Goal: Information Seeking & Learning: Find specific fact

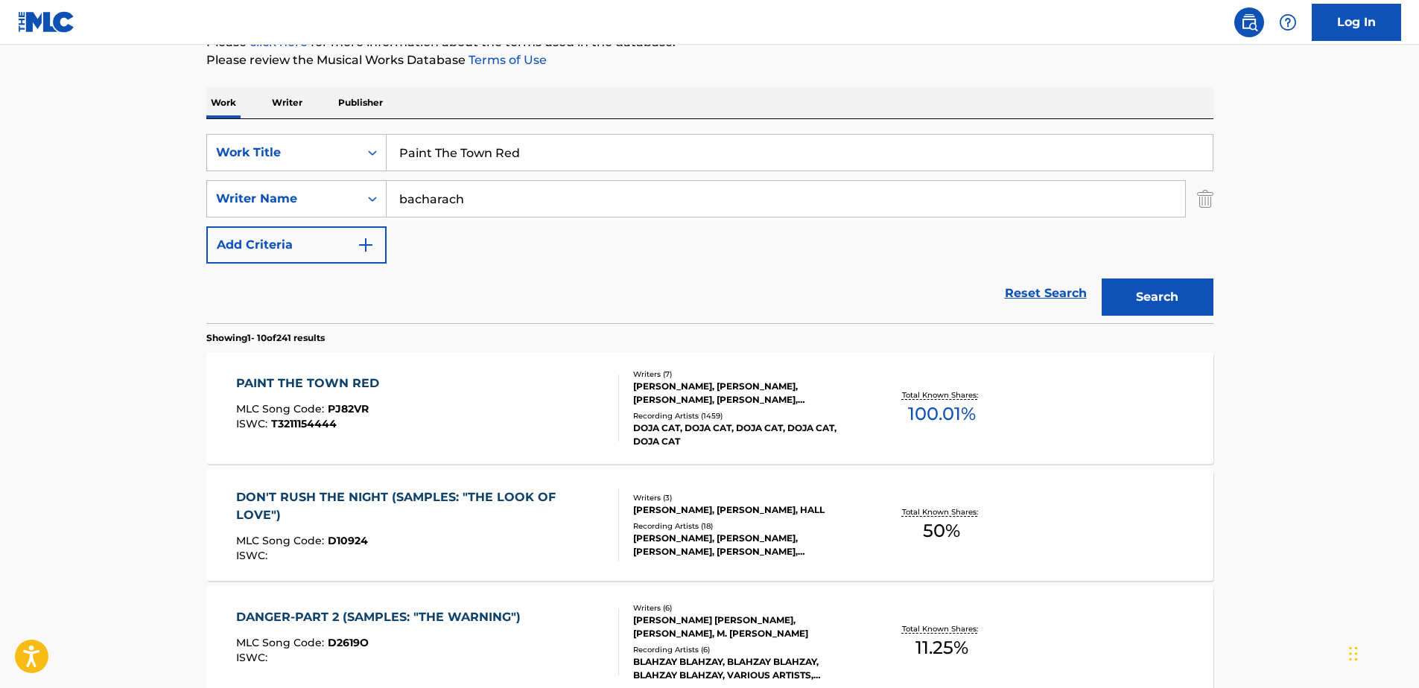
scroll to position [224, 0]
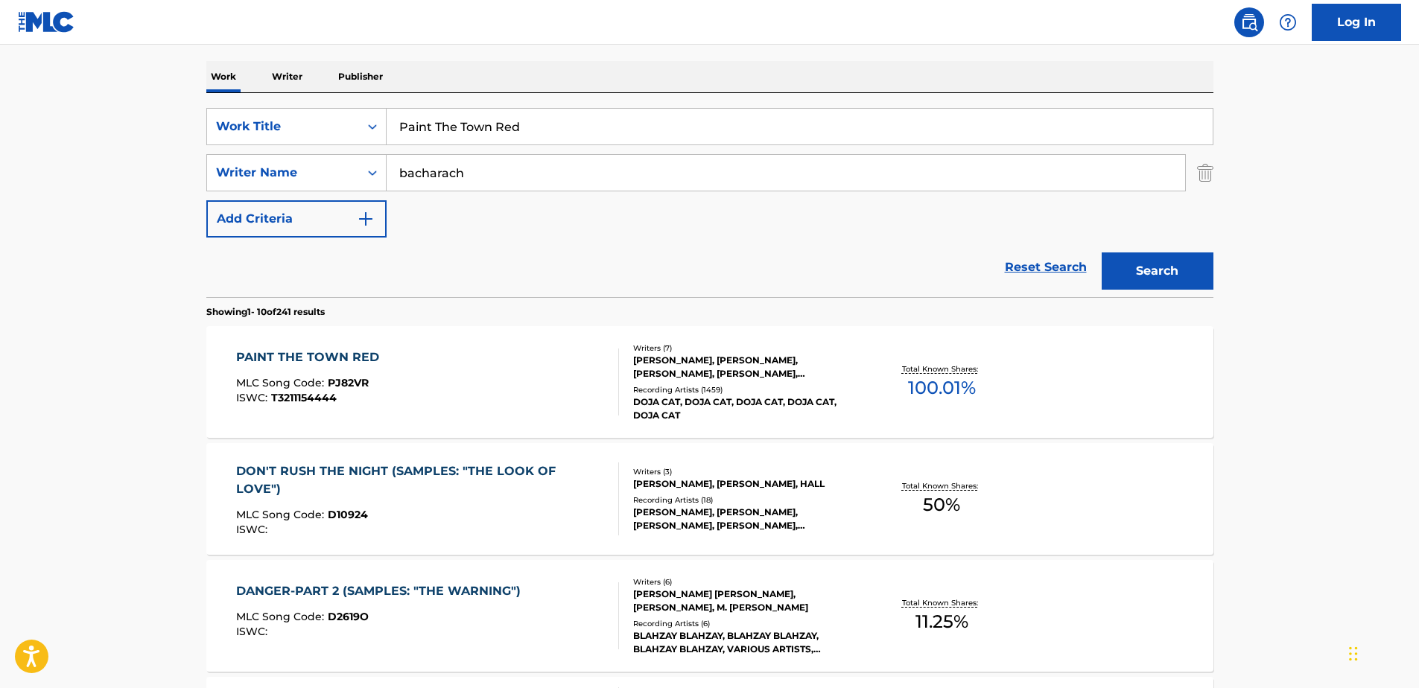
click at [659, 373] on div "[PERSON_NAME], [PERSON_NAME], [PERSON_NAME], [PERSON_NAME], [PERSON_NAME], [PER…" at bounding box center [745, 367] width 225 height 27
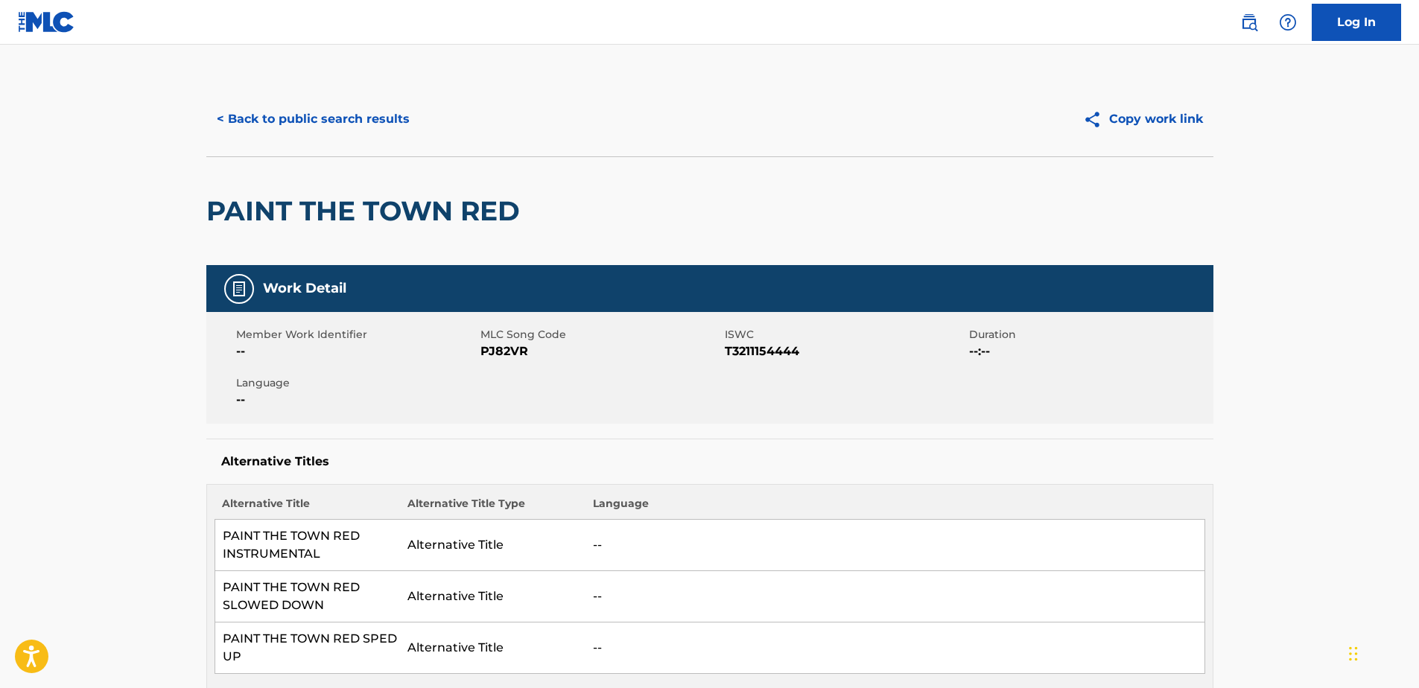
click at [218, 113] on button "< Back to public search results" at bounding box center [313, 119] width 214 height 37
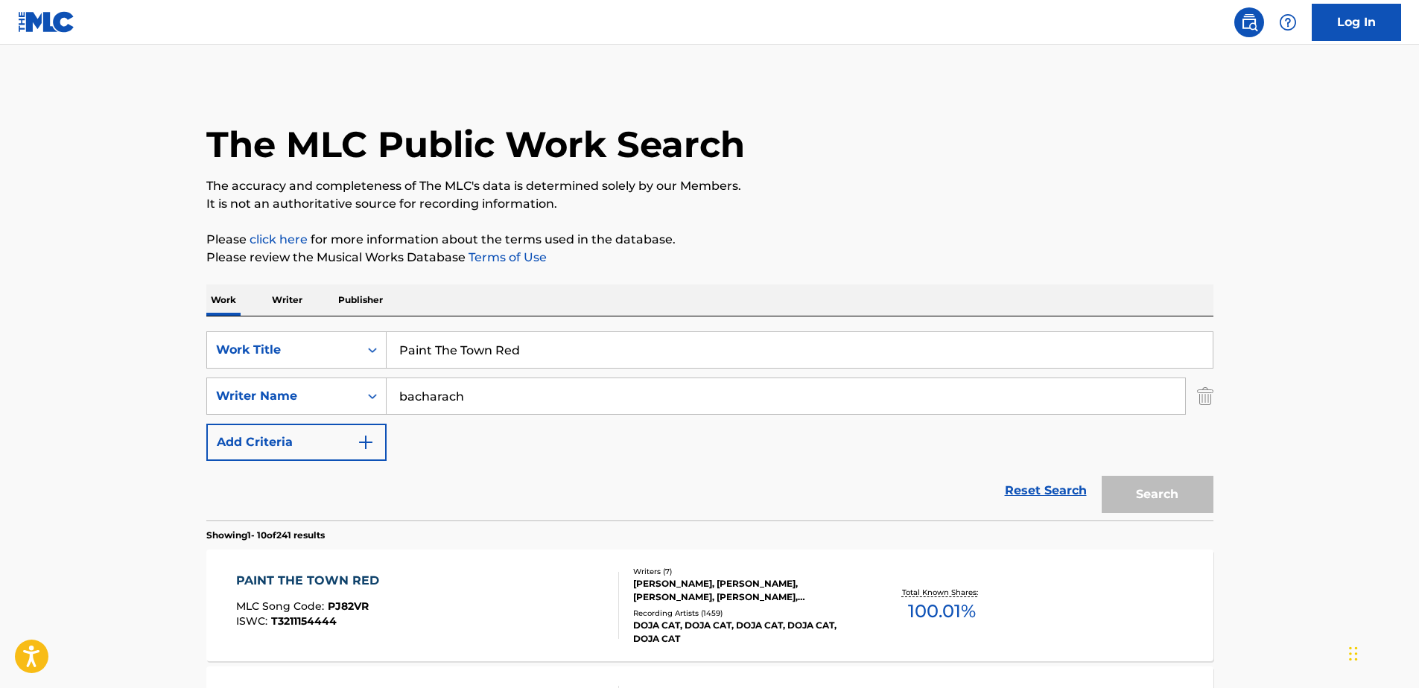
scroll to position [224, 0]
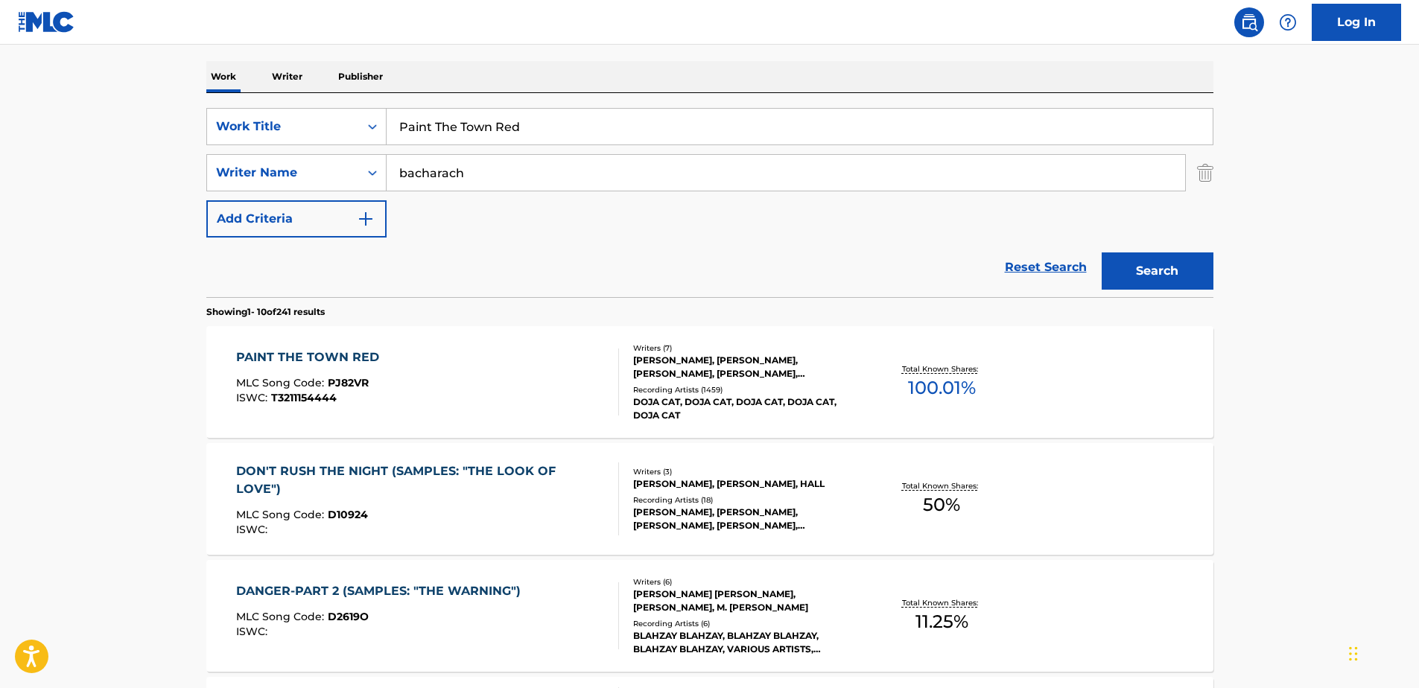
click at [545, 128] on input "Paint The Town Red" at bounding box center [800, 127] width 826 height 36
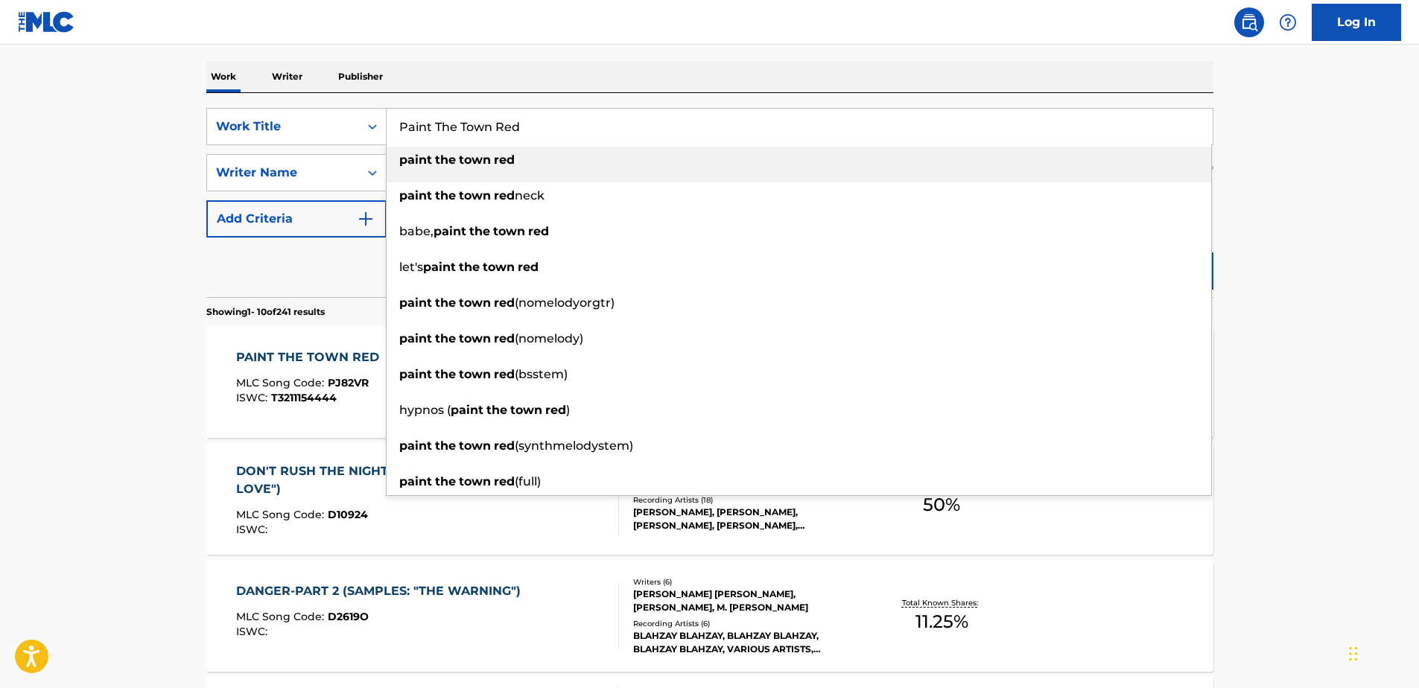
drag, startPoint x: 545, startPoint y: 126, endPoint x: 388, endPoint y: 130, distance: 157.3
click at [388, 130] on input "Paint The Town Red" at bounding box center [800, 127] width 826 height 36
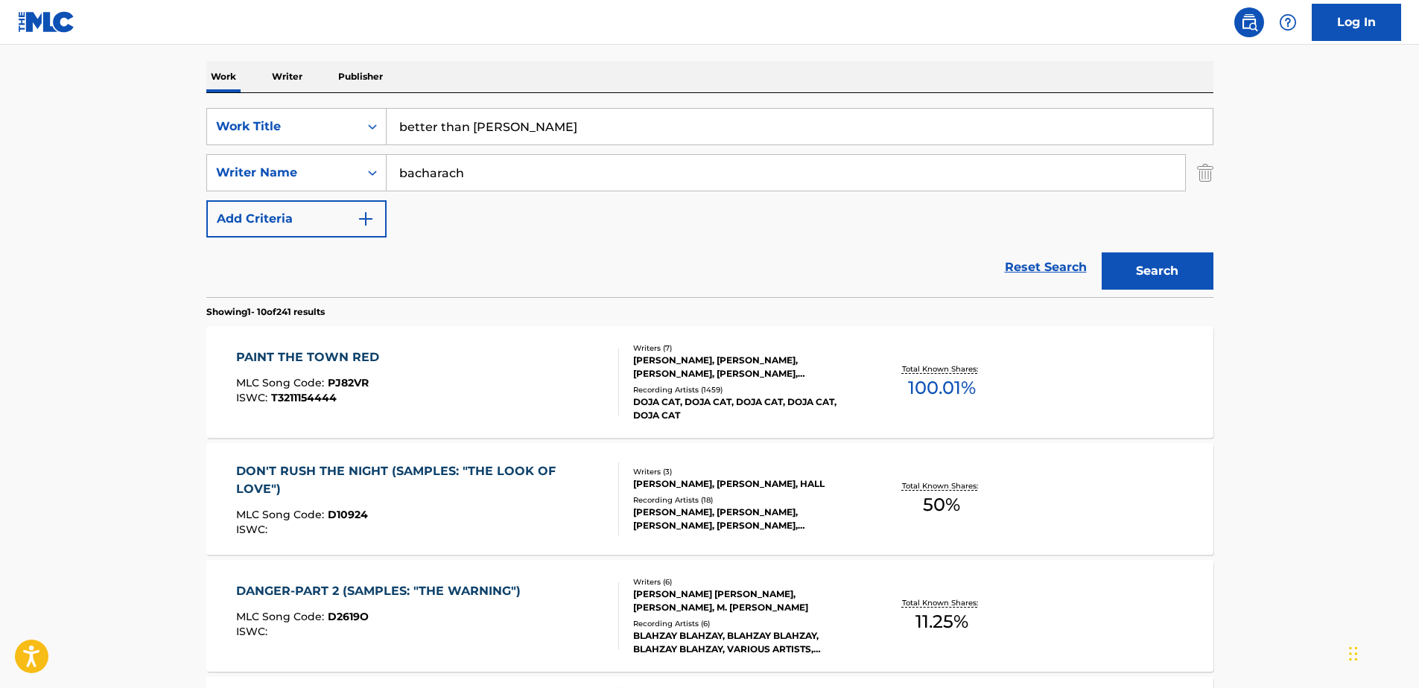
click at [1153, 276] on button "Search" at bounding box center [1158, 271] width 112 height 37
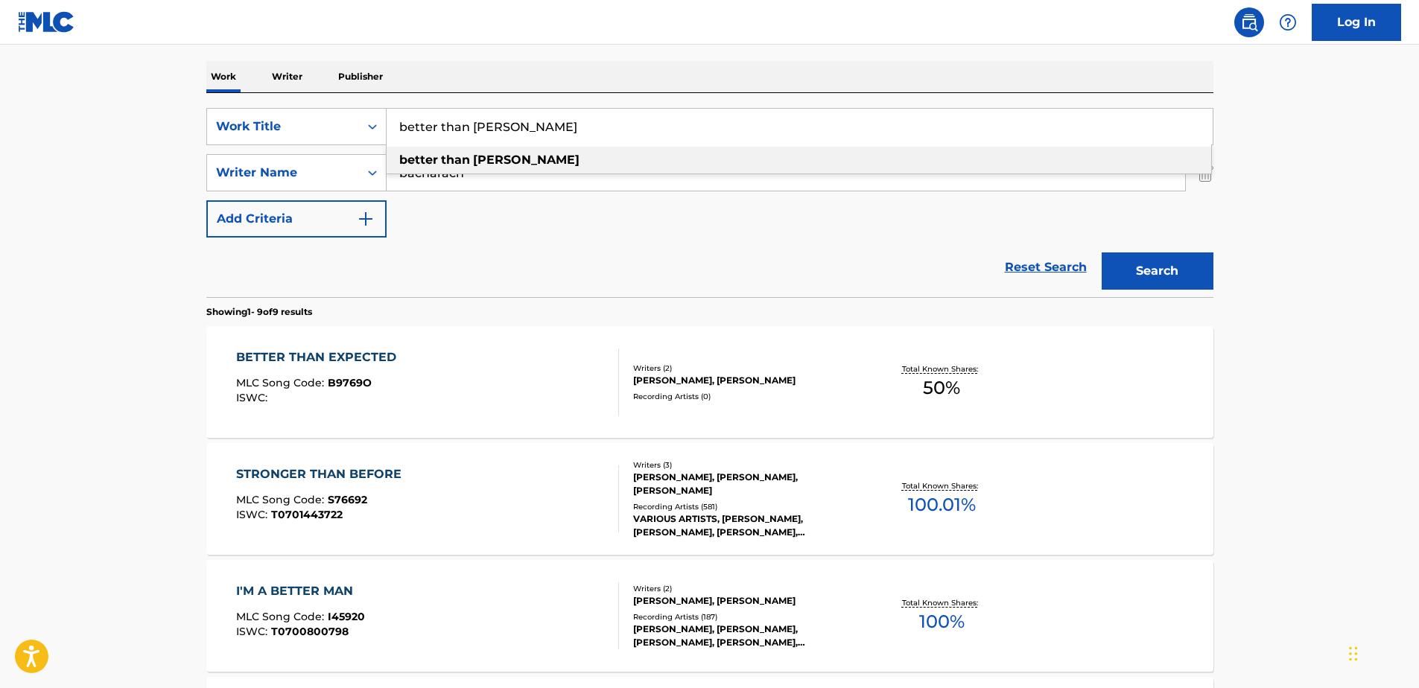
click at [541, 130] on input "better than [PERSON_NAME]" at bounding box center [800, 127] width 826 height 36
drag, startPoint x: 474, startPoint y: 131, endPoint x: 376, endPoint y: 136, distance: 97.7
click at [376, 136] on div "SearchWithCriteria234504ed-93ab-4f70-a881-b284eaa5f1e1 Work Title better than […" at bounding box center [709, 126] width 1007 height 37
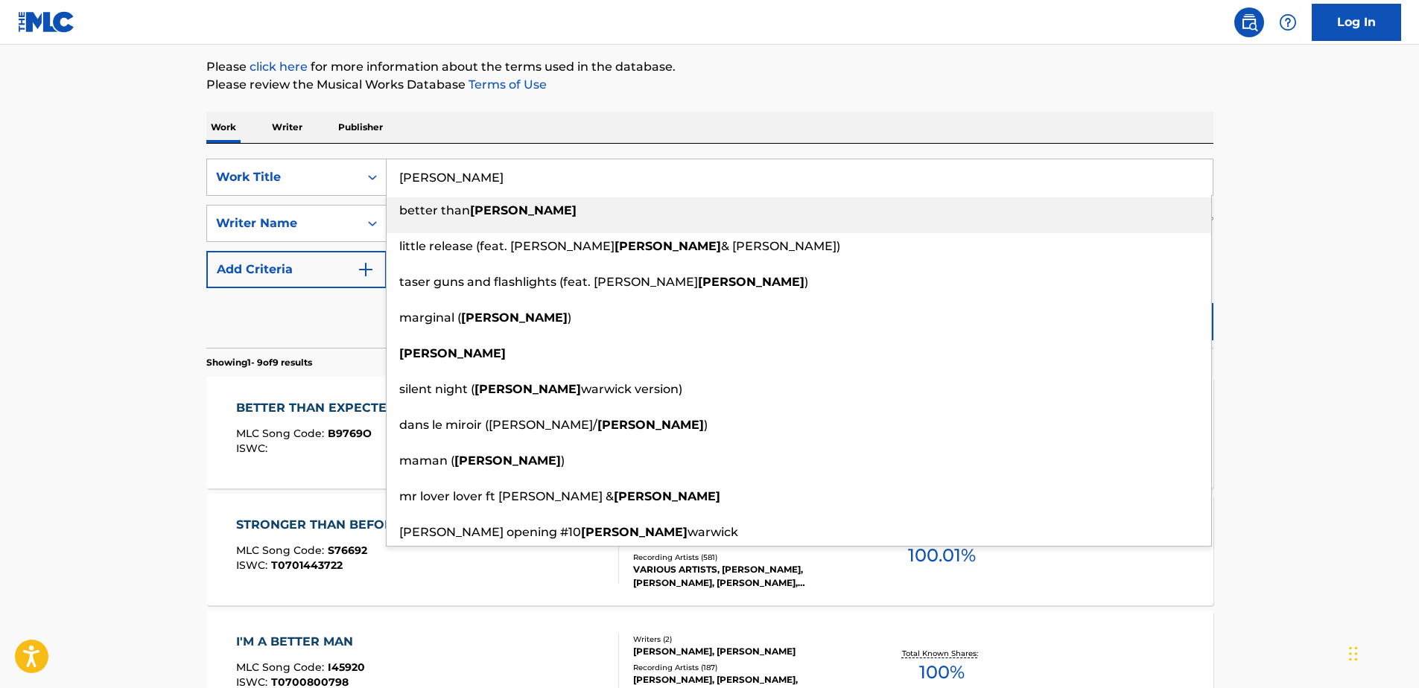
scroll to position [149, 0]
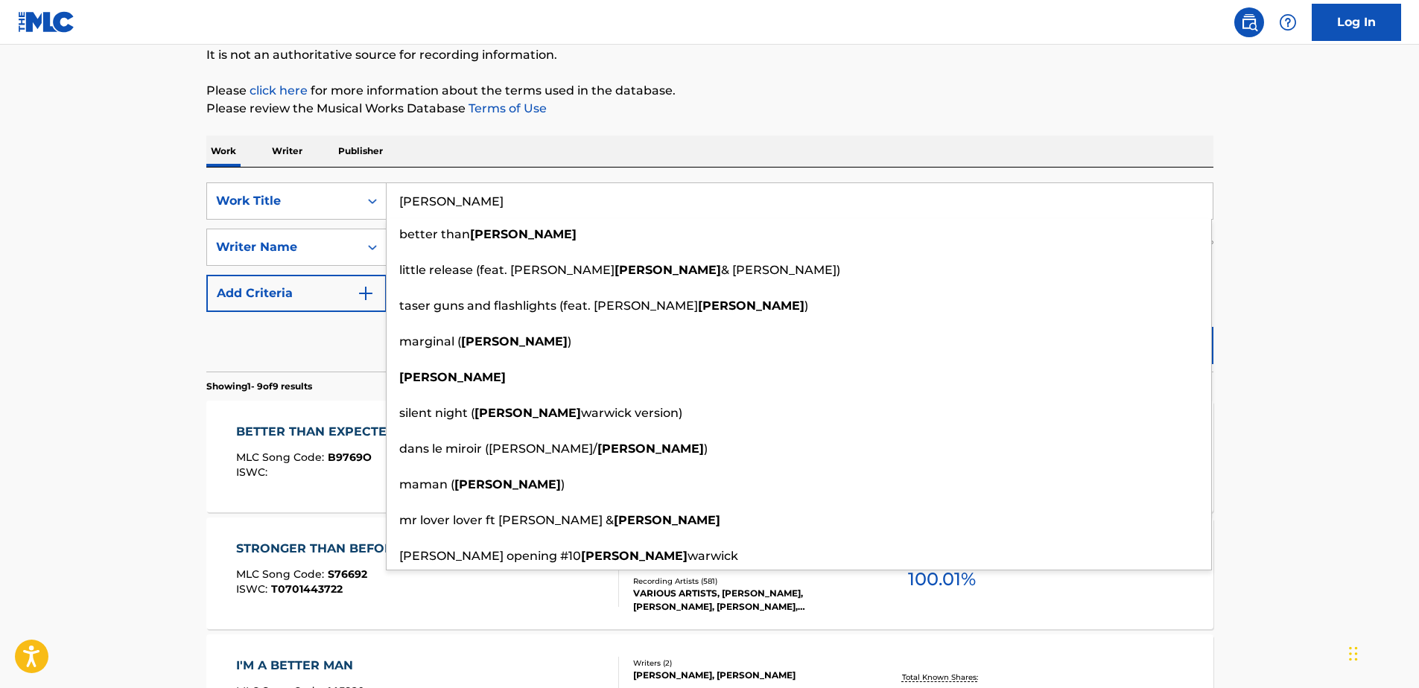
drag, startPoint x: 511, startPoint y: 180, endPoint x: 502, endPoint y: 203, distance: 24.1
click at [506, 185] on div "SearchWithCriteria234504ed-93ab-4f70-a881-b284eaa5f1e1 Work Title [PERSON_NAME]…" at bounding box center [709, 270] width 1007 height 204
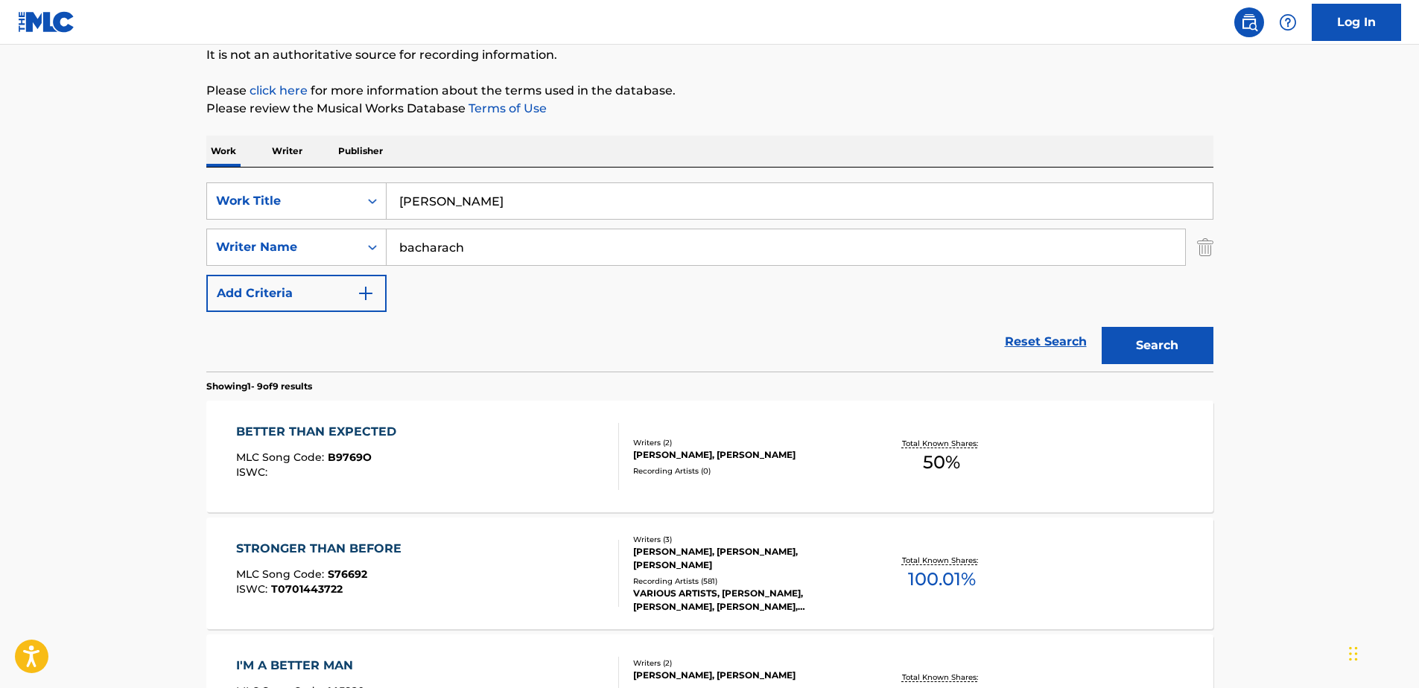
click at [1152, 349] on button "Search" at bounding box center [1158, 345] width 112 height 37
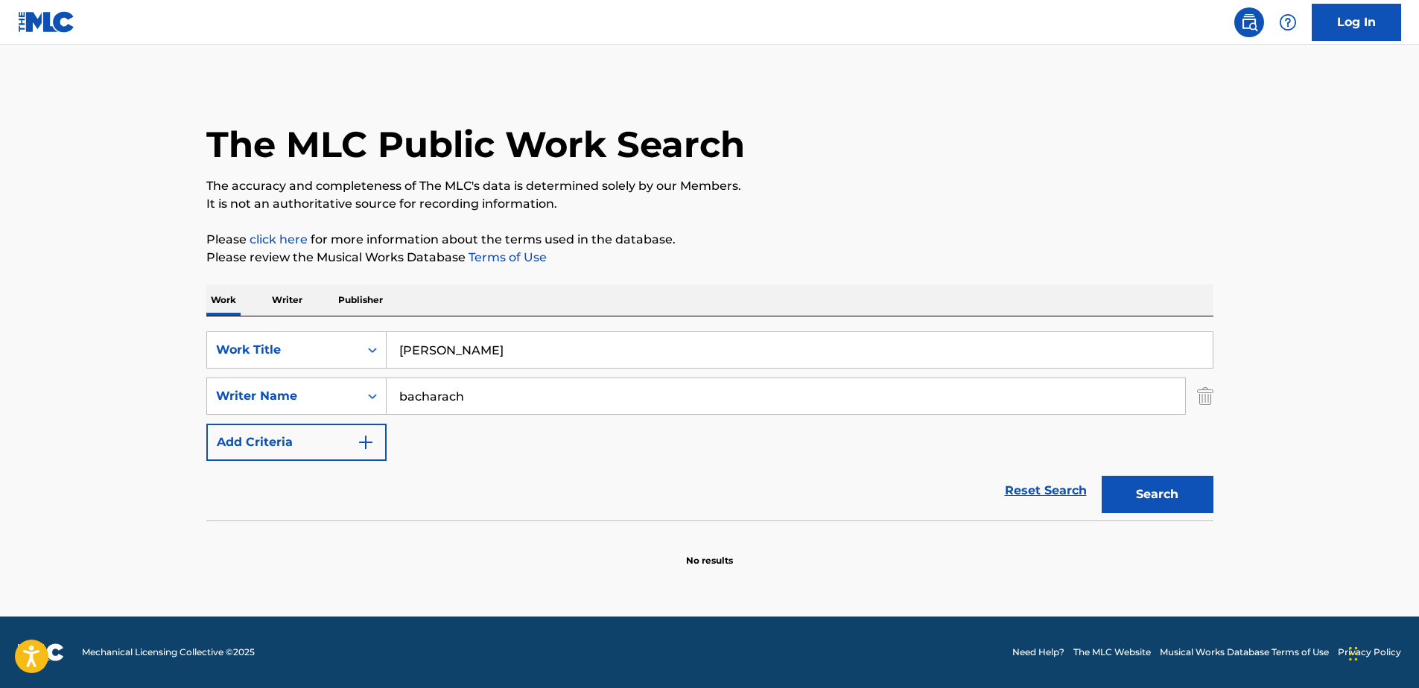
scroll to position [0, 0]
drag, startPoint x: 461, startPoint y: 353, endPoint x: 335, endPoint y: 372, distance: 127.3
click at [338, 371] on div "SearchWithCriteria234504ed-93ab-4f70-a881-b284eaa5f1e1 Work Title [PERSON_NAME]…" at bounding box center [709, 397] width 1007 height 130
drag, startPoint x: 640, startPoint y: 362, endPoint x: 632, endPoint y: 355, distance: 11.1
click at [638, 361] on input "everyday all the time (feat. the band)" at bounding box center [800, 350] width 826 height 36
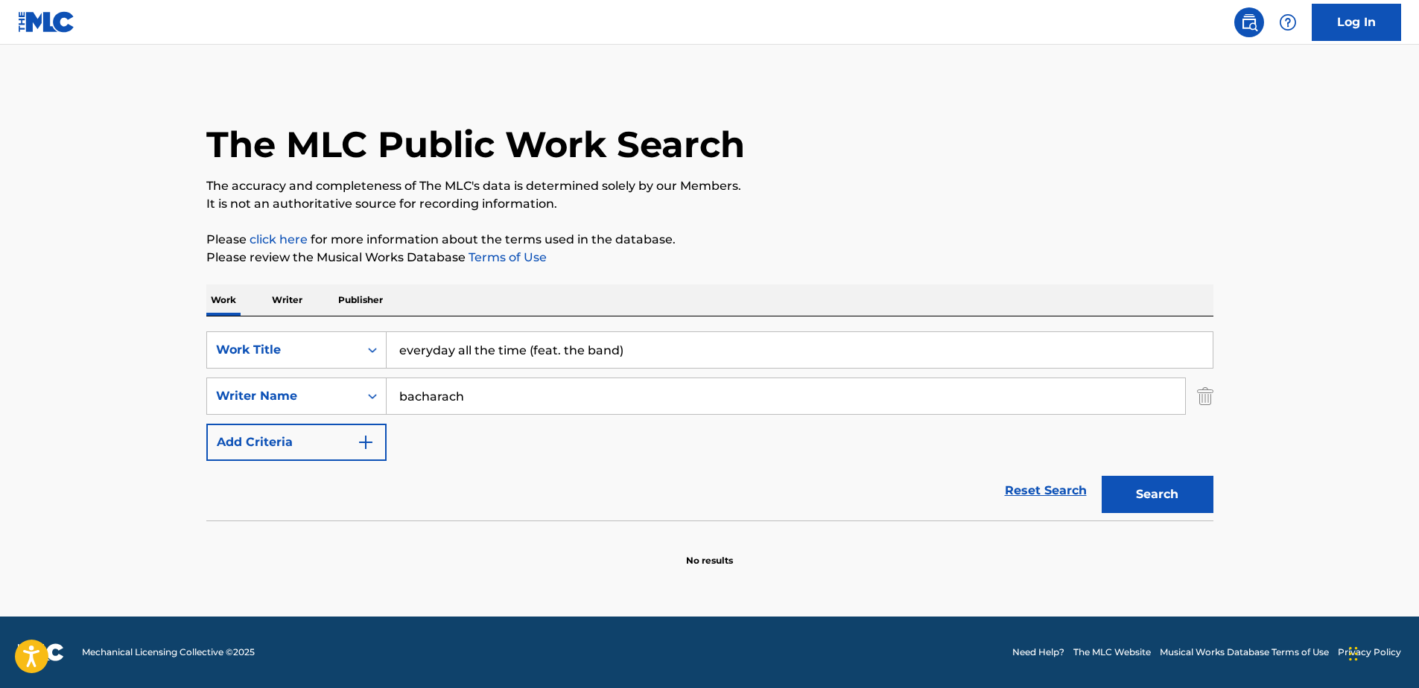
drag, startPoint x: 634, startPoint y: 352, endPoint x: 320, endPoint y: 373, distance: 315.1
click at [324, 371] on div "SearchWithCriteria234504ed-93ab-4f70-a881-b284eaa5f1e1 Work Title everyday all …" at bounding box center [709, 397] width 1007 height 130
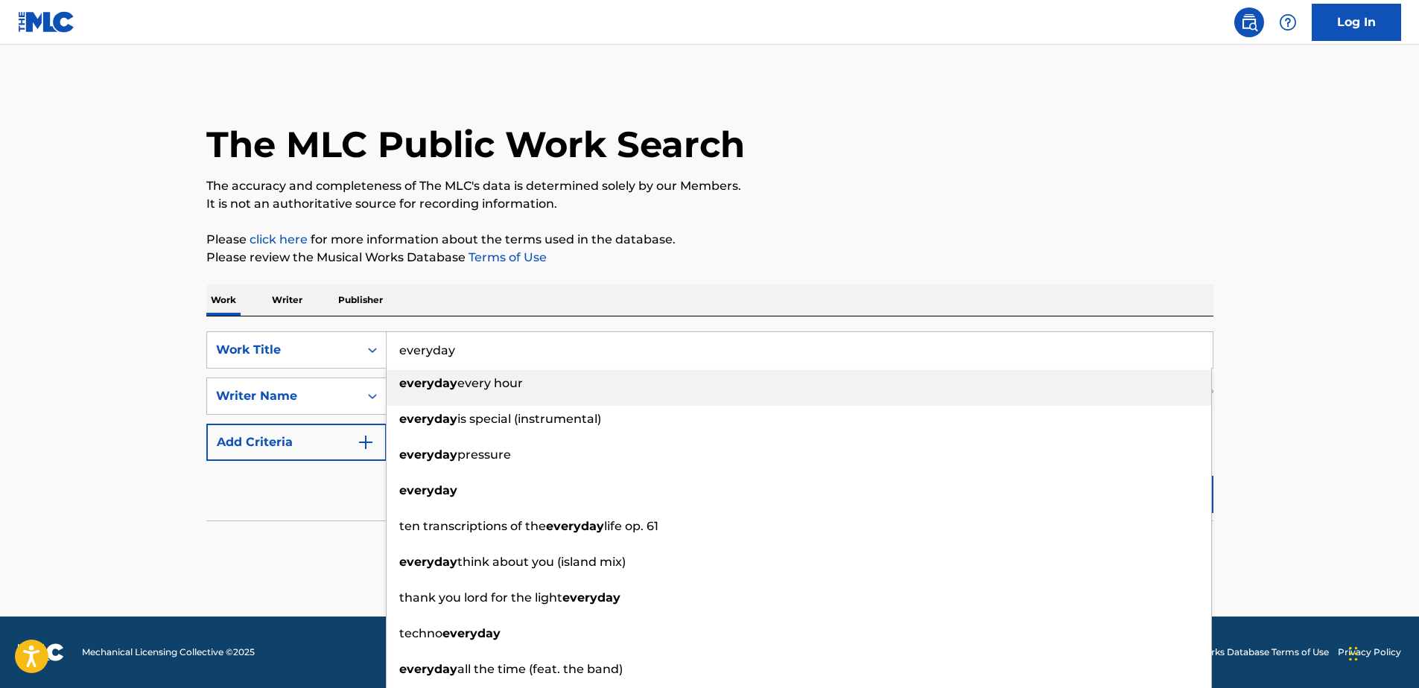
type input "everyday"
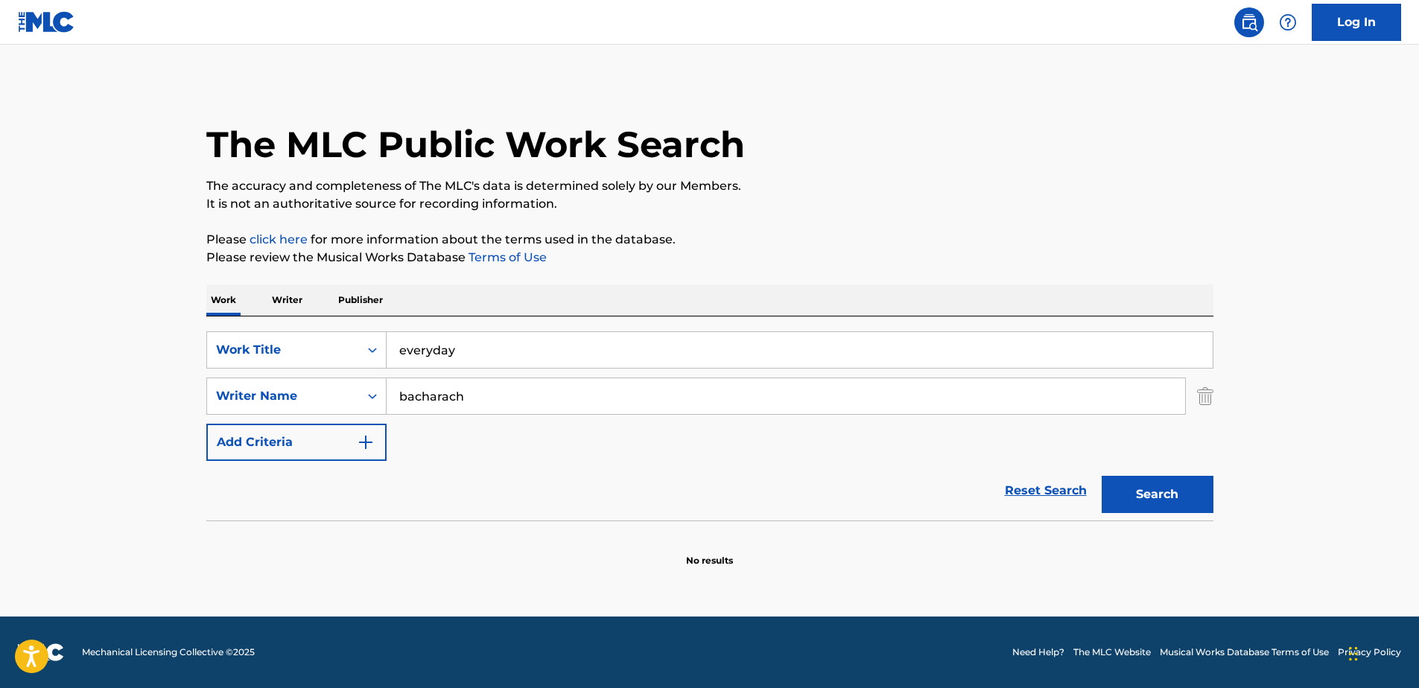
click at [1161, 495] on button "Search" at bounding box center [1158, 494] width 112 height 37
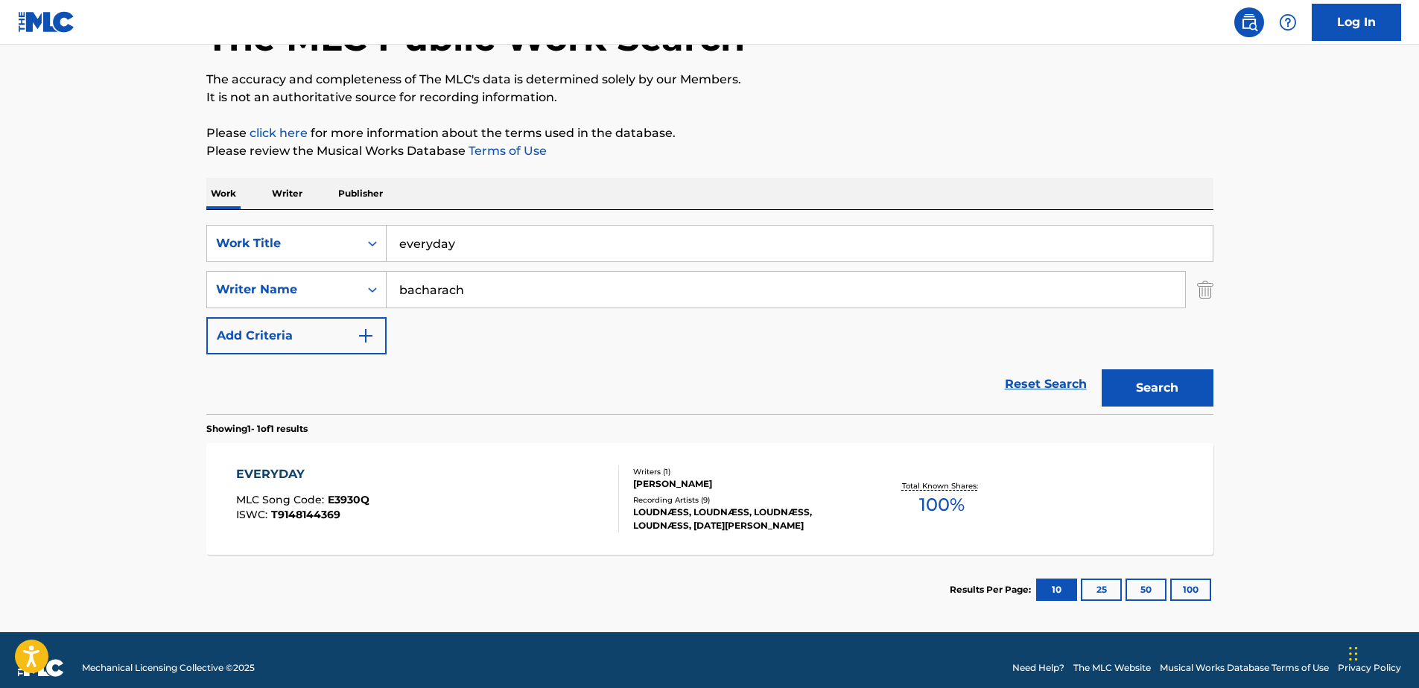
scroll to position [122, 0]
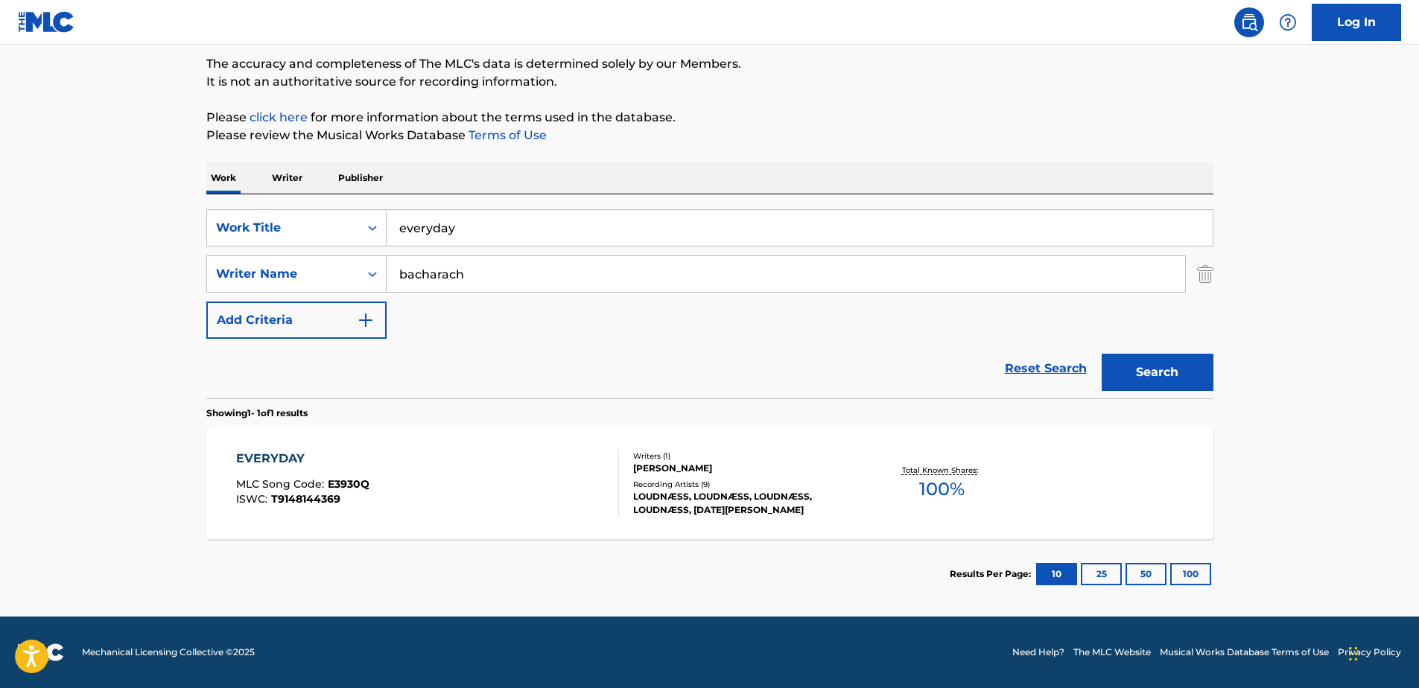
click at [674, 460] on div "Writers ( 1 )" at bounding box center [745, 456] width 225 height 11
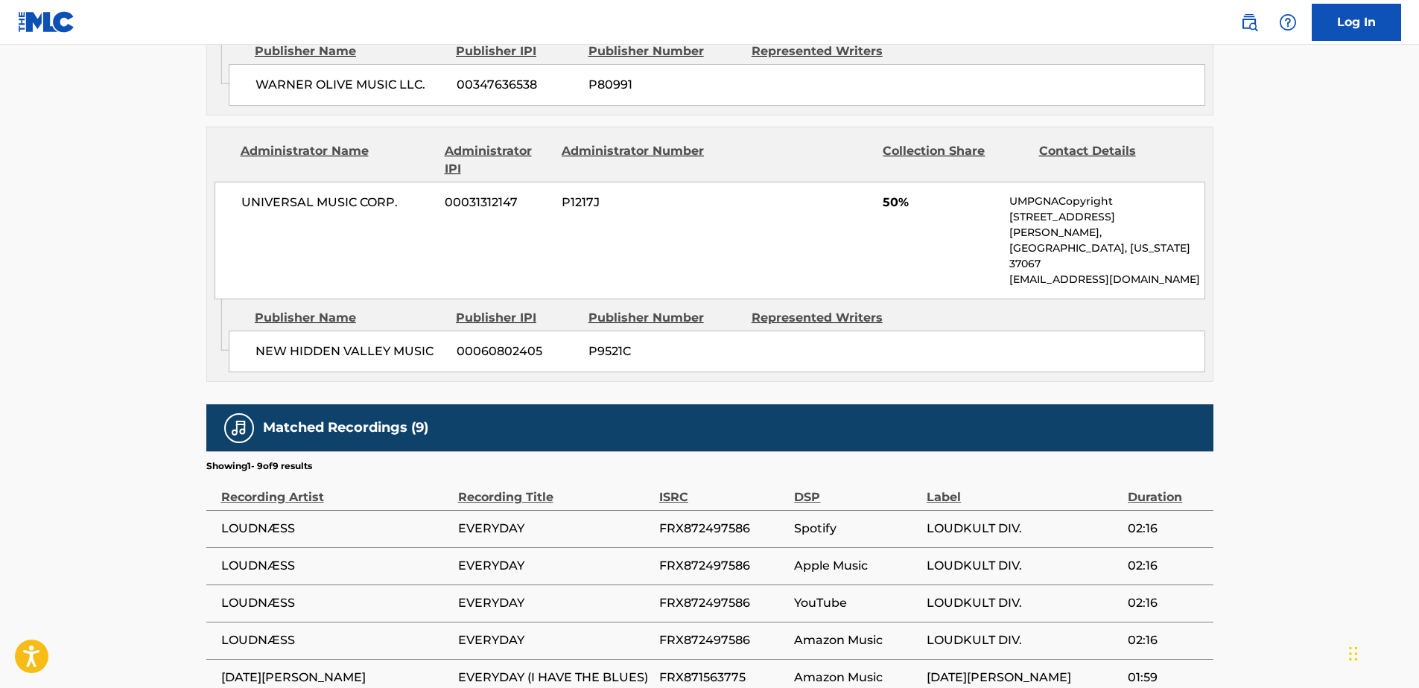
scroll to position [894, 0]
click at [530, 519] on span "EVERYDAY" at bounding box center [555, 528] width 194 height 18
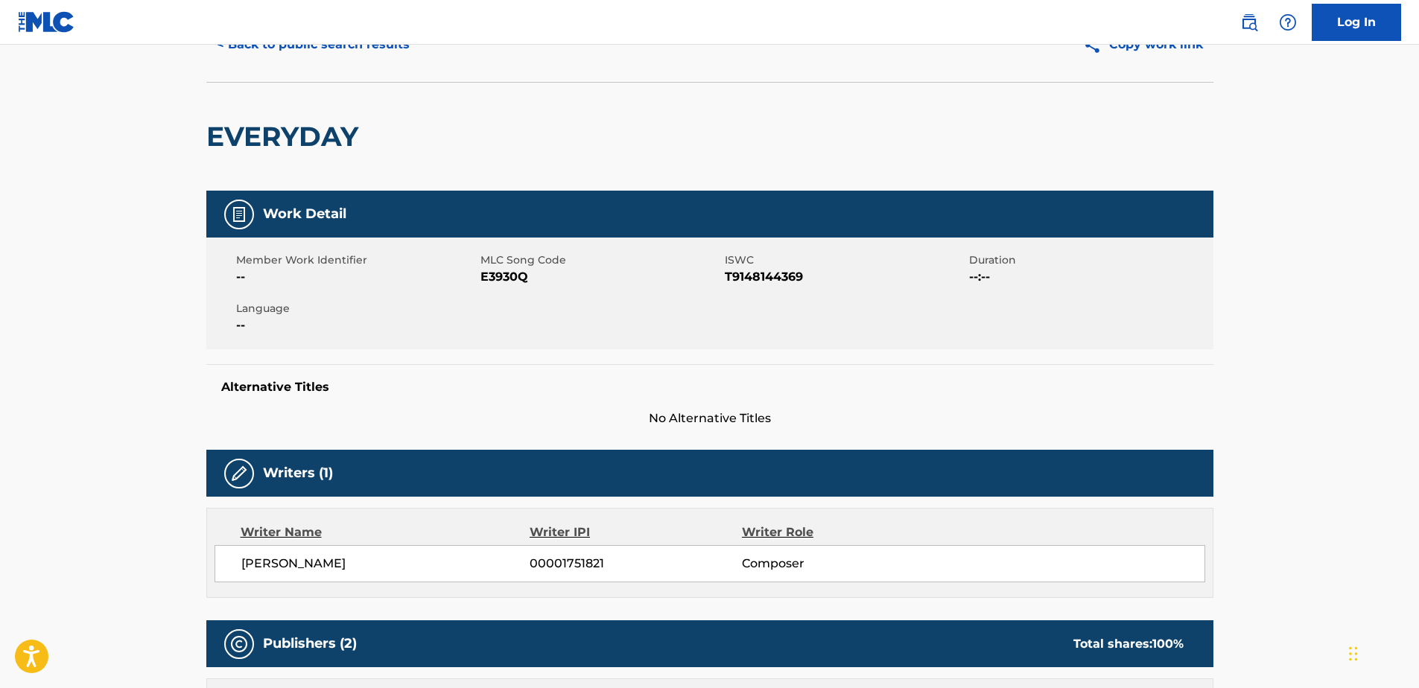
scroll to position [0, 0]
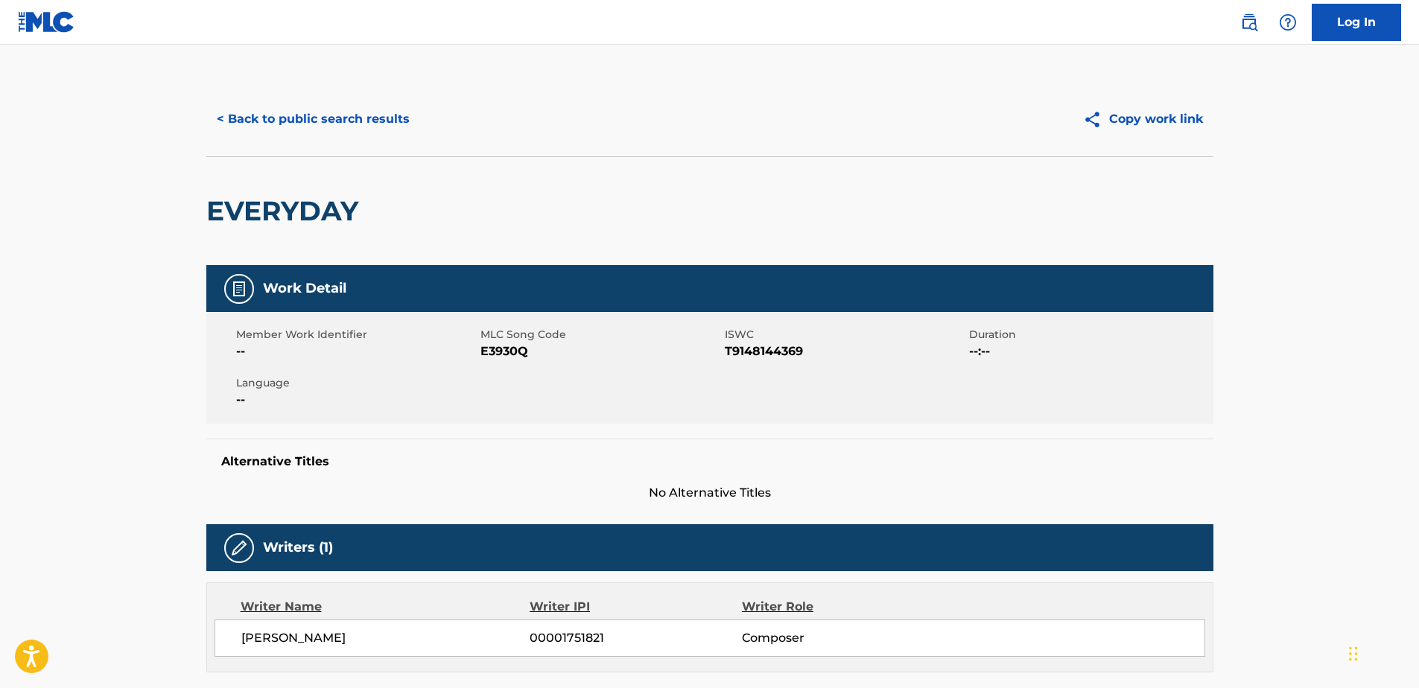
click at [224, 113] on button "< Back to public search results" at bounding box center [313, 119] width 214 height 37
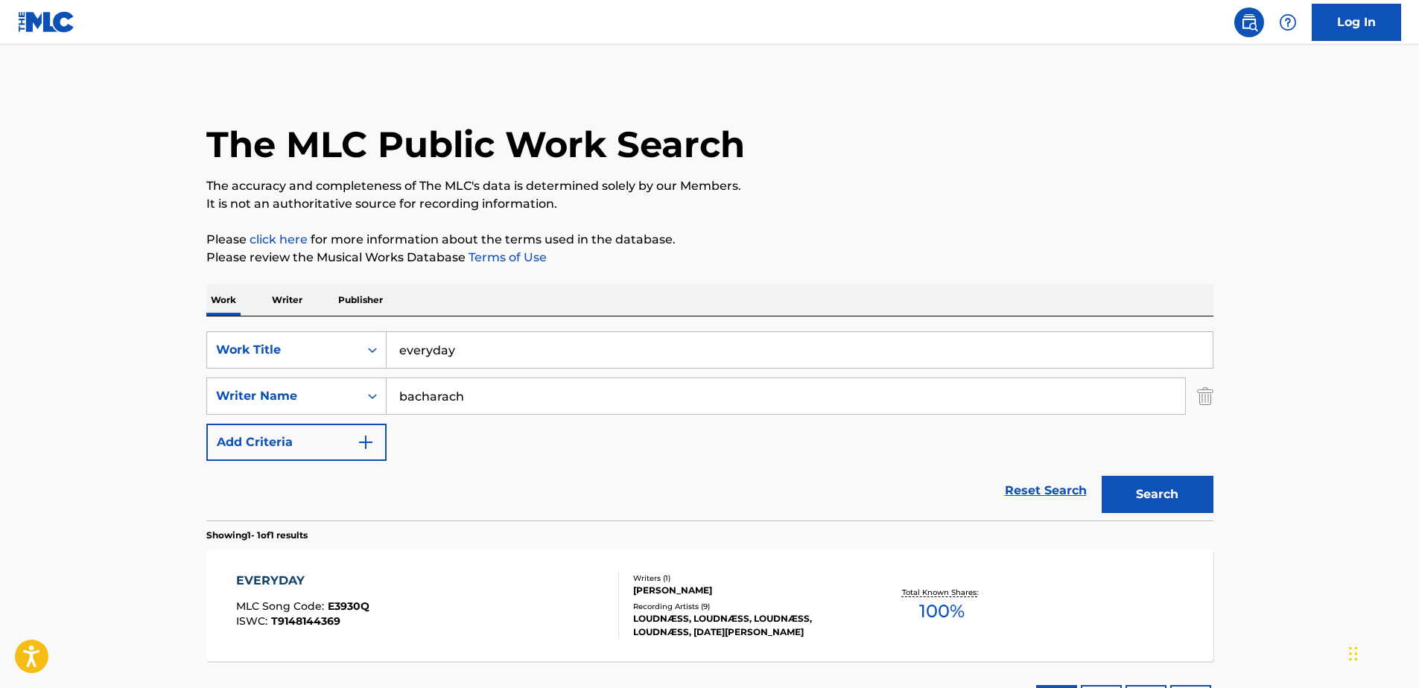
scroll to position [37, 0]
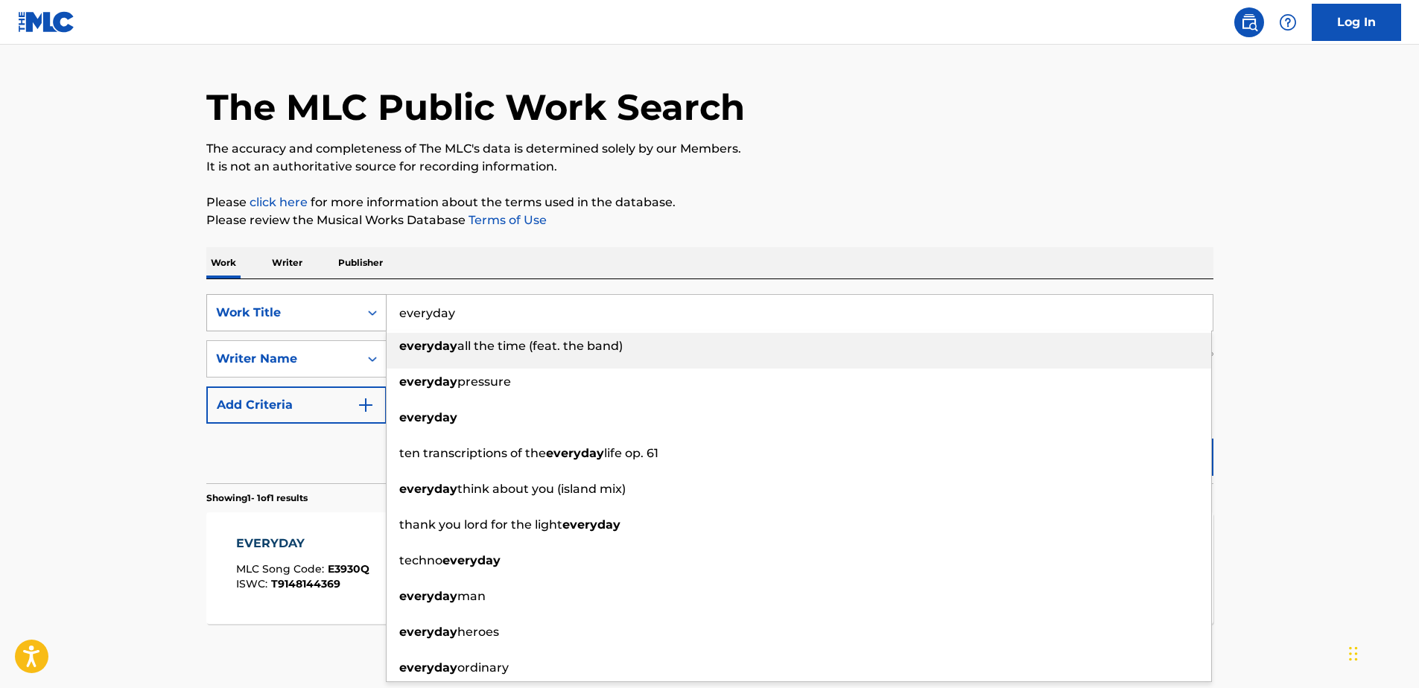
drag, startPoint x: 479, startPoint y: 311, endPoint x: 348, endPoint y: 313, distance: 131.1
click at [348, 313] on div "SearchWithCriteria234504ed-93ab-4f70-a881-b284eaa5f1e1 Work Title everyday ever…" at bounding box center [709, 312] width 1007 height 37
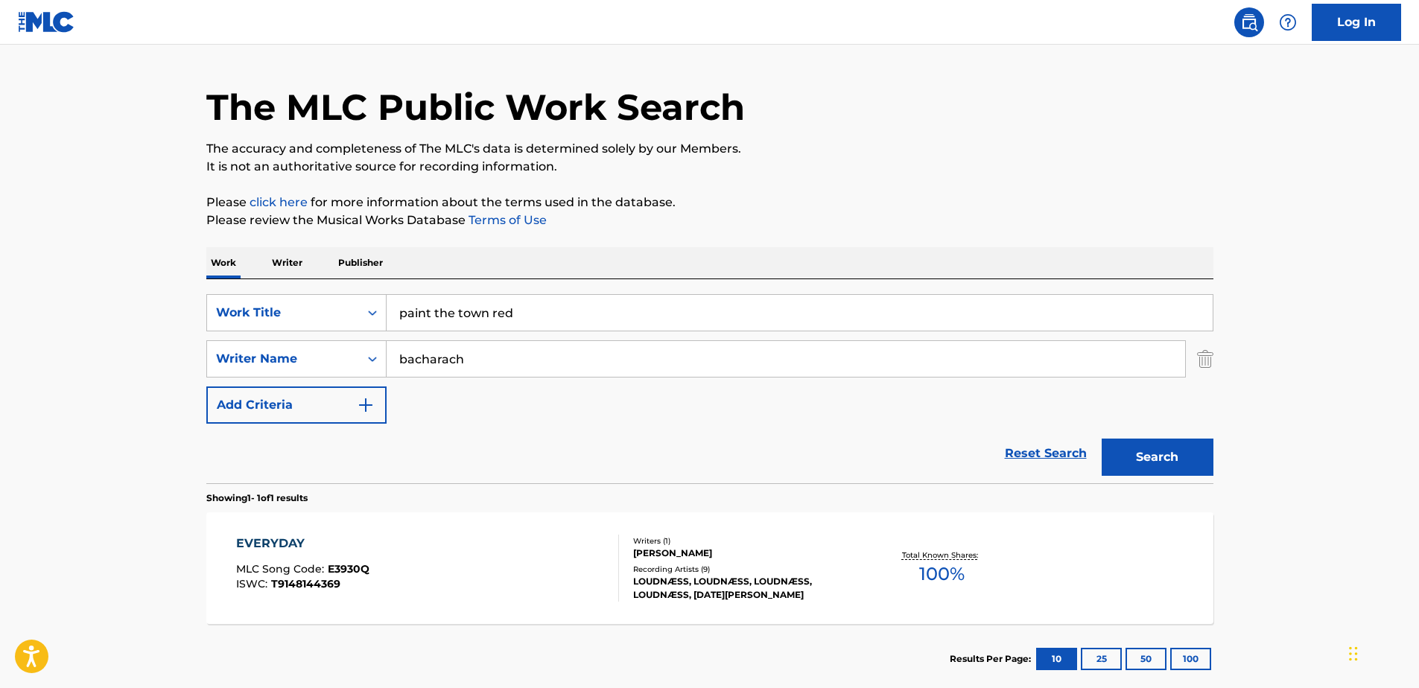
type input "paint the town red"
drag, startPoint x: 1153, startPoint y: 450, endPoint x: 1155, endPoint y: 477, distance: 26.9
click at [1155, 477] on div "Search" at bounding box center [1153, 454] width 119 height 60
click at [1140, 453] on button "Search" at bounding box center [1158, 457] width 112 height 37
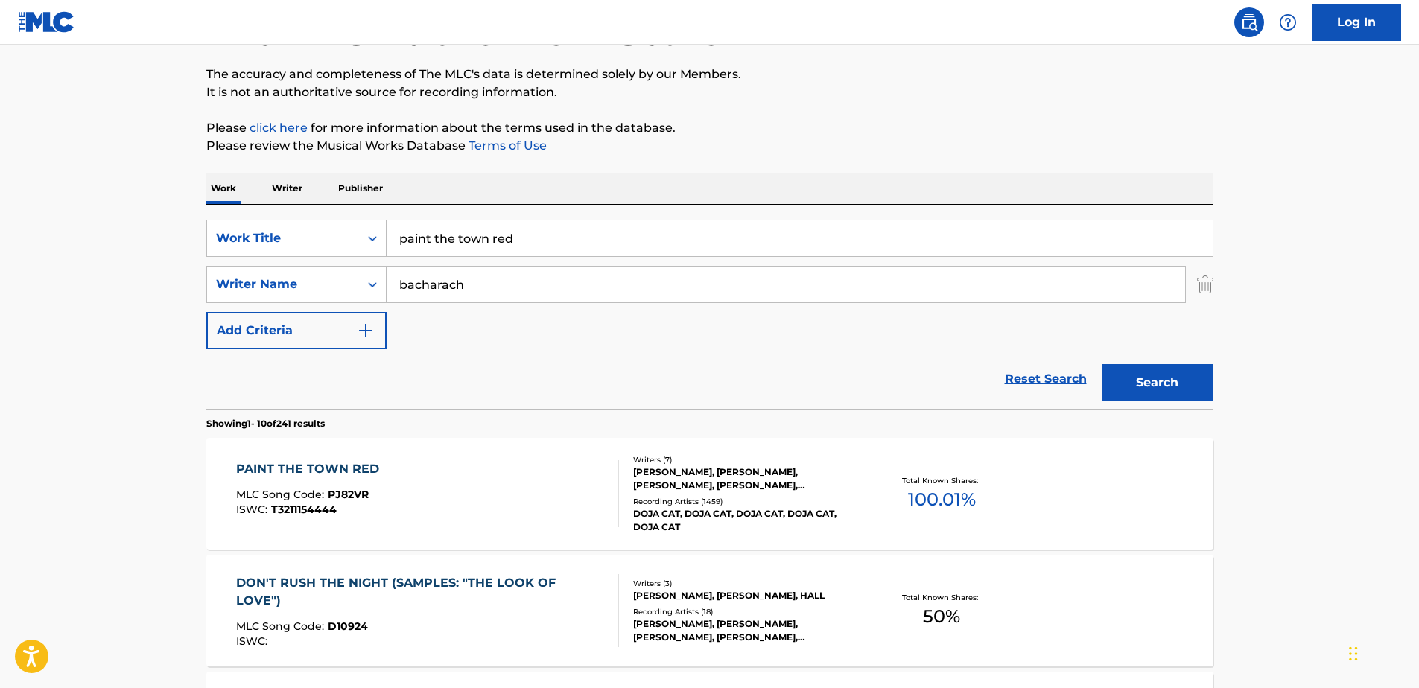
scroll to position [186, 0]
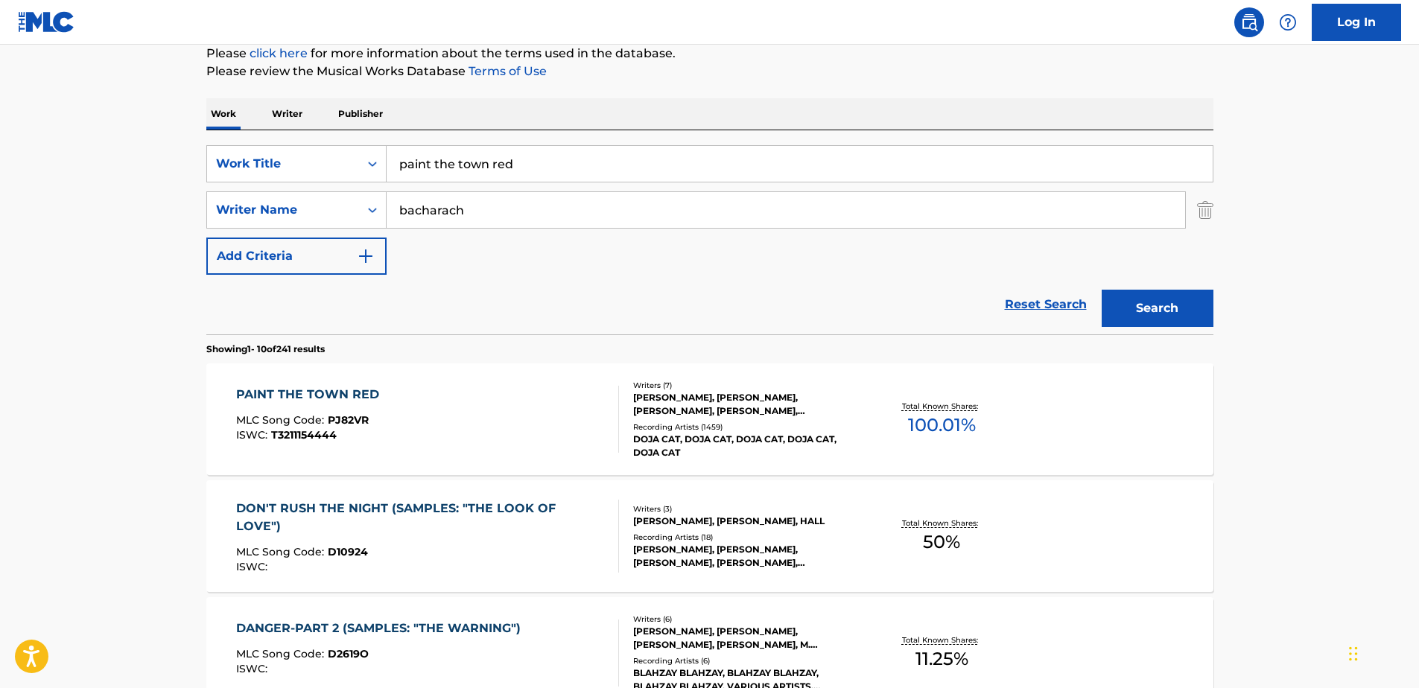
click at [338, 391] on div "PAINT THE TOWN RED" at bounding box center [311, 395] width 151 height 18
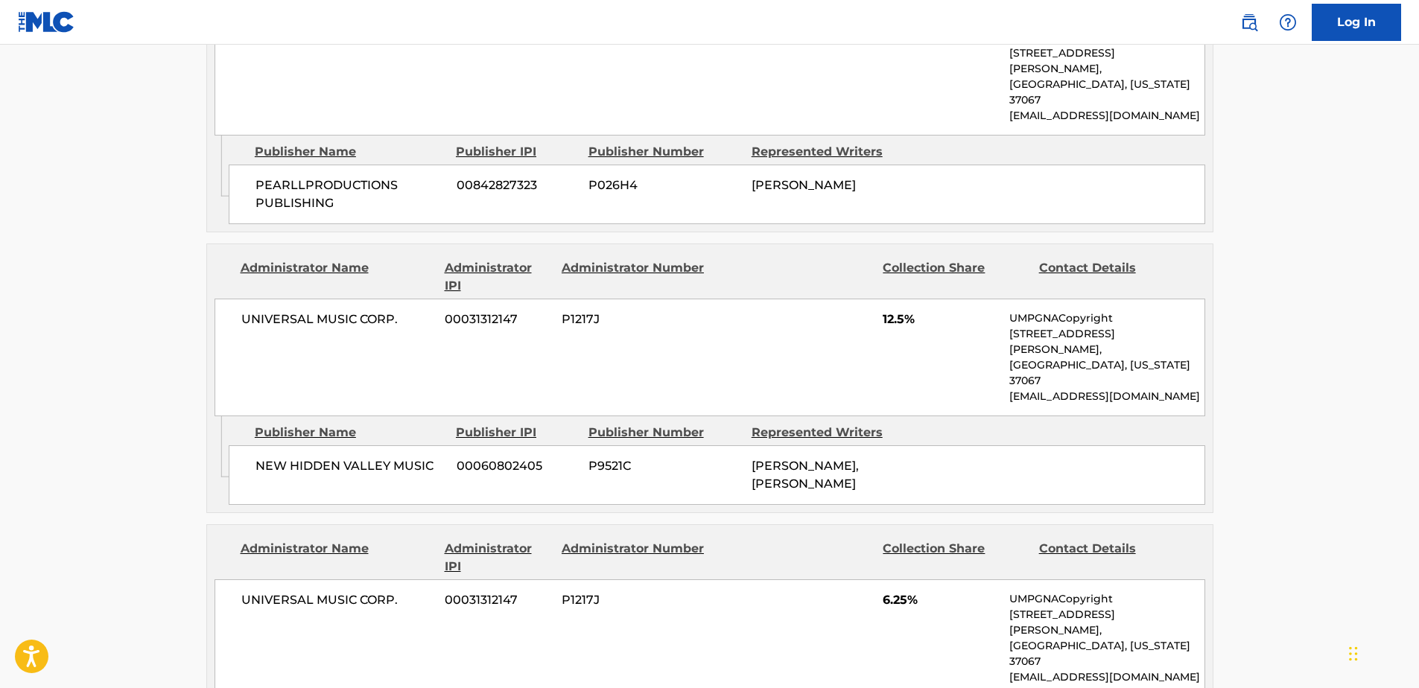
scroll to position [2831, 0]
click at [899, 298] on div "UNIVERSAL MUSIC CORP. 00031312147 P1217J 12.5% UMPGNACopyright [STREET_ADDRESS]…" at bounding box center [710, 357] width 991 height 118
click at [896, 457] on div "[PERSON_NAME], [PERSON_NAME]" at bounding box center [828, 475] width 152 height 36
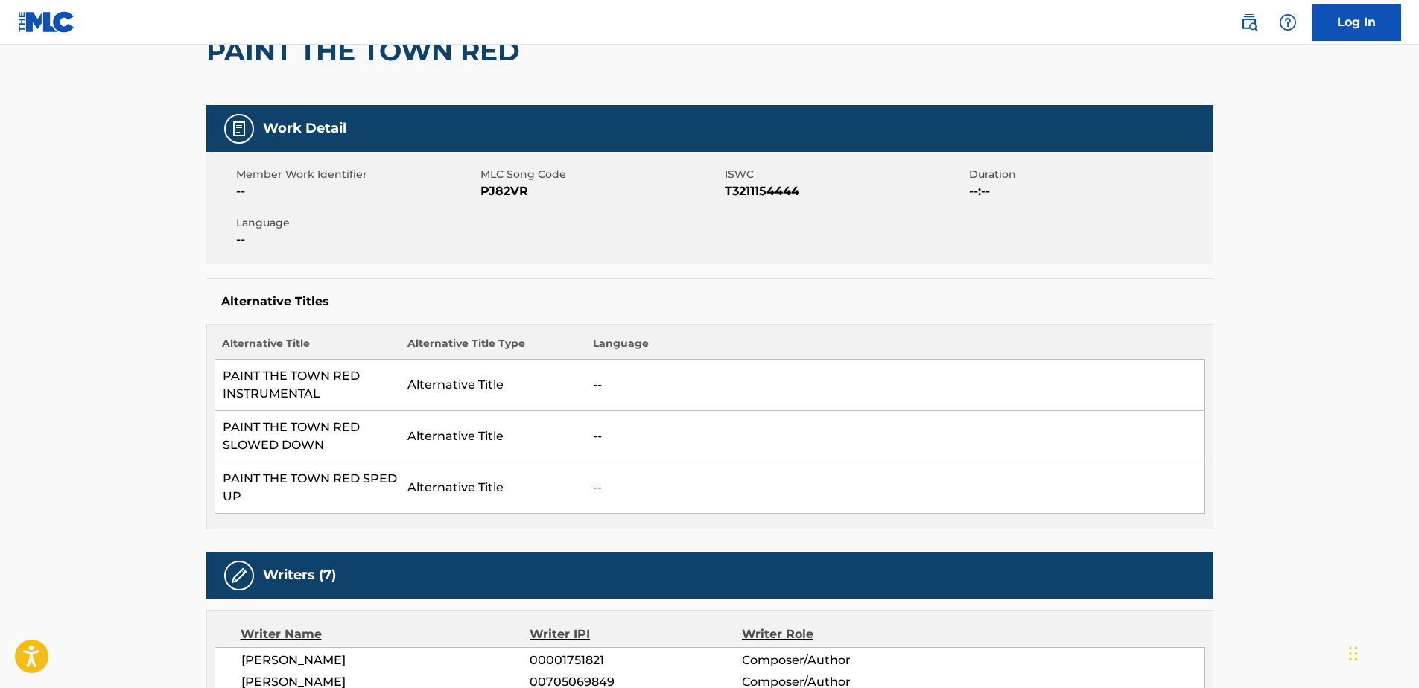
scroll to position [0, 0]
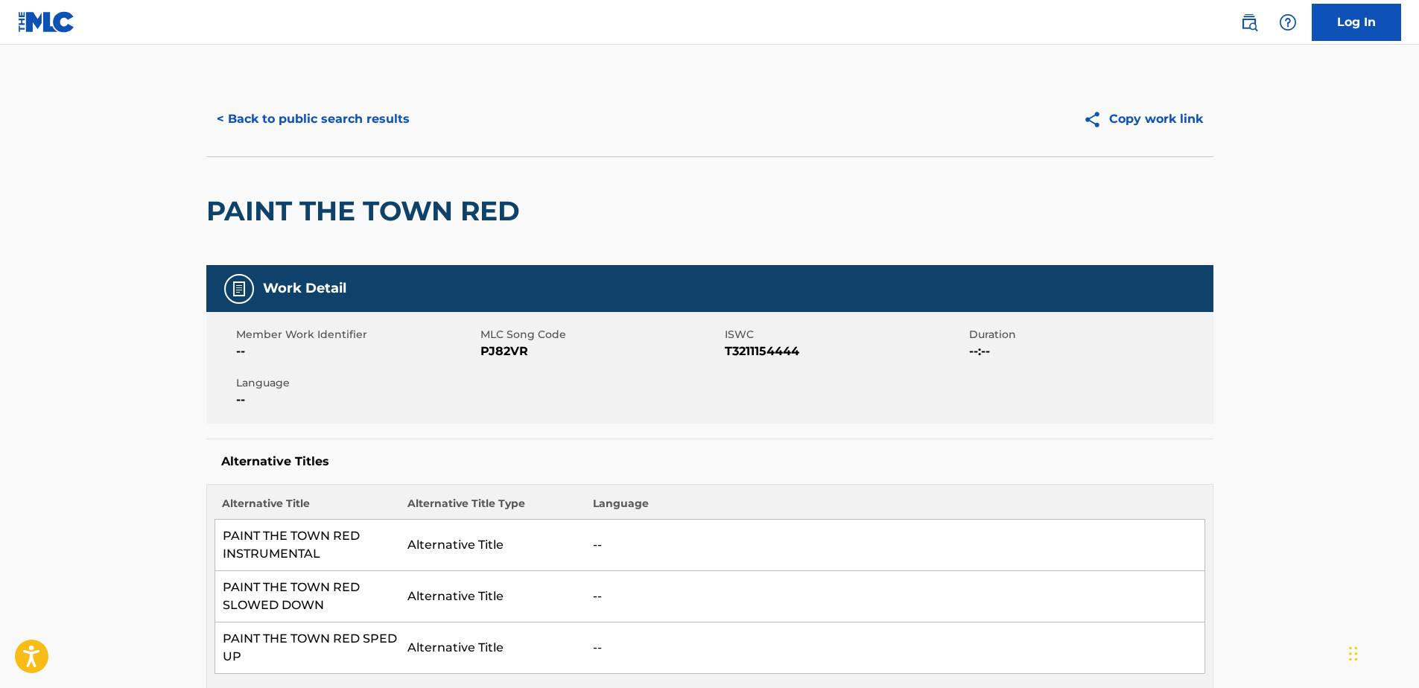
click at [232, 114] on button "< Back to public search results" at bounding box center [313, 119] width 214 height 37
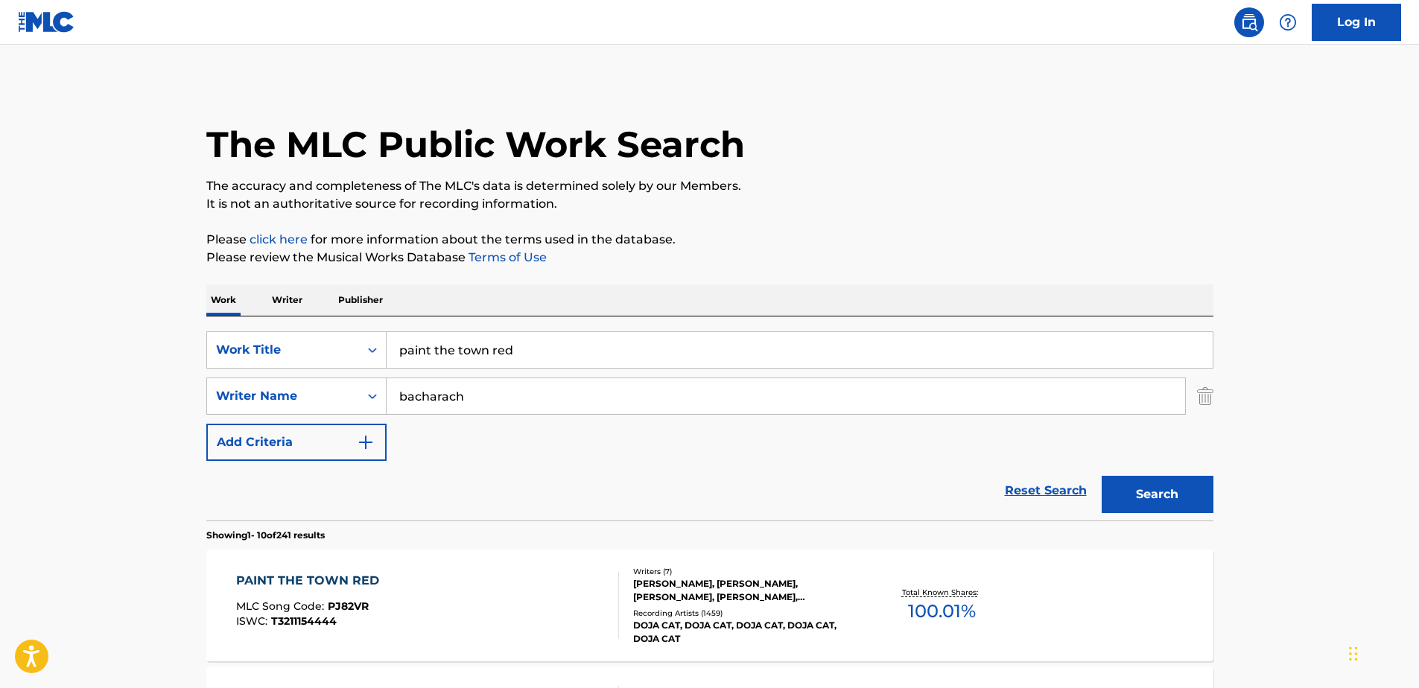
scroll to position [186, 0]
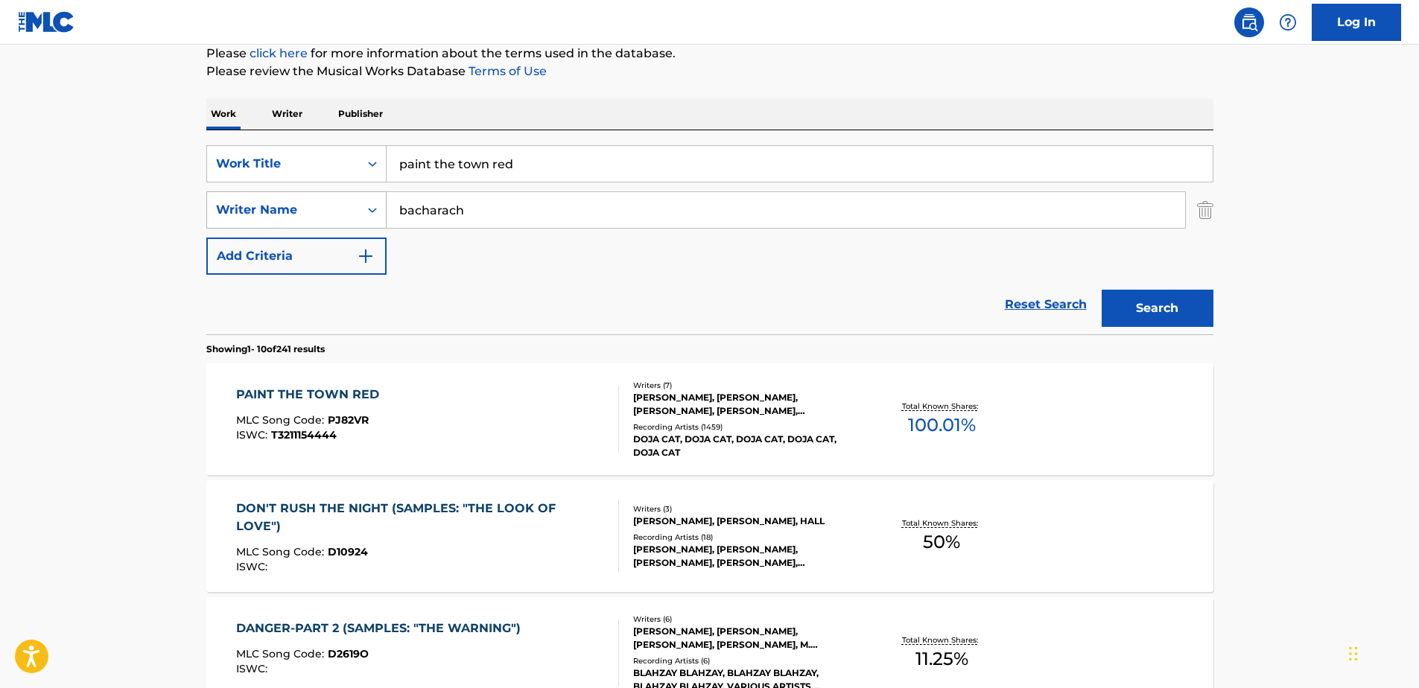
drag, startPoint x: 475, startPoint y: 205, endPoint x: 318, endPoint y: 218, distance: 157.8
click at [320, 218] on div "SearchWithCriteria7610850d-a0b6-4163-bc28-2f914bf1371c Writer Name [PERSON_NAME]" at bounding box center [709, 209] width 1007 height 37
drag, startPoint x: 548, startPoint y: 165, endPoint x: 291, endPoint y: 181, distance: 256.8
click at [298, 178] on div "SearchWithCriteria234504ed-93ab-4f70-a881-b284eaa5f1e1 Work Title paint the tow…" at bounding box center [709, 163] width 1007 height 37
drag, startPoint x: 474, startPoint y: 165, endPoint x: 329, endPoint y: 188, distance: 147.1
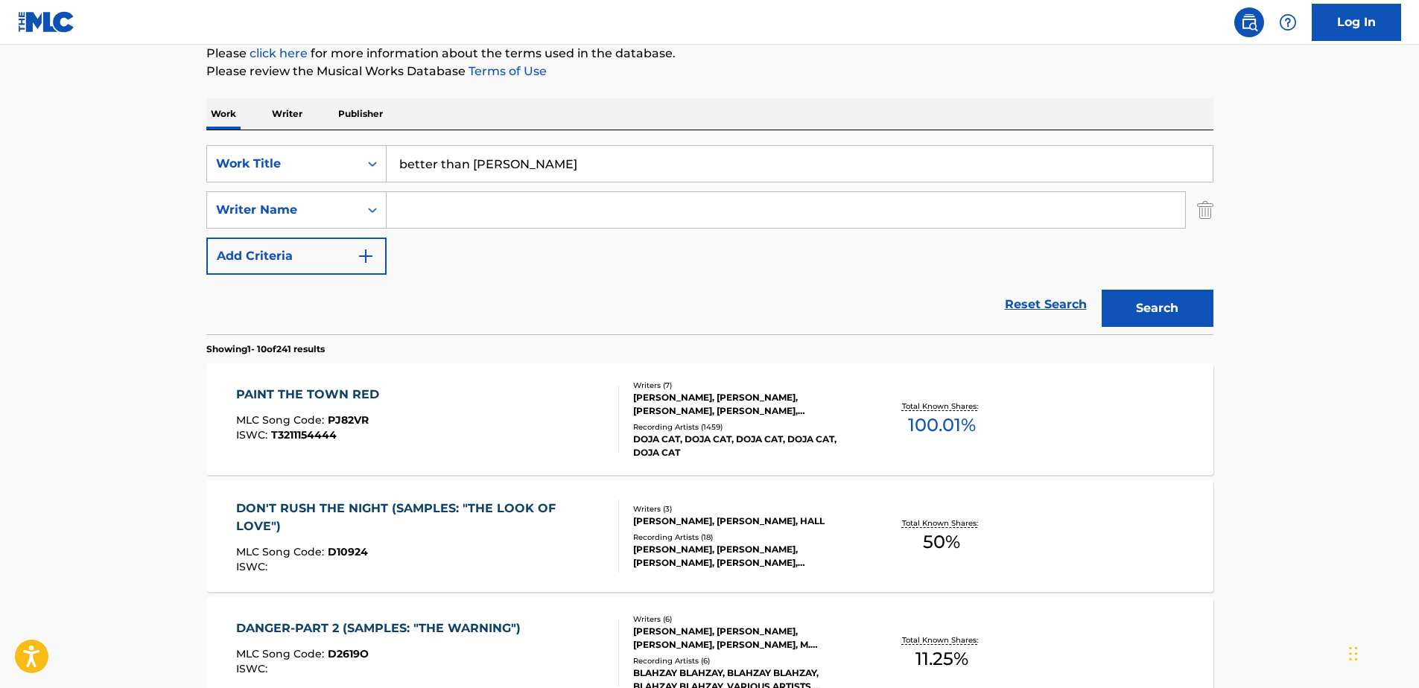
click at [330, 188] on div "SearchWithCriteria234504ed-93ab-4f70-a881-b284eaa5f1e1 Work Title better than […" at bounding box center [709, 210] width 1007 height 130
drag, startPoint x: 466, startPoint y: 166, endPoint x: 330, endPoint y: 165, distance: 136.4
click at [350, 162] on div "SearchWithCriteria234504ed-93ab-4f70-a881-b284eaa5f1e1 Work Title better than […" at bounding box center [709, 163] width 1007 height 37
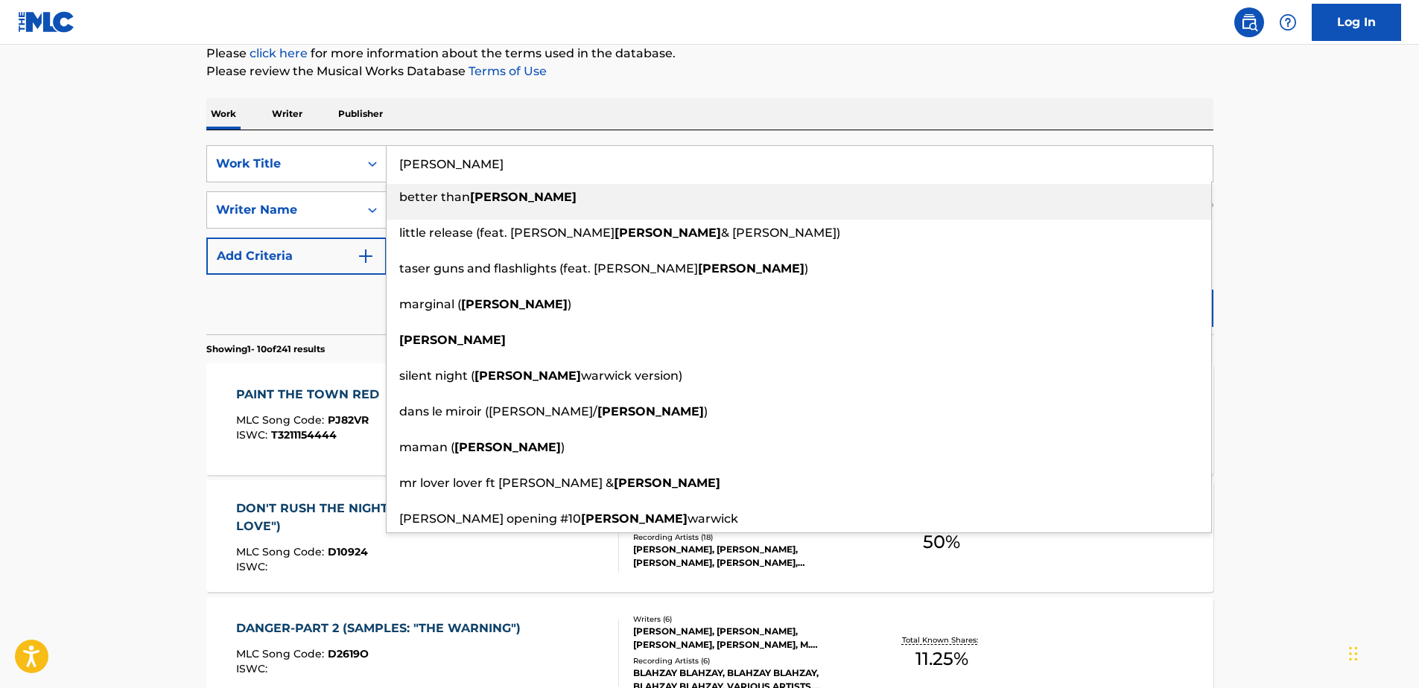
click at [842, 194] on div "better than [PERSON_NAME]" at bounding box center [799, 197] width 825 height 27
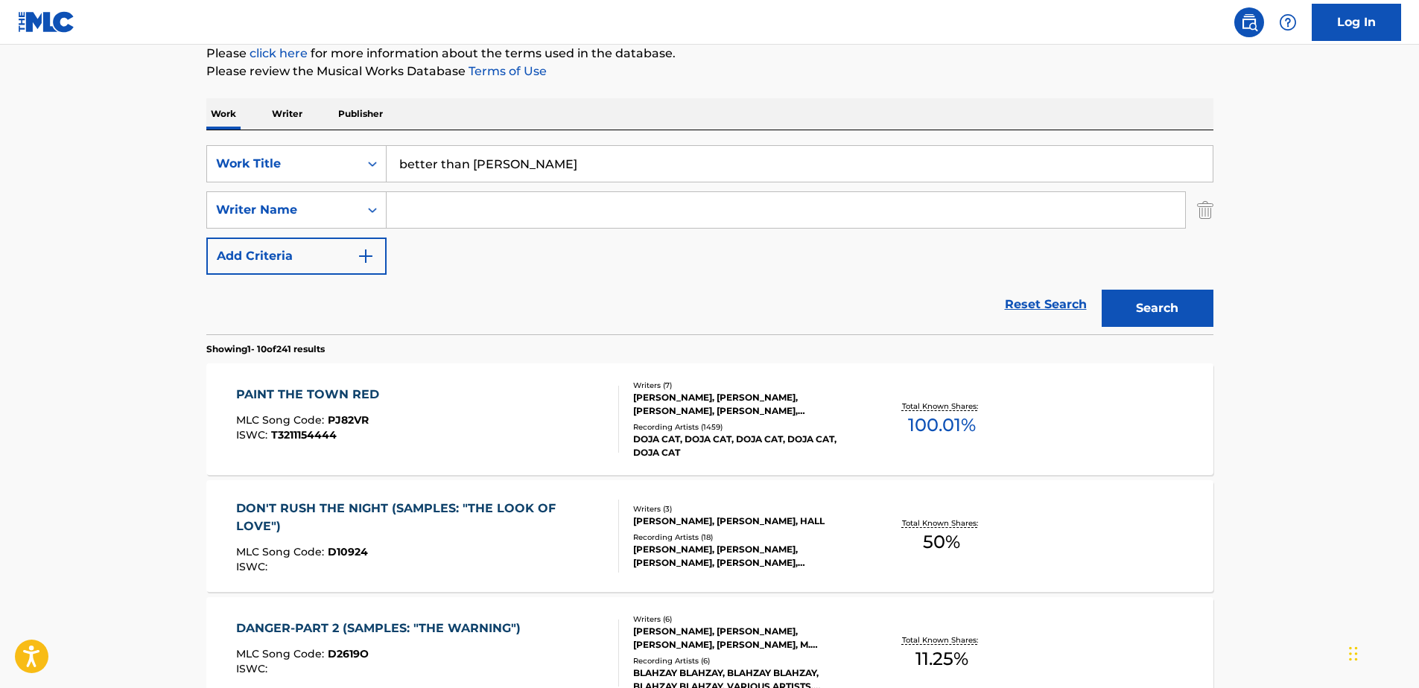
drag, startPoint x: 533, startPoint y: 170, endPoint x: 34, endPoint y: 215, distance: 501.2
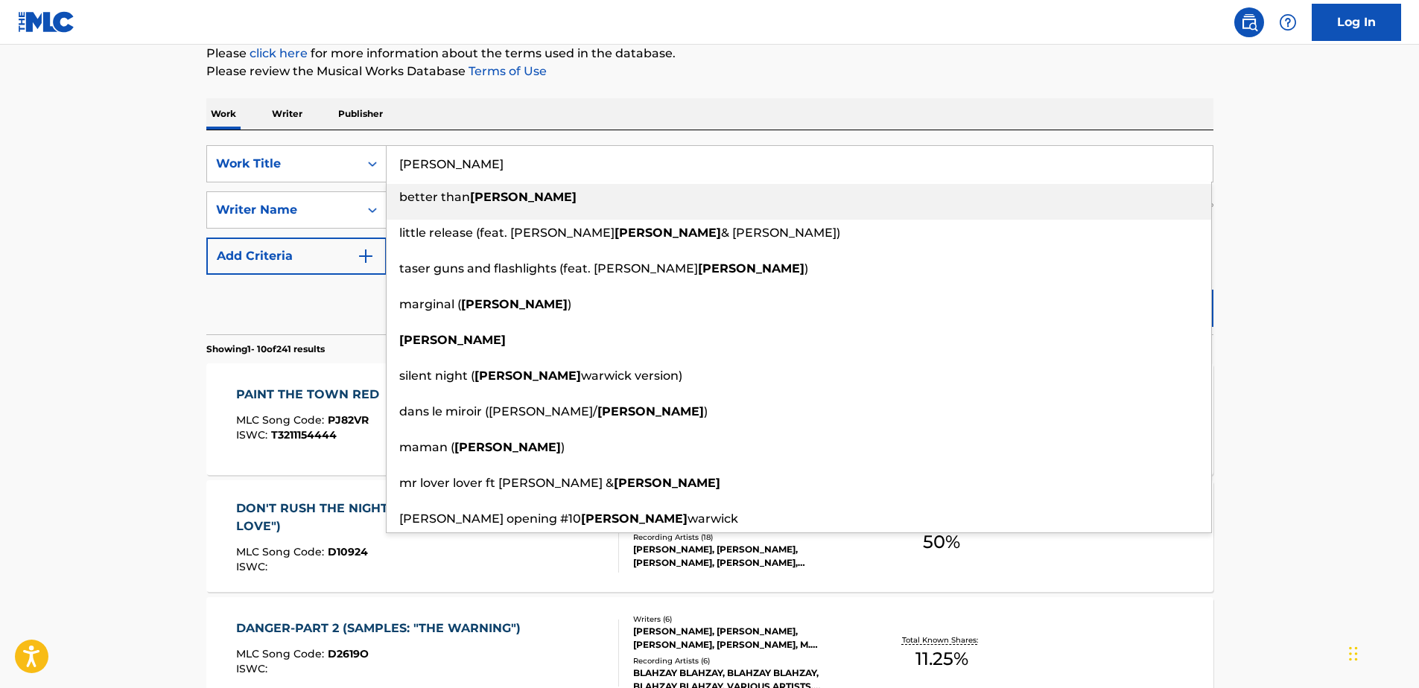
type input "[PERSON_NAME]"
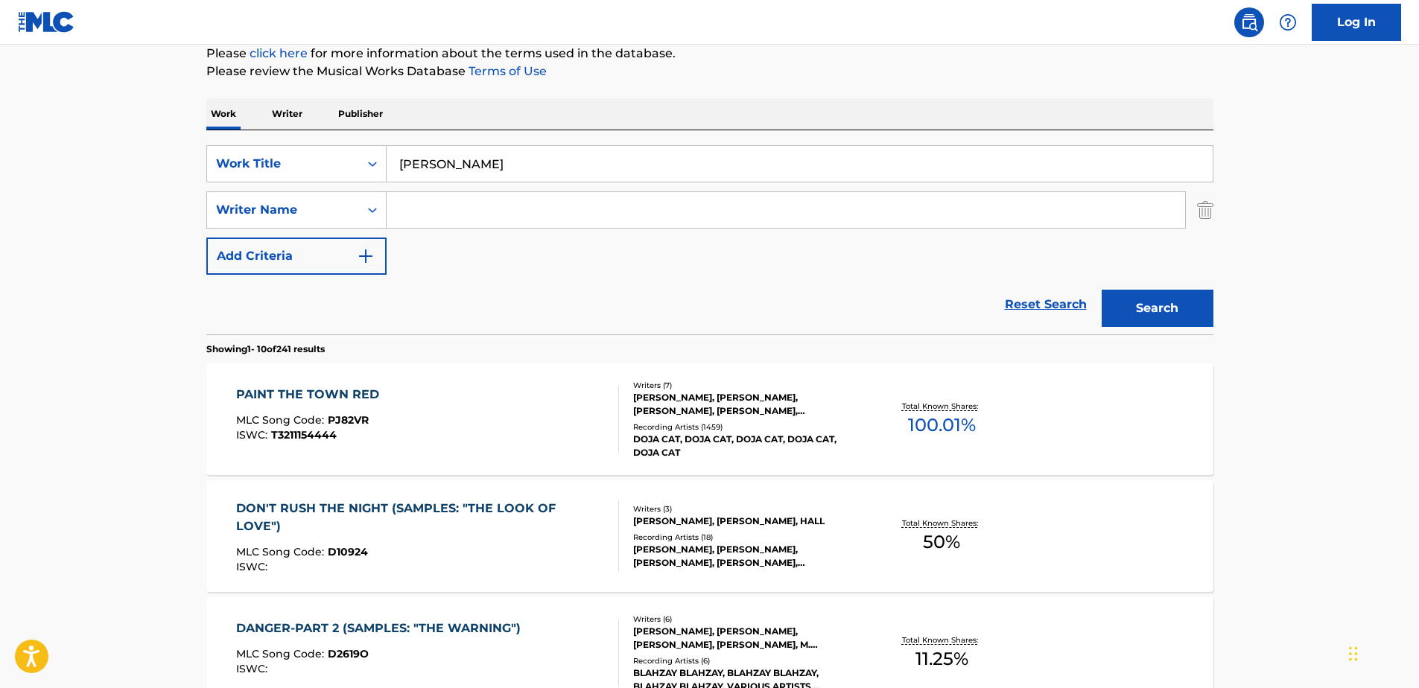
click at [1149, 319] on button "Search" at bounding box center [1158, 308] width 112 height 37
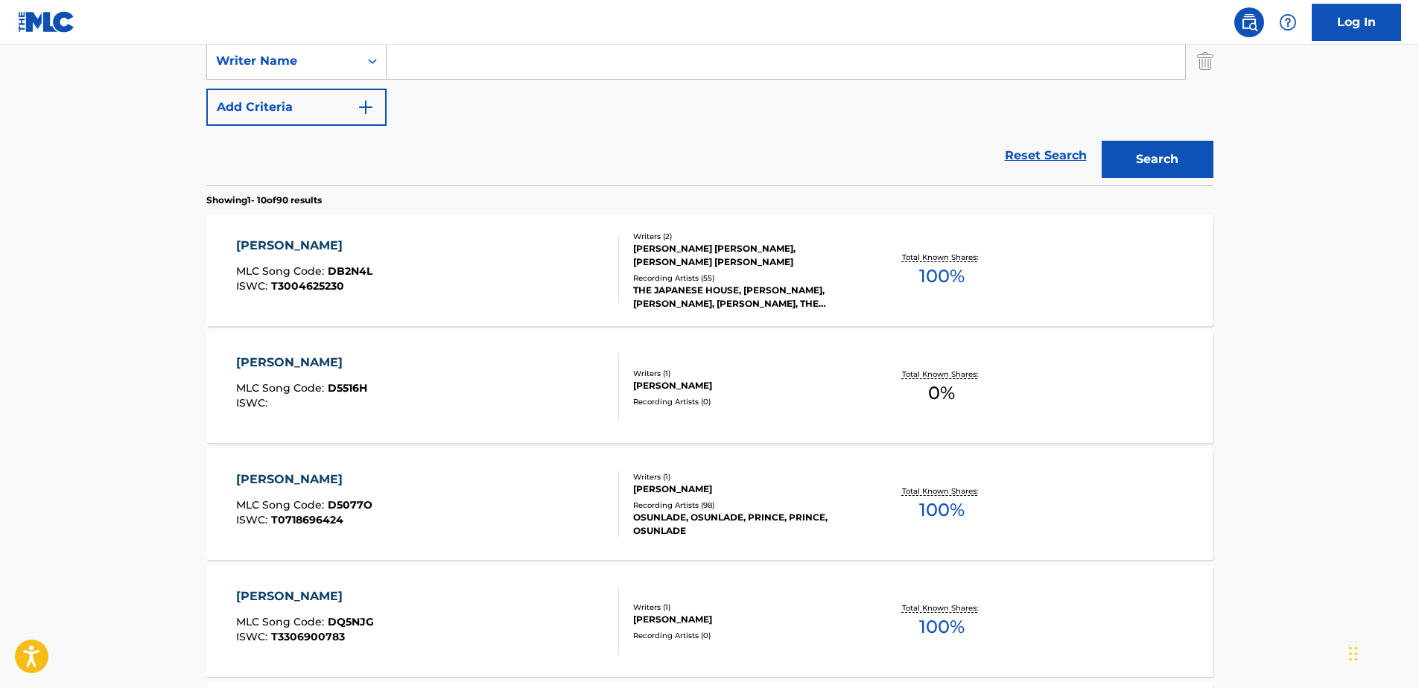
scroll to position [410, 0]
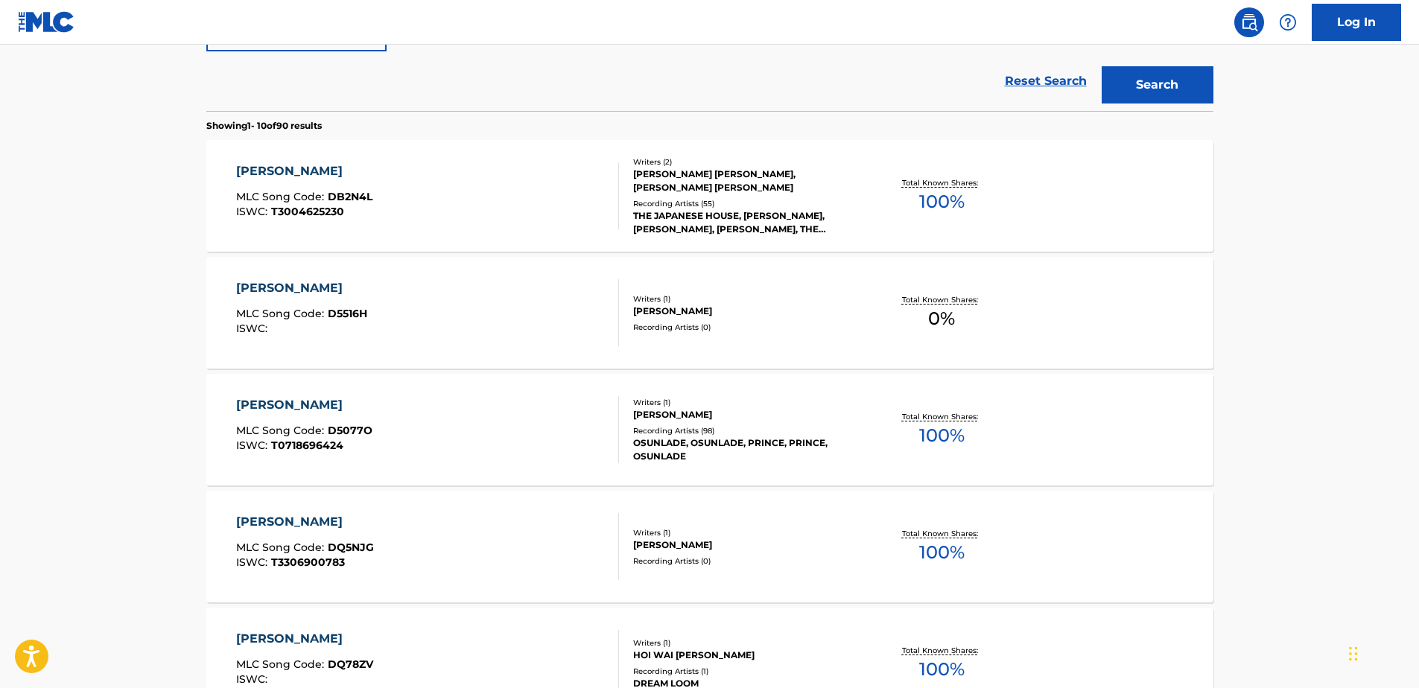
click at [314, 425] on span "MLC Song Code :" at bounding box center [282, 430] width 92 height 13
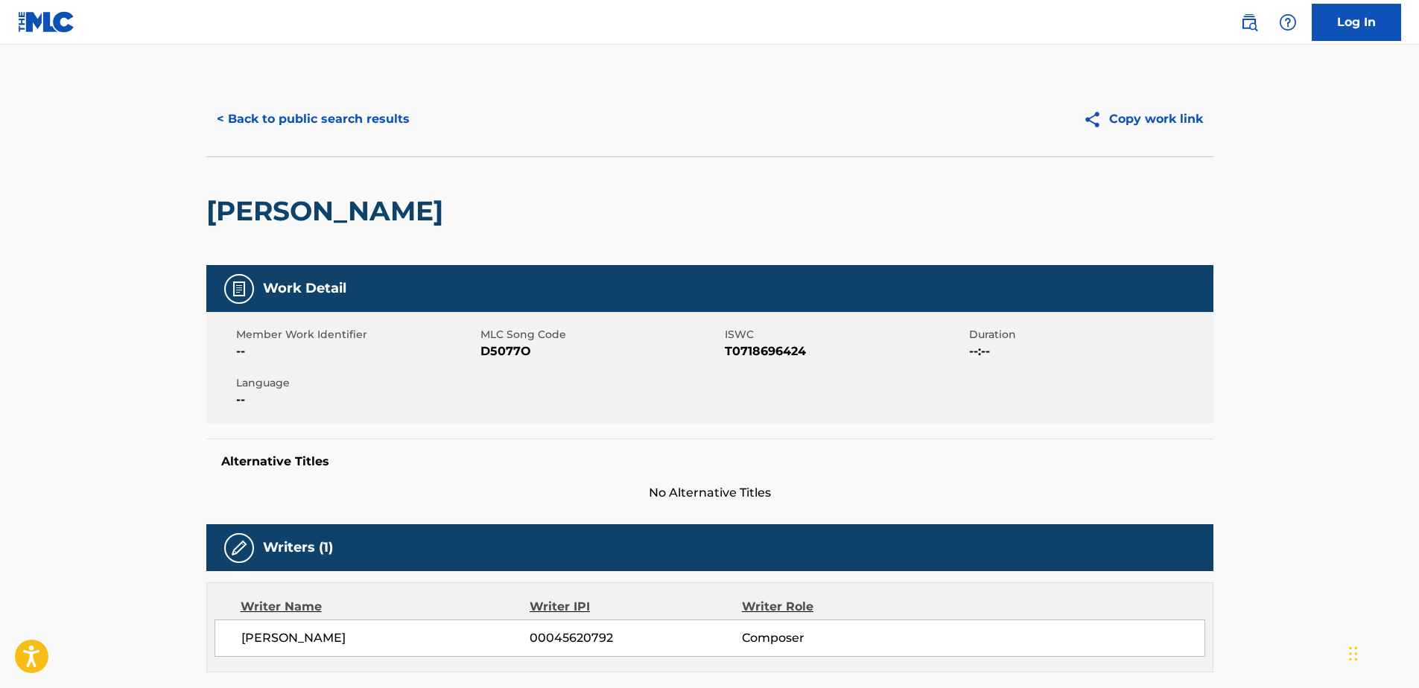
click at [222, 110] on button "< Back to public search results" at bounding box center [313, 119] width 214 height 37
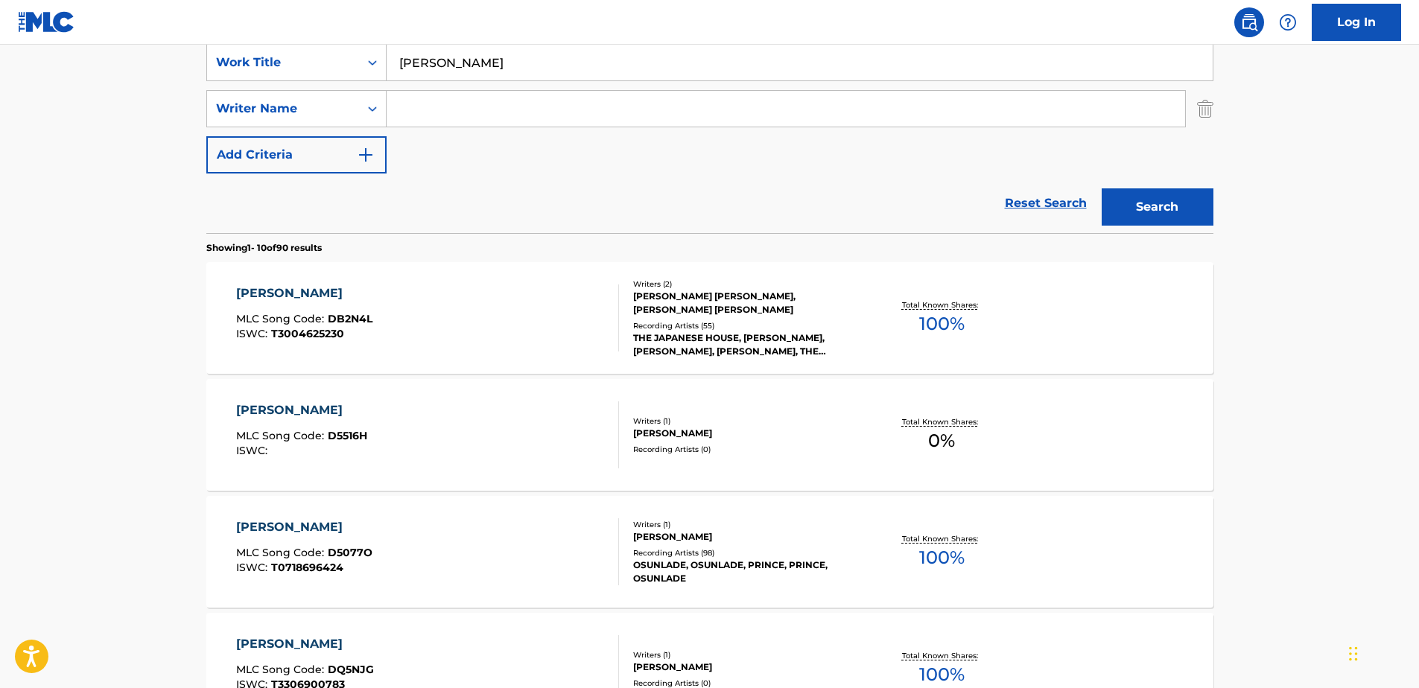
scroll to position [64, 0]
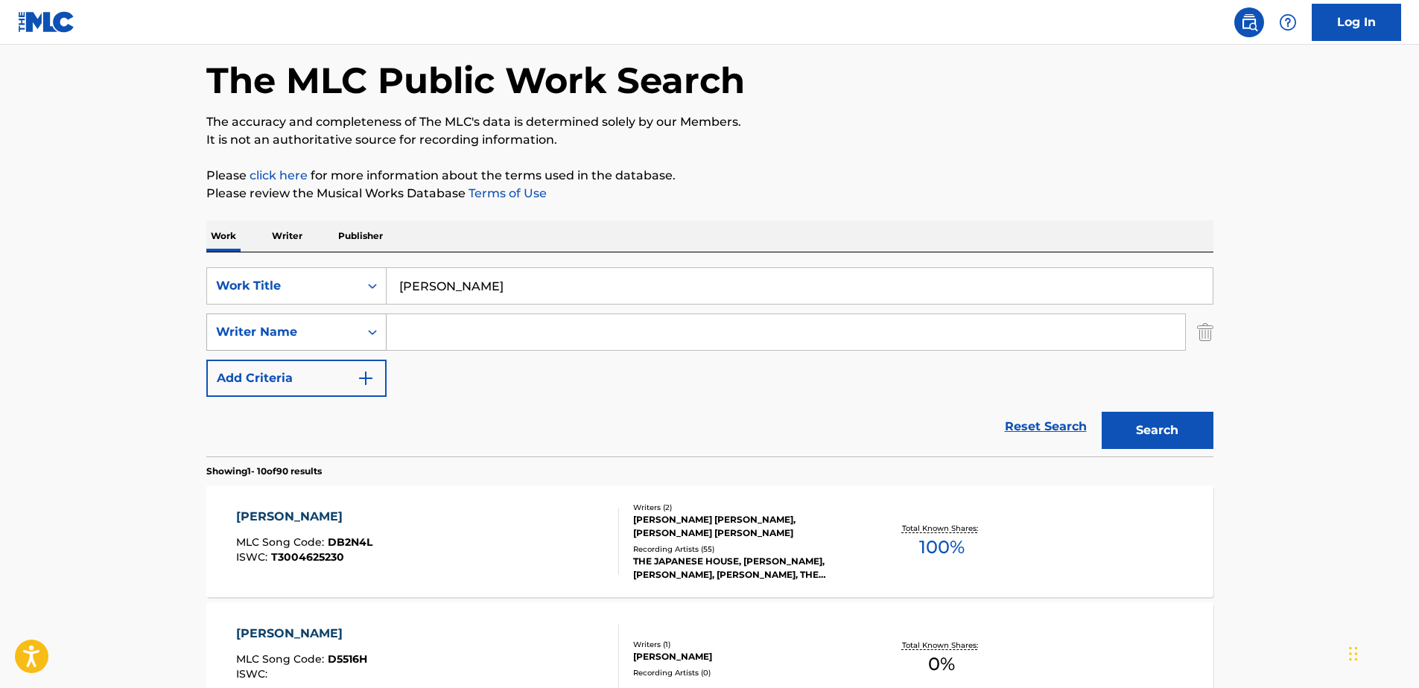
click at [369, 330] on icon "Search Form" at bounding box center [372, 332] width 15 height 15
click at [443, 516] on div "[PERSON_NAME] MLC Song Code : DB2N4L ISWC : T3004625230" at bounding box center [427, 541] width 383 height 67
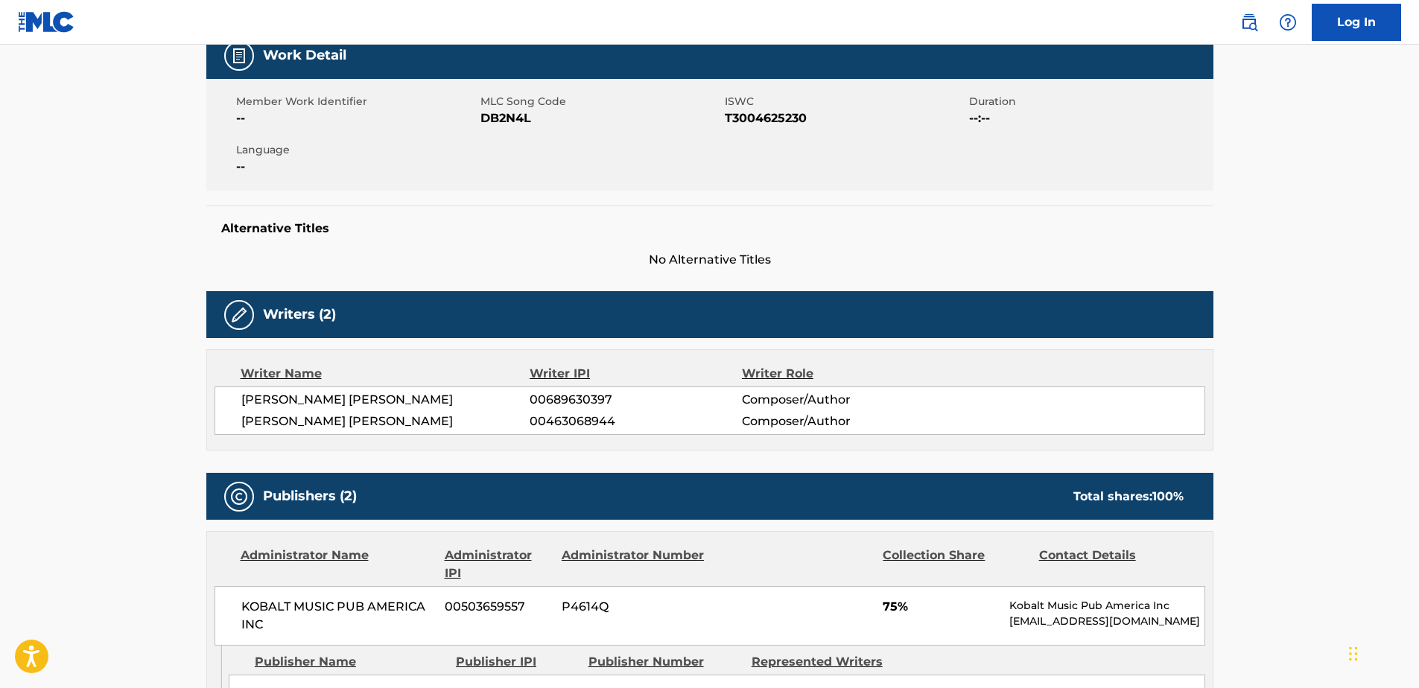
scroll to position [149, 0]
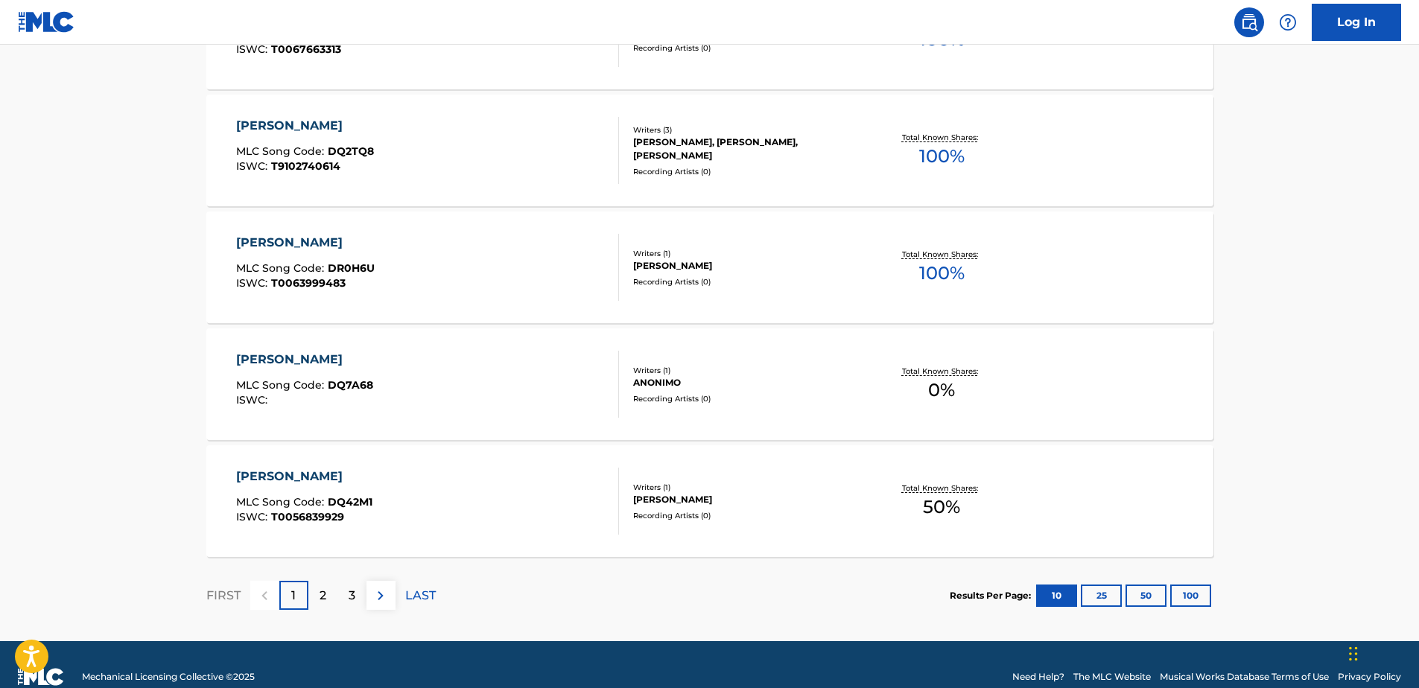
scroll to position [1182, 0]
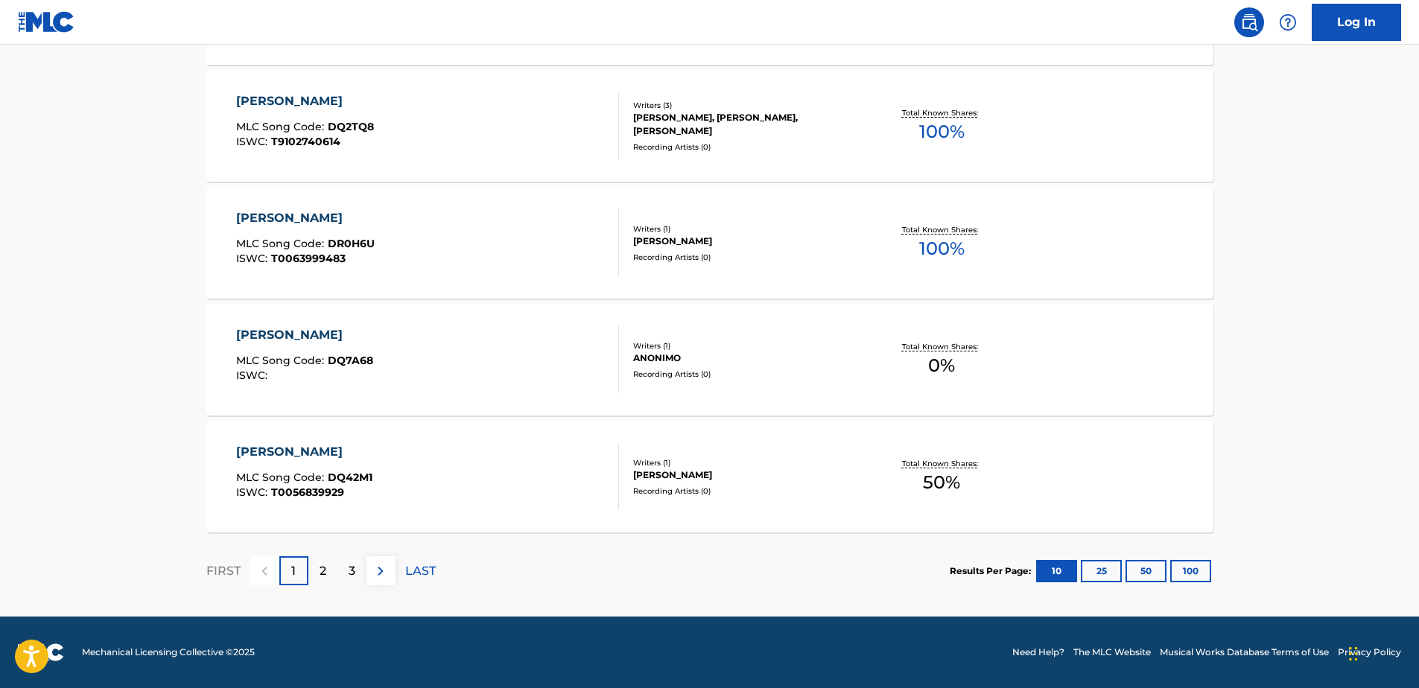
click at [317, 572] on div "2" at bounding box center [322, 571] width 29 height 29
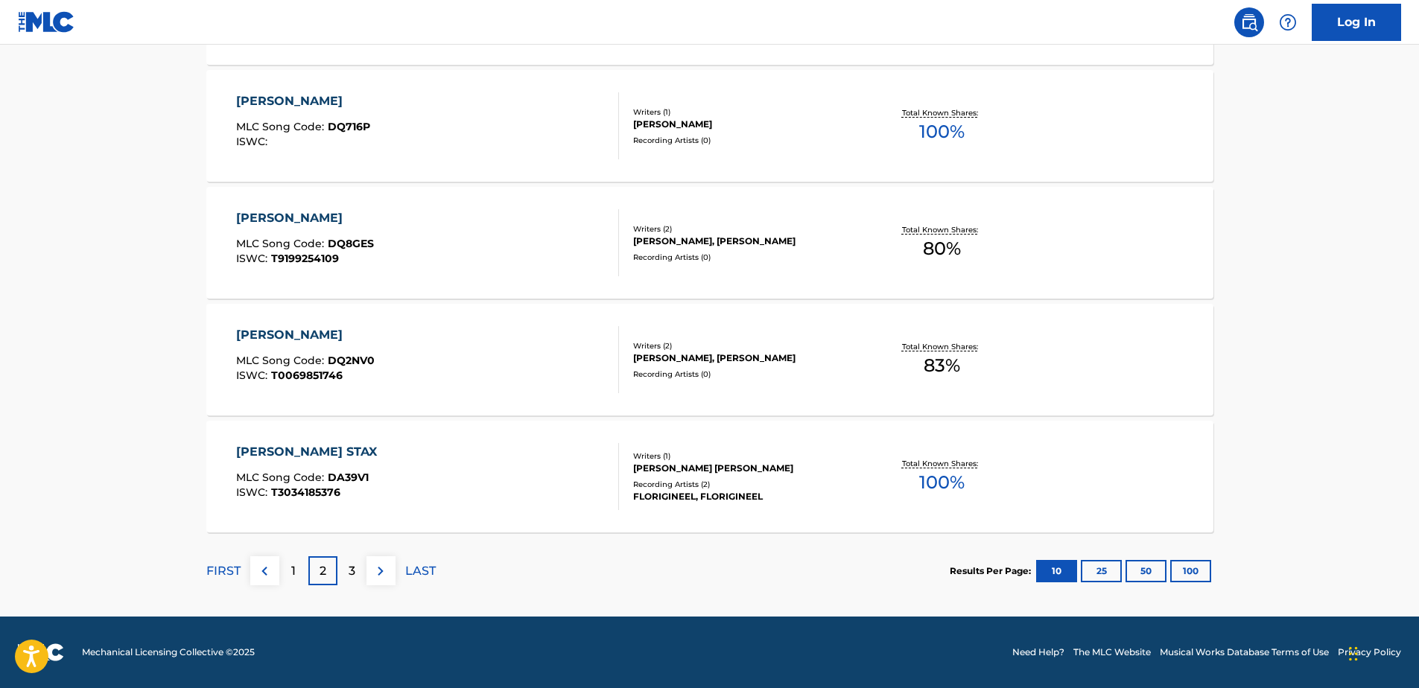
click at [357, 568] on div "3" at bounding box center [352, 571] width 29 height 29
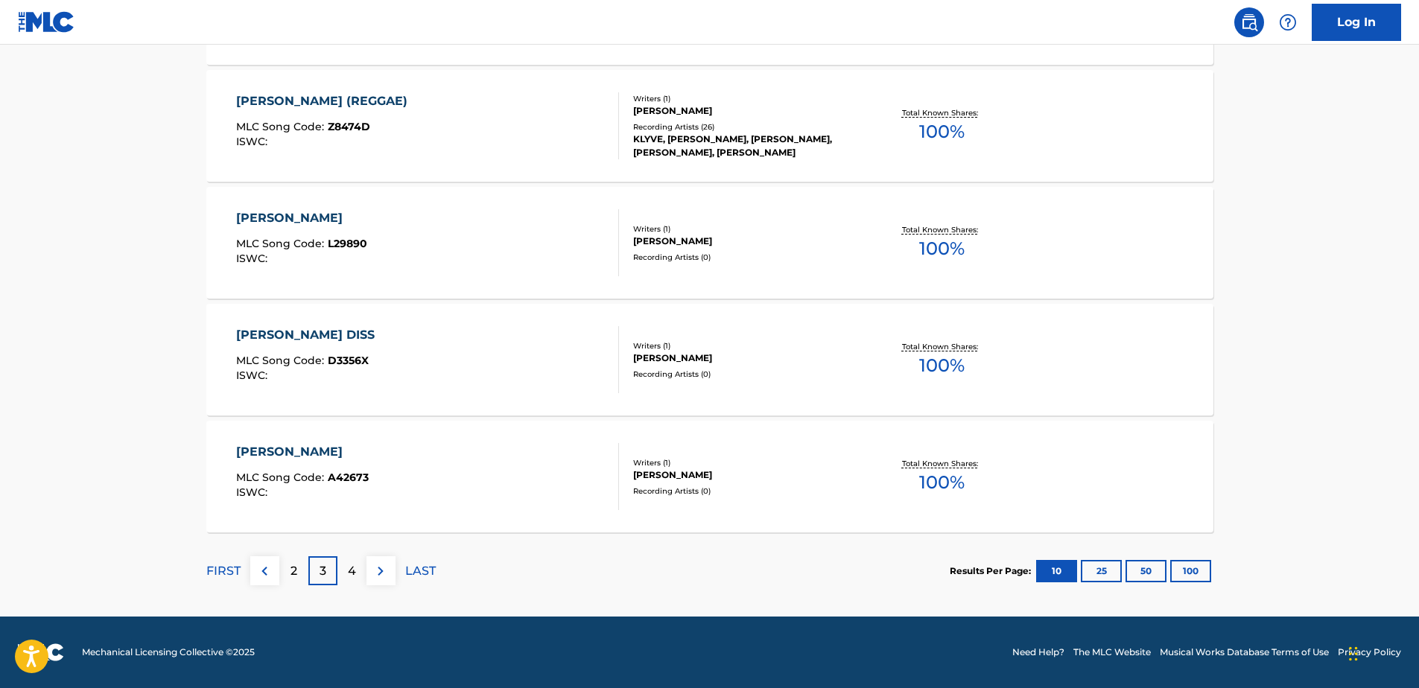
click at [267, 570] on img at bounding box center [265, 572] width 18 height 18
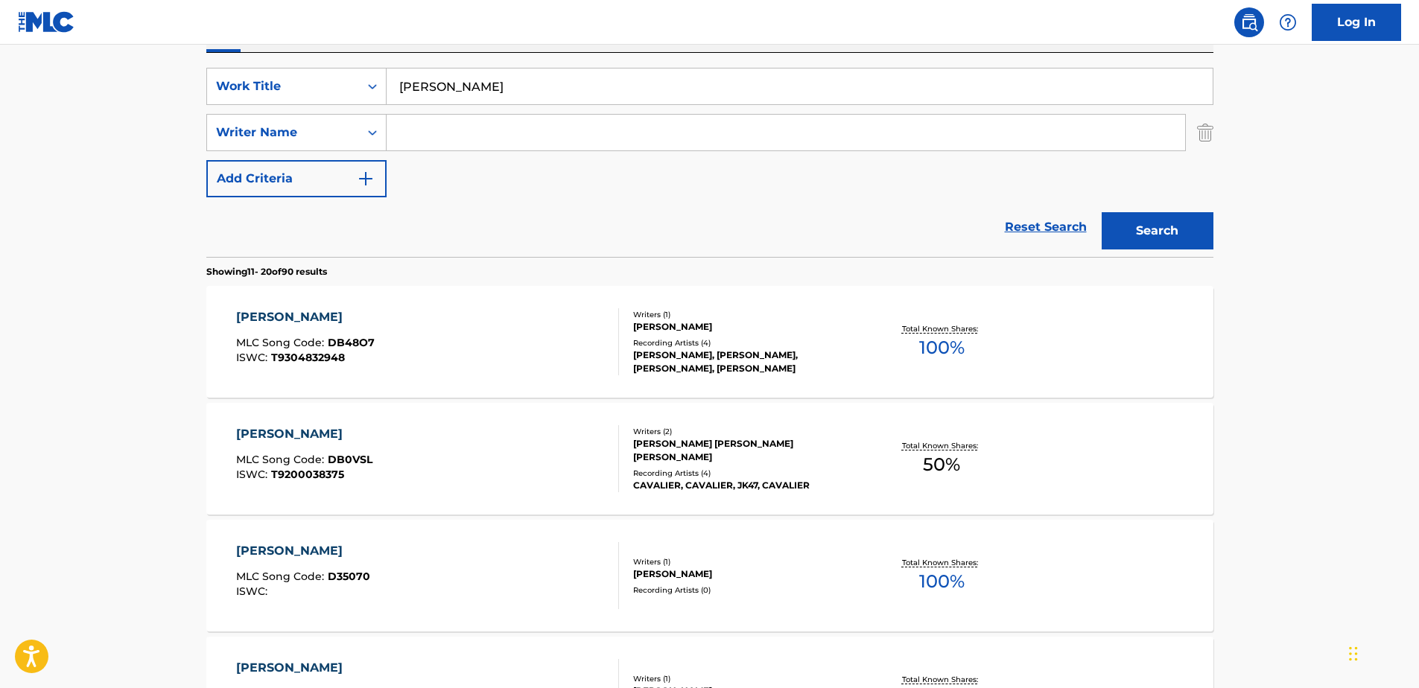
scroll to position [0, 0]
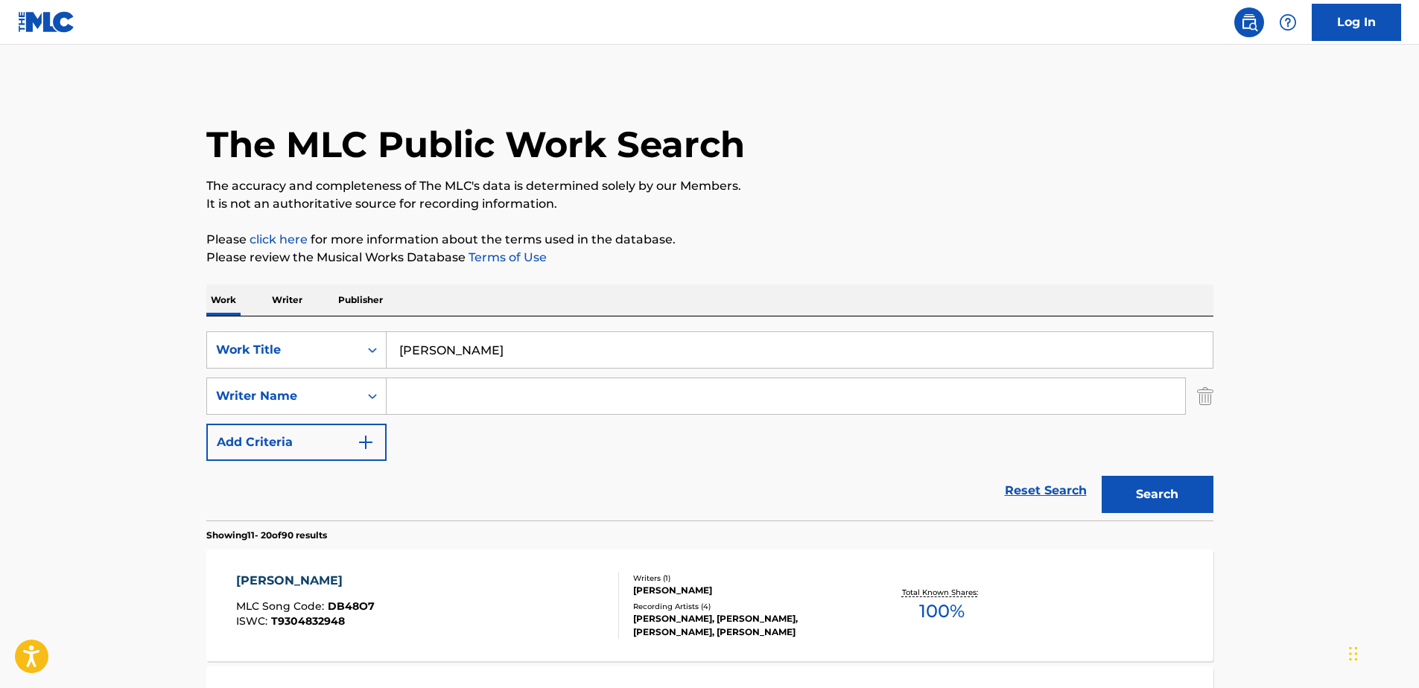
click at [401, 406] on input "Search Form" at bounding box center [786, 396] width 799 height 36
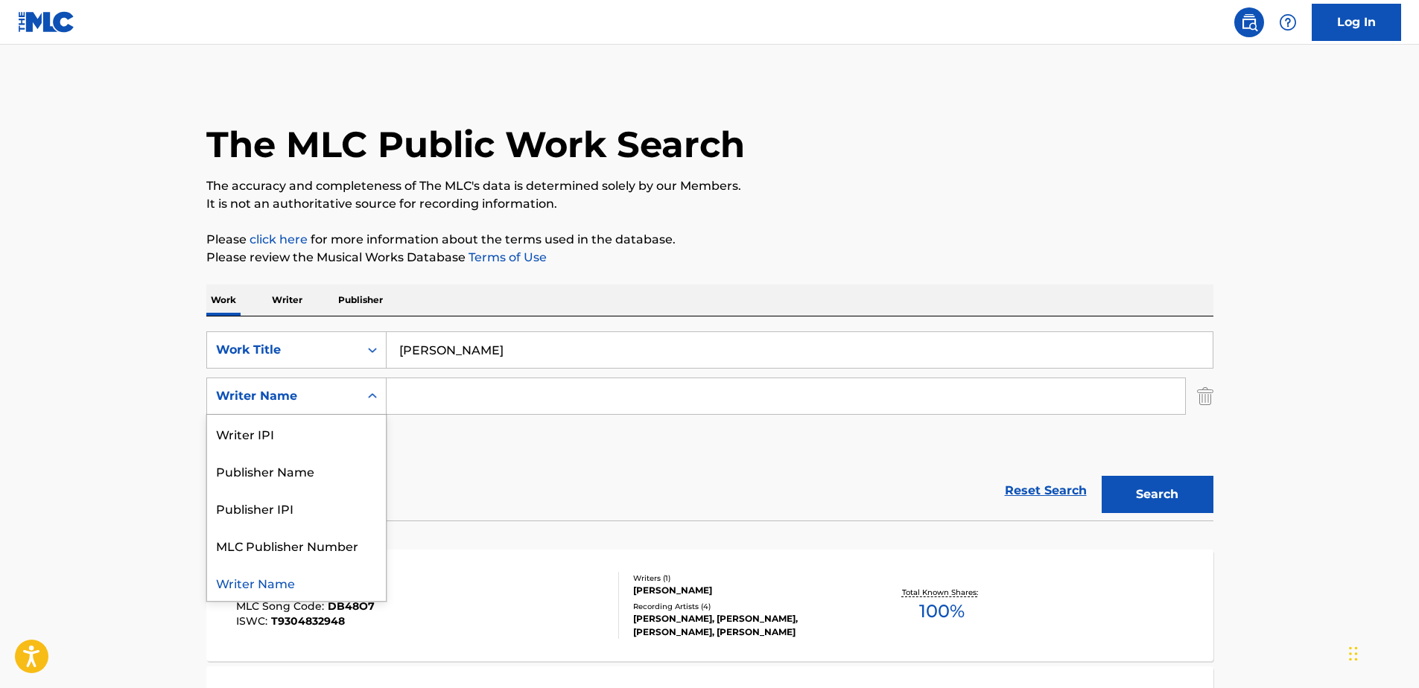
click at [373, 385] on div "Search Form" at bounding box center [372, 396] width 27 height 27
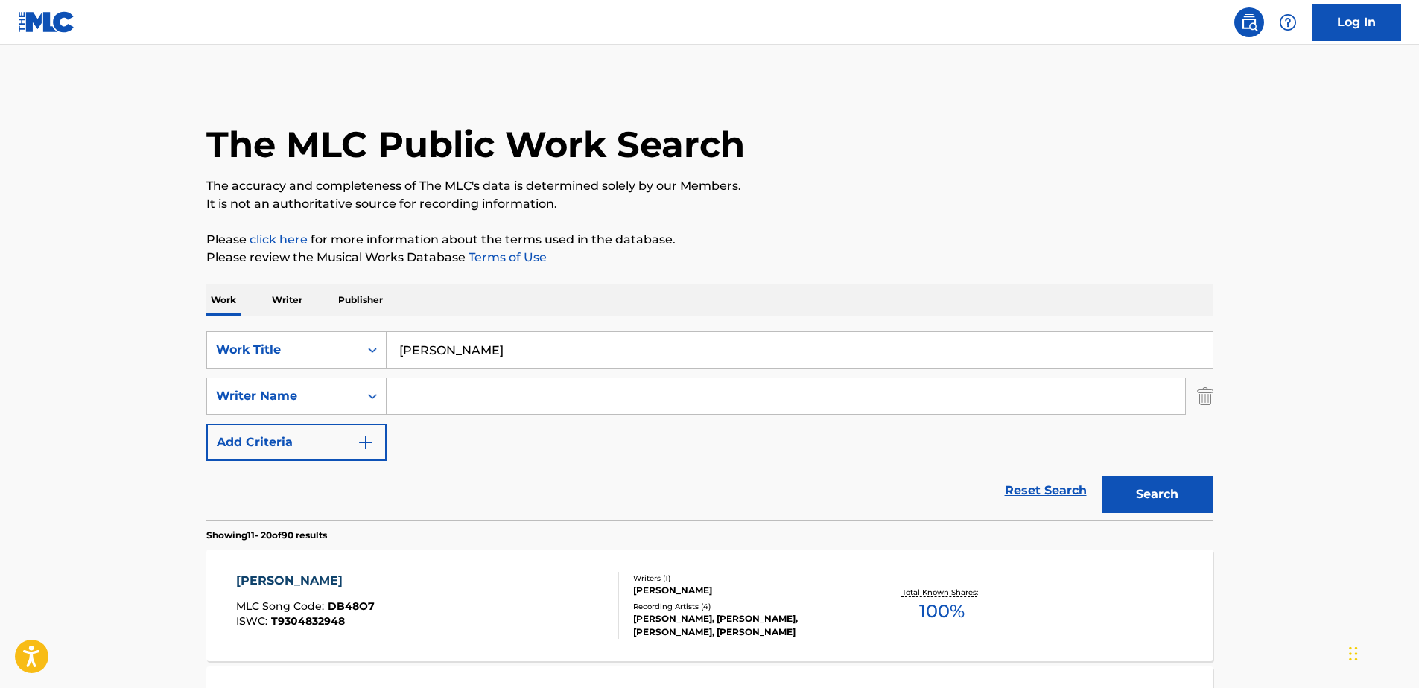
click at [422, 392] on input "Search Form" at bounding box center [786, 396] width 799 height 36
type input "s"
type input "osun"
click at [1169, 491] on button "Search" at bounding box center [1158, 494] width 112 height 37
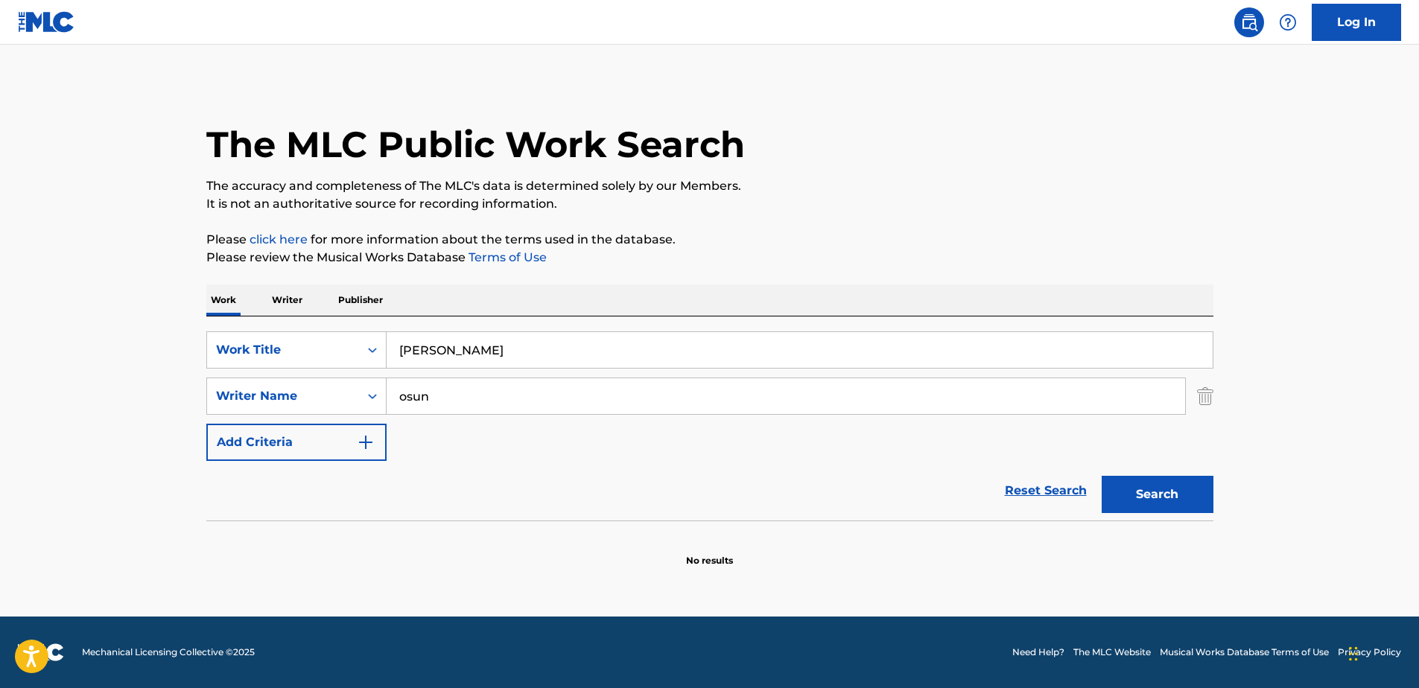
drag, startPoint x: 478, startPoint y: 384, endPoint x: 472, endPoint y: 390, distance: 9.0
click at [476, 385] on input "osun" at bounding box center [786, 396] width 799 height 36
drag, startPoint x: 463, startPoint y: 396, endPoint x: 309, endPoint y: 421, distance: 155.4
click at [335, 414] on div "SearchWithCriteria7610850d-a0b6-4163-bc28-2f914bf1371c Writer Name [PERSON_NAME]" at bounding box center [709, 396] width 1007 height 37
click at [473, 343] on input "[PERSON_NAME]" at bounding box center [800, 350] width 826 height 36
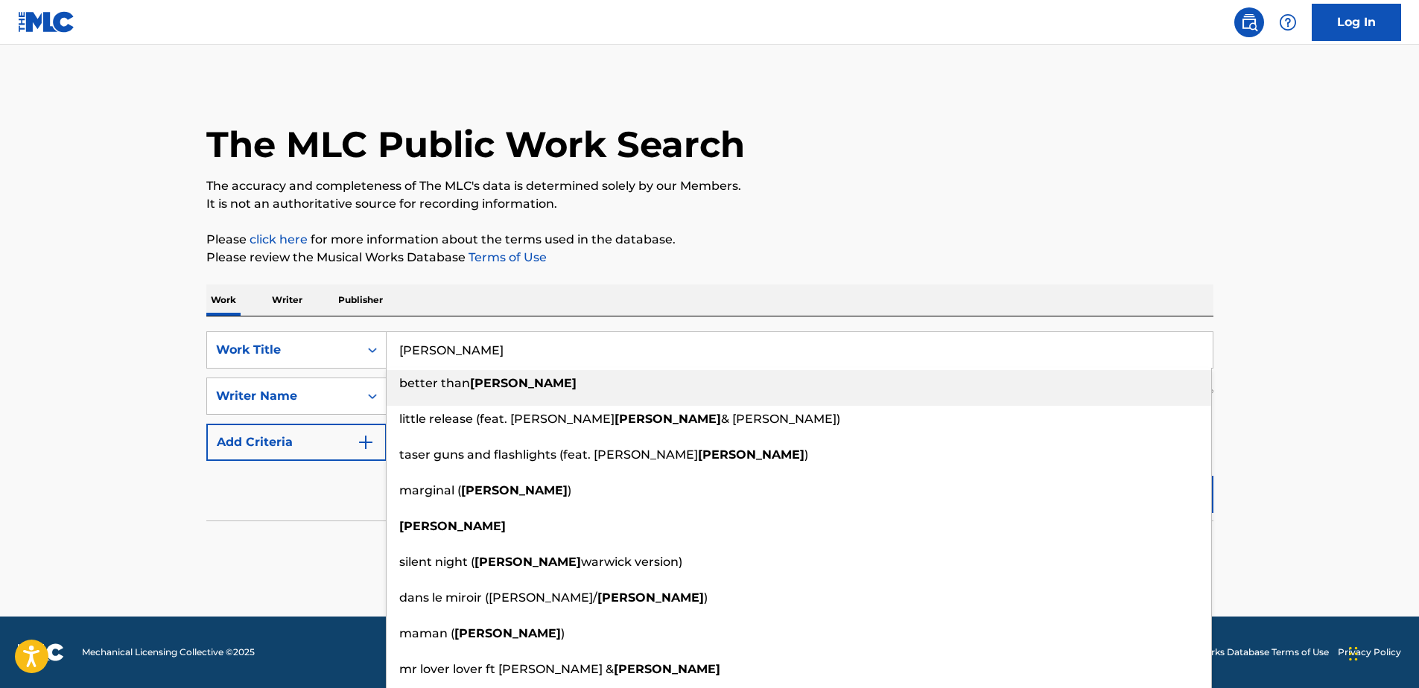
click at [471, 343] on input "[PERSON_NAME]" at bounding box center [800, 350] width 826 height 36
click at [472, 352] on input "[PERSON_NAME]" at bounding box center [800, 350] width 826 height 36
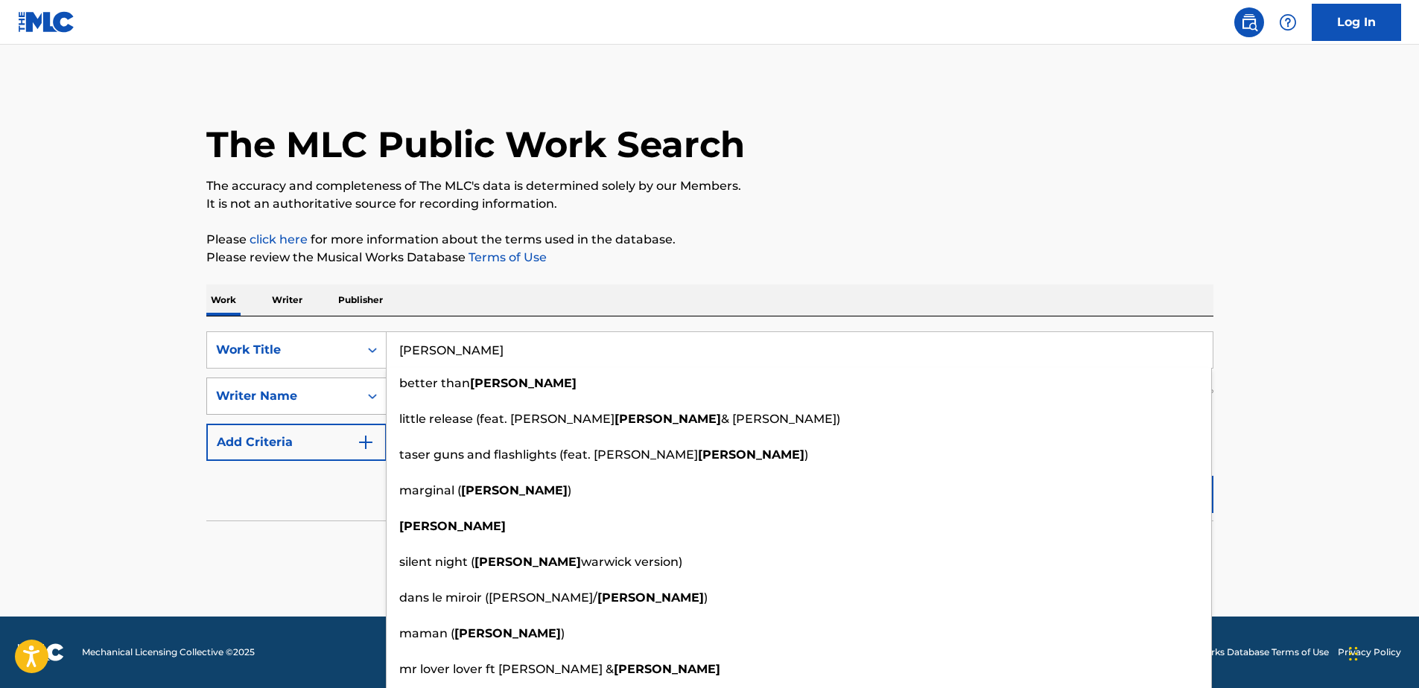
click at [340, 393] on div "Writer Name" at bounding box center [283, 396] width 134 height 18
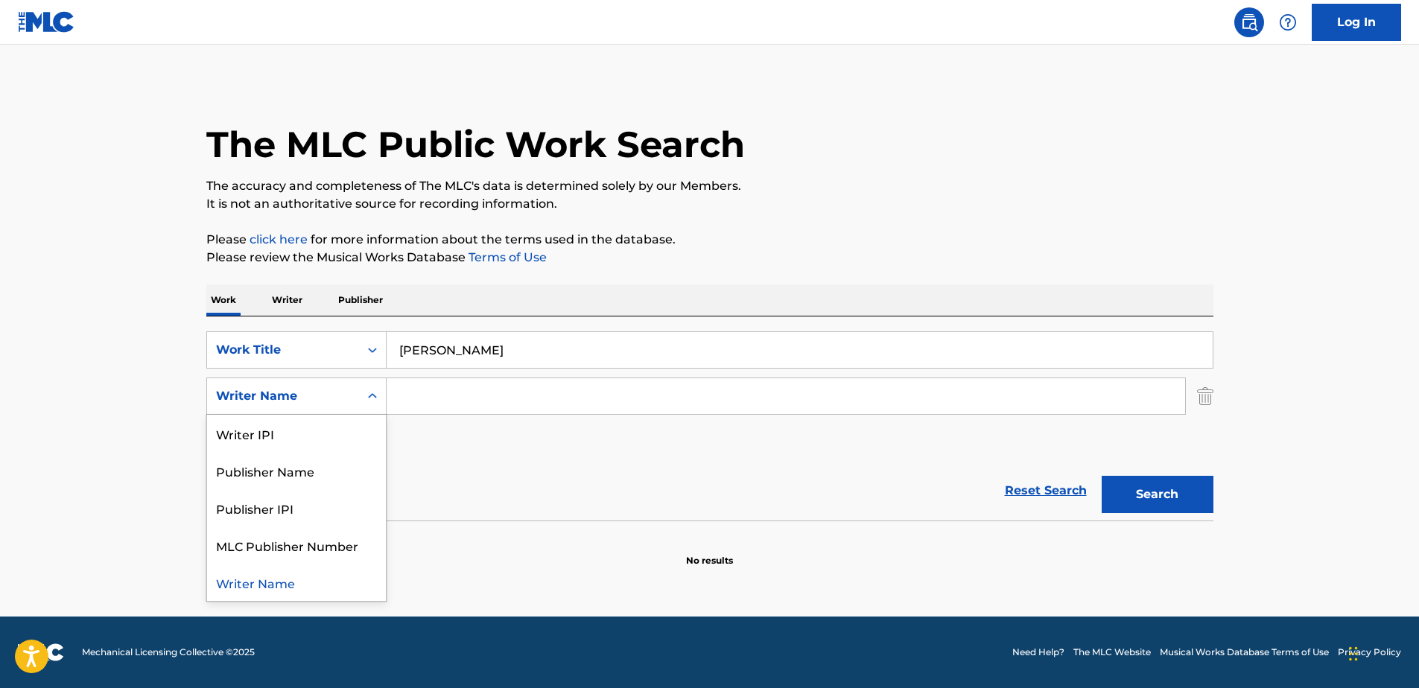
click at [498, 358] on input "[PERSON_NAME]" at bounding box center [800, 350] width 826 height 36
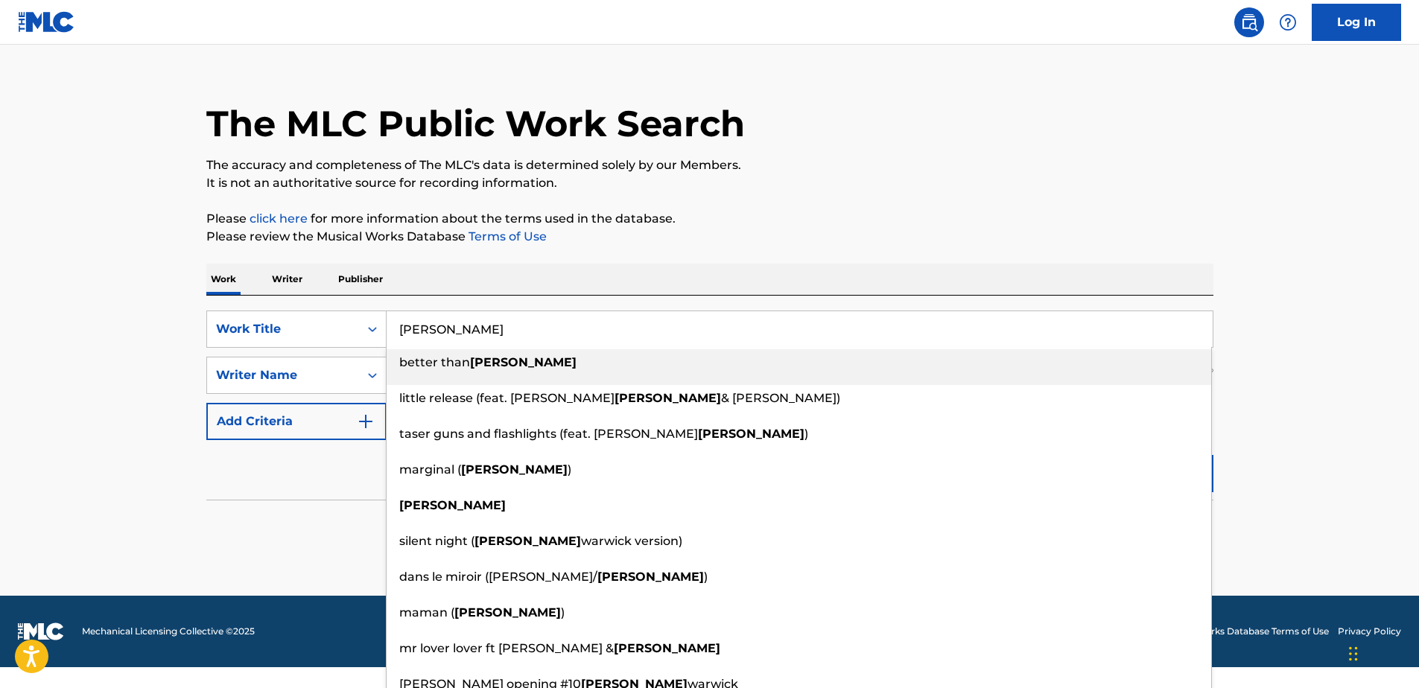
scroll to position [31, 0]
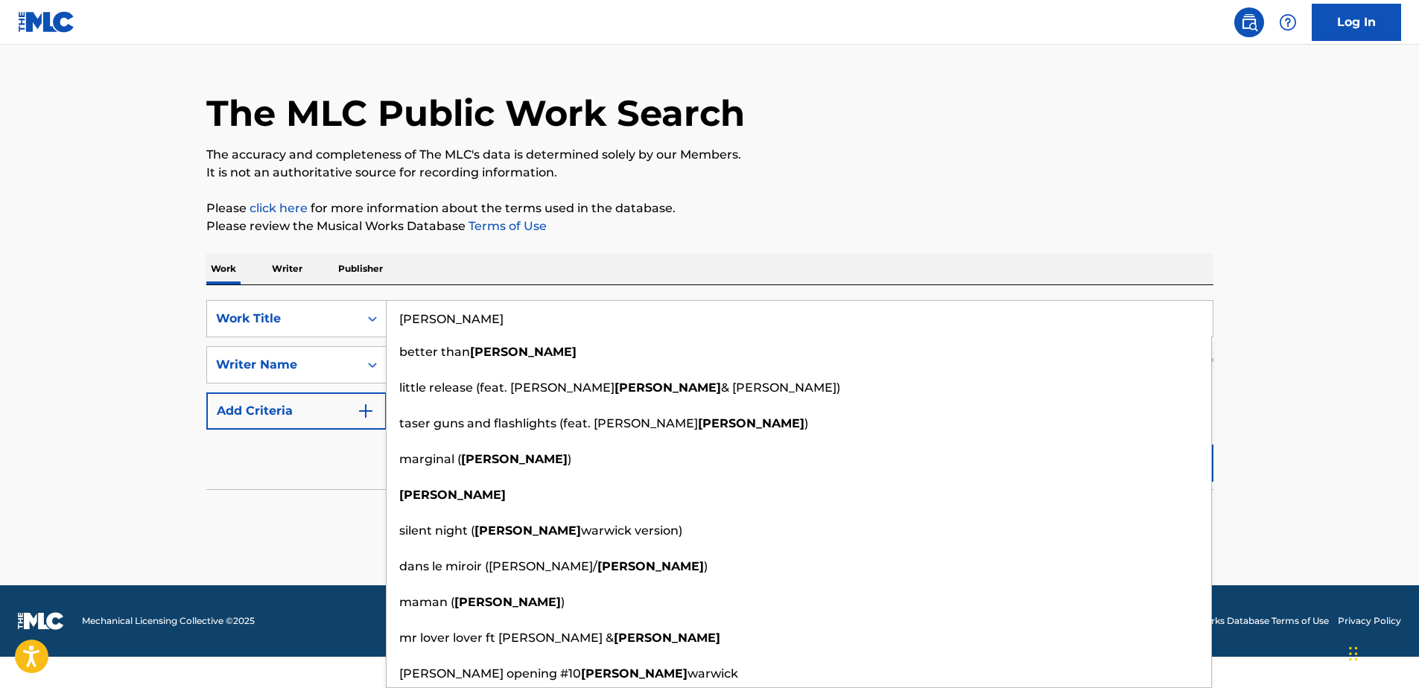
click at [461, 323] on input "[PERSON_NAME]" at bounding box center [800, 319] width 826 height 36
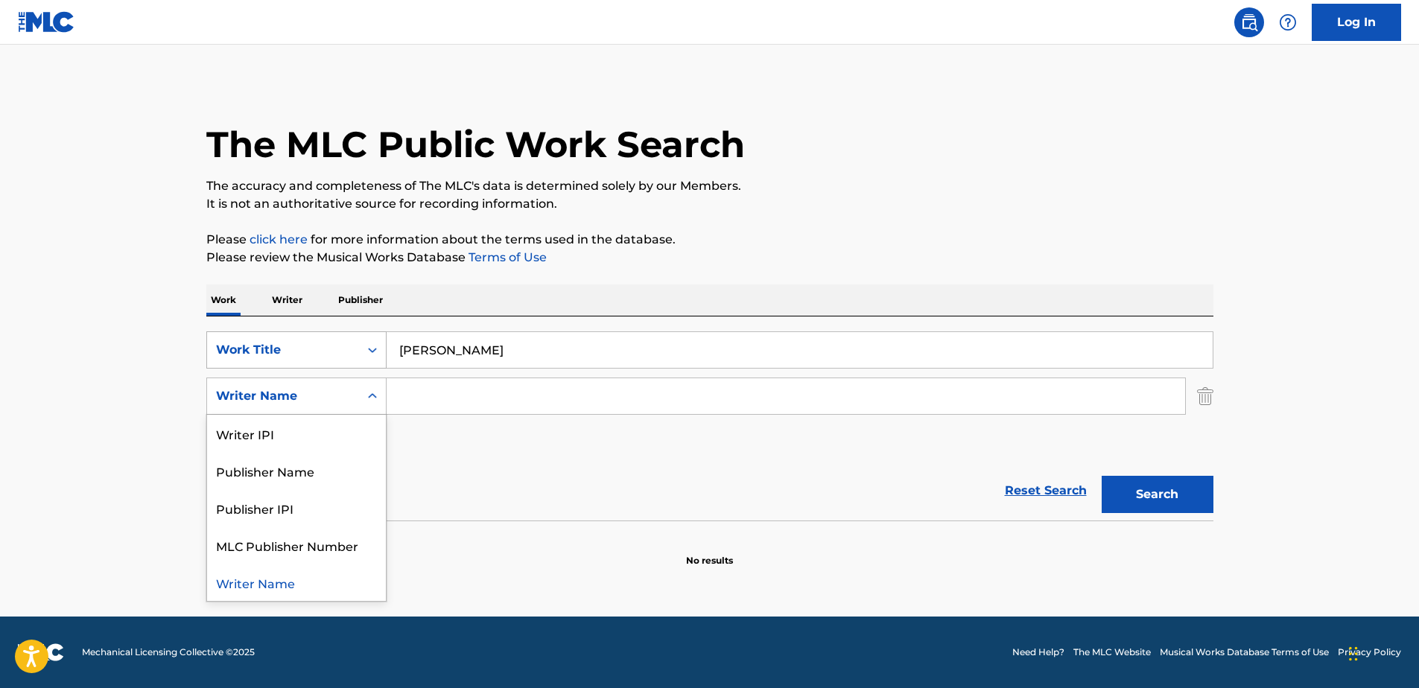
scroll to position [0, 0]
click at [378, 356] on div "SearchWithCriteria234504ed-93ab-4f70-a881-b284eaa5f1e1 Work Title [PERSON_NAME]…" at bounding box center [709, 397] width 1007 height 130
click at [284, 580] on div "Writer Name" at bounding box center [296, 582] width 179 height 37
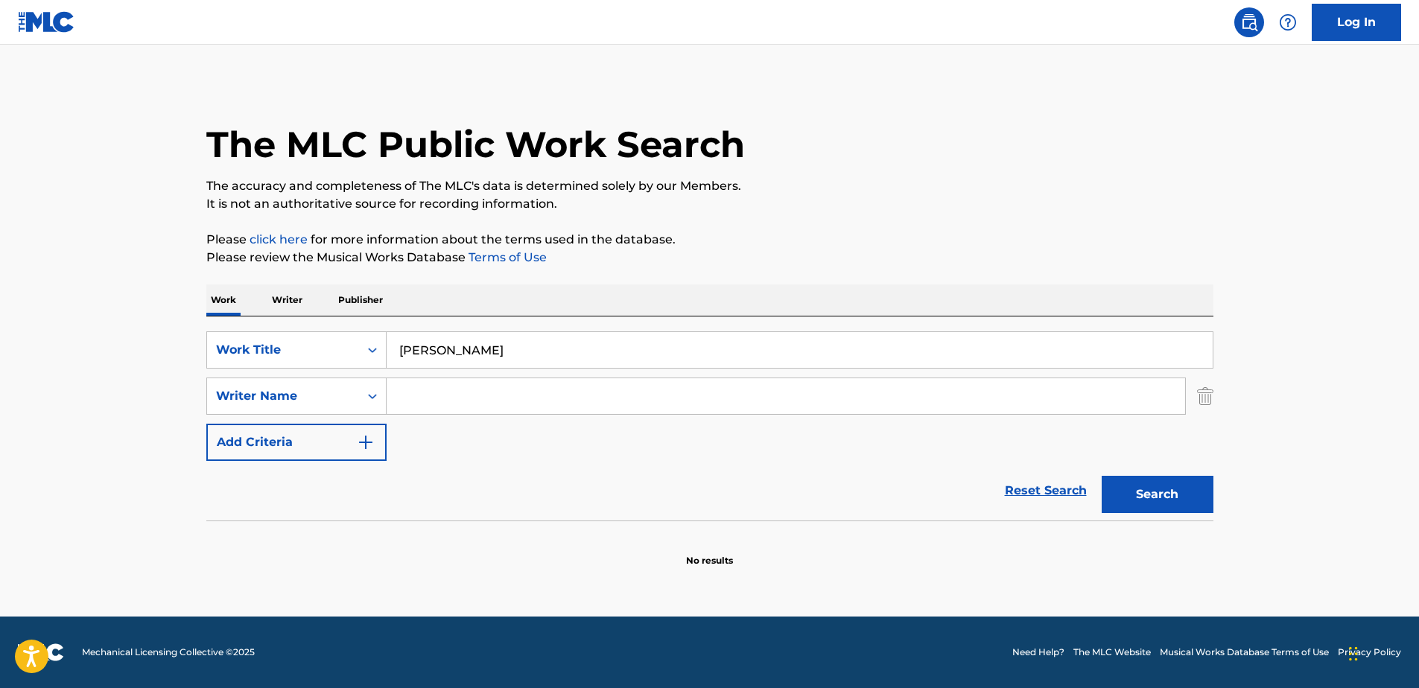
click at [440, 399] on input "Search Form" at bounding box center [786, 396] width 799 height 36
click at [1102, 476] on button "Search" at bounding box center [1158, 494] width 112 height 37
drag, startPoint x: 473, startPoint y: 401, endPoint x: 466, endPoint y: 395, distance: 9.5
click at [470, 399] on input "bacharach" at bounding box center [786, 396] width 799 height 36
drag, startPoint x: 466, startPoint y: 394, endPoint x: 308, endPoint y: 410, distance: 158.7
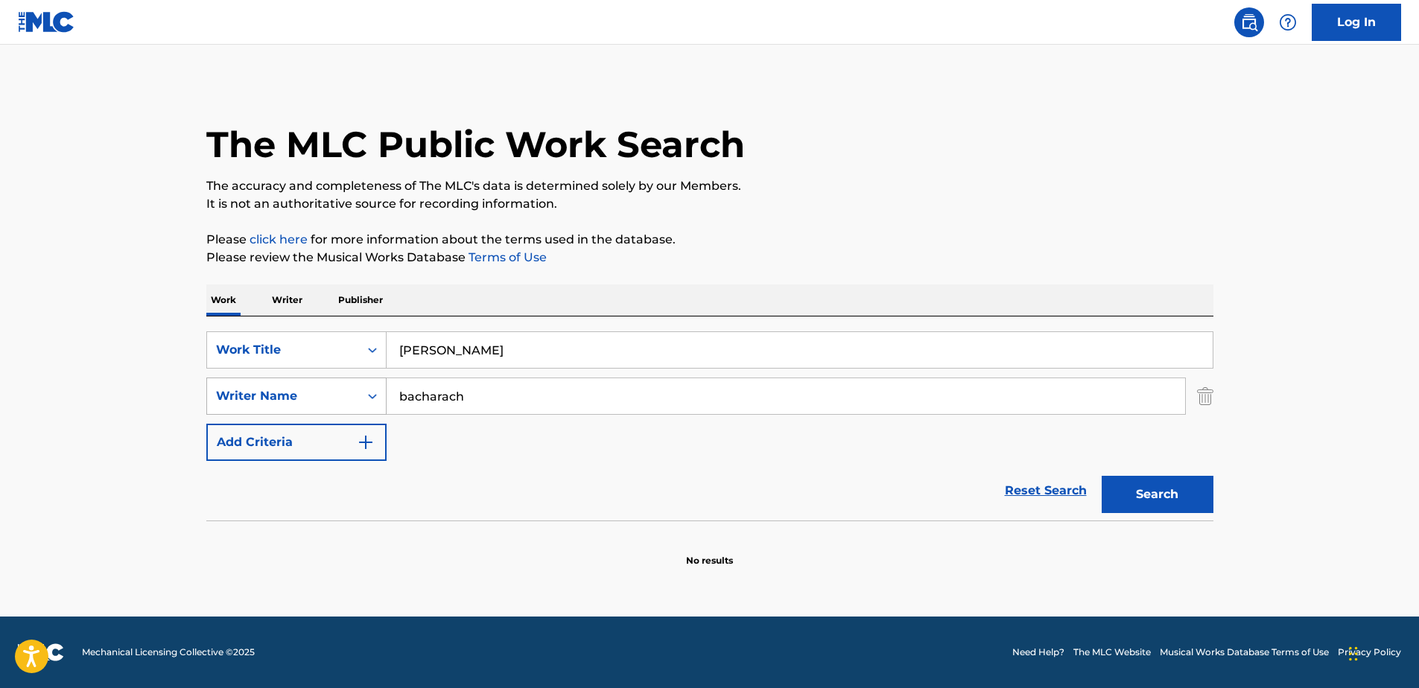
click at [308, 410] on div "SearchWithCriteriac53de769-44ee-487b-99e2-8f6d6c903386 Writer Name [PERSON_NAME]" at bounding box center [709, 396] width 1007 height 37
type input "[PERSON_NAME]"
click at [364, 437] on img "Search Form" at bounding box center [366, 443] width 18 height 18
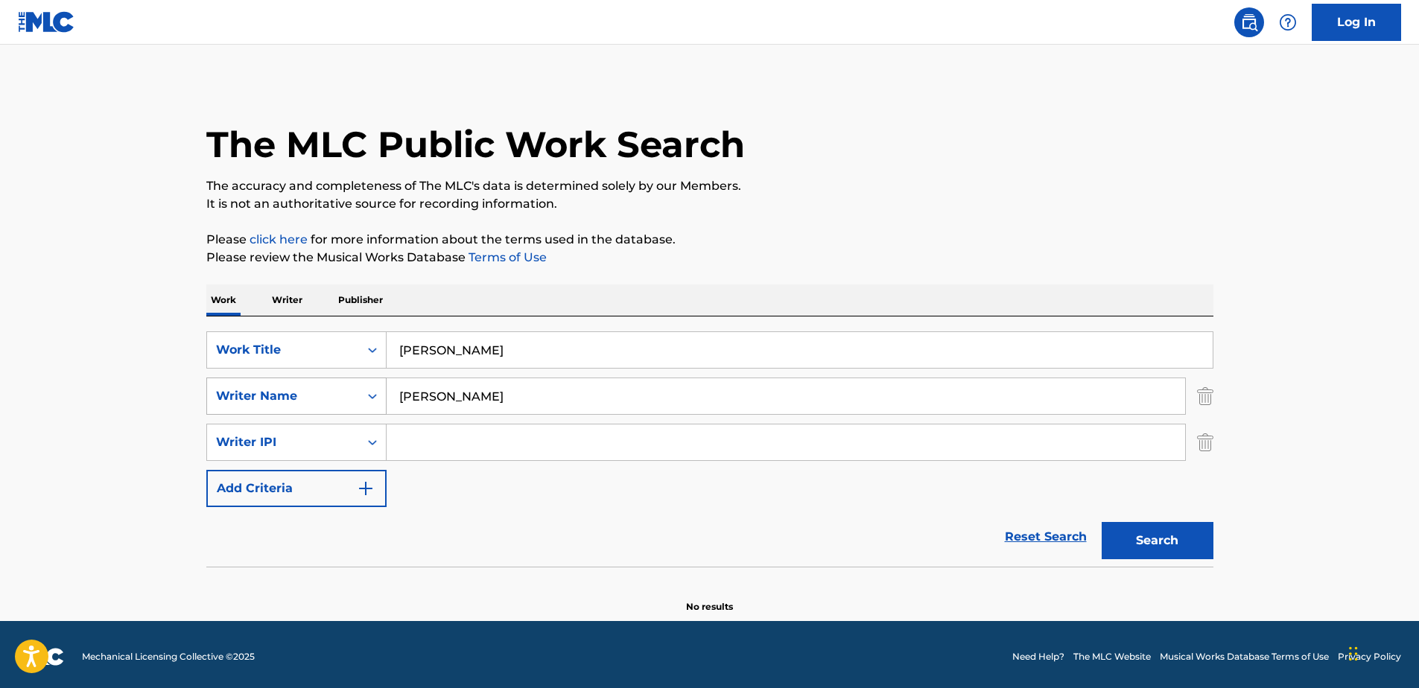
click at [376, 399] on icon "Search Form" at bounding box center [372, 396] width 15 height 15
drag, startPoint x: 448, startPoint y: 393, endPoint x: 373, endPoint y: 405, distance: 75.5
click at [373, 405] on div "SearchWithCriteriac53de769-44ee-487b-99e2-8f6d6c903386 Writer Name [PERSON_NAME]" at bounding box center [709, 396] width 1007 height 37
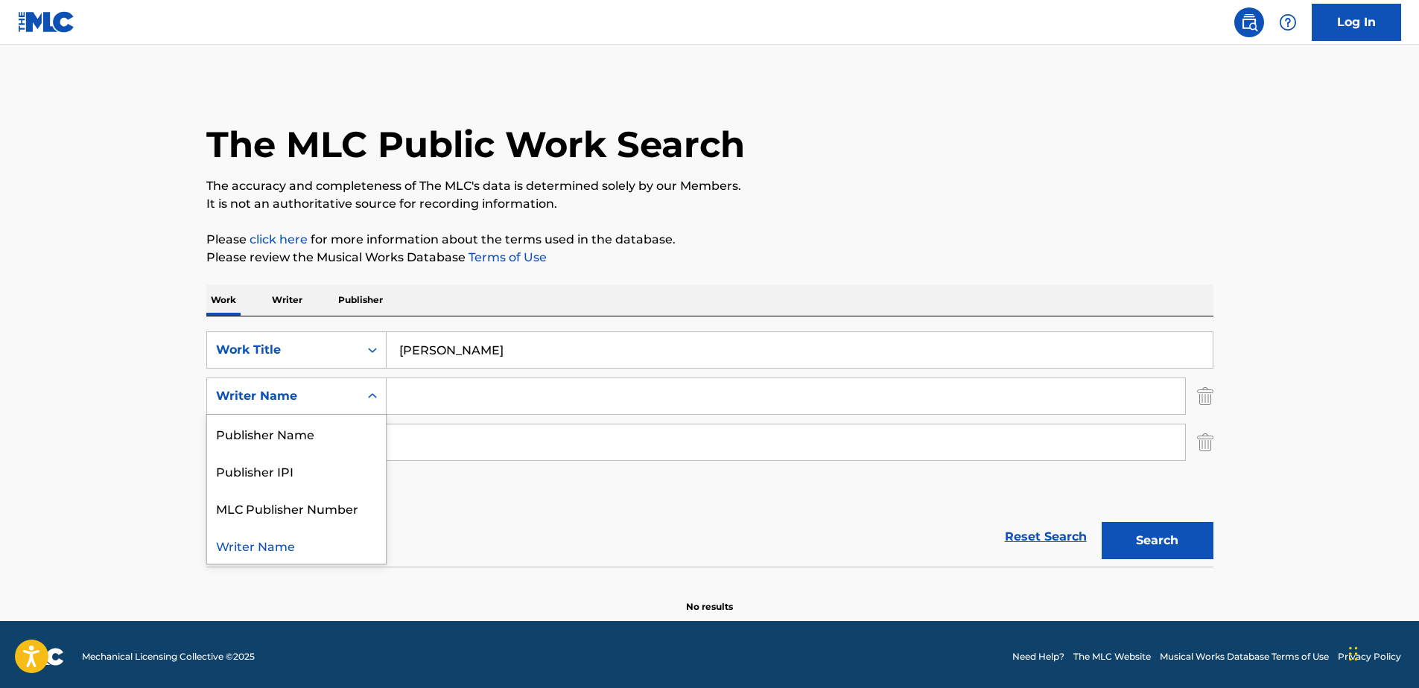
drag, startPoint x: 376, startPoint y: 399, endPoint x: 366, endPoint y: 400, distance: 9.7
click at [368, 400] on icon "Search Form" at bounding box center [372, 396] width 15 height 15
click at [376, 393] on icon "Search Form" at bounding box center [372, 396] width 15 height 15
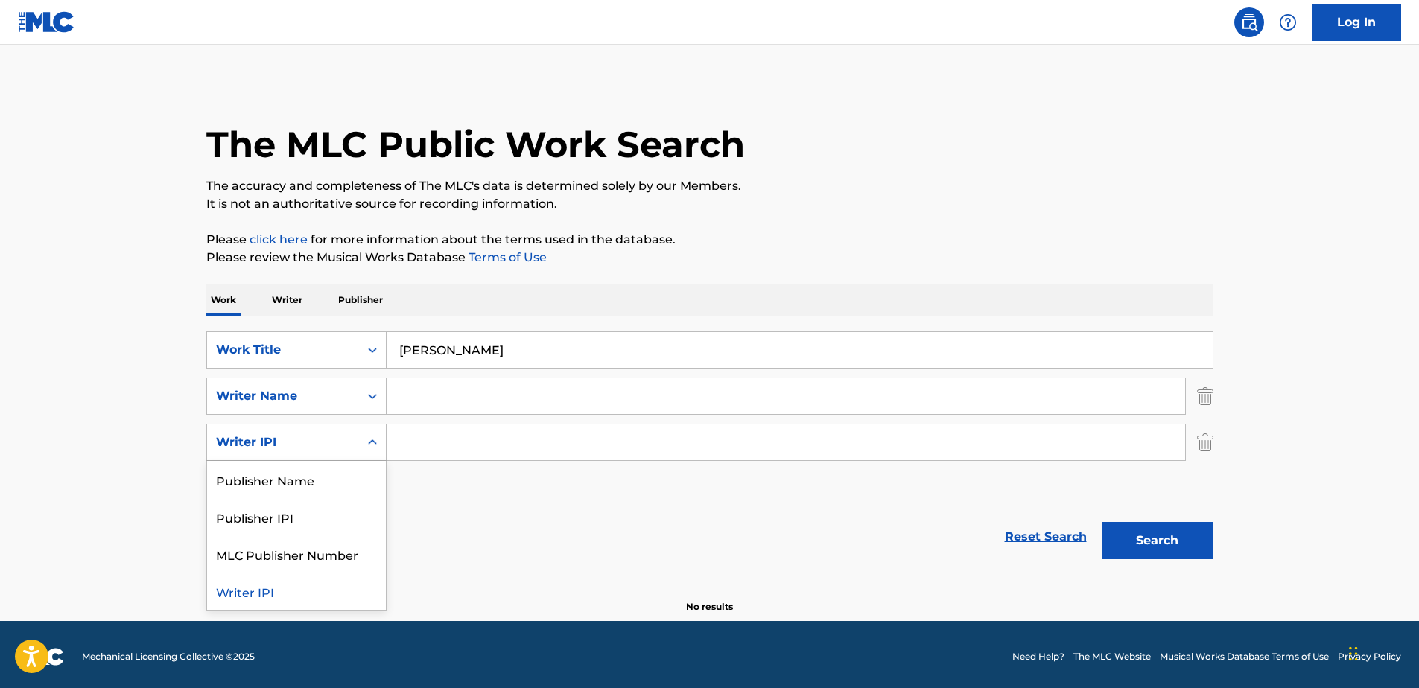
click at [376, 439] on icon "Search Form" at bounding box center [372, 442] width 15 height 15
click at [1206, 397] on img "Search Form" at bounding box center [1205, 396] width 16 height 37
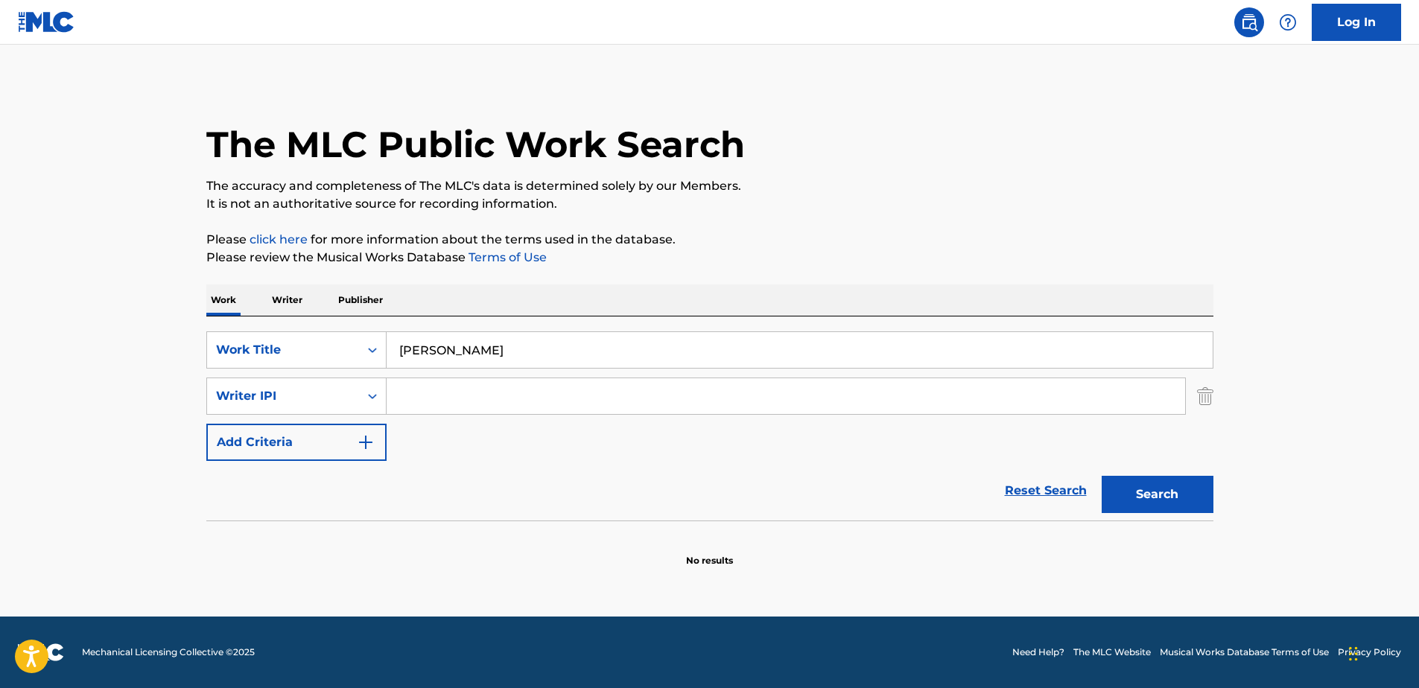
click at [1206, 395] on img "Search Form" at bounding box center [1205, 396] width 16 height 37
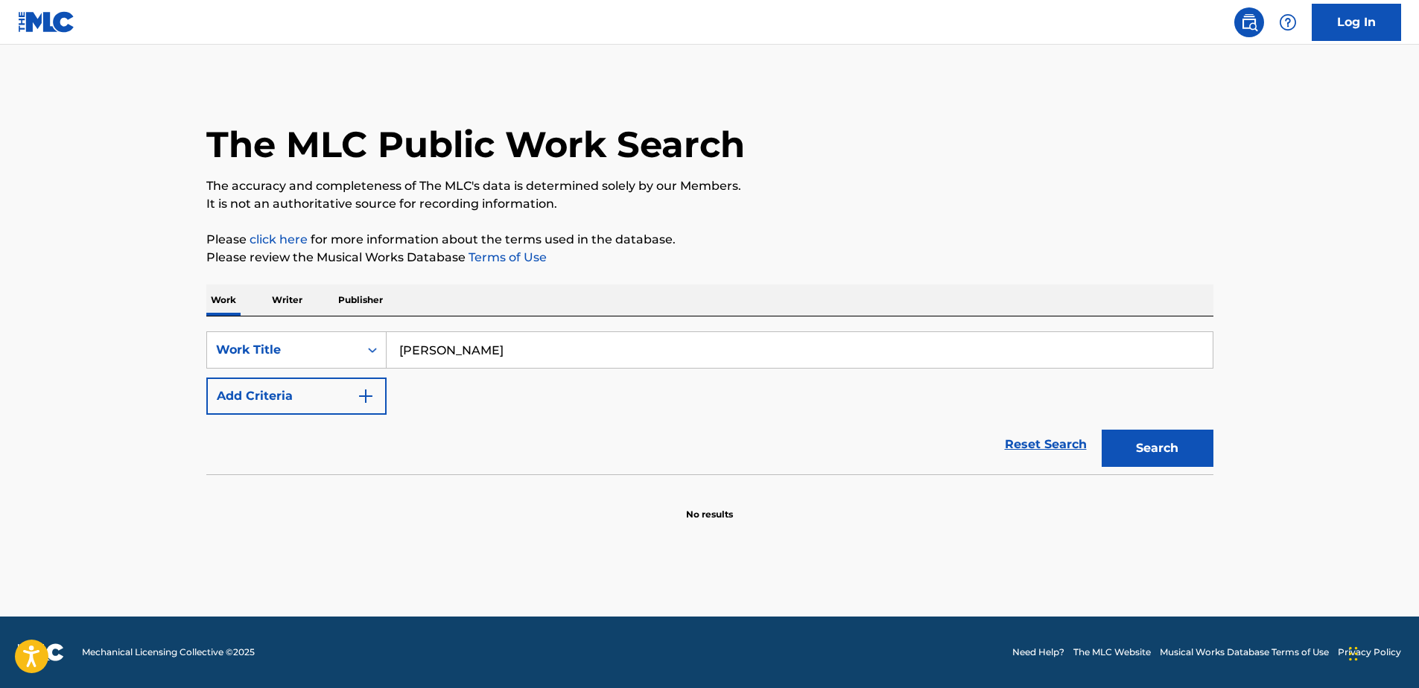
click at [370, 399] on img "Search Form" at bounding box center [366, 396] width 18 height 18
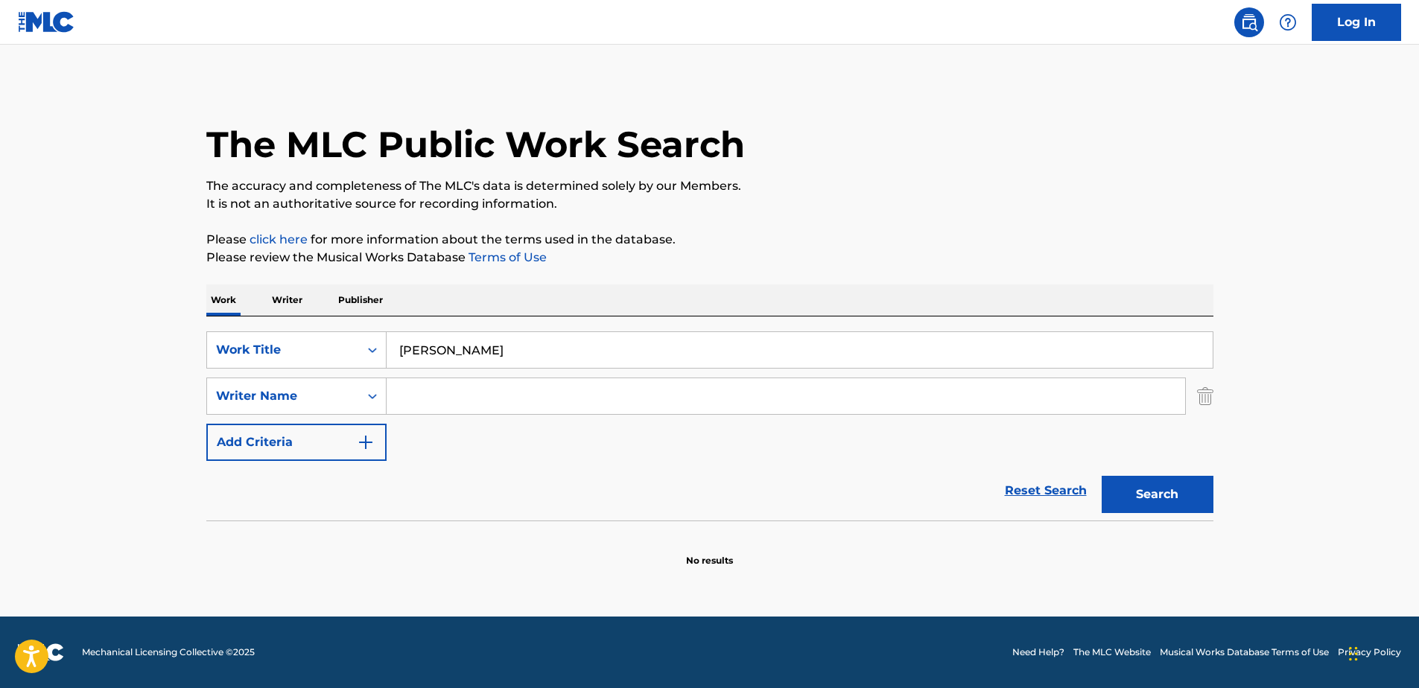
click at [403, 394] on input "Search Form" at bounding box center [786, 396] width 799 height 36
click at [366, 438] on img "Search Form" at bounding box center [366, 443] width 18 height 18
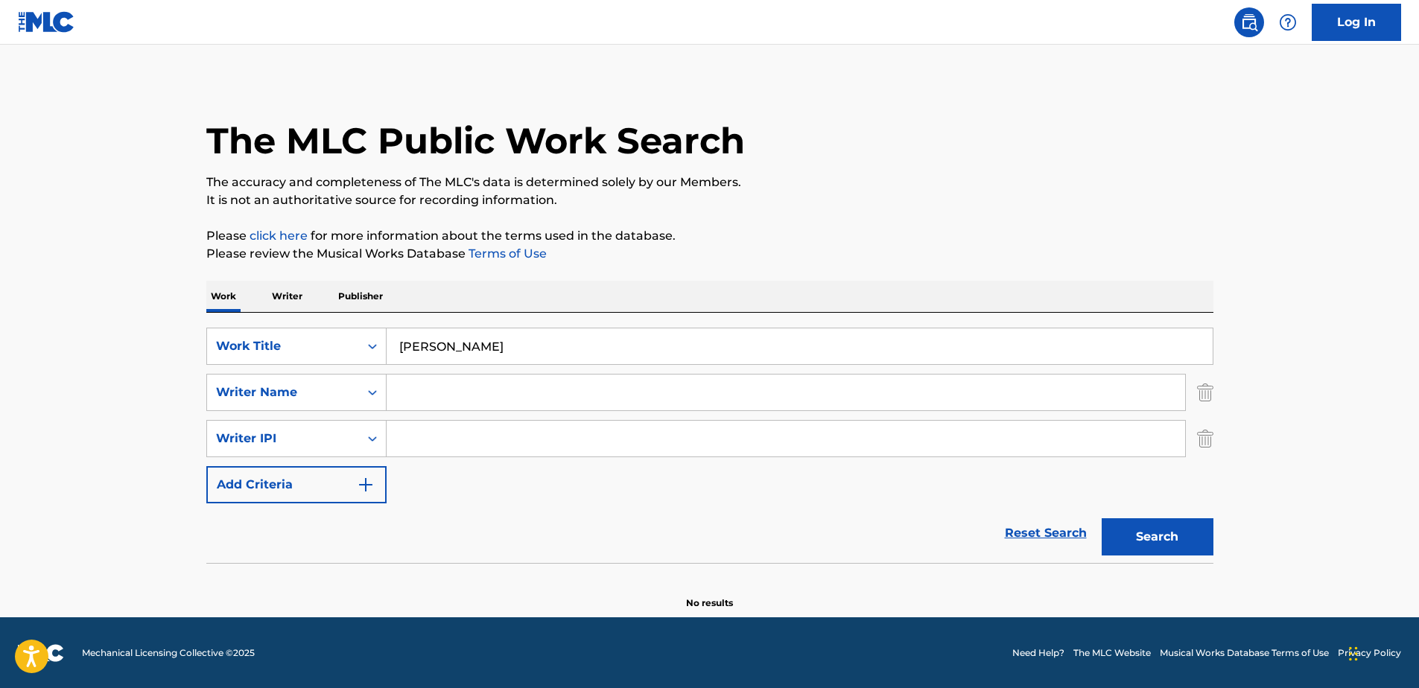
scroll to position [4, 0]
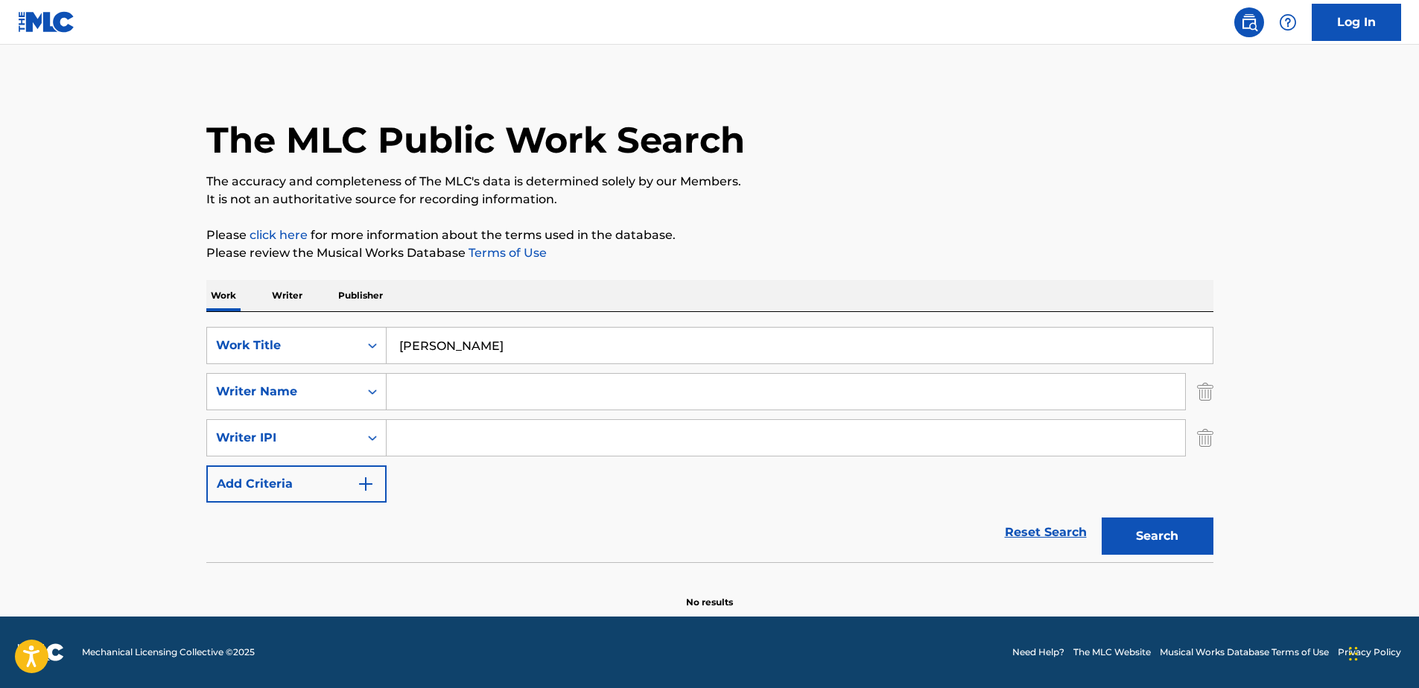
click at [368, 478] on img "Search Form" at bounding box center [366, 484] width 18 height 18
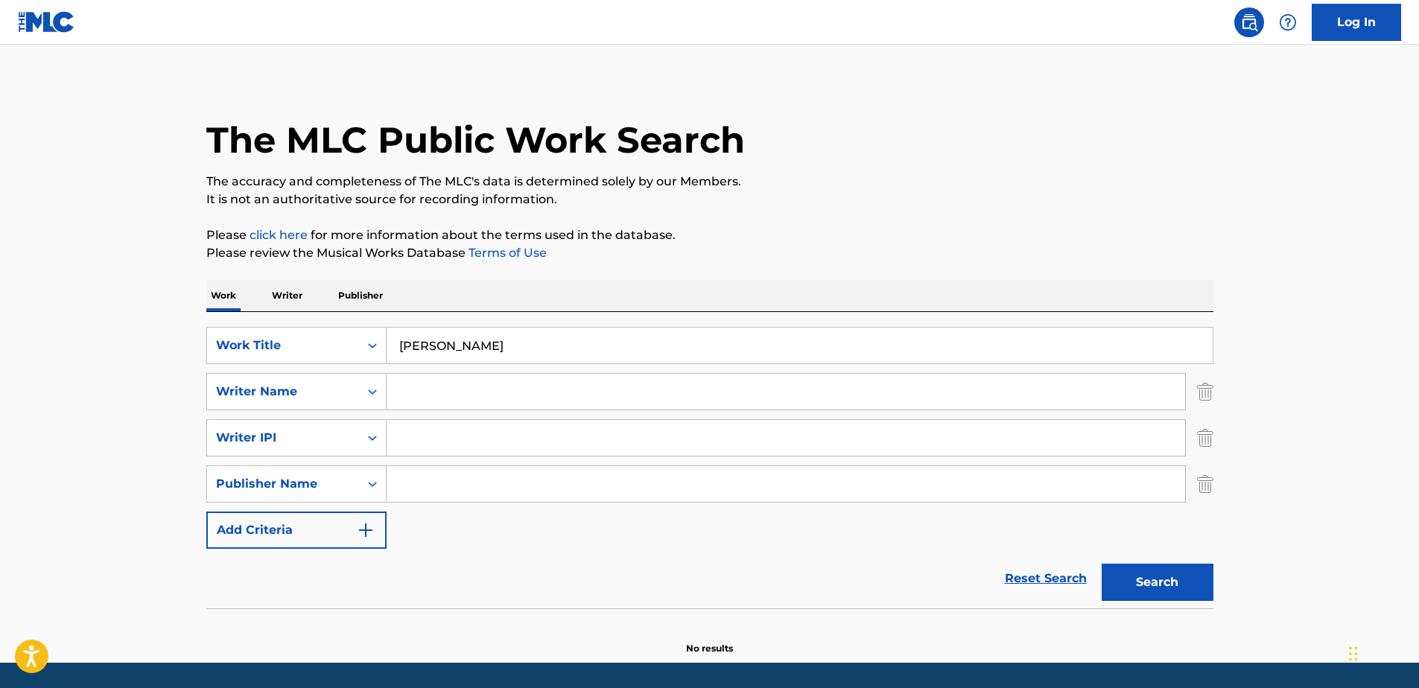
click at [357, 527] on img "Search Form" at bounding box center [366, 531] width 18 height 18
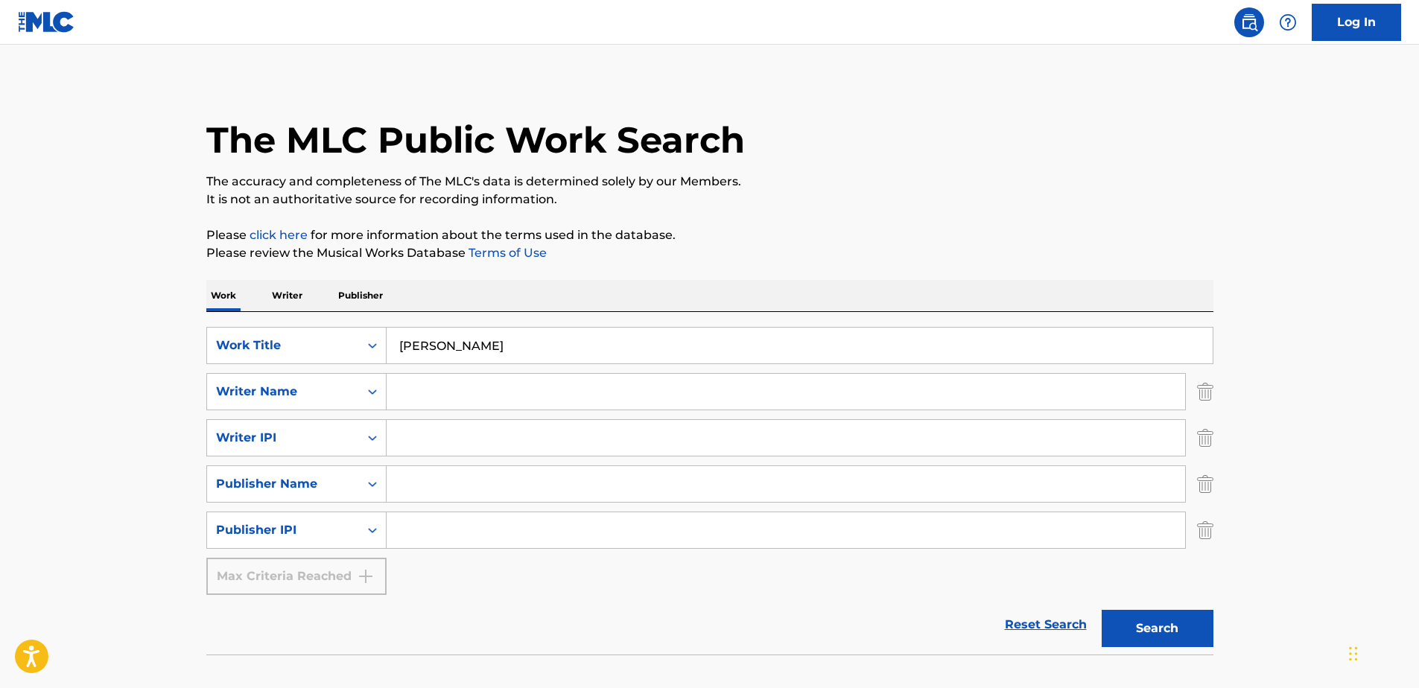
click at [368, 572] on div "Max Criteria Reached" at bounding box center [296, 576] width 180 height 37
click at [356, 581] on div "Max Criteria Reached" at bounding box center [296, 576] width 180 height 37
click at [303, 405] on div "Writer Name" at bounding box center [283, 392] width 152 height 28
click at [285, 570] on div "Max Criteria Reached" at bounding box center [296, 576] width 180 height 37
click at [285, 288] on p "Writer" at bounding box center [286, 295] width 39 height 31
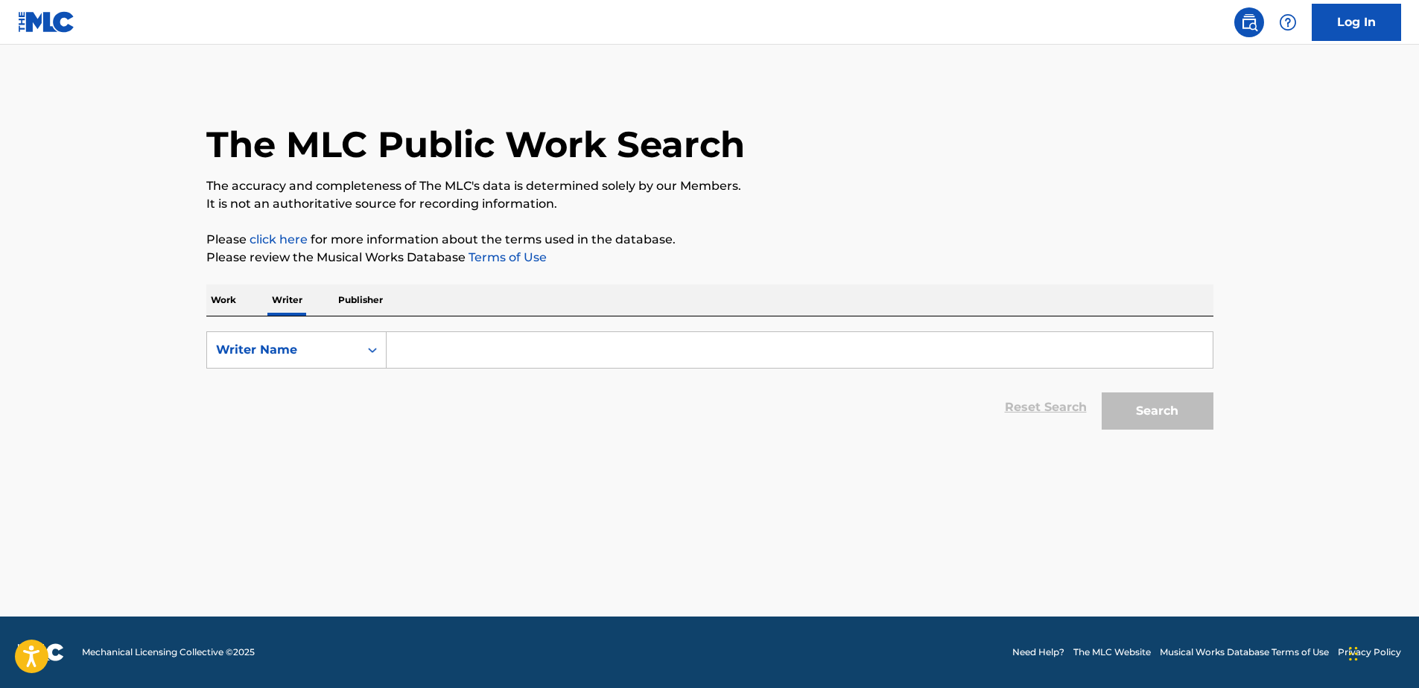
click at [361, 296] on p "Publisher" at bounding box center [361, 300] width 54 height 31
click at [230, 297] on p "Work" at bounding box center [223, 300] width 34 height 31
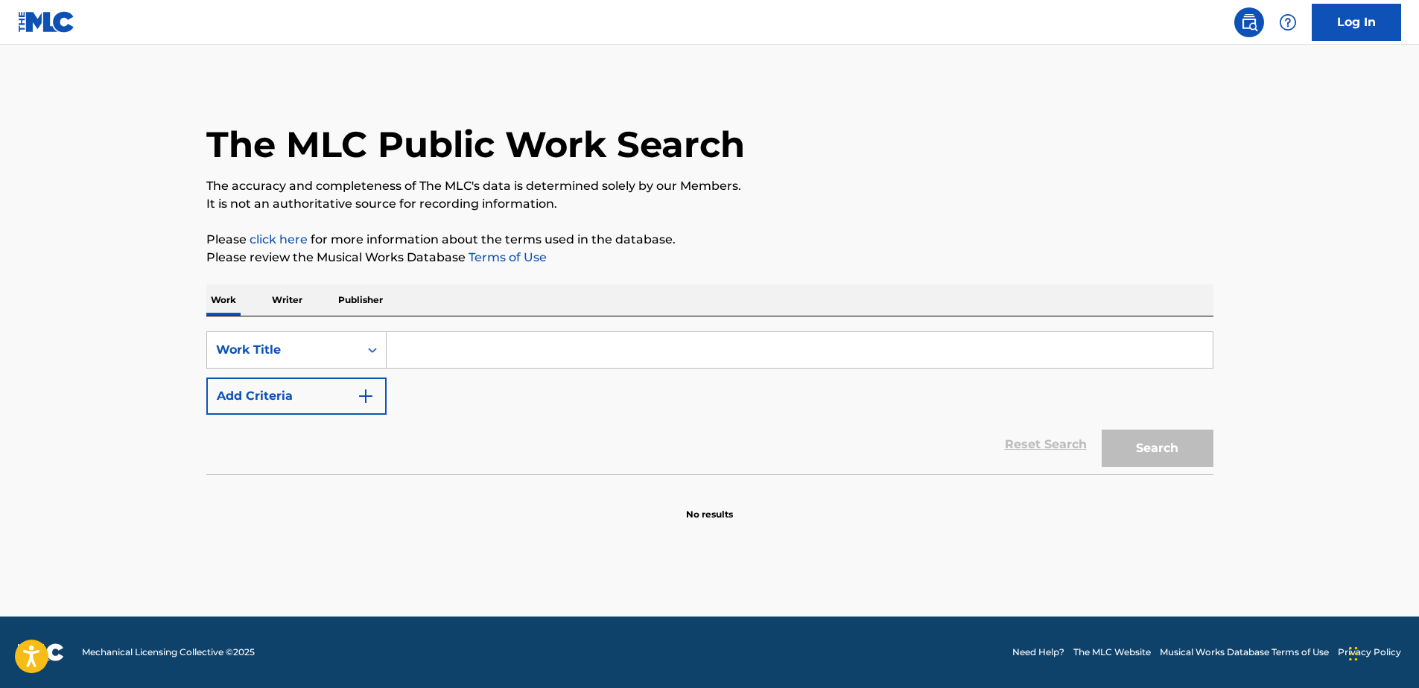
click at [291, 298] on p "Writer" at bounding box center [286, 300] width 39 height 31
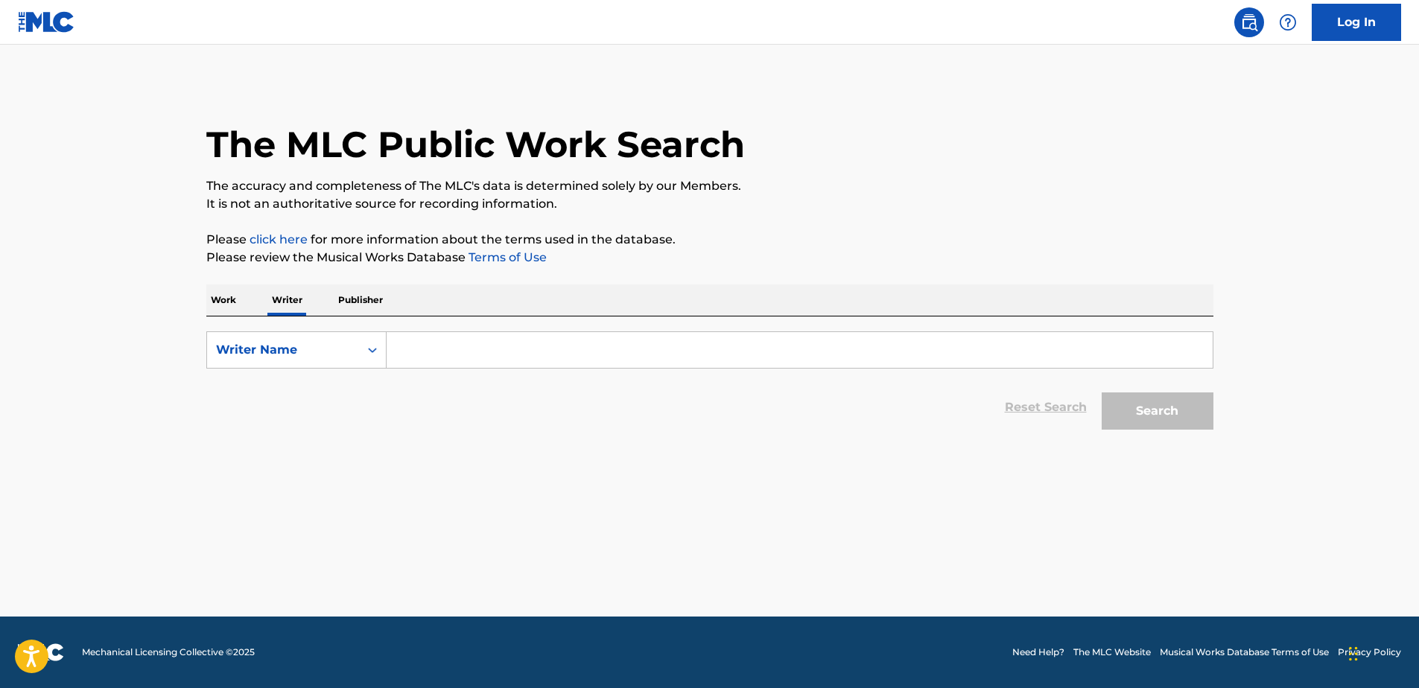
click at [416, 350] on input "Search Form" at bounding box center [800, 350] width 826 height 36
type input "[PERSON_NAME]"
click at [1142, 409] on button "Search" at bounding box center [1158, 411] width 112 height 37
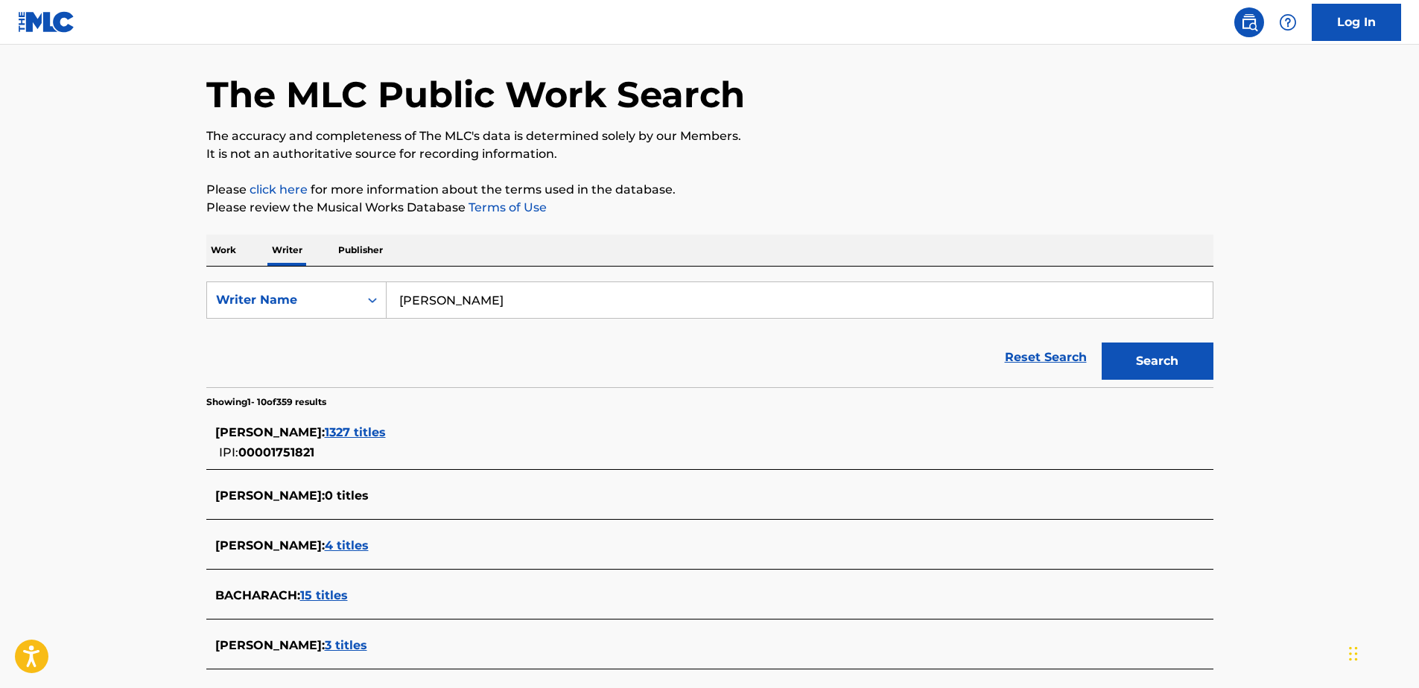
scroll to position [149, 0]
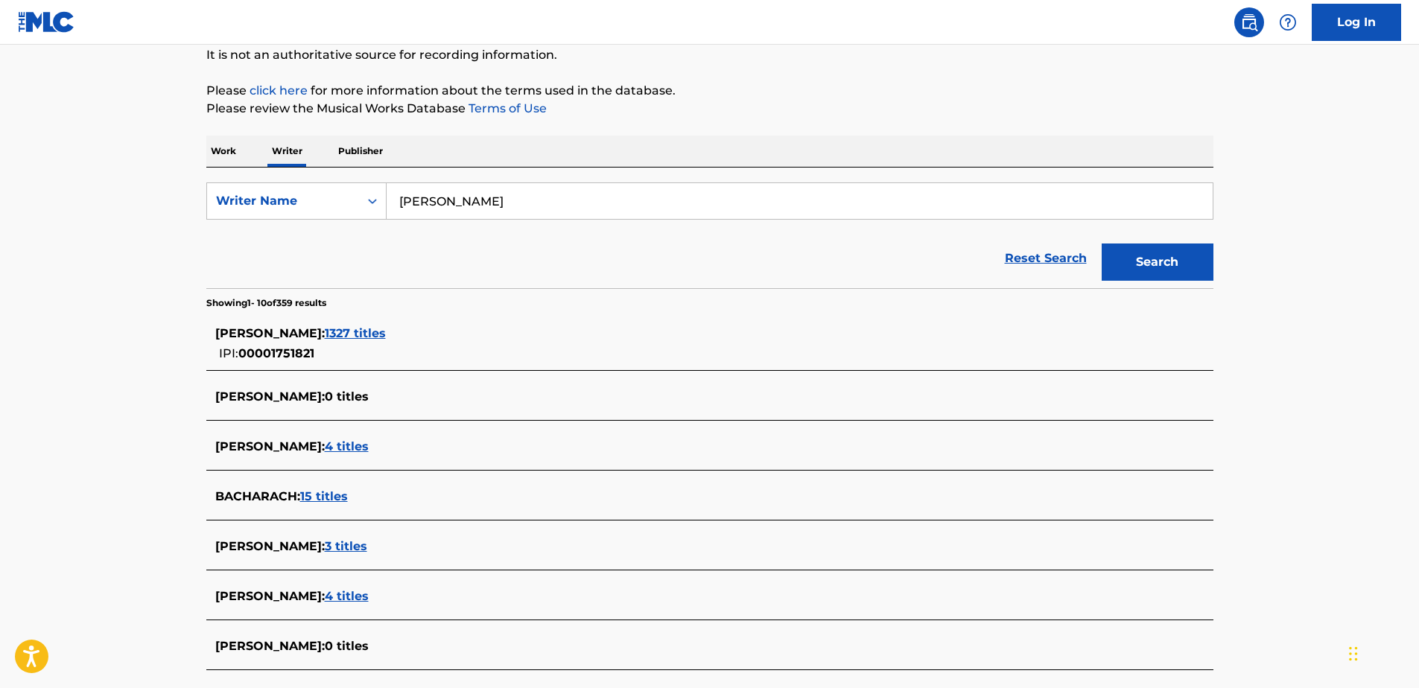
click at [386, 335] on span "1327 titles" at bounding box center [355, 333] width 61 height 14
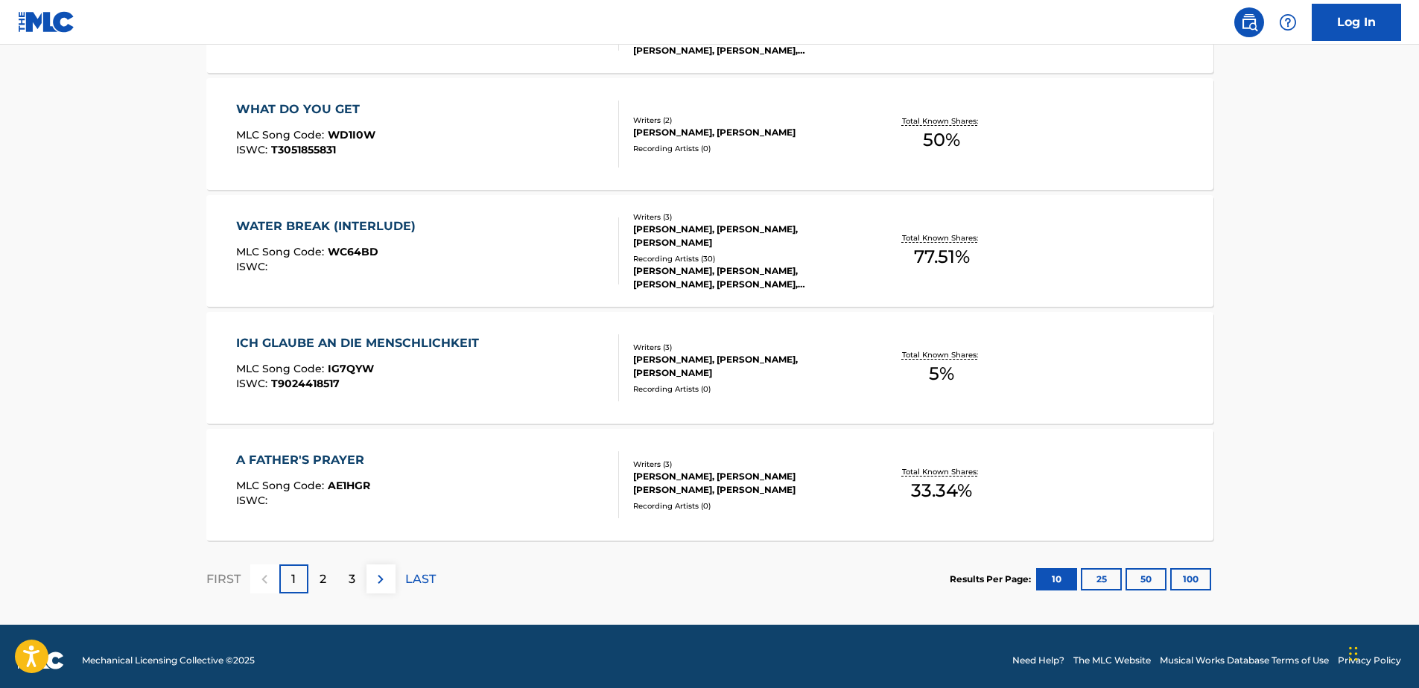
scroll to position [1135, 0]
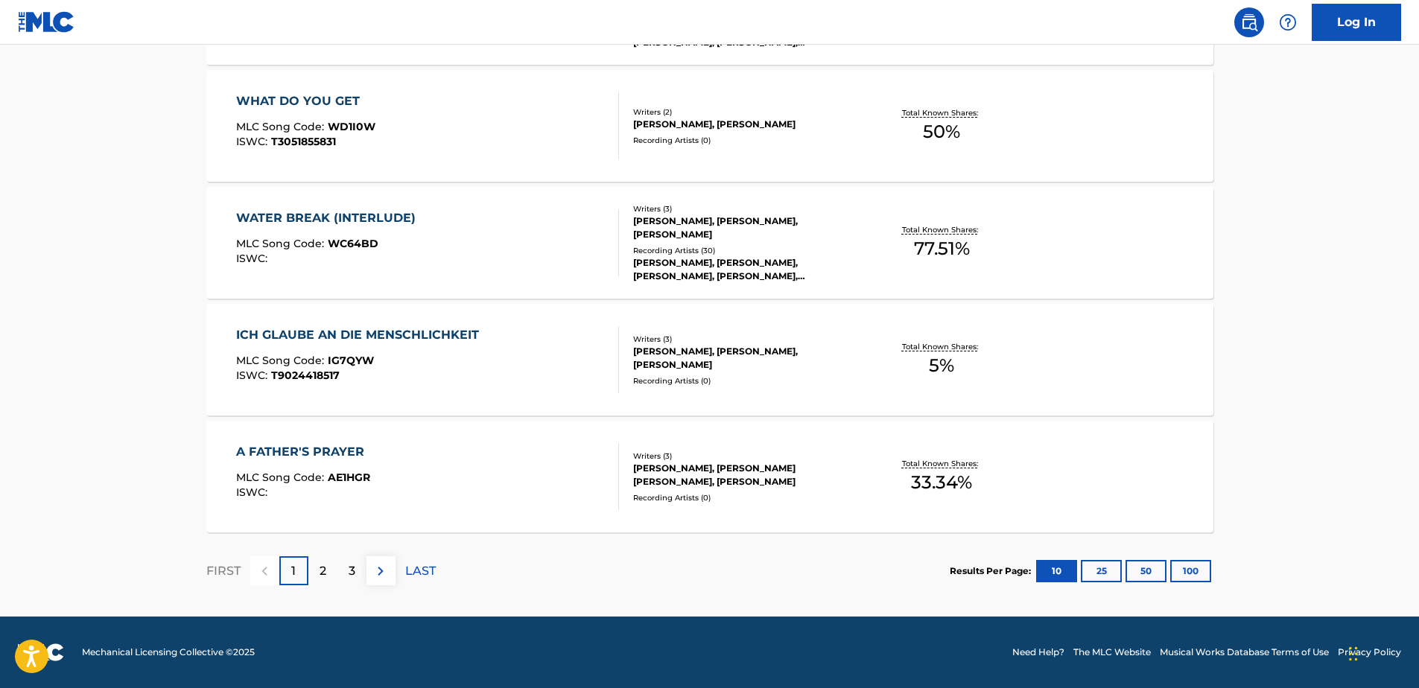
click at [359, 446] on div "A FATHER'S PRAYER" at bounding box center [304, 452] width 136 height 18
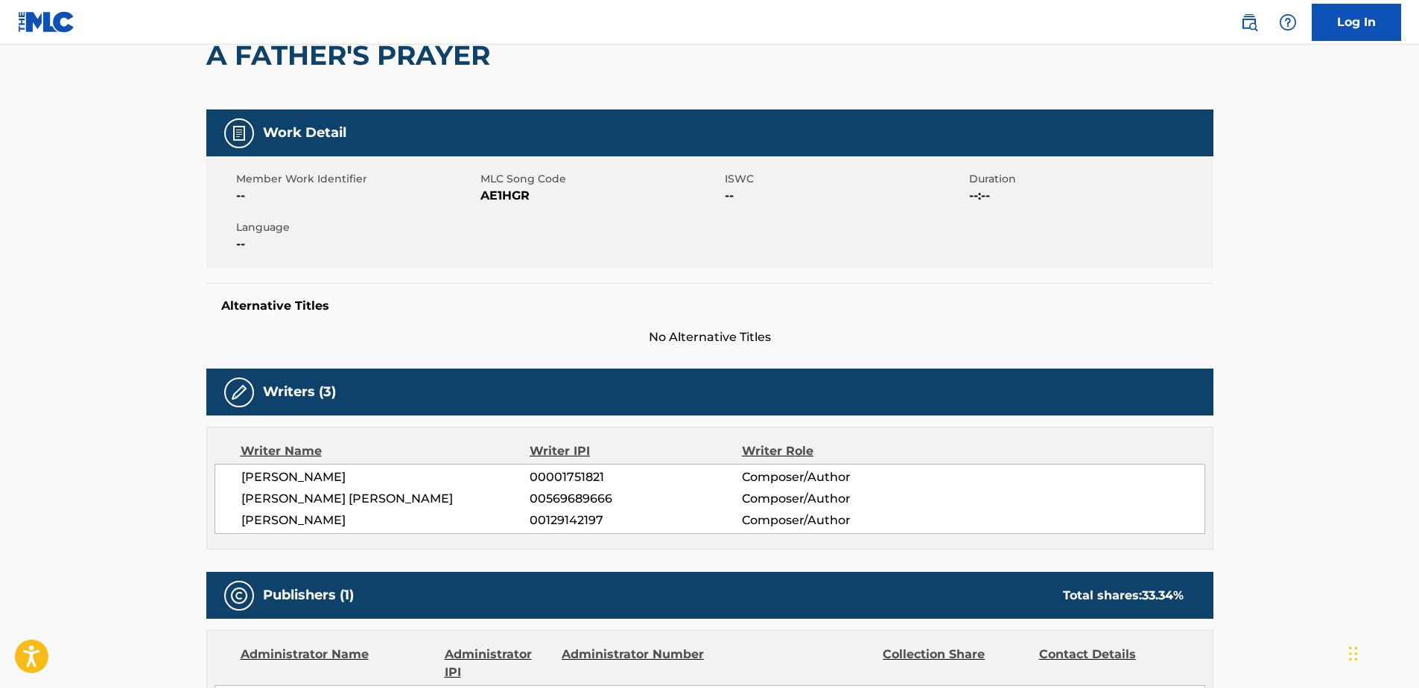
scroll to position [70, 0]
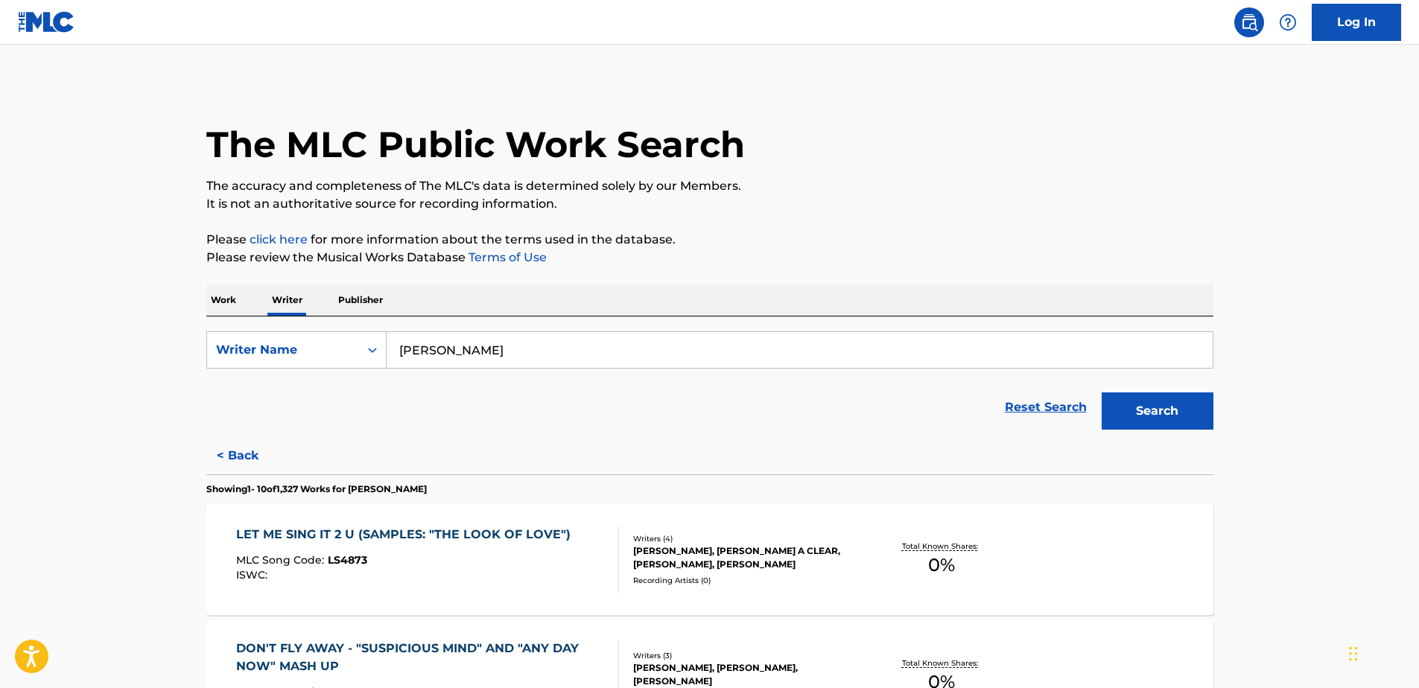
click at [223, 292] on p "Work" at bounding box center [223, 300] width 34 height 31
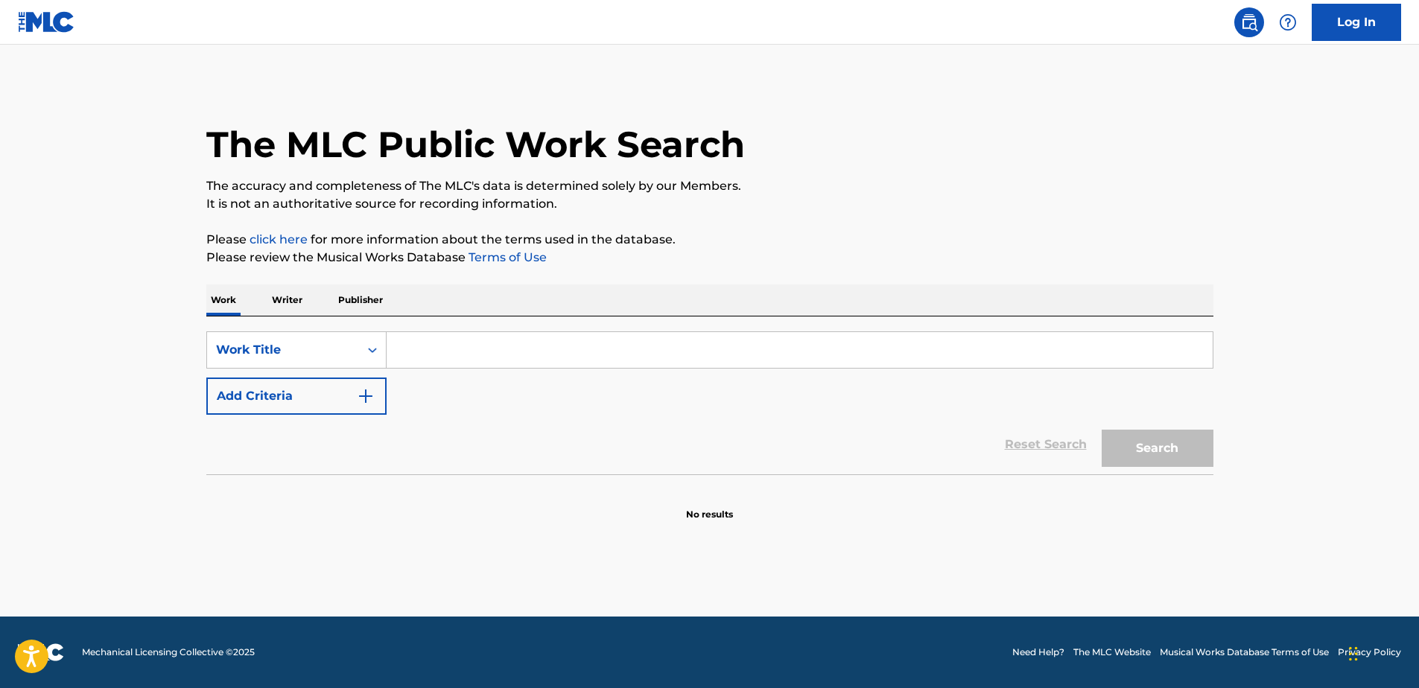
click at [398, 352] on input "Search Form" at bounding box center [800, 350] width 826 height 36
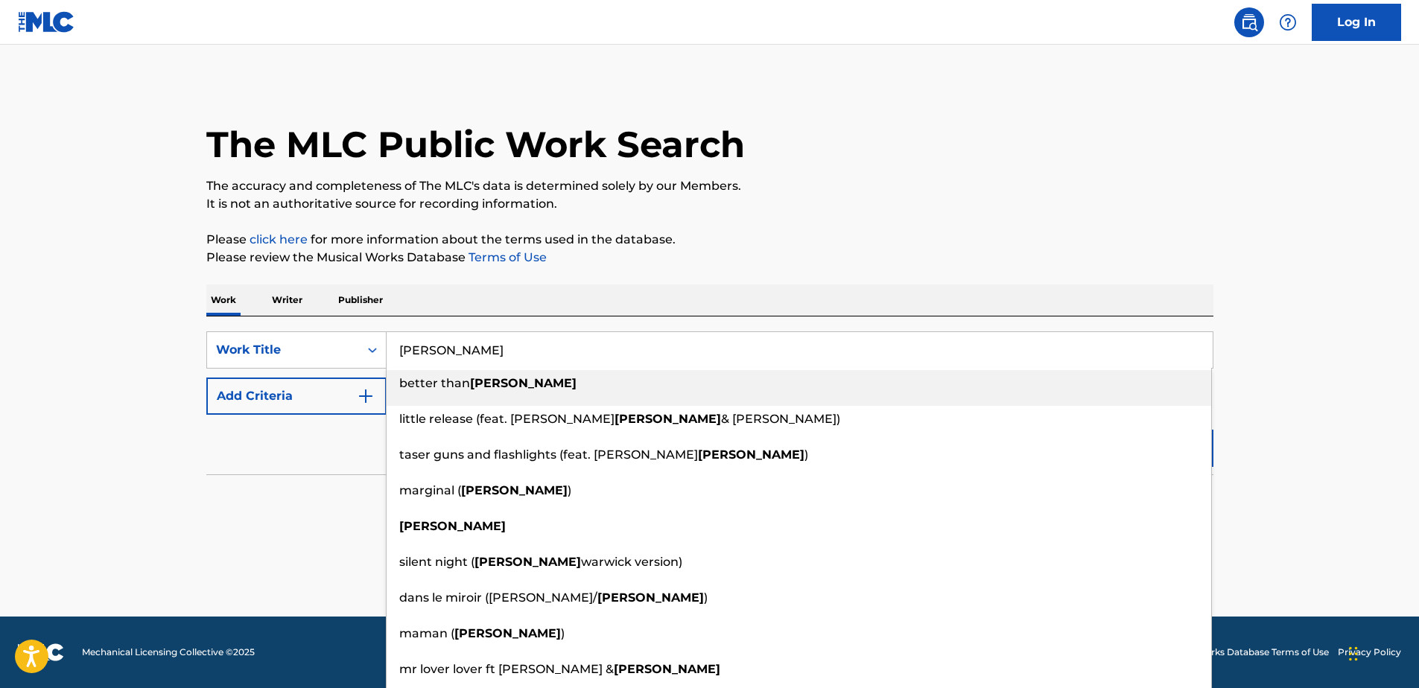
type input "[PERSON_NAME]"
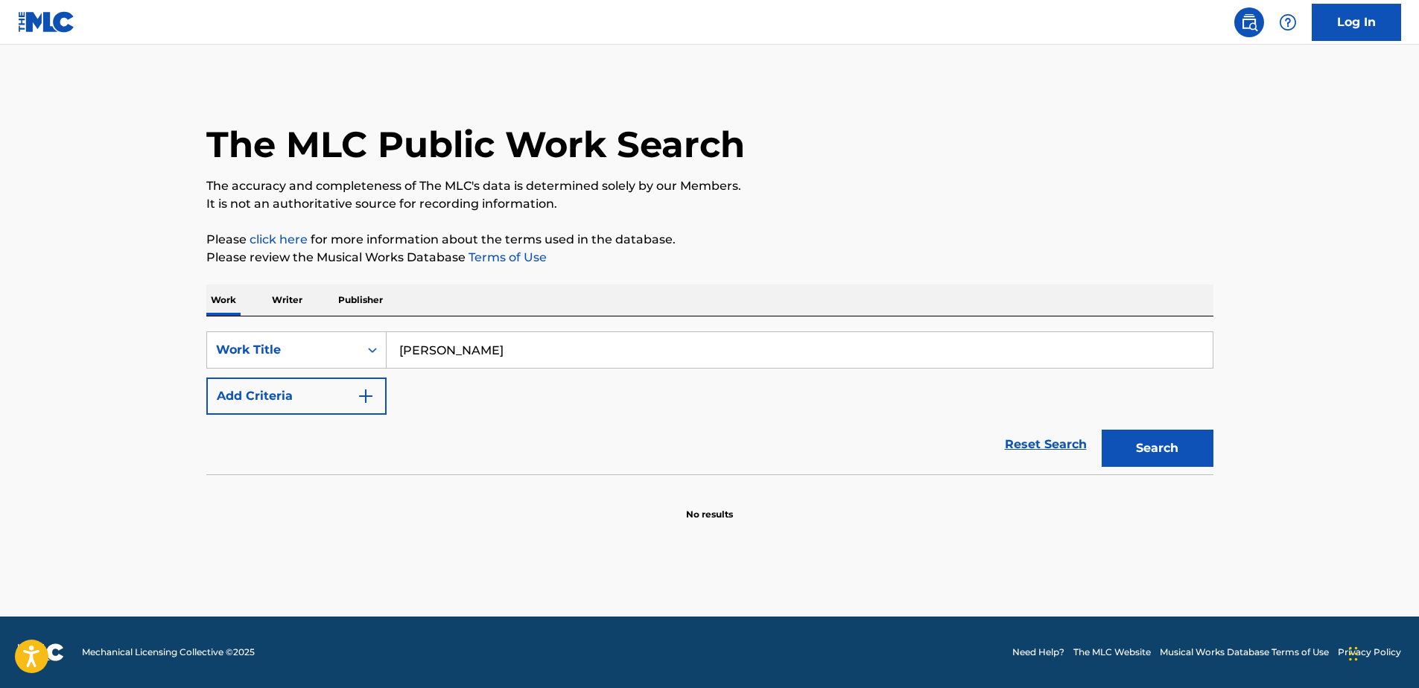
click at [370, 398] on img "Search Form" at bounding box center [366, 396] width 18 height 18
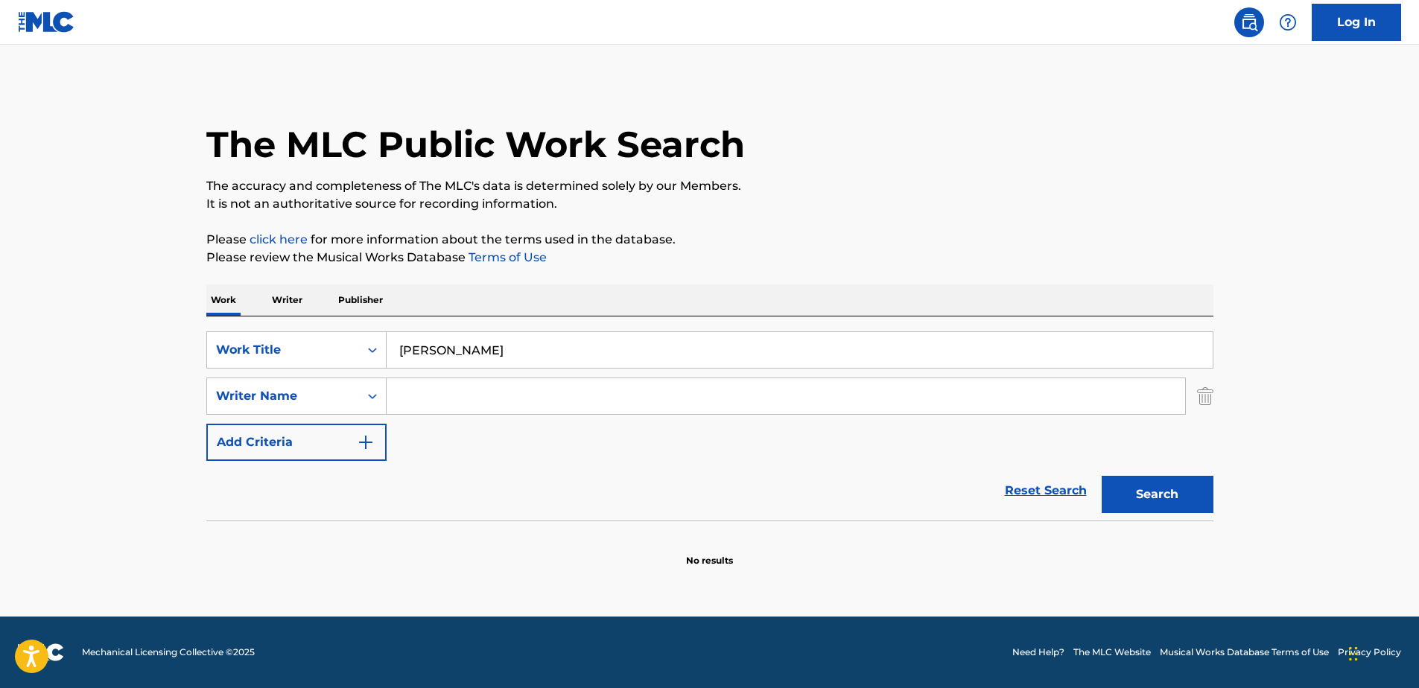
click at [437, 395] on input "Search Form" at bounding box center [786, 396] width 799 height 36
type input "[PERSON_NAME]"
click at [1147, 488] on button "Search" at bounding box center [1158, 494] width 112 height 37
click at [1182, 495] on button "Search" at bounding box center [1158, 494] width 112 height 37
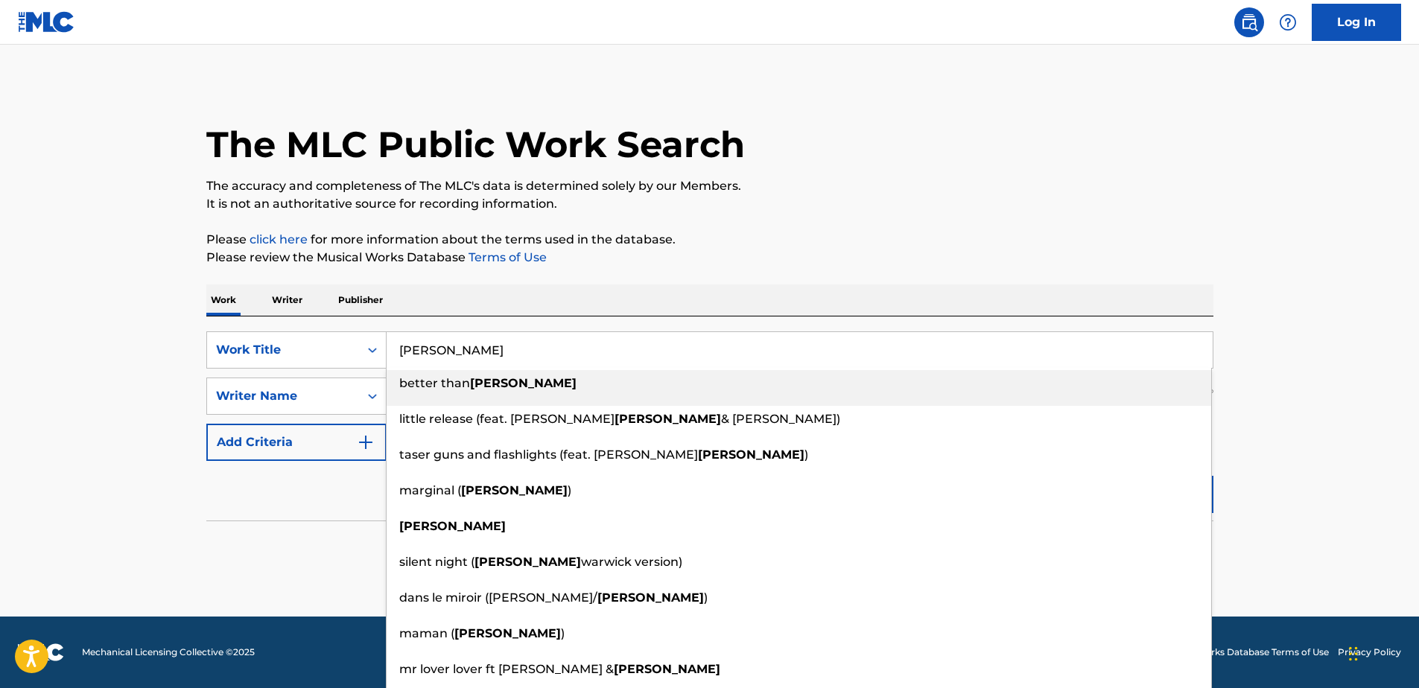
drag, startPoint x: 522, startPoint y: 354, endPoint x: 283, endPoint y: 374, distance: 239.3
click at [283, 374] on div "SearchWithCriteria234504ed-93ab-4f70-a881-b284eaa5f1e1 Work Title [PERSON_NAME]…" at bounding box center [709, 397] width 1007 height 130
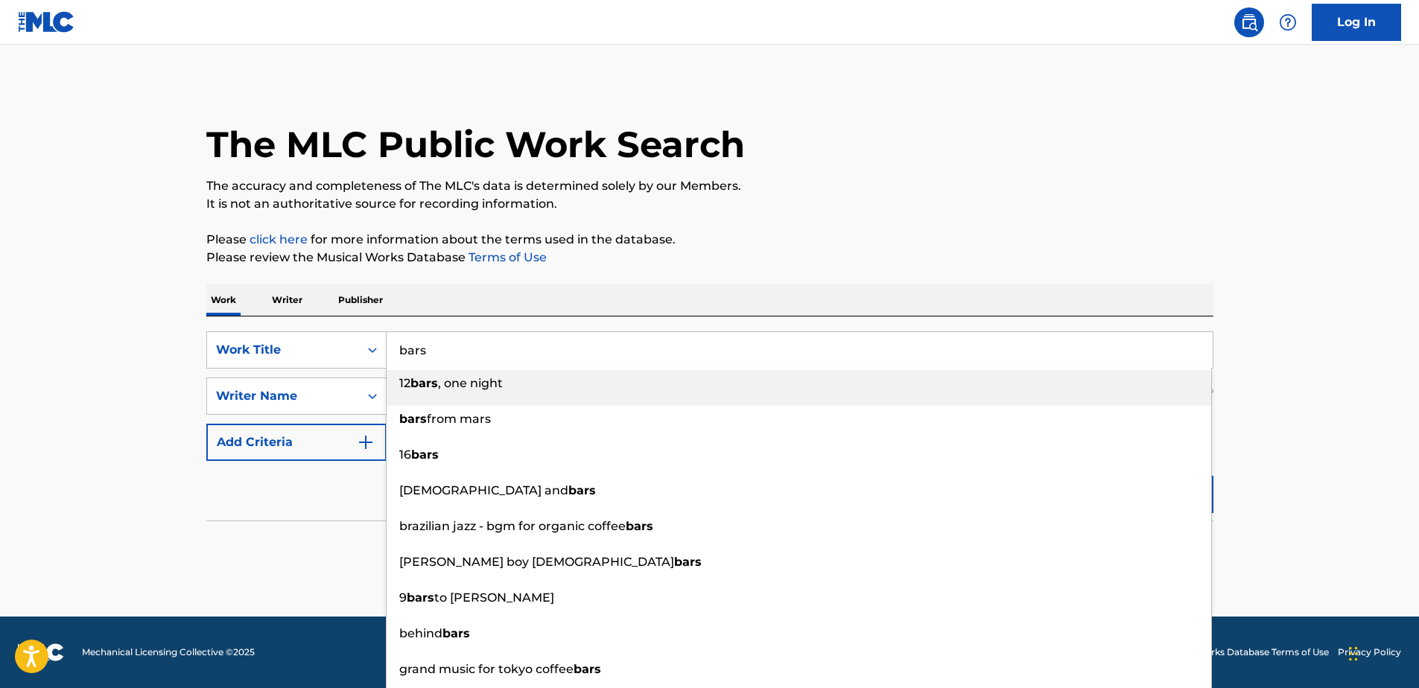
type input "bars"
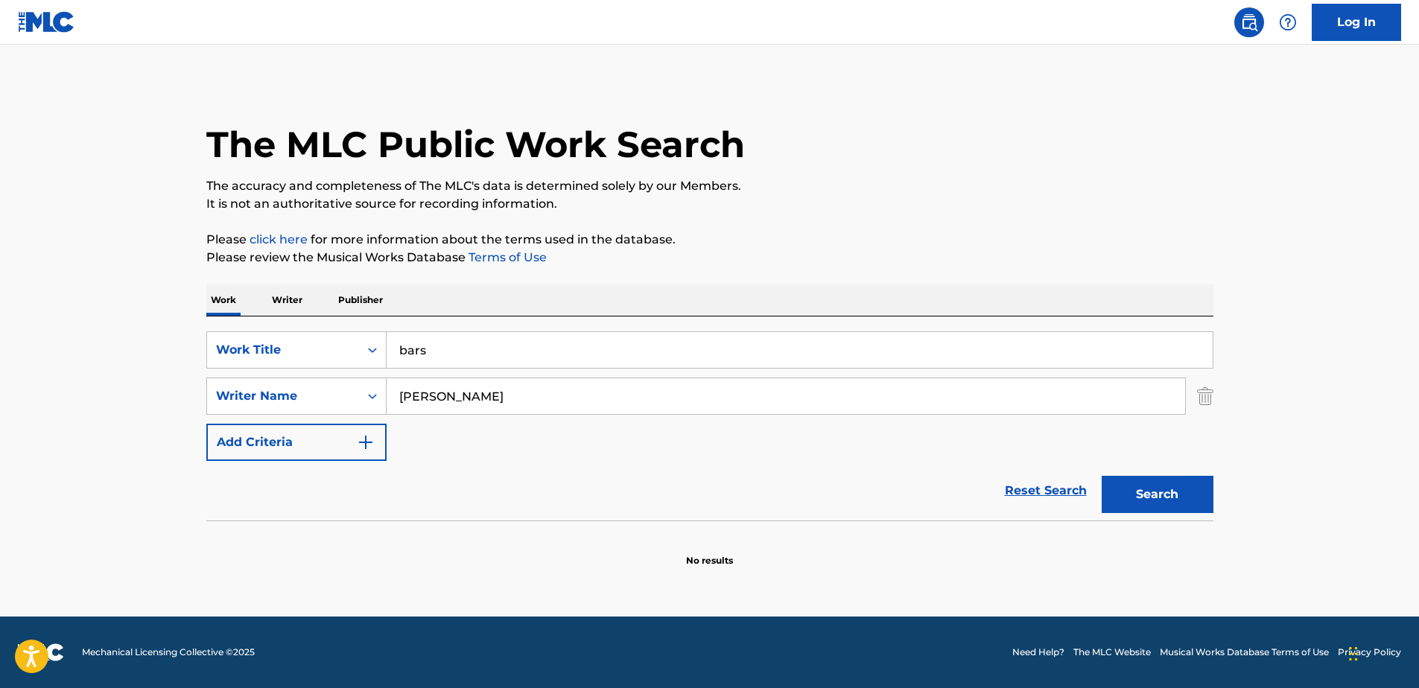
drag, startPoint x: 525, startPoint y: 389, endPoint x: 170, endPoint y: 430, distance: 357.0
click at [171, 428] on main "The MLC Public Work Search The accuracy and completeness of The MLC's data is d…" at bounding box center [709, 331] width 1419 height 572
type input "[PERSON_NAME]"
click at [1178, 497] on button "Search" at bounding box center [1158, 494] width 112 height 37
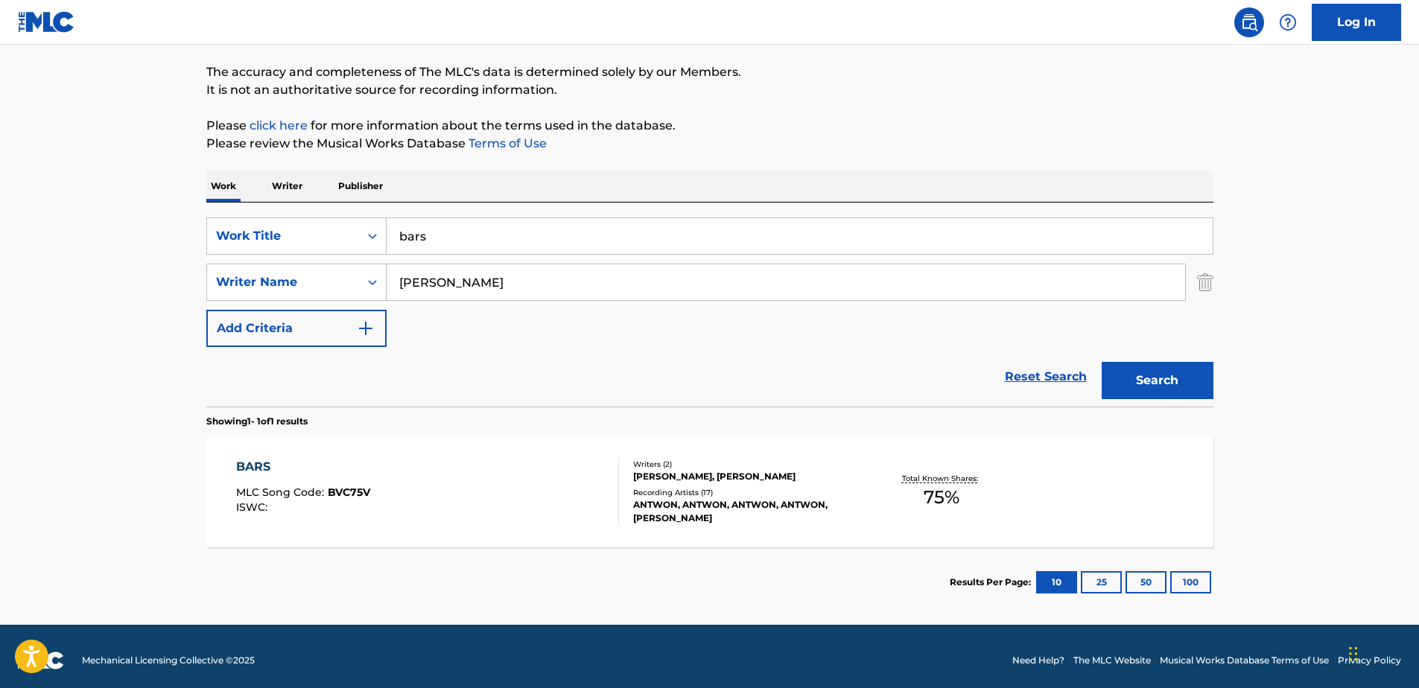
scroll to position [122, 0]
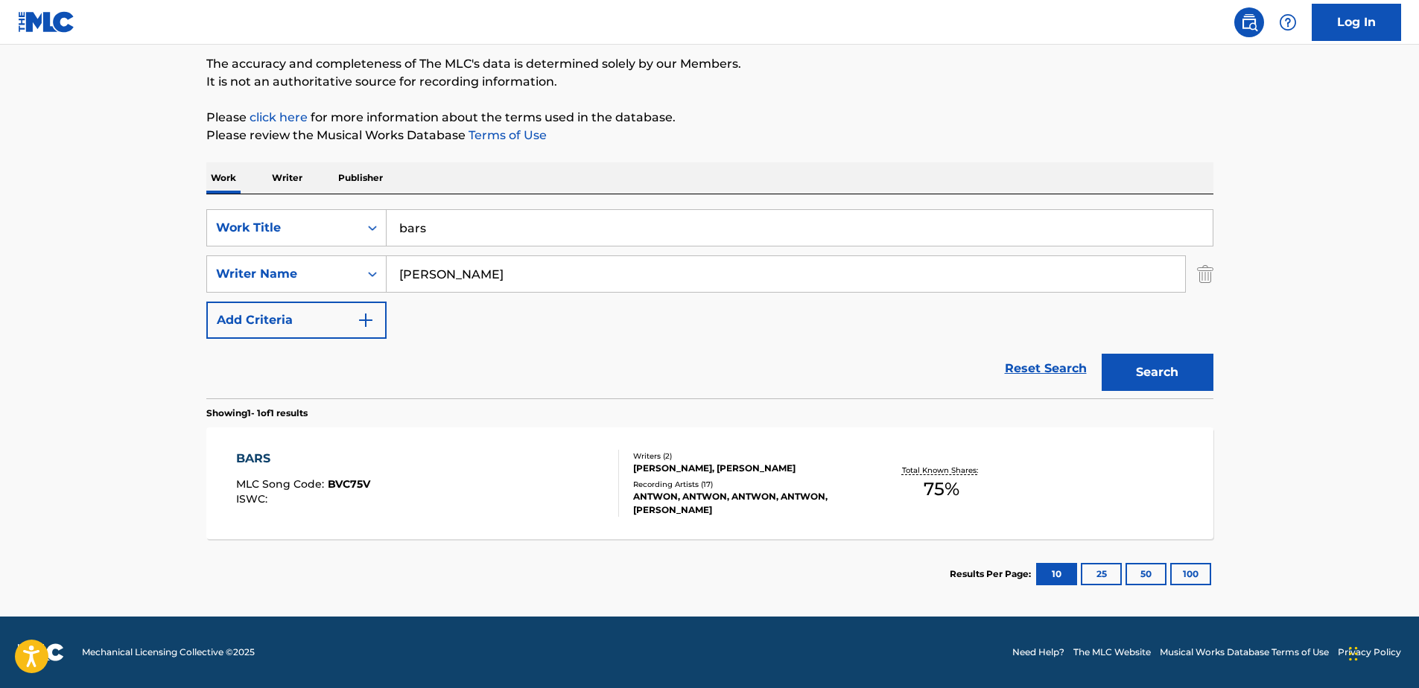
click at [255, 460] on div "BARS" at bounding box center [303, 459] width 134 height 18
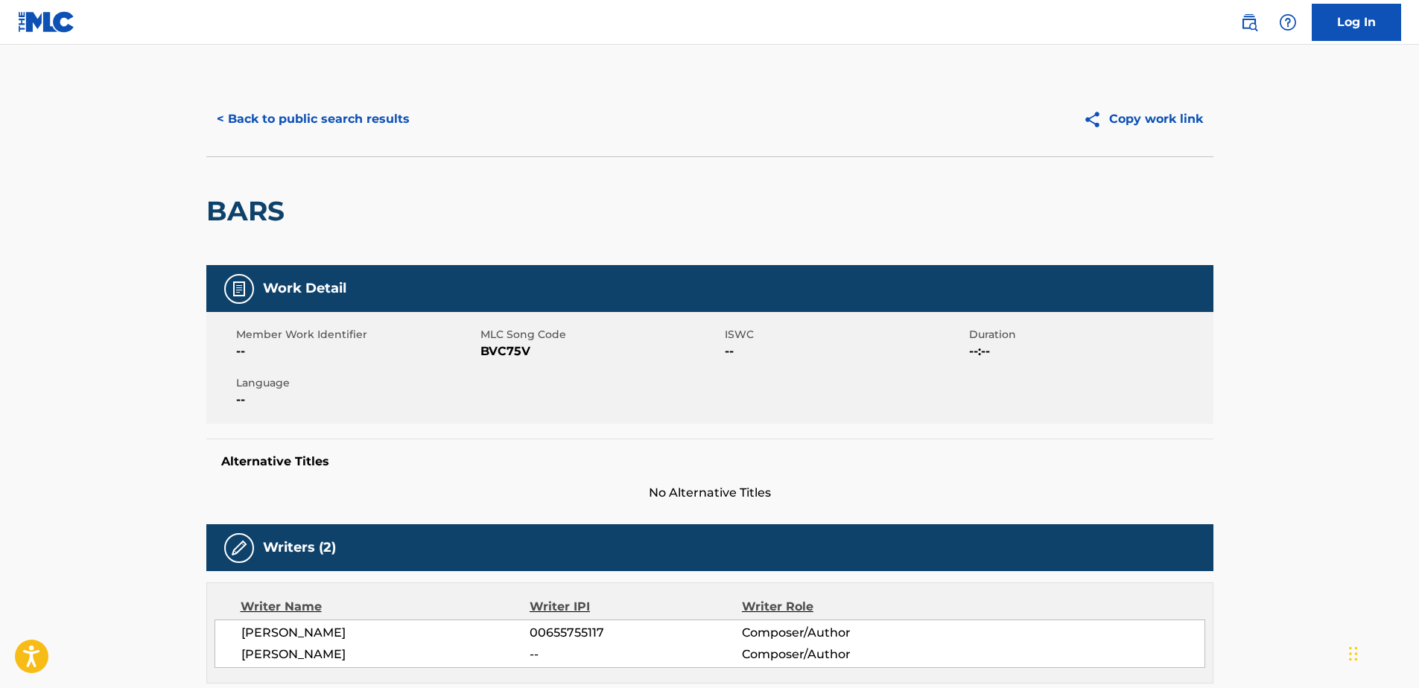
click at [220, 110] on button "< Back to public search results" at bounding box center [313, 119] width 214 height 37
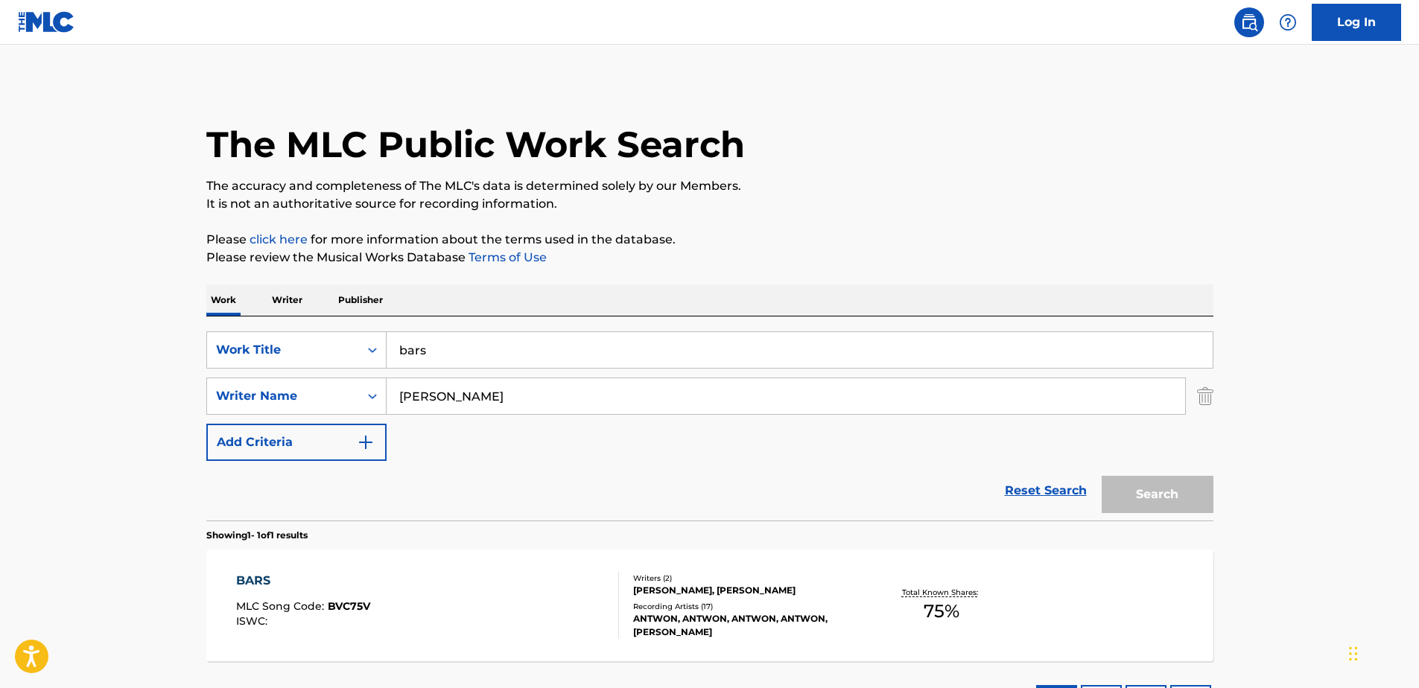
scroll to position [37, 0]
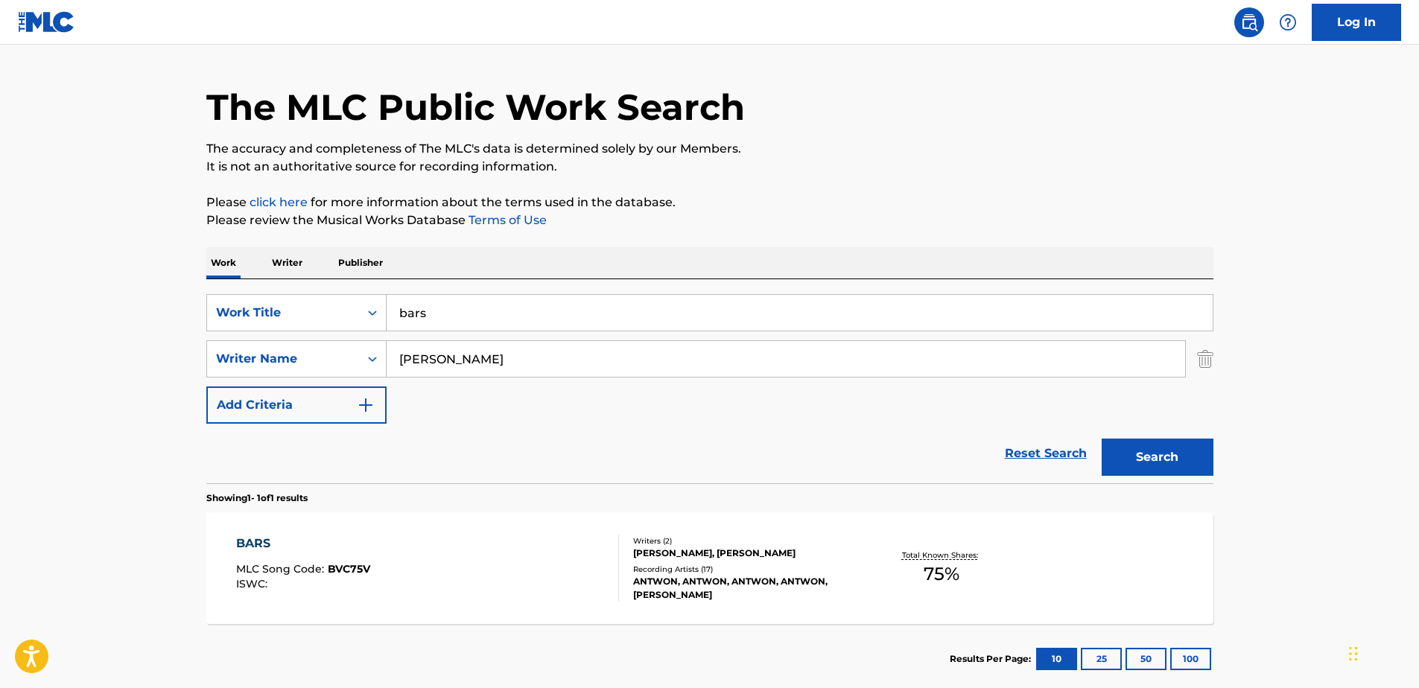
click at [438, 309] on input "bars" at bounding box center [800, 313] width 826 height 36
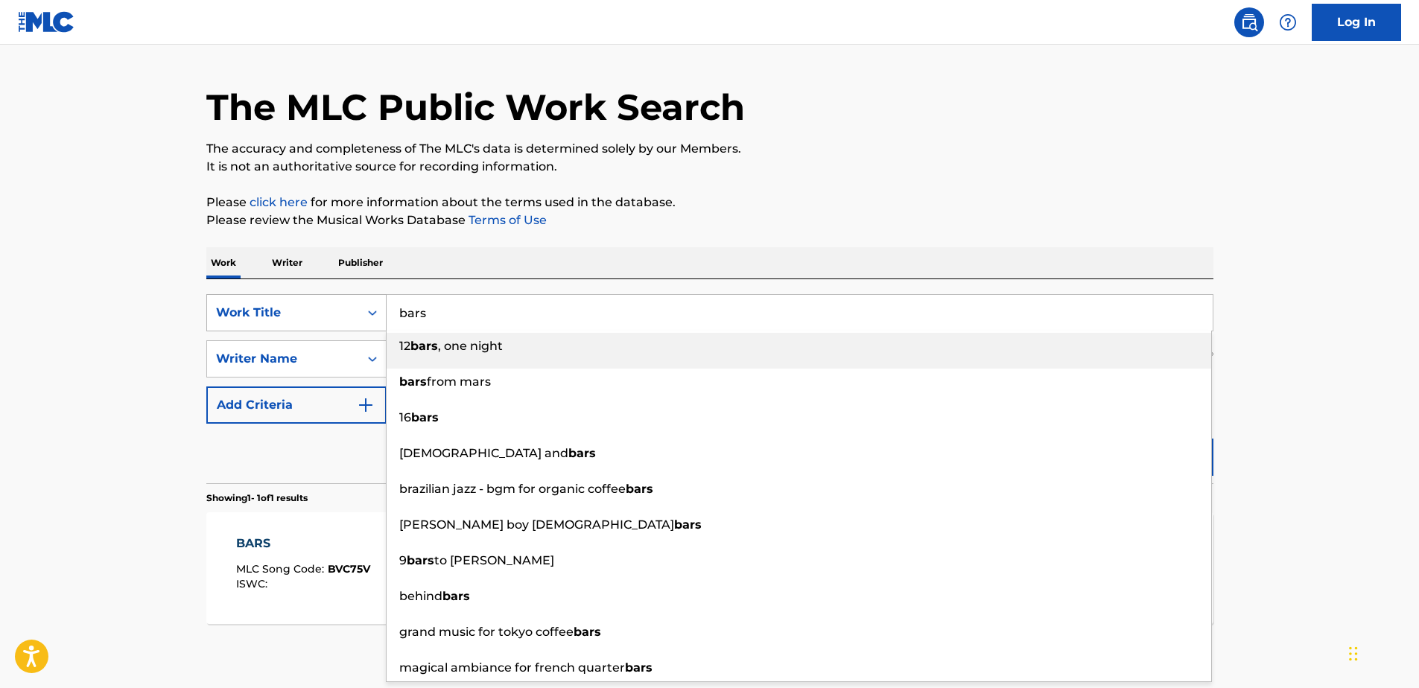
drag, startPoint x: 438, startPoint y: 310, endPoint x: 323, endPoint y: 321, distance: 115.3
click at [320, 321] on div "SearchWithCriteria234504ed-93ab-4f70-a881-b284eaa5f1e1 Work Title bars 12 bars …" at bounding box center [709, 312] width 1007 height 37
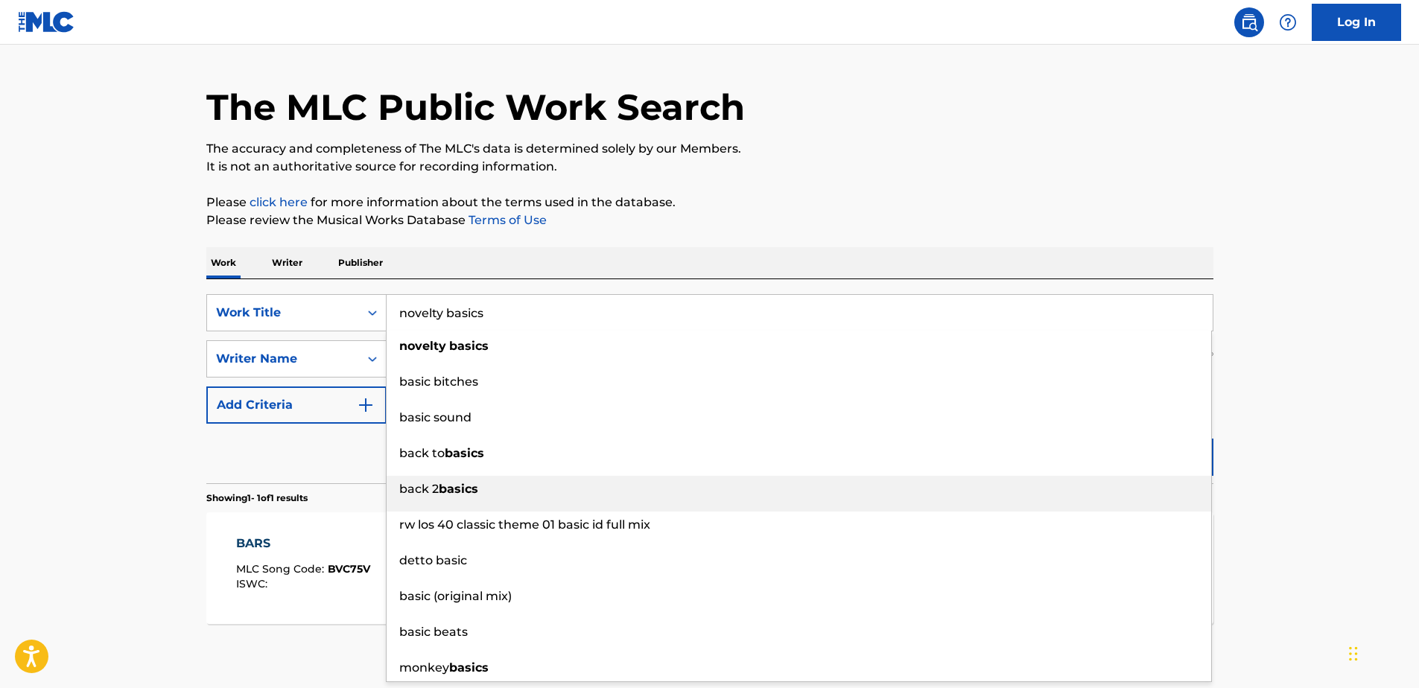
click at [757, 500] on div "back 2 basics" at bounding box center [799, 489] width 825 height 27
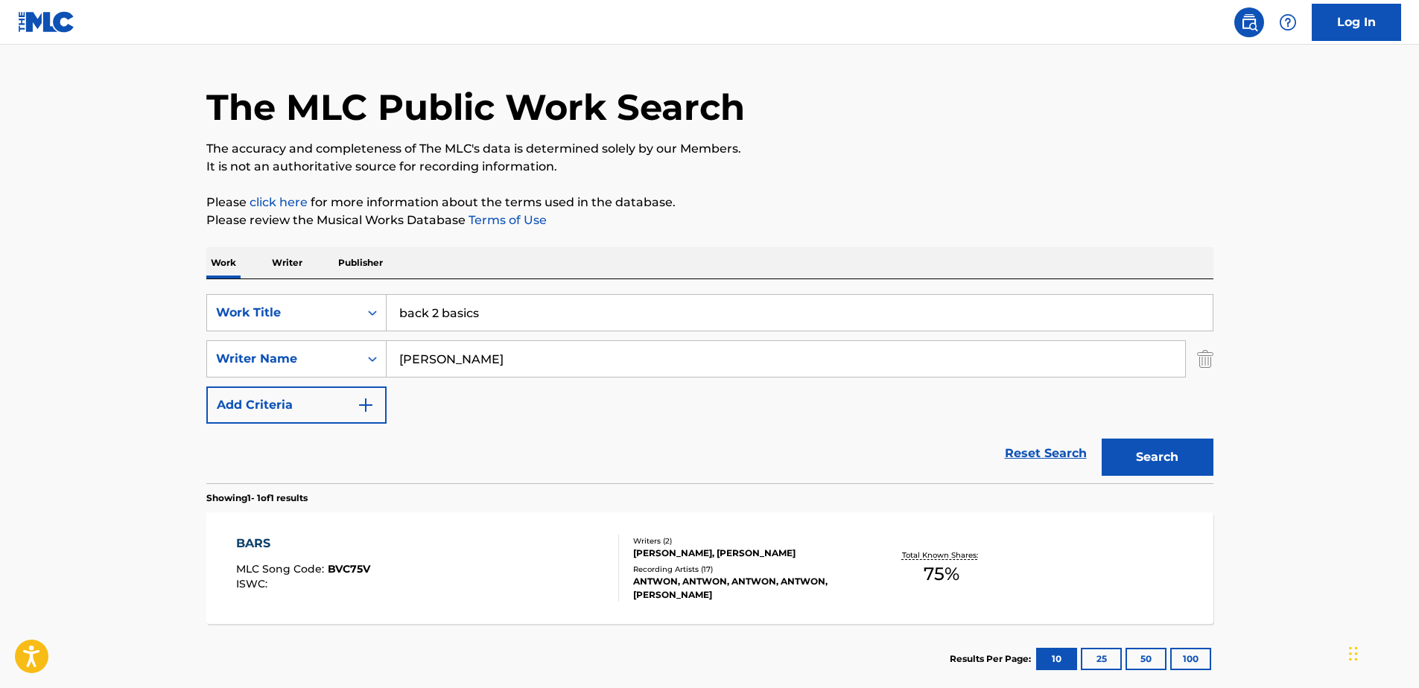
click at [437, 314] on input "back 2 basics" at bounding box center [800, 313] width 826 height 36
drag, startPoint x: 443, startPoint y: 313, endPoint x: 390, endPoint y: 319, distance: 53.2
click at [390, 319] on input "back 2 basics" at bounding box center [800, 313] width 826 height 36
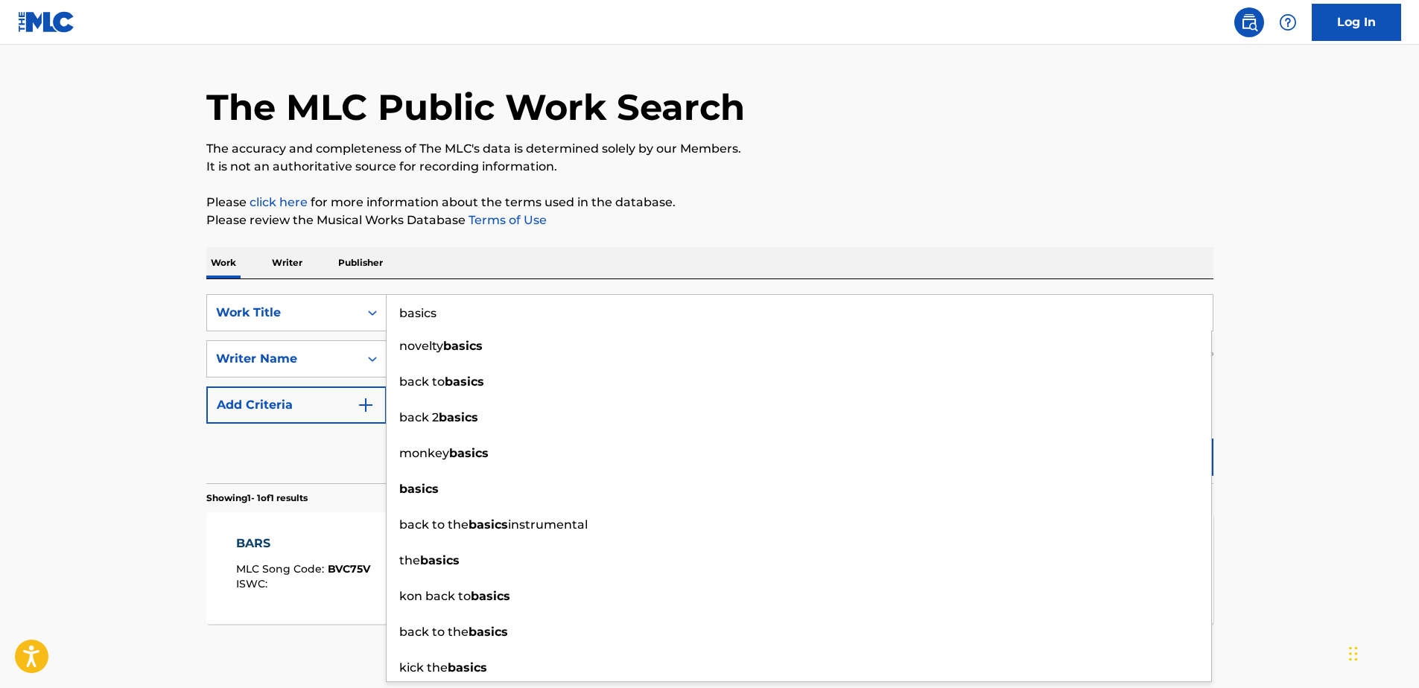
click at [443, 315] on input "basics" at bounding box center [800, 313] width 826 height 36
click at [440, 317] on input "basics" at bounding box center [800, 313] width 826 height 36
click at [441, 317] on input "basics" at bounding box center [800, 313] width 826 height 36
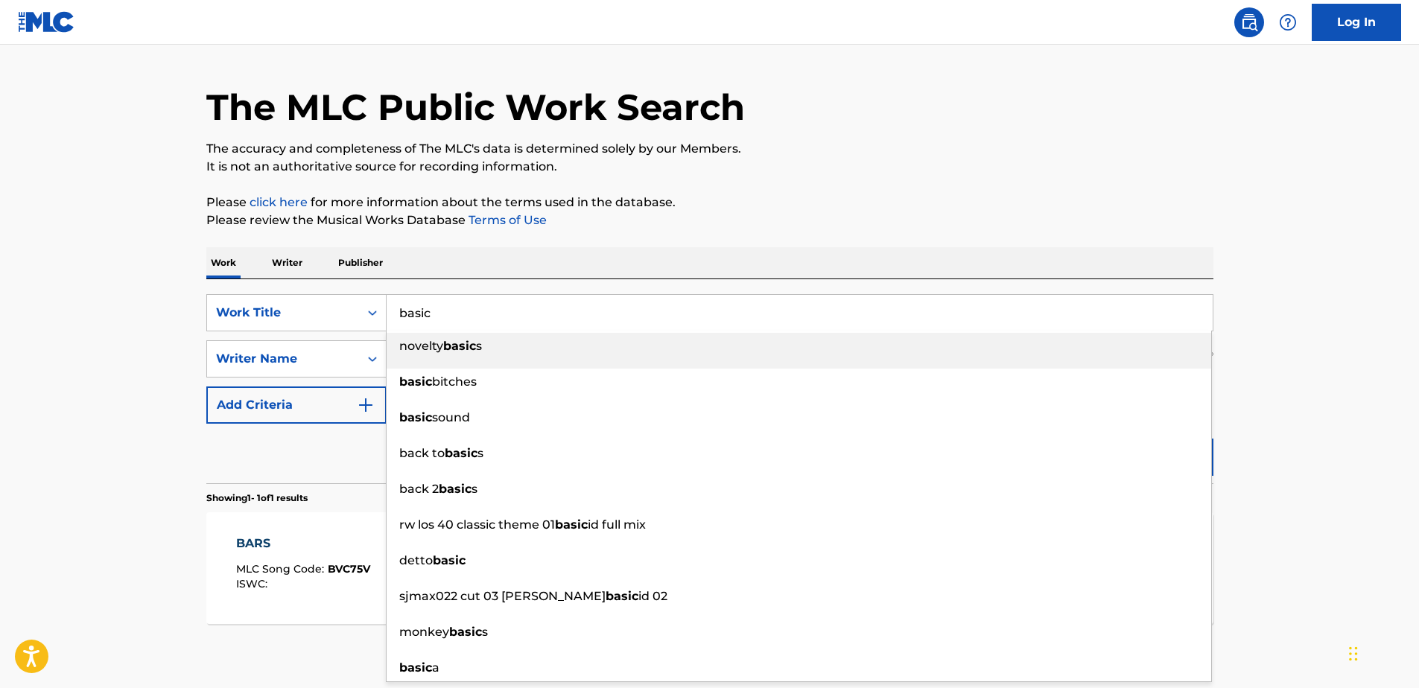
click at [441, 317] on input "basic" at bounding box center [800, 313] width 826 height 36
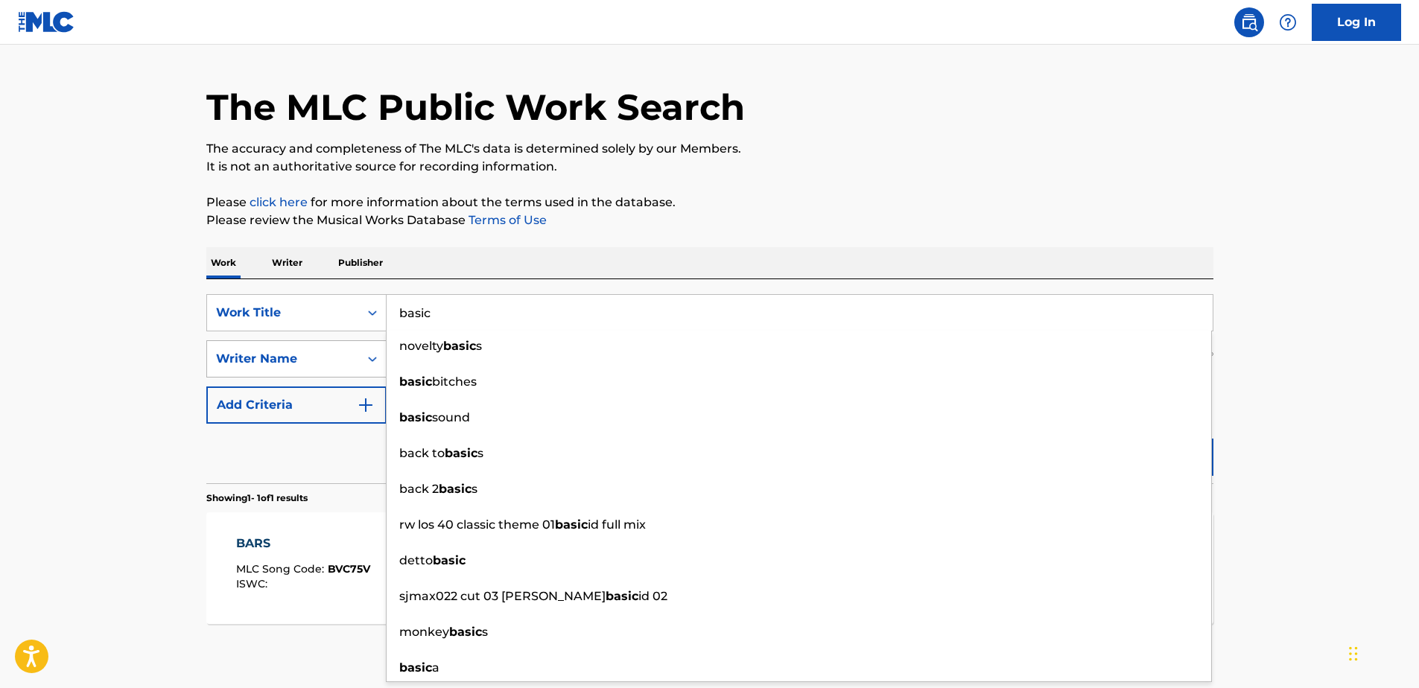
type input "basic"
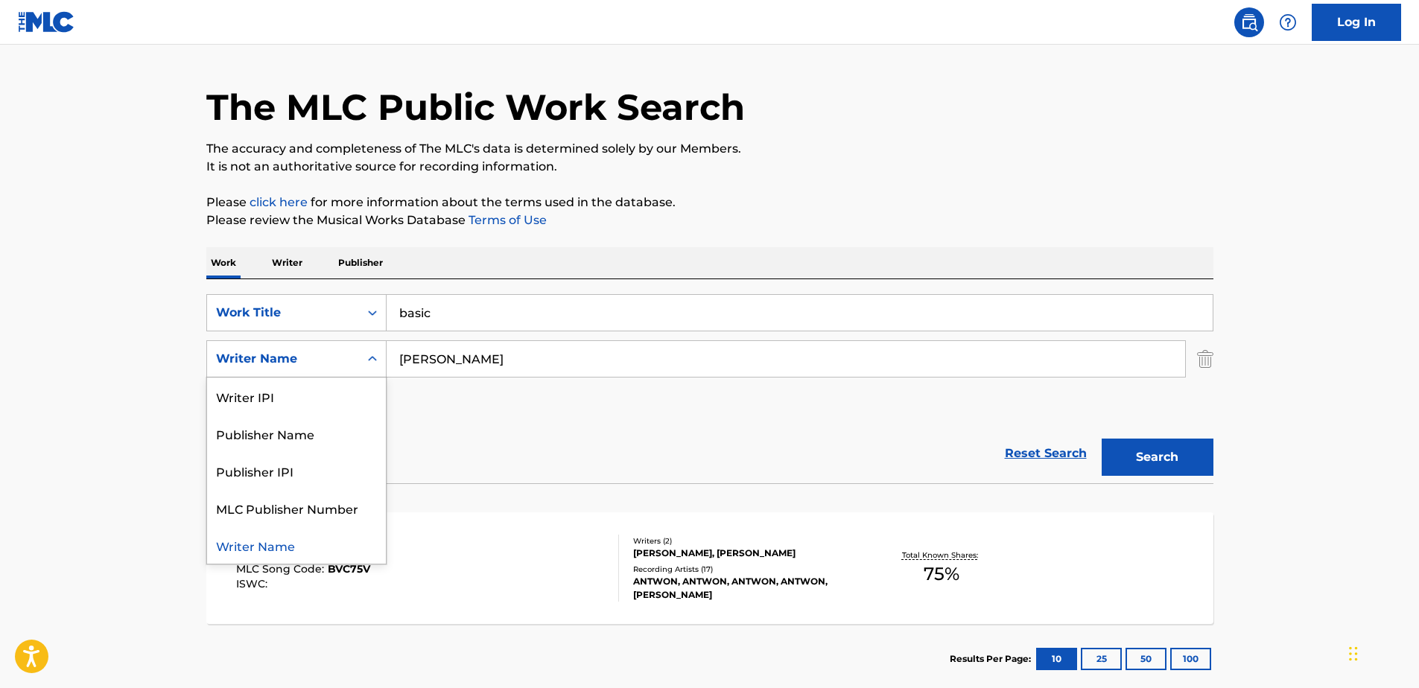
click at [354, 373] on div "Writer Name" at bounding box center [296, 358] width 180 height 37
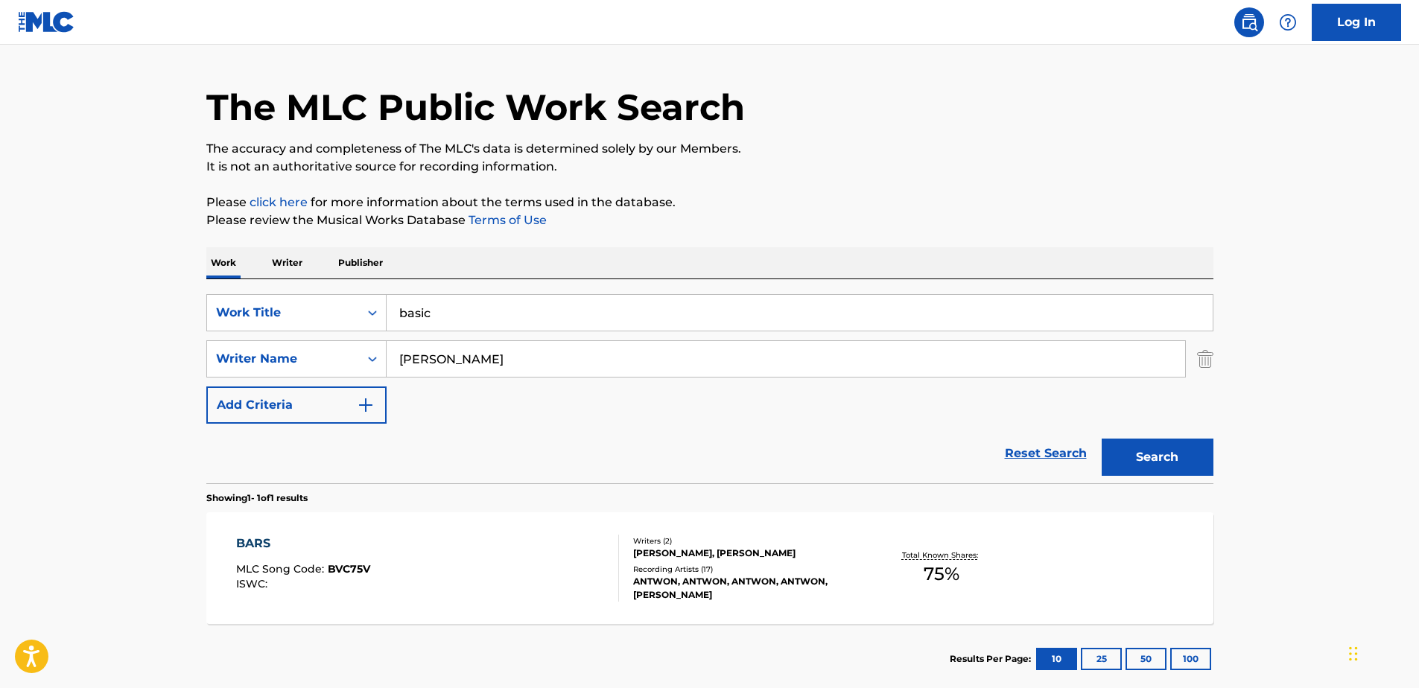
click at [1184, 457] on button "Search" at bounding box center [1158, 457] width 112 height 37
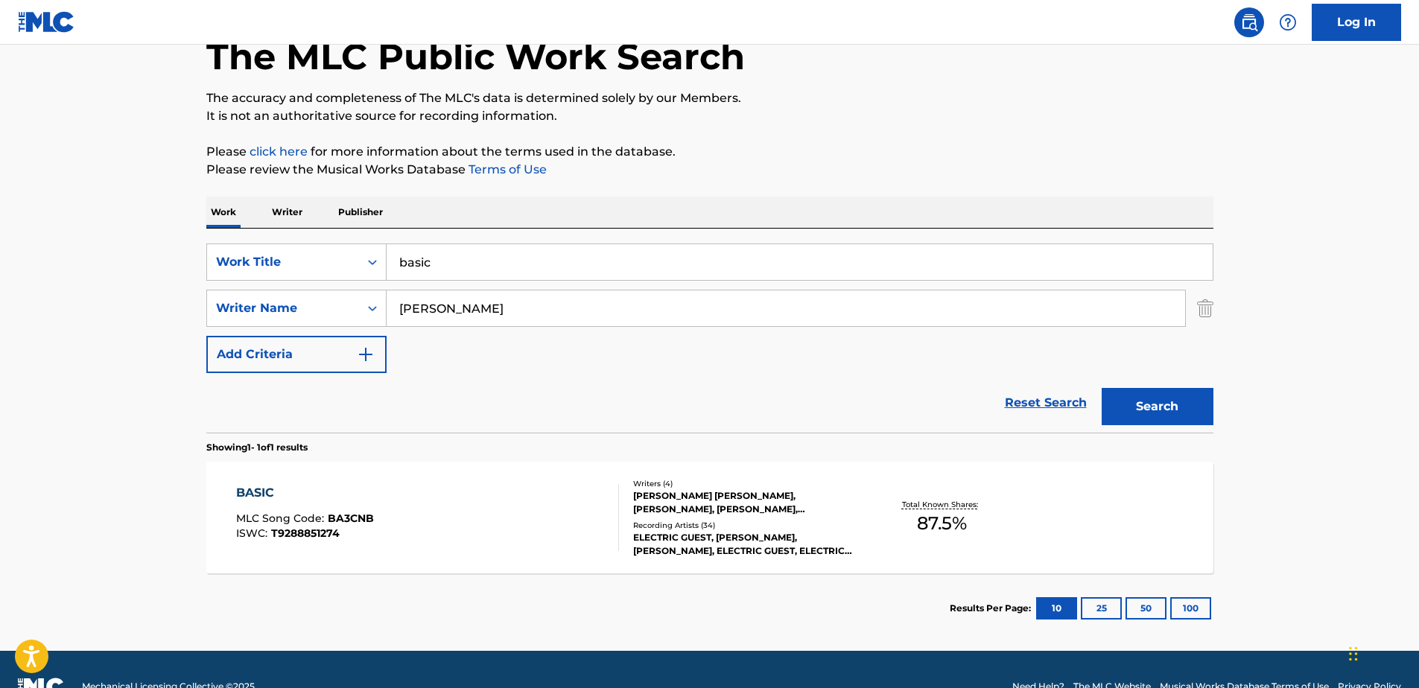
scroll to position [112, 0]
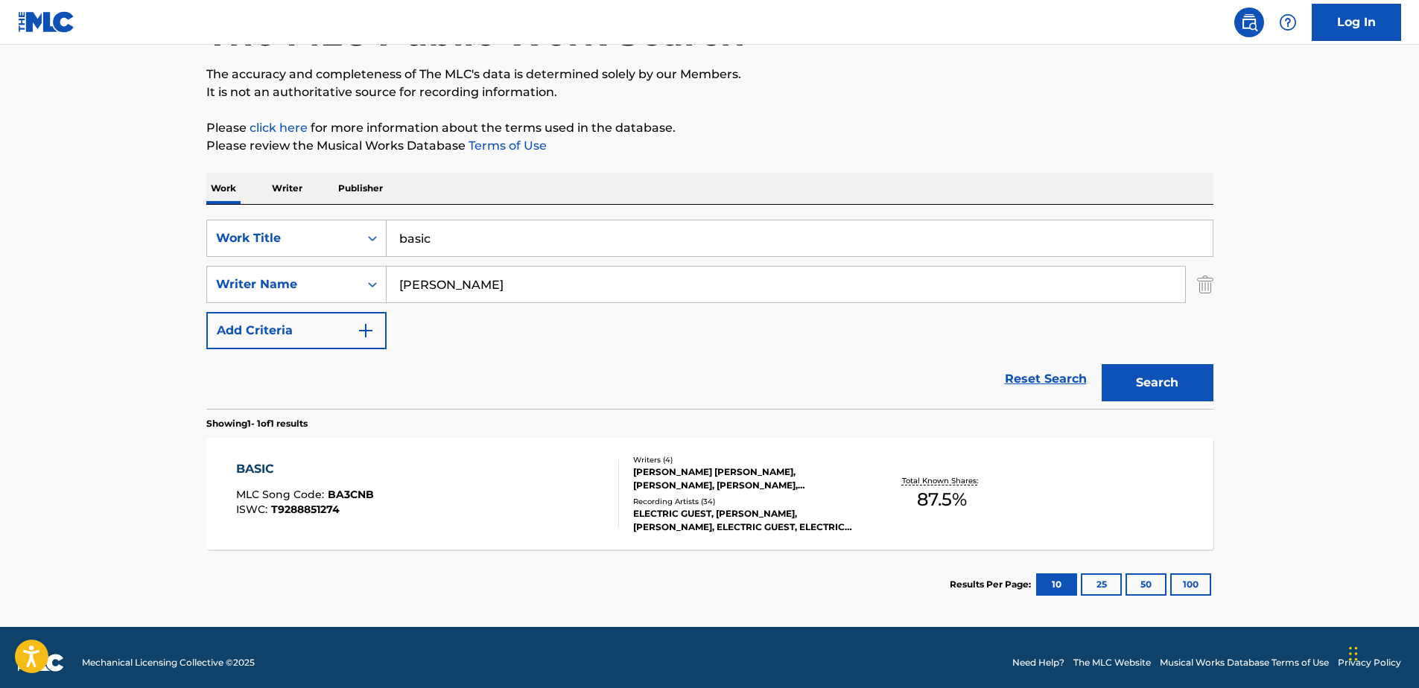
click at [747, 485] on div "[PERSON_NAME] [PERSON_NAME], [PERSON_NAME], [PERSON_NAME], [PERSON_NAME]" at bounding box center [745, 479] width 225 height 27
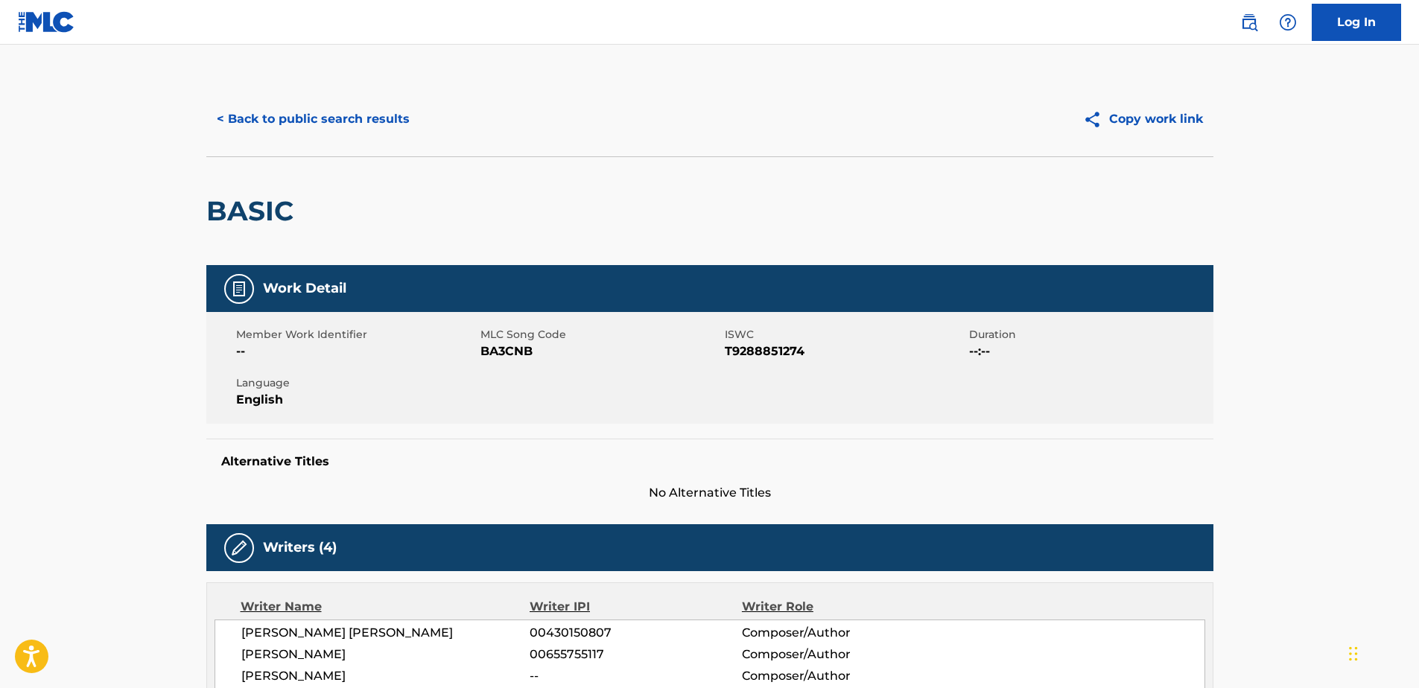
click at [222, 118] on button "< Back to public search results" at bounding box center [313, 119] width 214 height 37
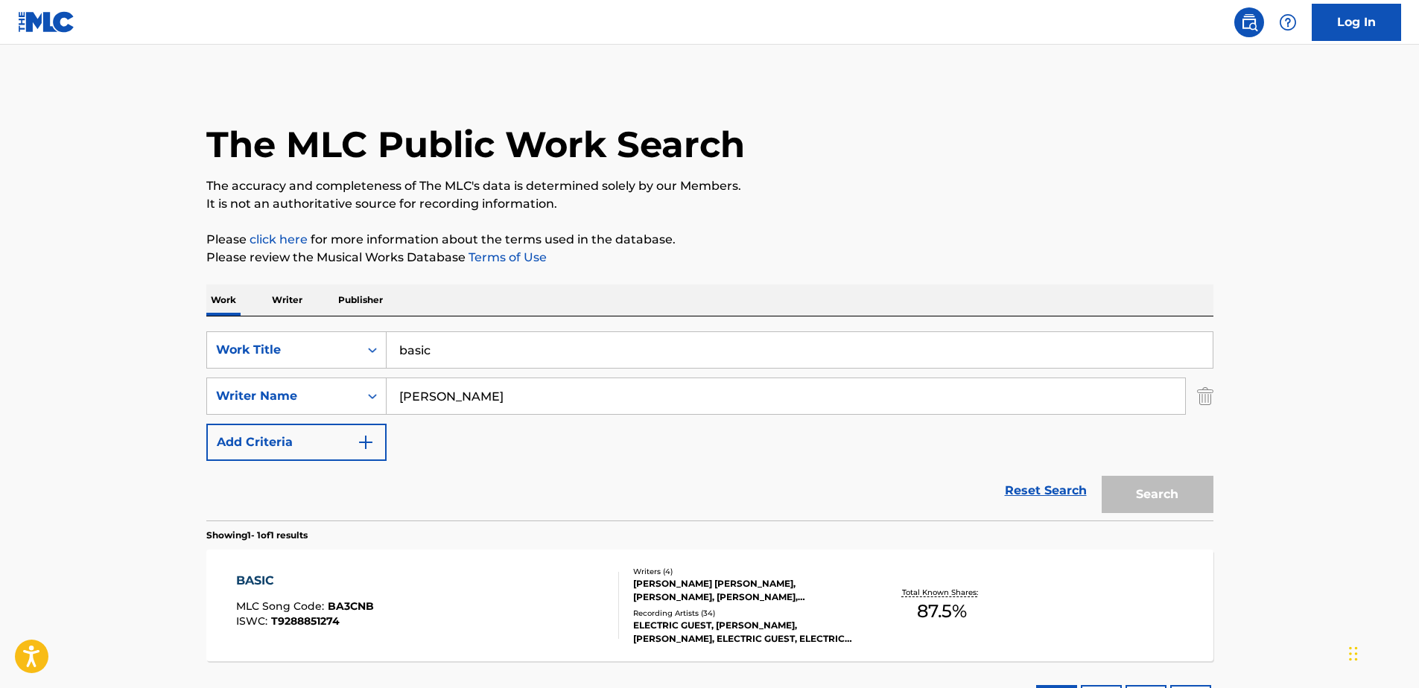
scroll to position [37, 0]
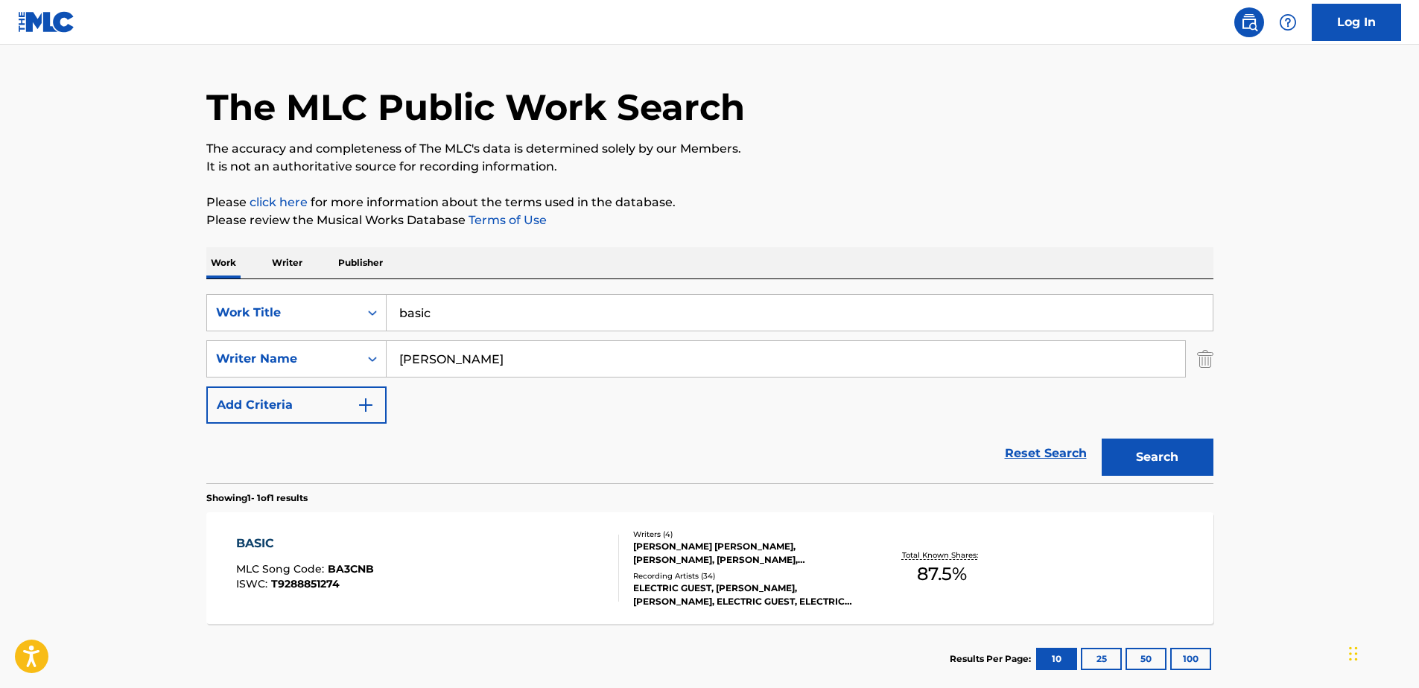
drag, startPoint x: 485, startPoint y: 316, endPoint x: 451, endPoint y: 317, distance: 34.3
click at [469, 316] on input "basic" at bounding box center [800, 313] width 826 height 36
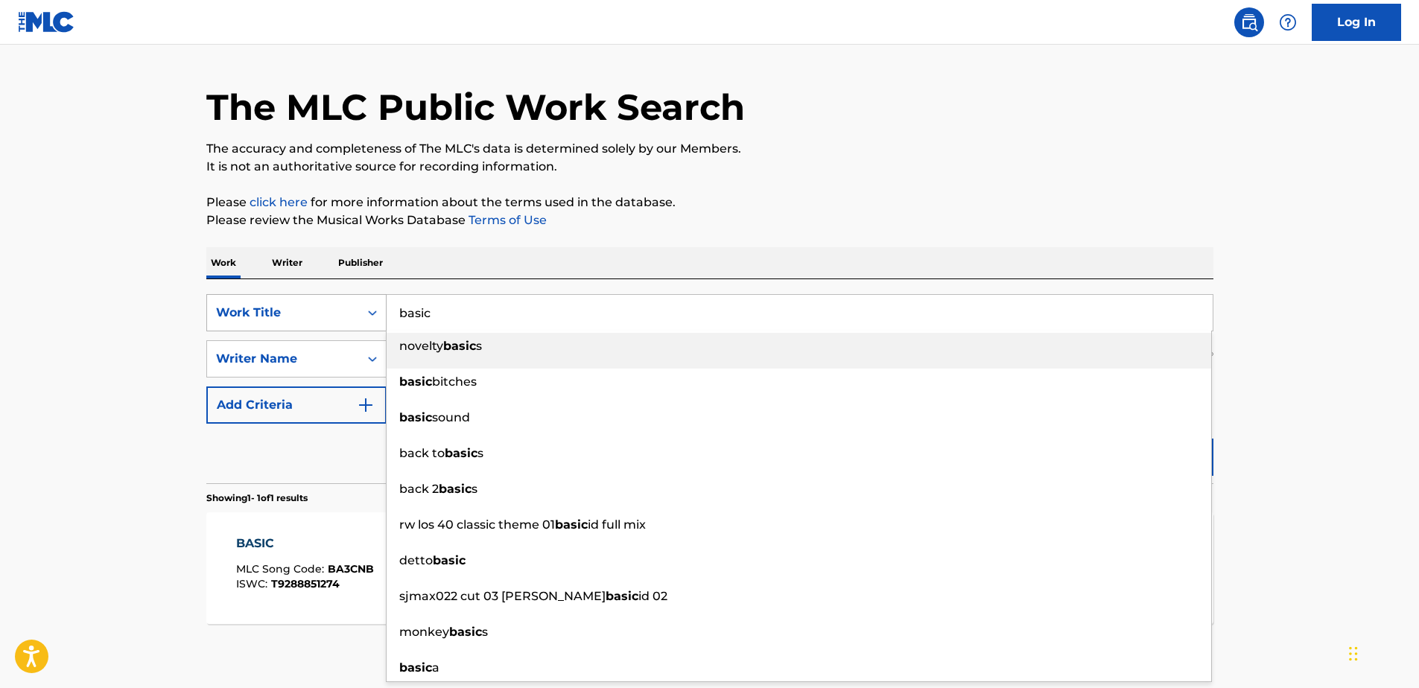
drag, startPoint x: 457, startPoint y: 312, endPoint x: 281, endPoint y: 324, distance: 177.0
click at [282, 323] on div "SearchWithCriteria234504ed-93ab-4f70-a881-b284eaa5f1e1 Work Title basic novelty…" at bounding box center [709, 312] width 1007 height 37
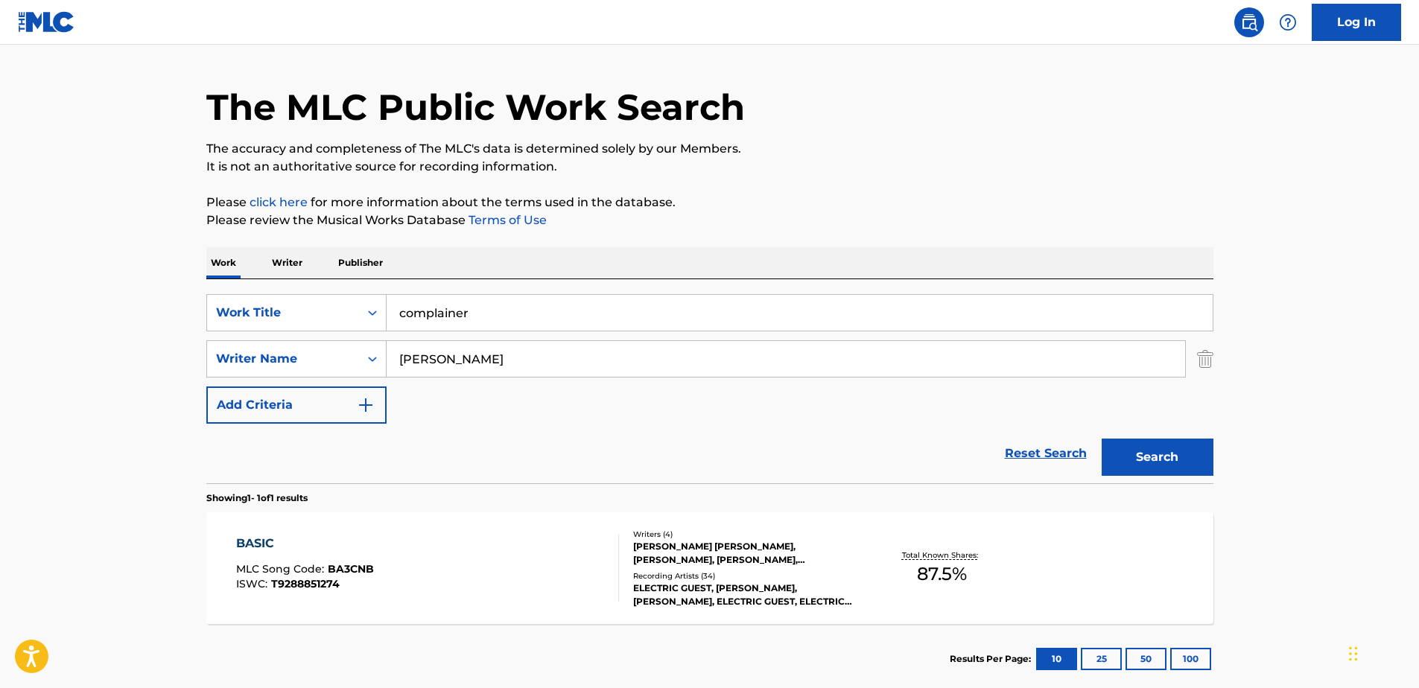
type input "complainer"
click at [1172, 452] on button "Search" at bounding box center [1158, 457] width 112 height 37
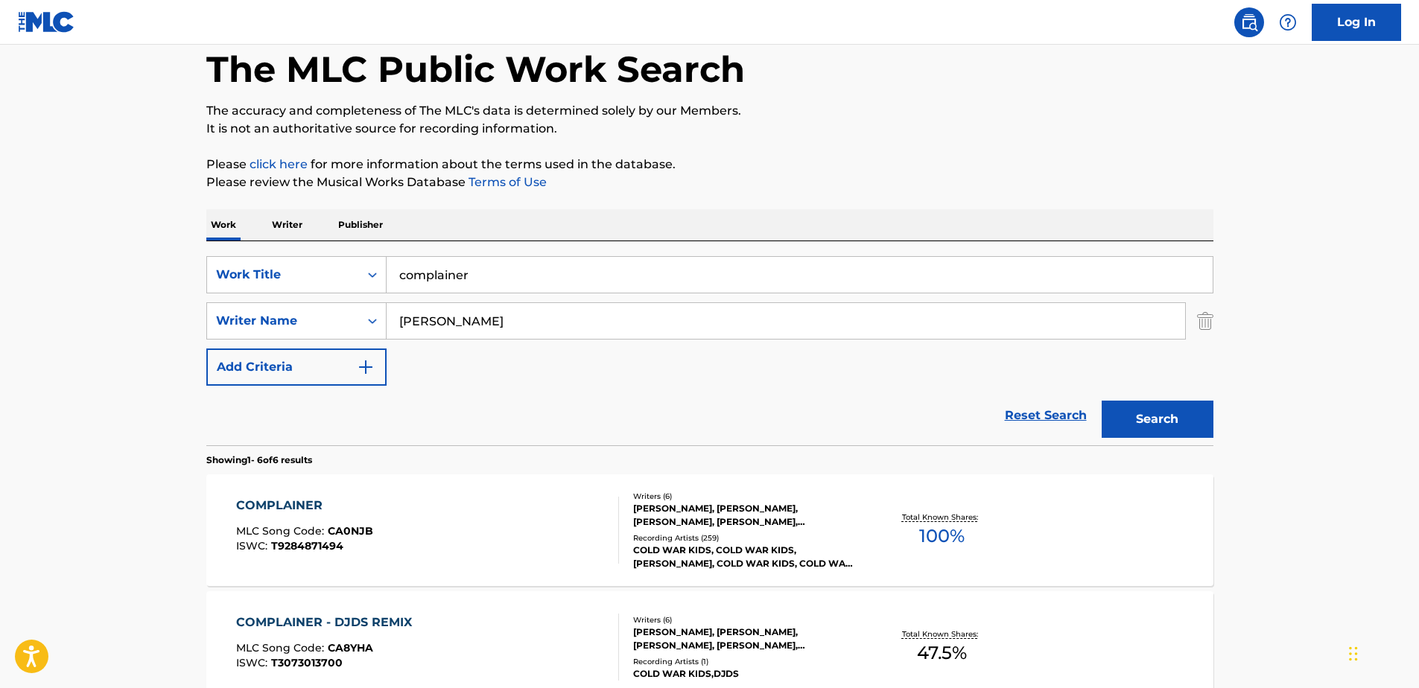
scroll to position [112, 0]
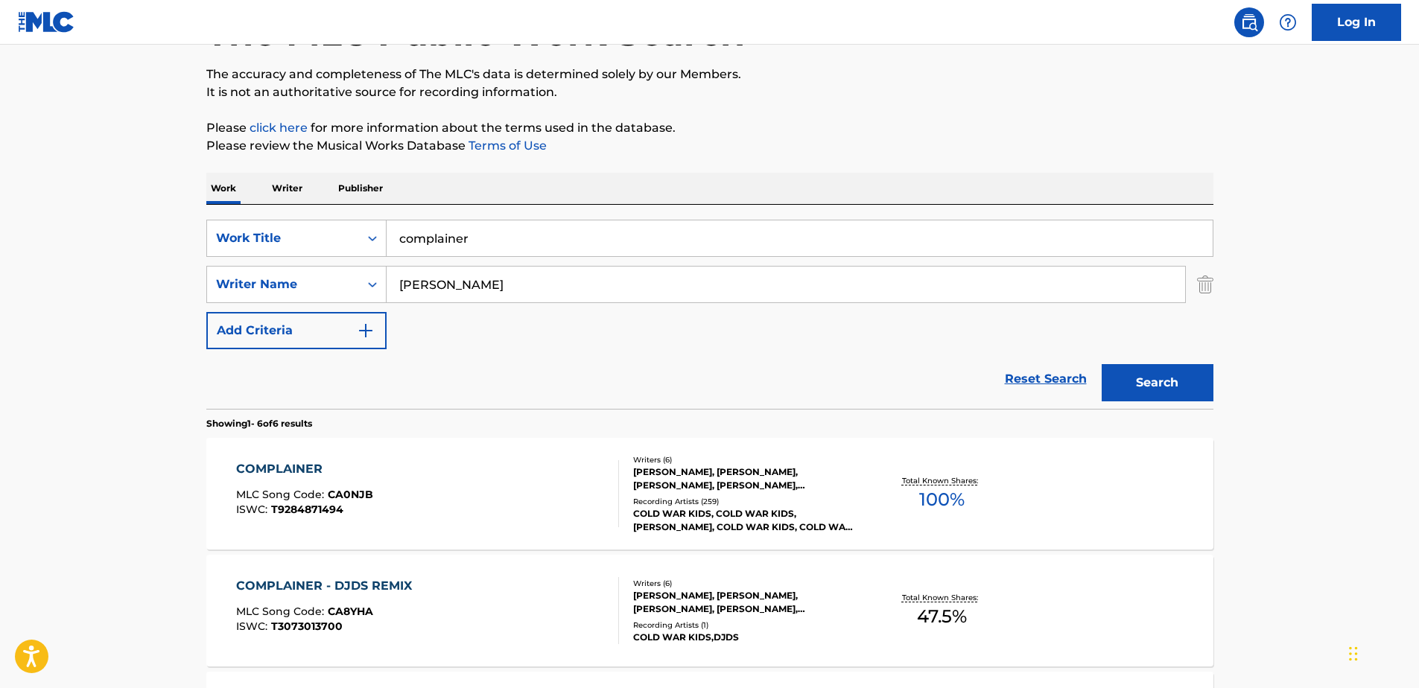
click at [687, 467] on div "[PERSON_NAME], [PERSON_NAME], [PERSON_NAME], [PERSON_NAME], [PERSON_NAME] [PERS…" at bounding box center [745, 479] width 225 height 27
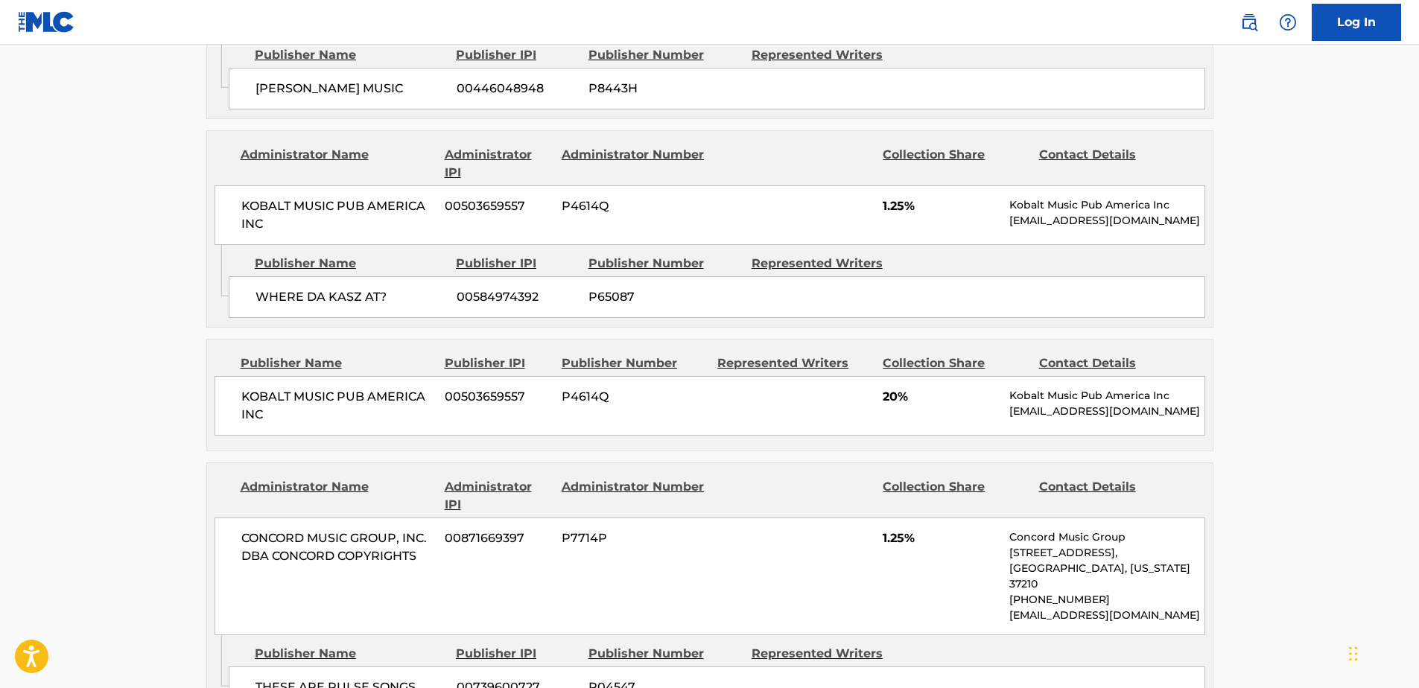
scroll to position [2012, 0]
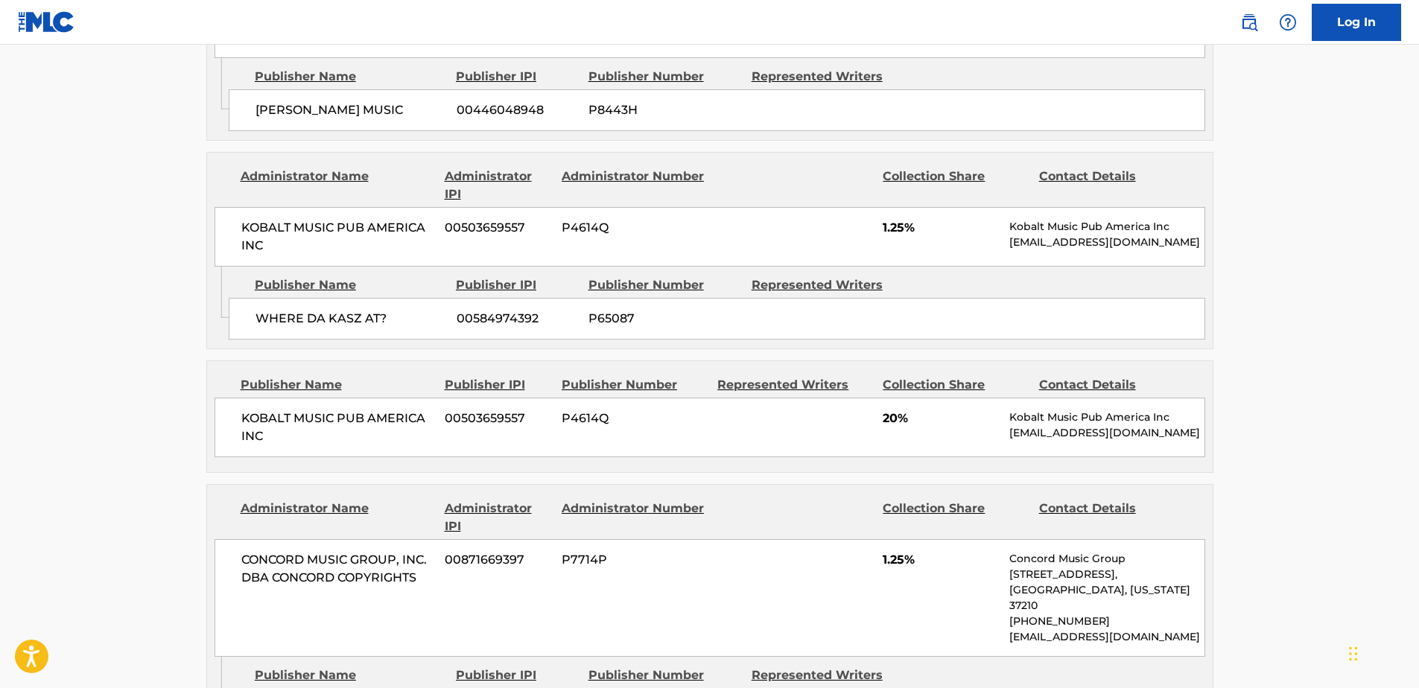
click at [665, 410] on span "P4614Q" at bounding box center [634, 419] width 145 height 18
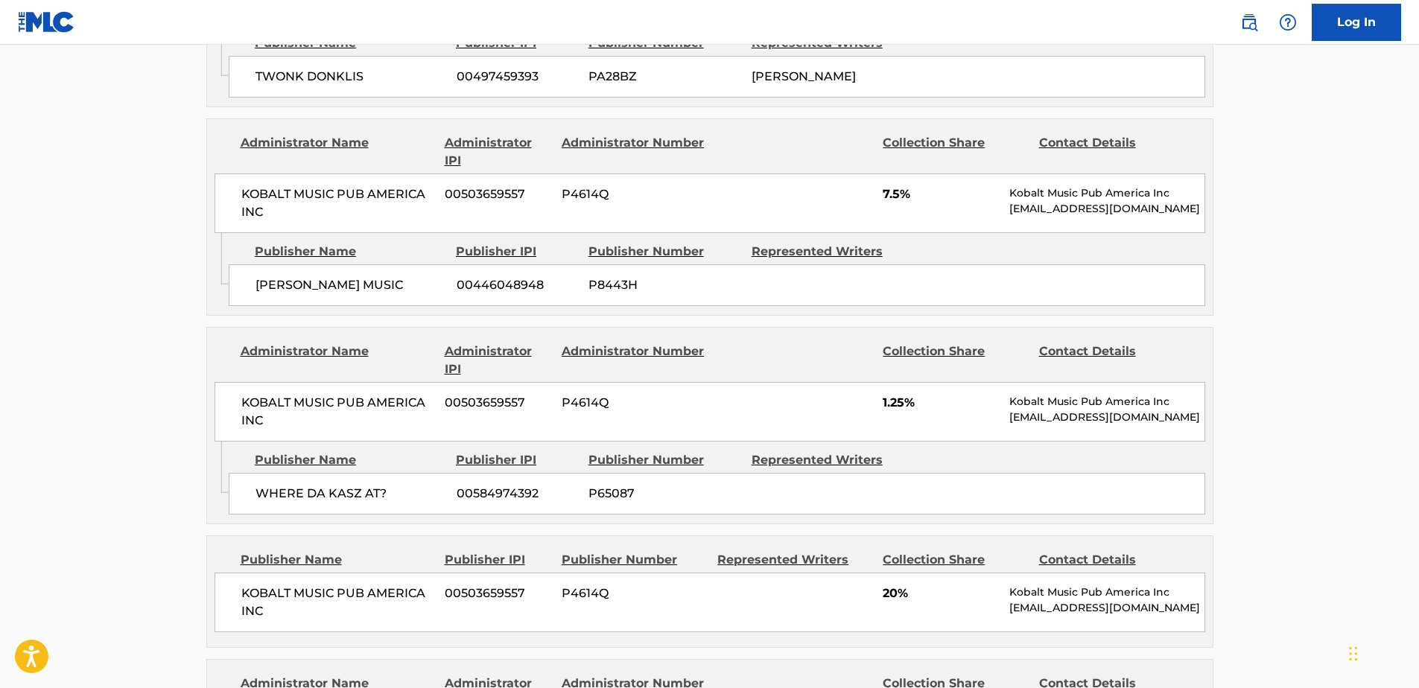
scroll to position [1863, 0]
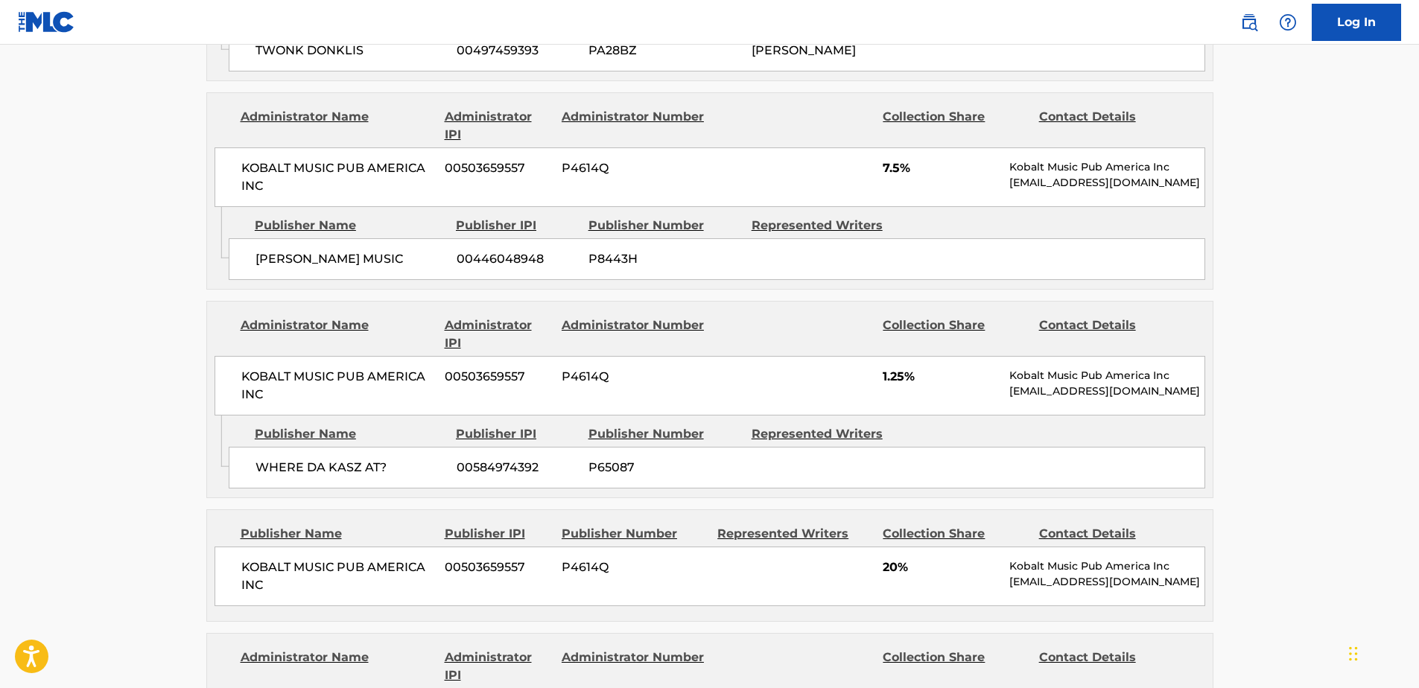
click at [705, 559] on span "P4614Q" at bounding box center [634, 568] width 145 height 18
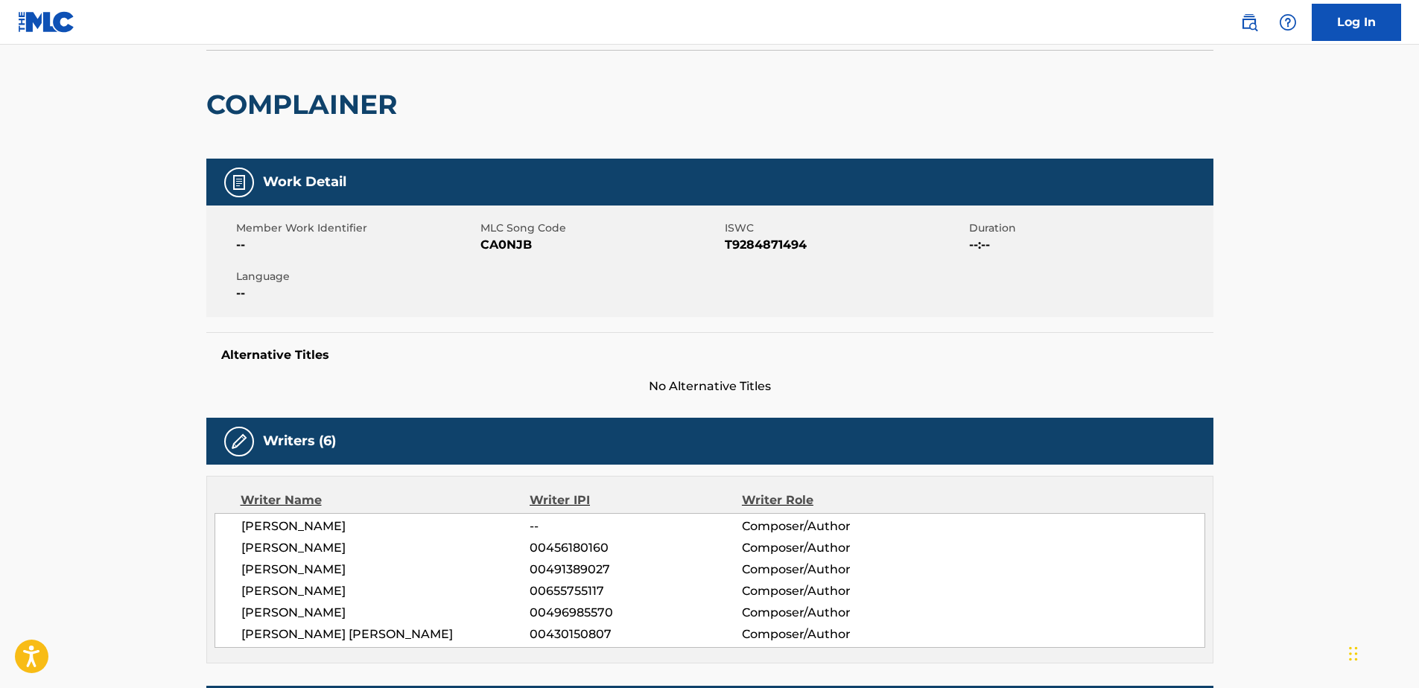
scroll to position [0, 0]
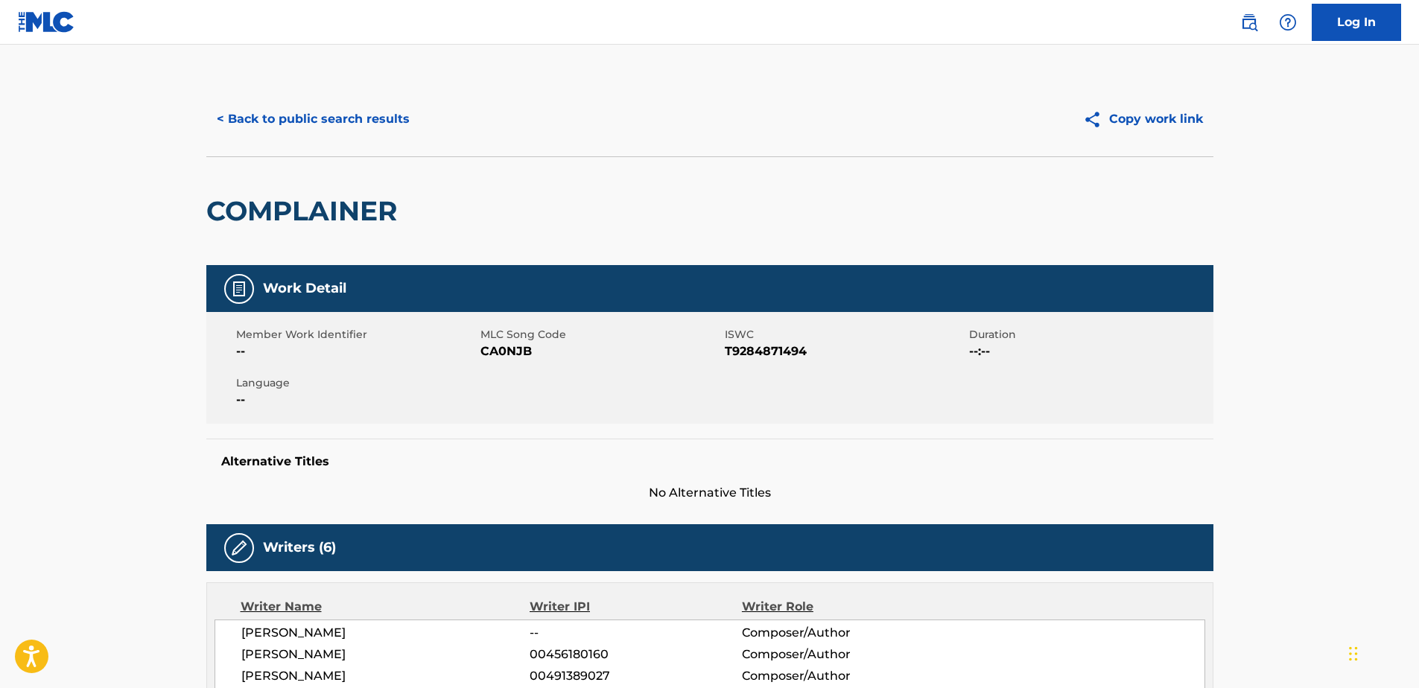
click at [225, 116] on button "< Back to public search results" at bounding box center [313, 119] width 214 height 37
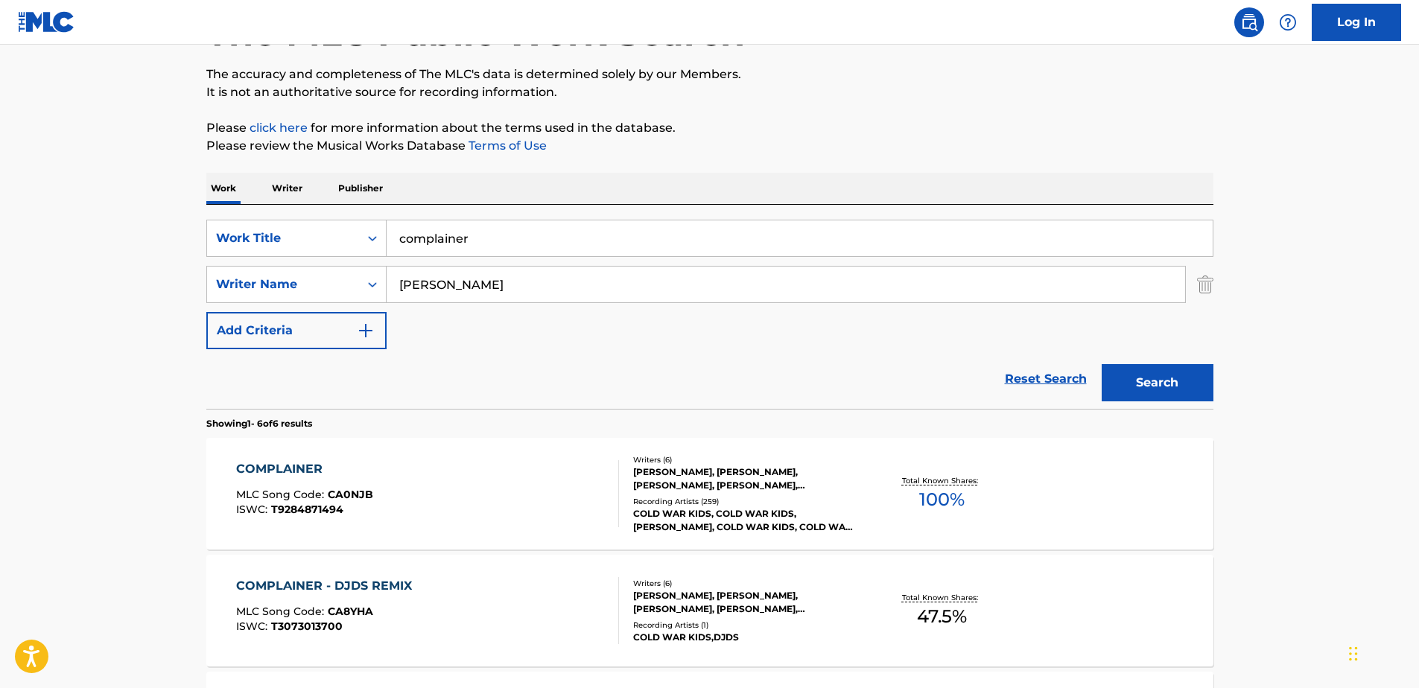
click at [516, 241] on input "complainer" at bounding box center [800, 239] width 826 height 36
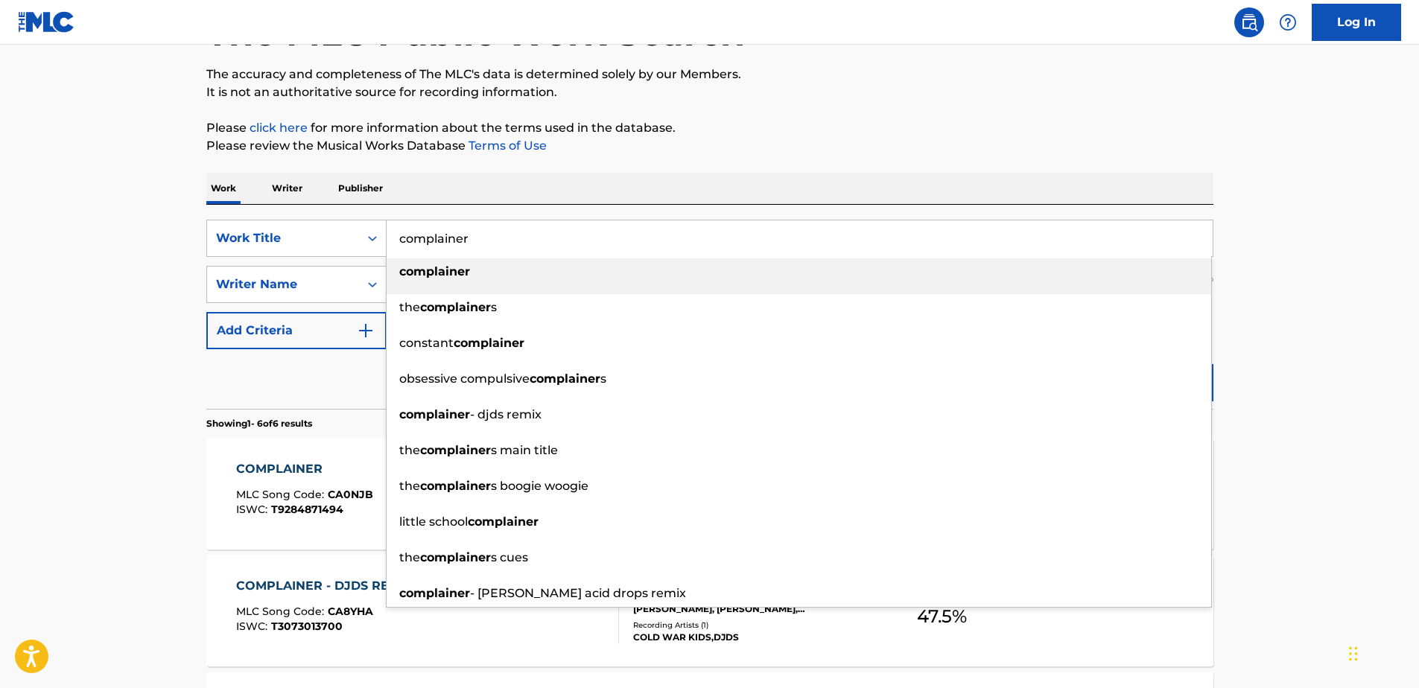
drag, startPoint x: 530, startPoint y: 231, endPoint x: 238, endPoint y: 261, distance: 292.8
click at [249, 260] on div "SearchWithCriteria234504ed-93ab-4f70-a881-b284eaa5f1e1 Work Title complainer co…" at bounding box center [709, 285] width 1007 height 130
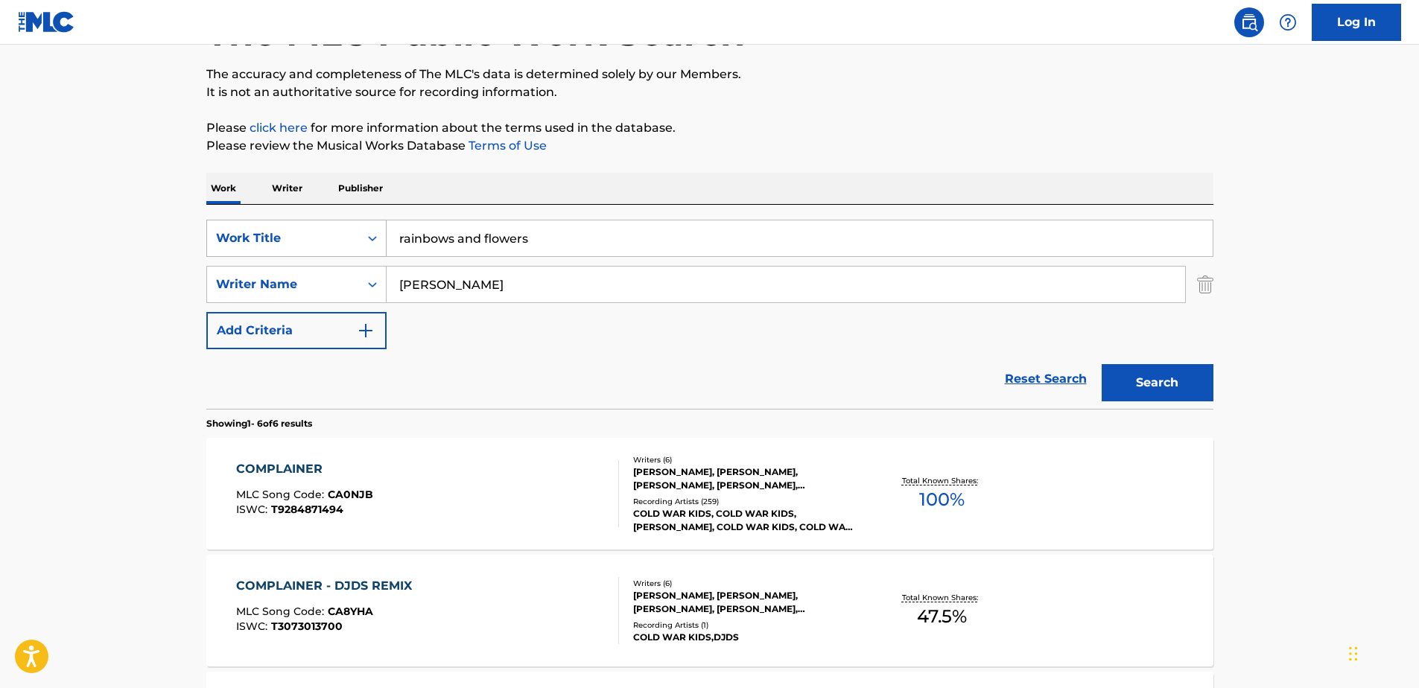
drag, startPoint x: 484, startPoint y: 239, endPoint x: 348, endPoint y: 242, distance: 135.6
click at [364, 240] on div "SearchWithCriteria234504ed-93ab-4f70-a881-b284eaa5f1e1 Work Title rainbows and …" at bounding box center [709, 238] width 1007 height 37
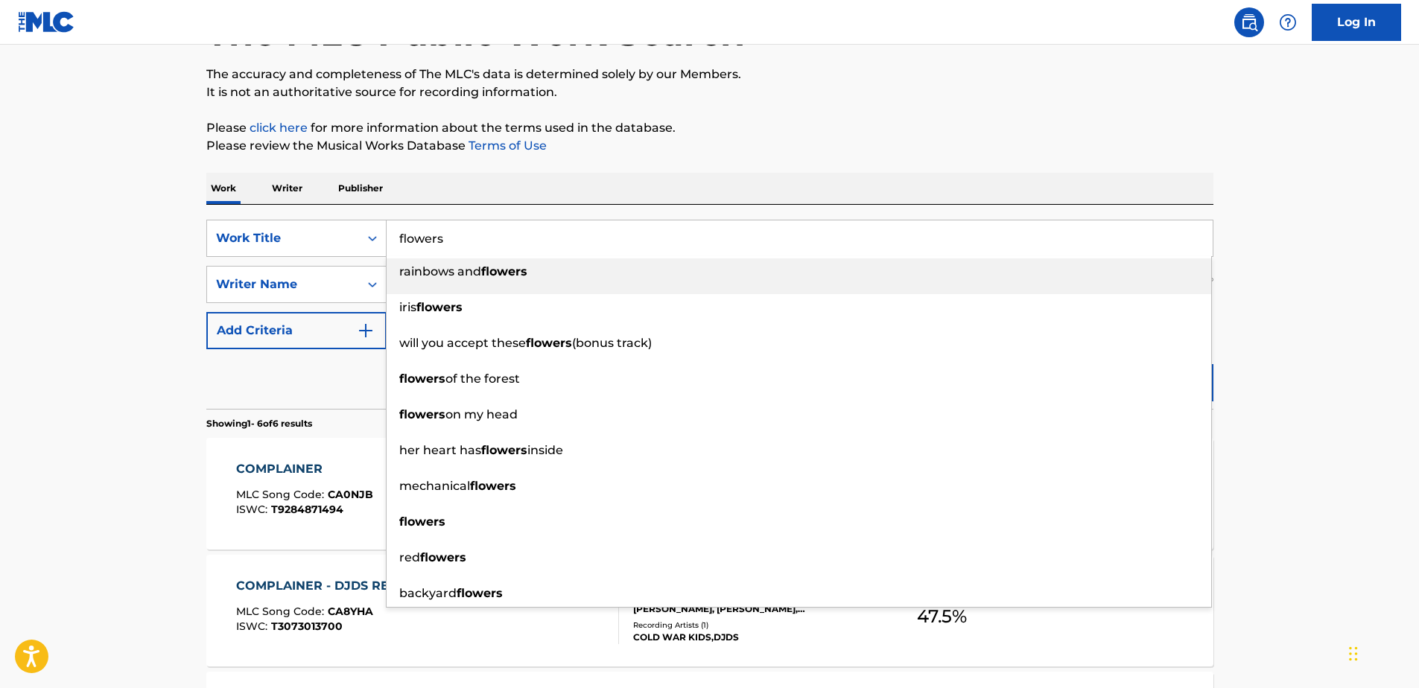
click at [589, 233] on input "flowers" at bounding box center [800, 239] width 826 height 36
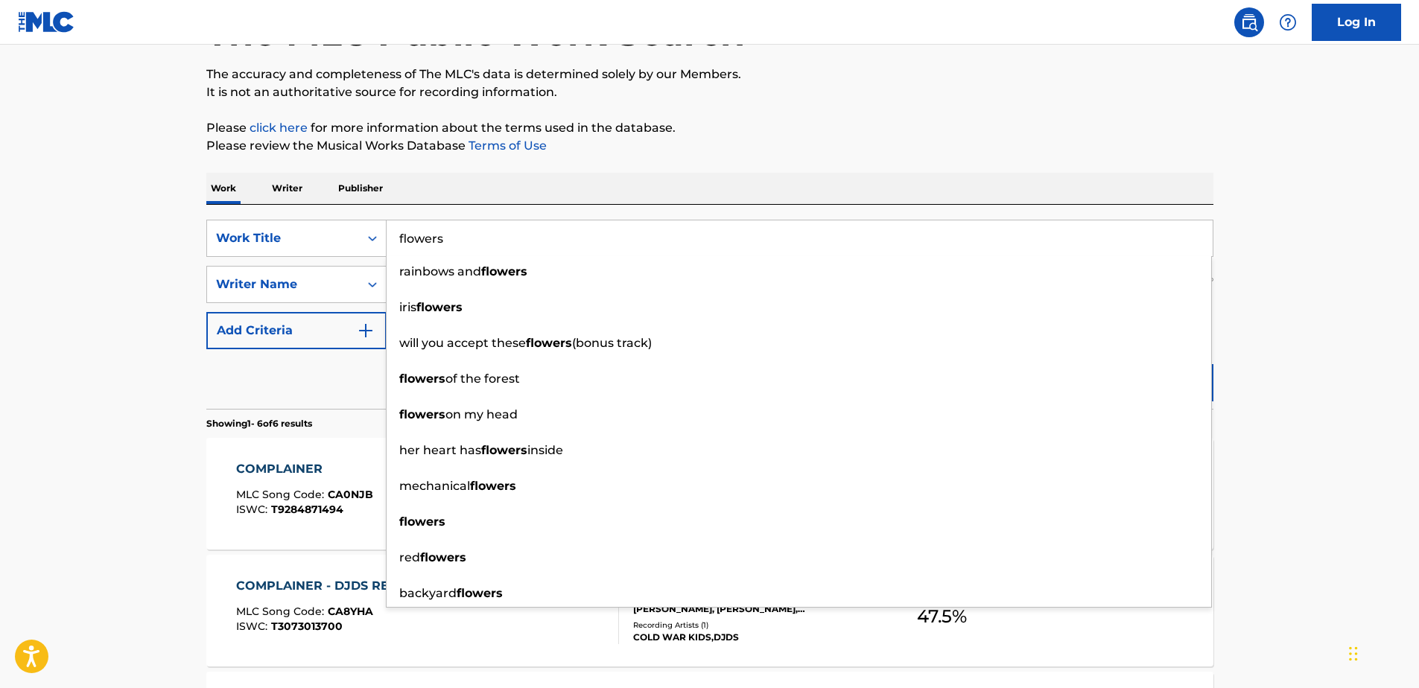
click at [463, 233] on input "flowers" at bounding box center [800, 239] width 826 height 36
drag, startPoint x: 460, startPoint y: 237, endPoint x: 352, endPoint y: 244, distance: 108.3
click at [352, 244] on div "SearchWithCriteria234504ed-93ab-4f70-a881-b284eaa5f1e1 Work Title flowers rainb…" at bounding box center [709, 238] width 1007 height 37
click at [519, 242] on input "flowers" at bounding box center [800, 239] width 826 height 36
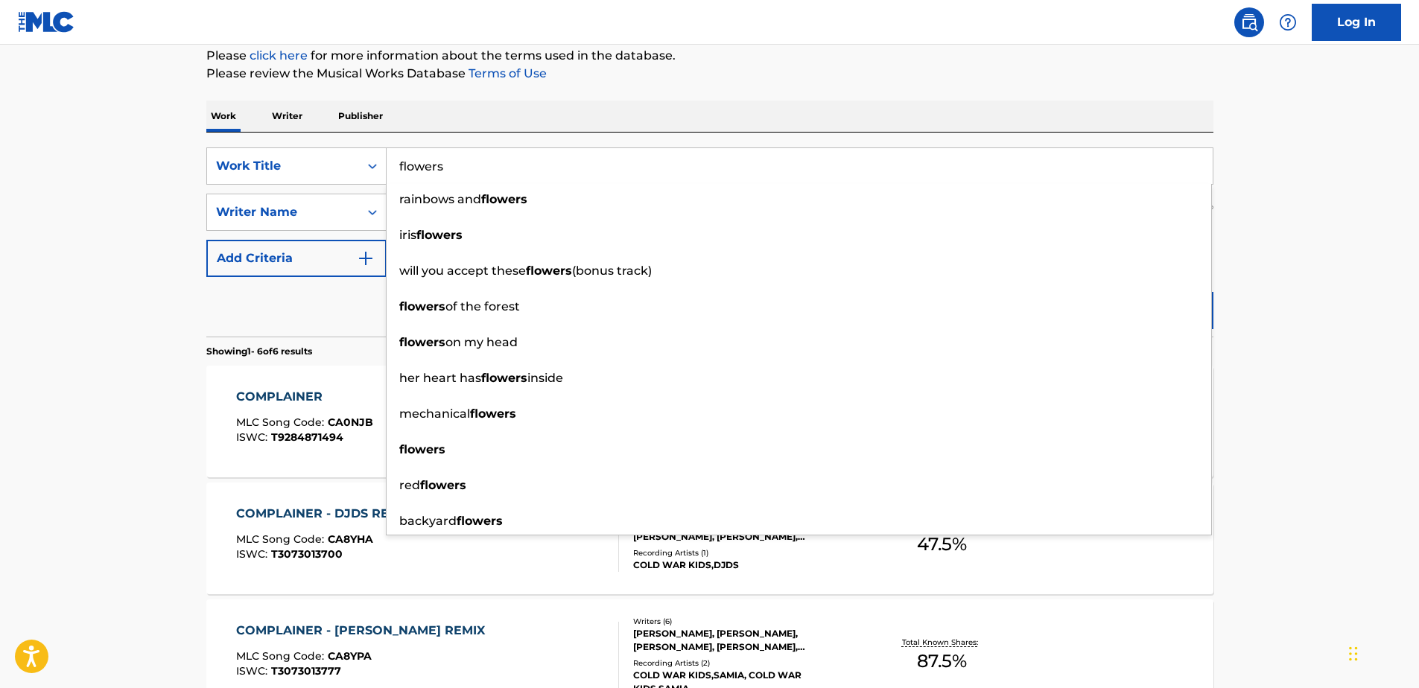
scroll to position [335, 0]
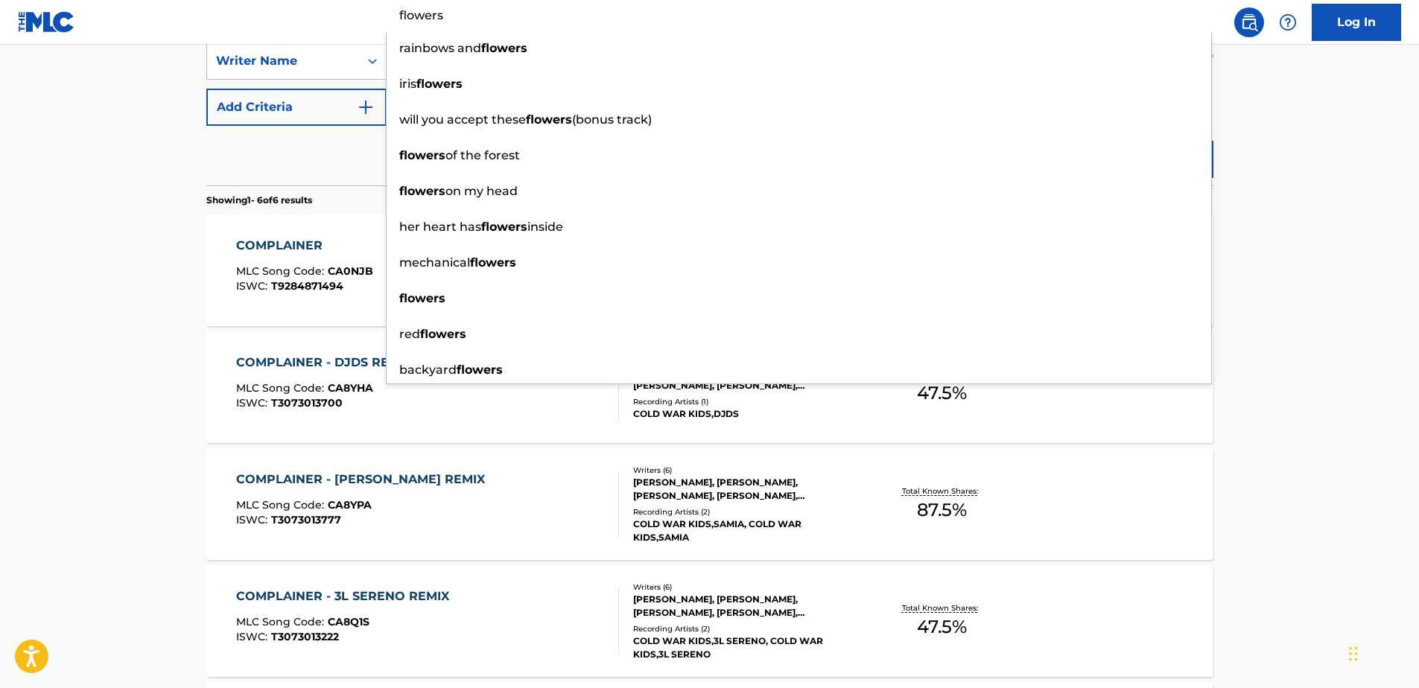
type input "flowers"
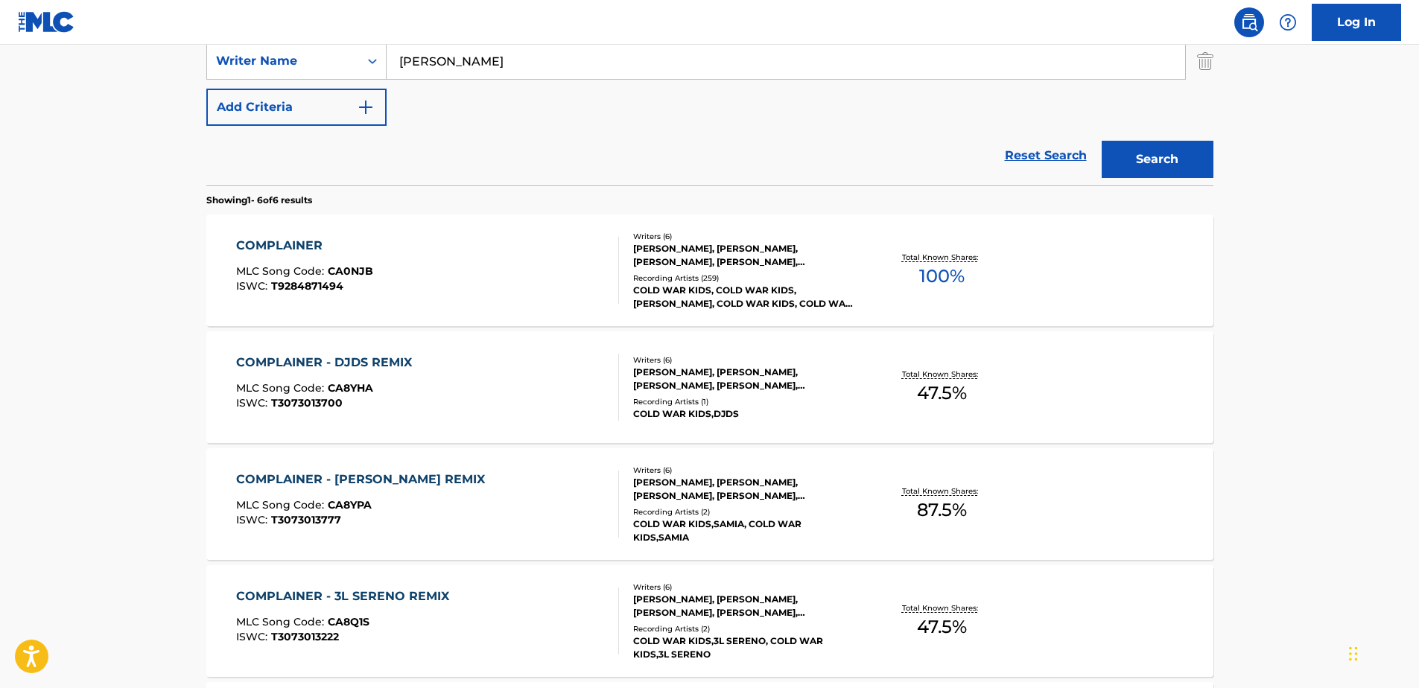
click at [1051, 497] on div "COMPLAINER - [PERSON_NAME] REMIX MLC Song Code : CA8YPA ISWC : T3073013777 Writ…" at bounding box center [709, 505] width 1007 height 112
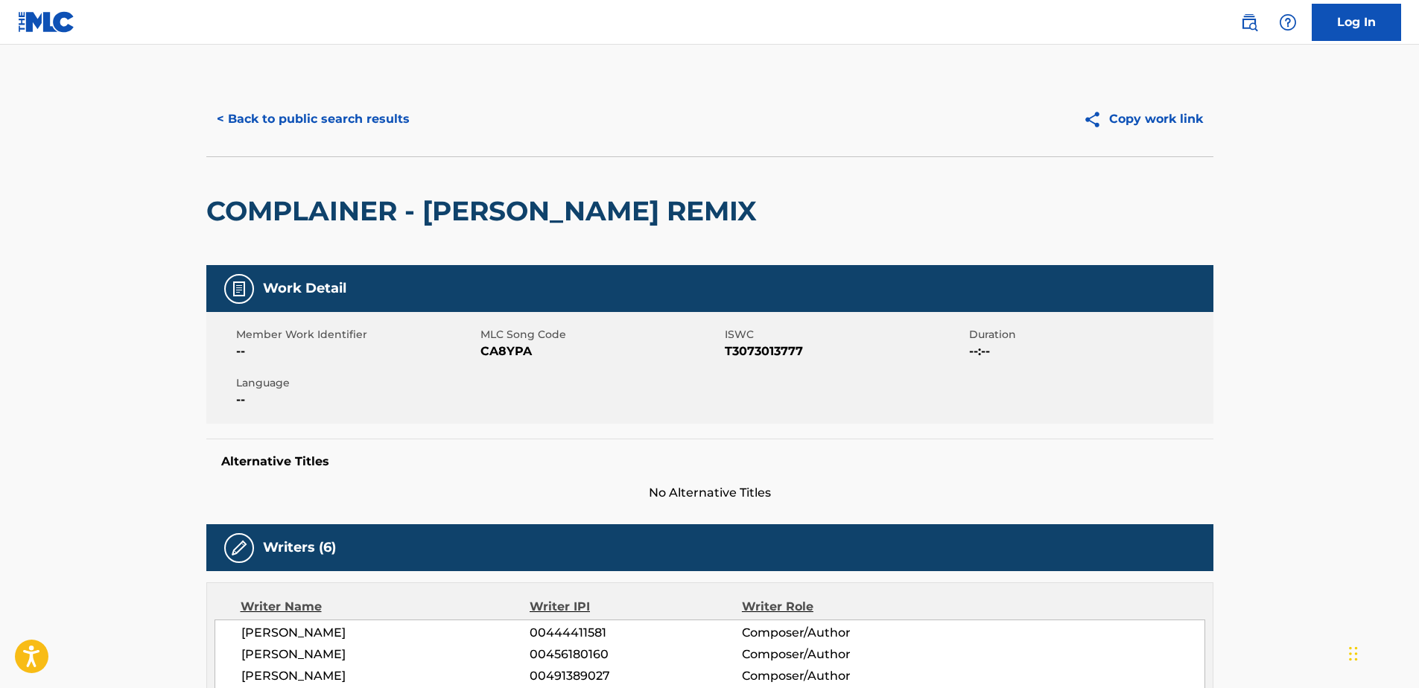
click at [219, 118] on button "< Back to public search results" at bounding box center [313, 119] width 214 height 37
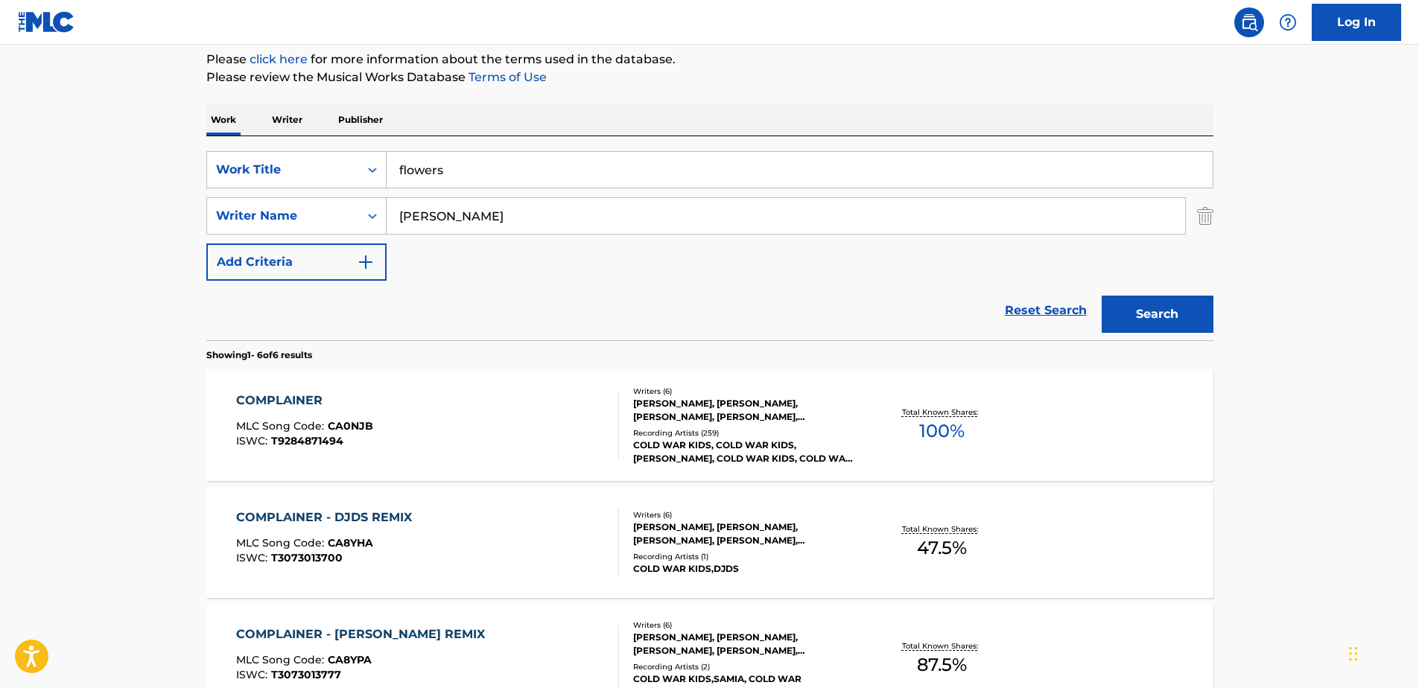
scroll to position [179, 0]
click at [1175, 311] on button "Search" at bounding box center [1158, 315] width 112 height 37
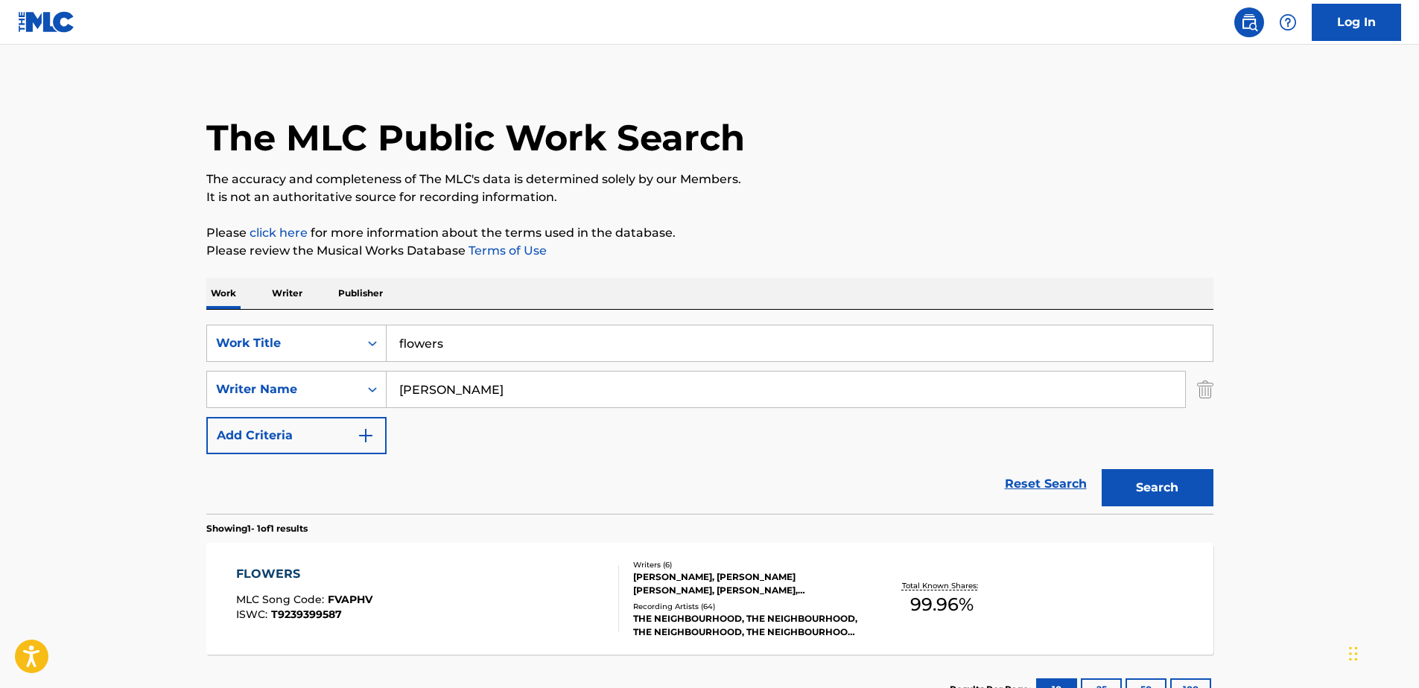
scroll to position [122, 0]
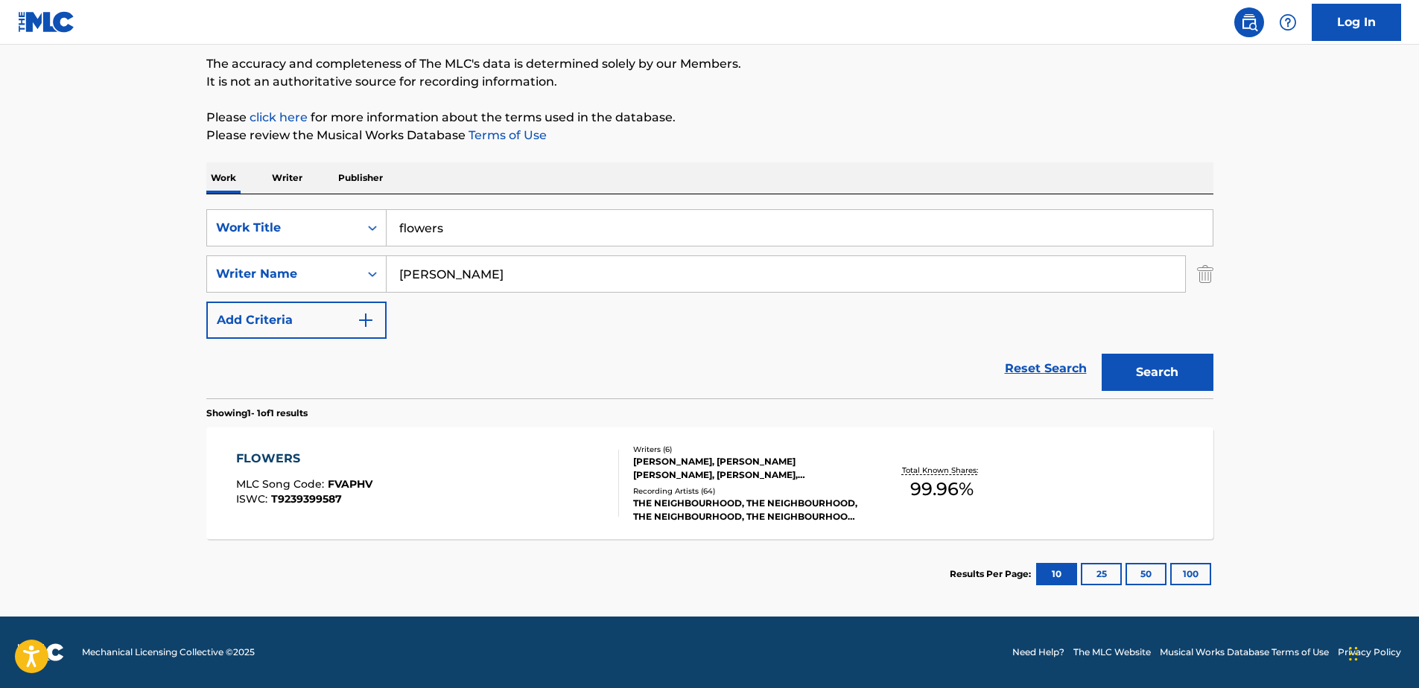
click at [740, 474] on div "[PERSON_NAME], [PERSON_NAME] [PERSON_NAME], [PERSON_NAME], [PERSON_NAME] JR [PE…" at bounding box center [745, 468] width 225 height 27
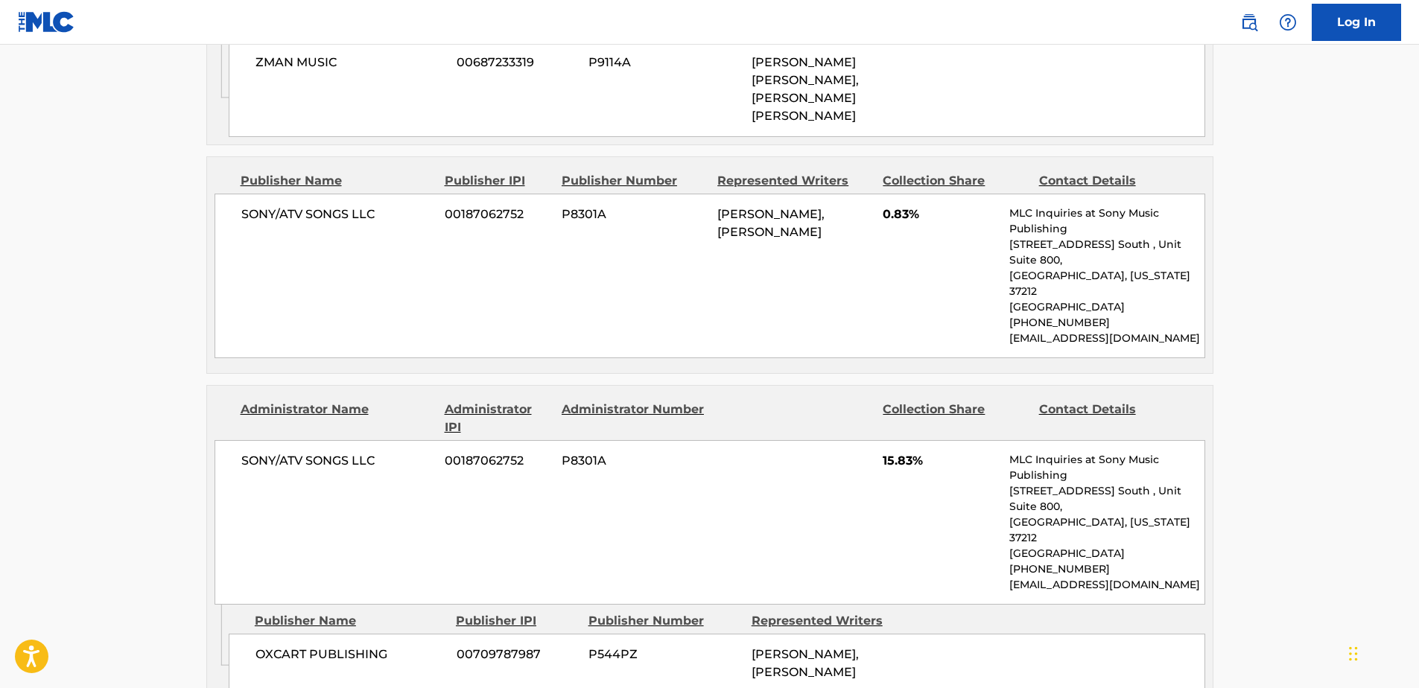
scroll to position [1937, 0]
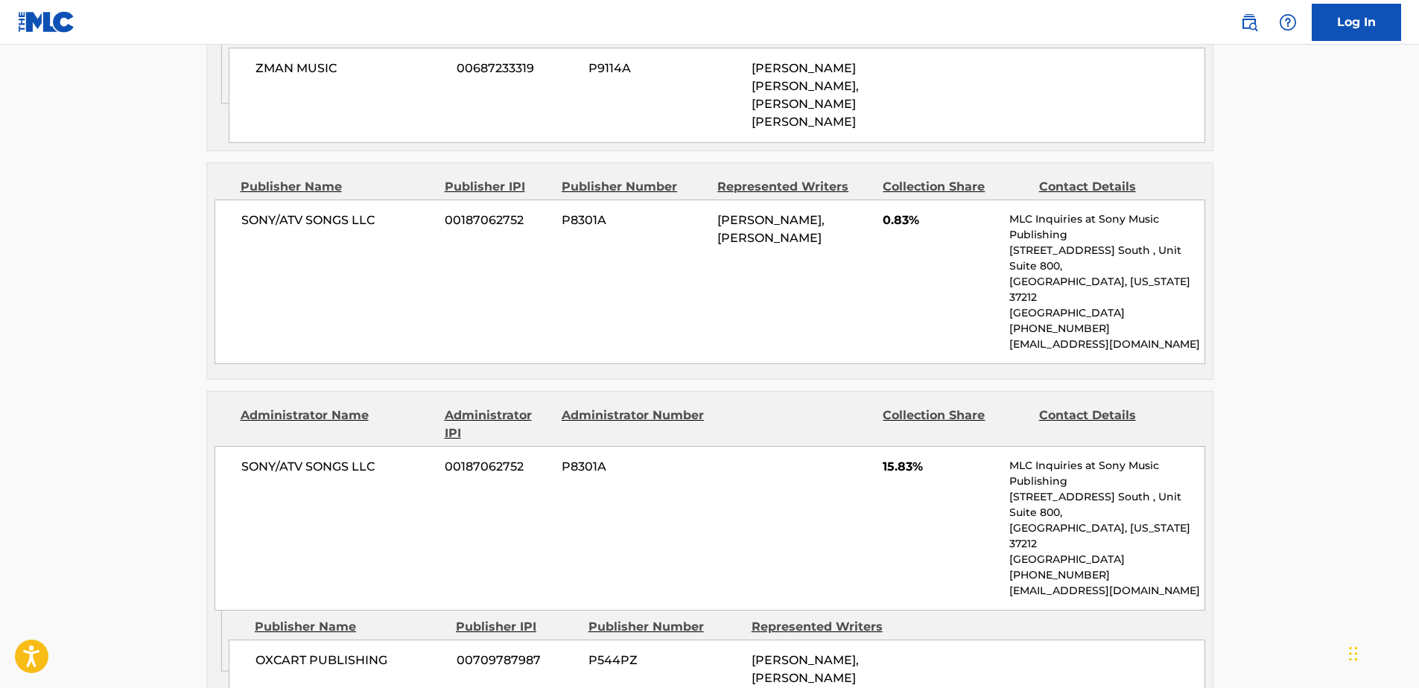
click at [645, 493] on div "SONY/ATV SONGS LLC 00187062752 P8301A 15.83% MLC Inquiries at Sony Music Publis…" at bounding box center [710, 528] width 991 height 165
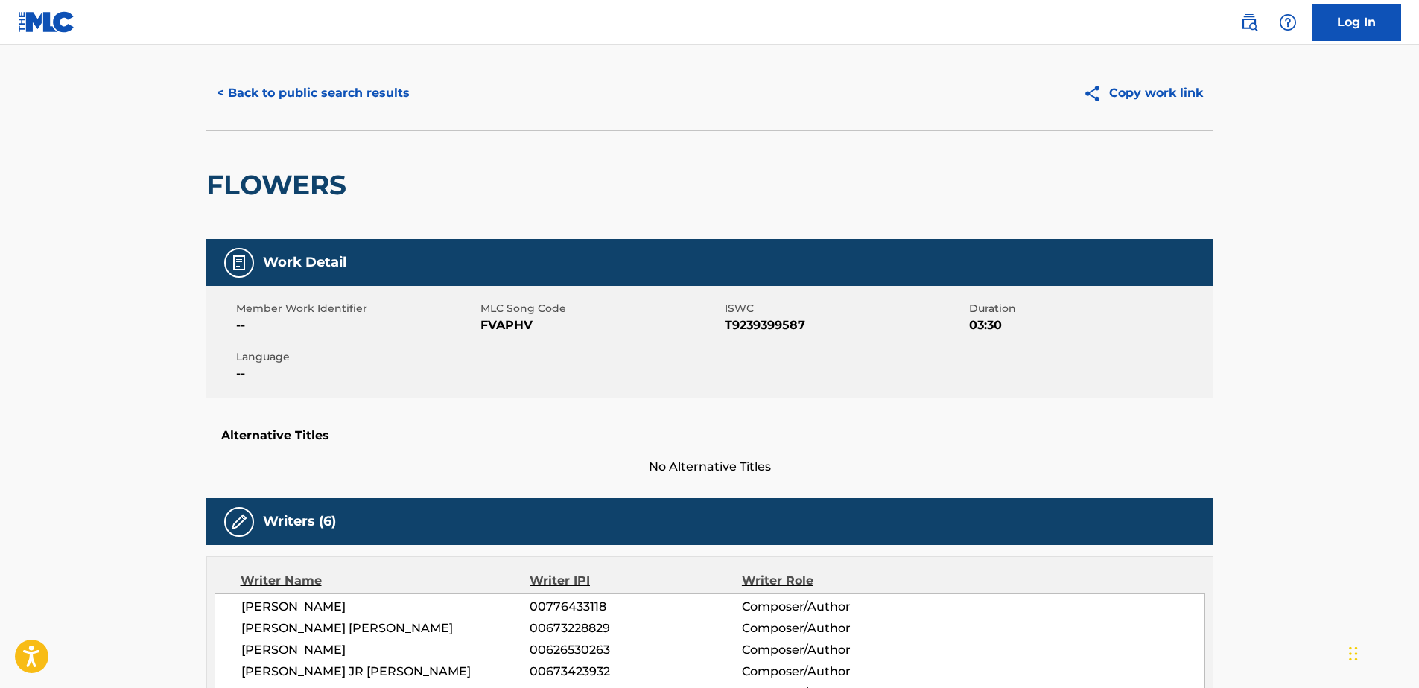
scroll to position [0, 0]
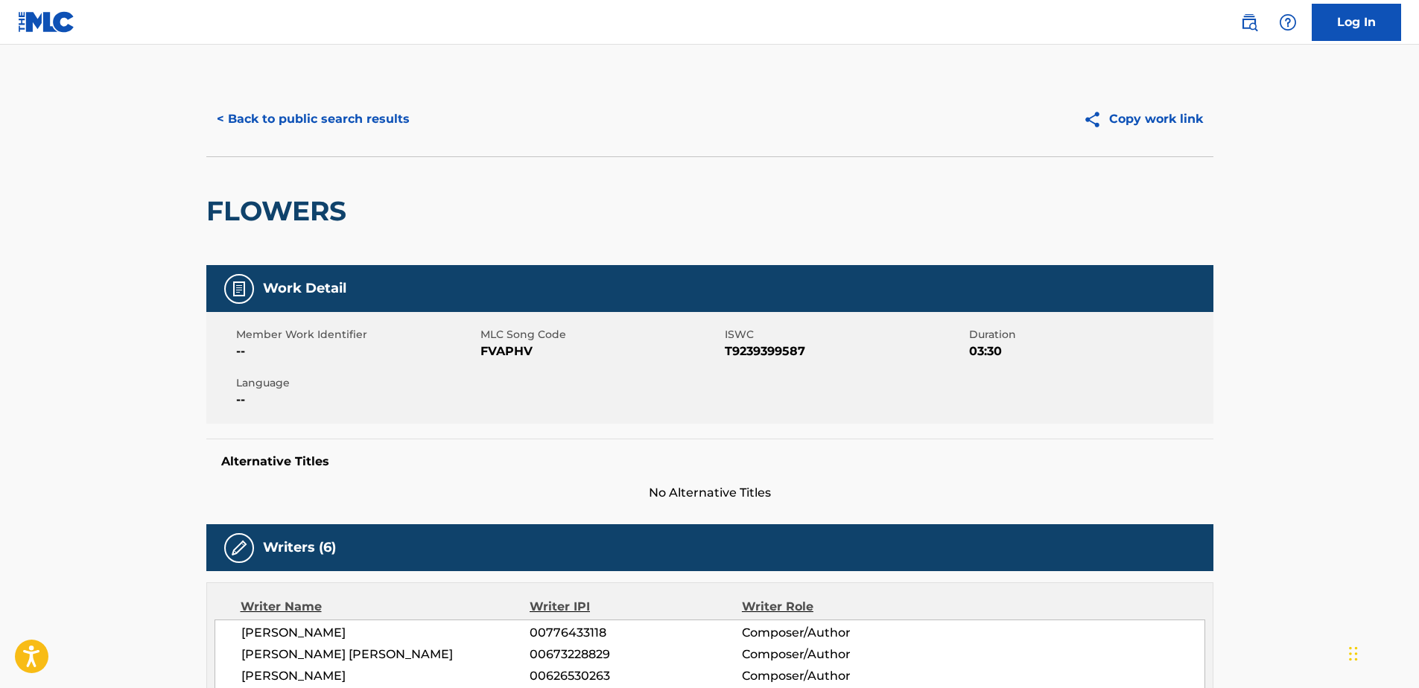
click at [223, 112] on button "< Back to public search results" at bounding box center [313, 119] width 214 height 37
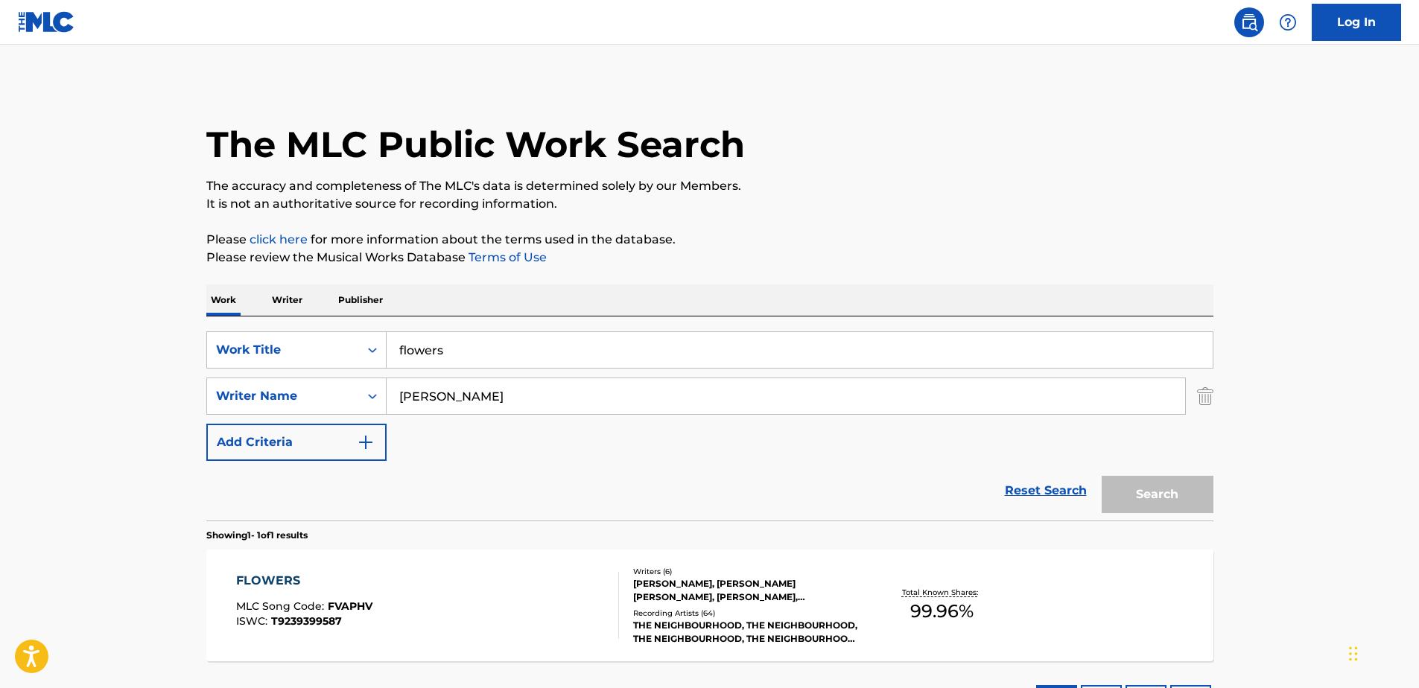
scroll to position [37, 0]
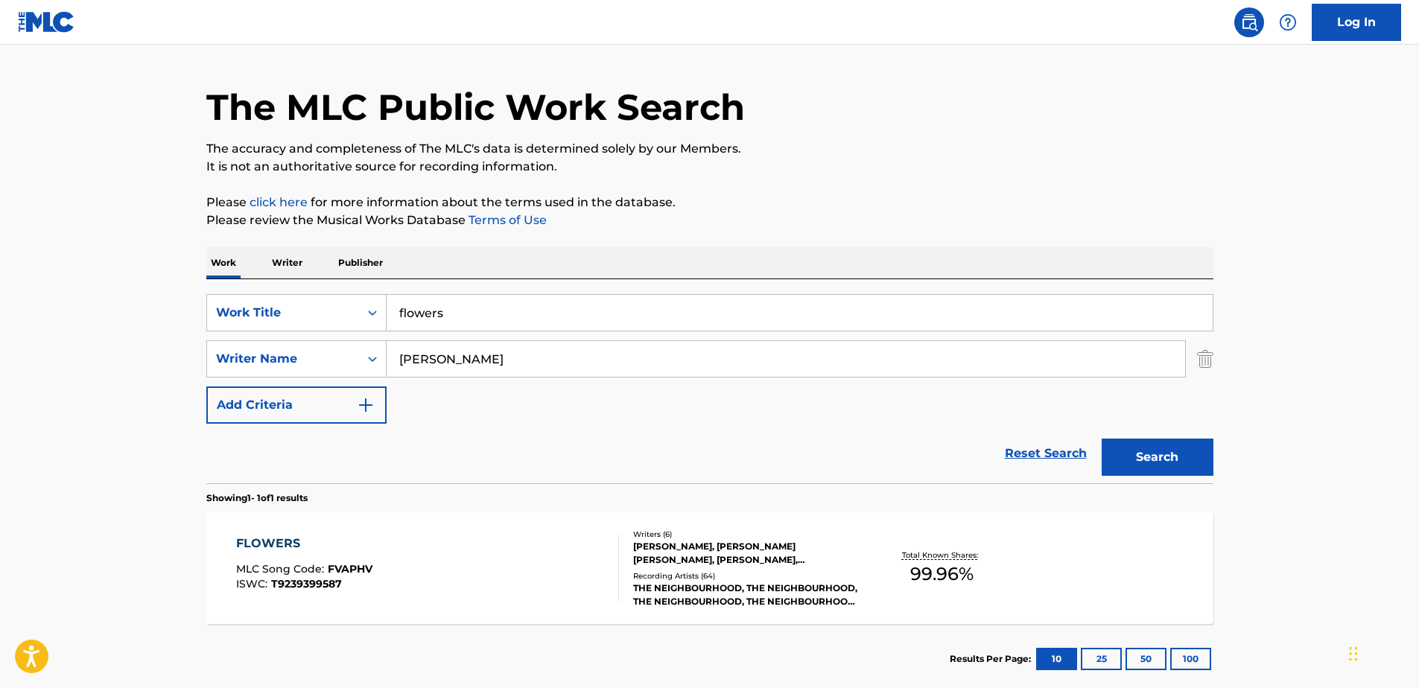
click at [477, 302] on input "flowers" at bounding box center [800, 313] width 826 height 36
drag, startPoint x: 460, startPoint y: 320, endPoint x: 276, endPoint y: 325, distance: 183.4
click at [279, 326] on div "SearchWithCriteria234504ed-93ab-4f70-a881-b284eaa5f1e1 Work Title flowers" at bounding box center [709, 312] width 1007 height 37
type input "Play with Me"
click at [1162, 463] on button "Search" at bounding box center [1158, 457] width 112 height 37
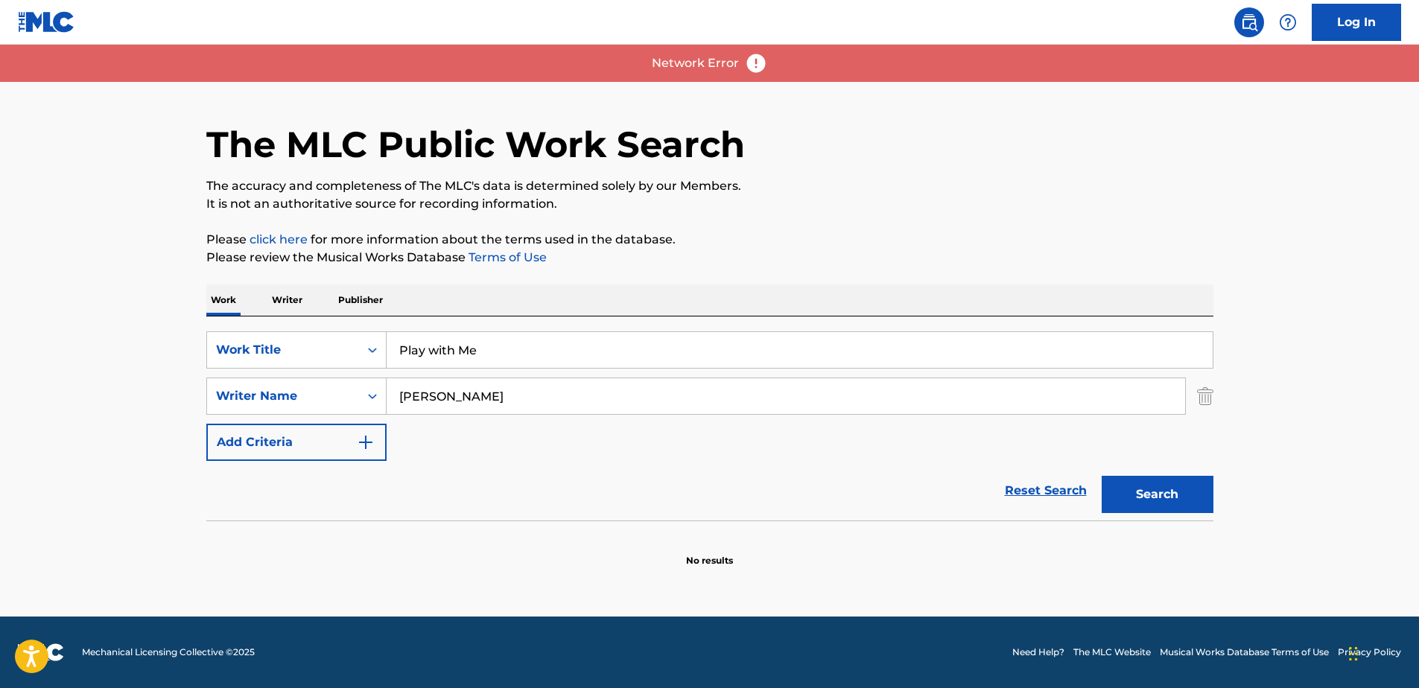
scroll to position [0, 0]
click at [1176, 490] on button "Search" at bounding box center [1158, 494] width 112 height 37
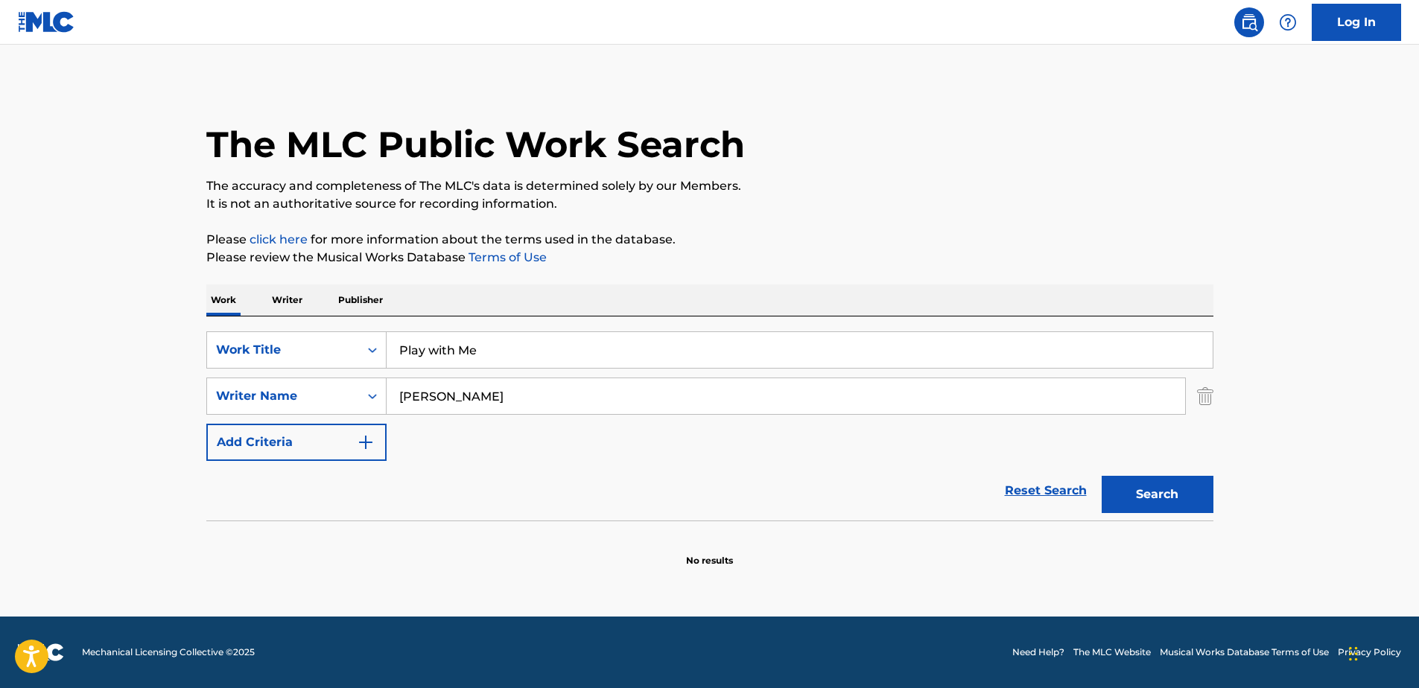
click at [776, 466] on div "Reset Search Search" at bounding box center [709, 491] width 1007 height 60
drag, startPoint x: 481, startPoint y: 397, endPoint x: 287, endPoint y: 415, distance: 195.3
click at [294, 414] on div "SearchWithCriteria7610850d-a0b6-4163-bc28-2f914bf1371c Writer Name [PERSON_NAME]" at bounding box center [709, 396] width 1007 height 37
click at [1184, 490] on button "Search" at bounding box center [1158, 494] width 112 height 37
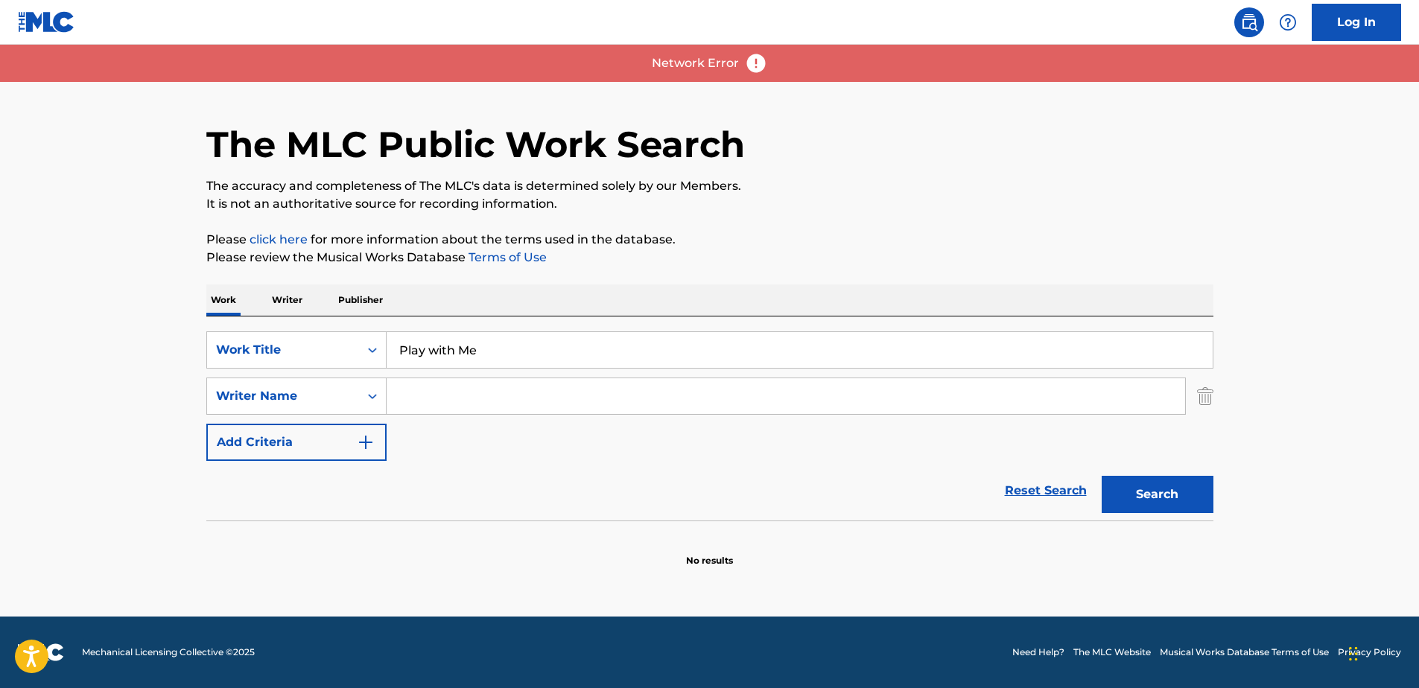
click at [706, 60] on p "Network Error" at bounding box center [695, 63] width 87 height 18
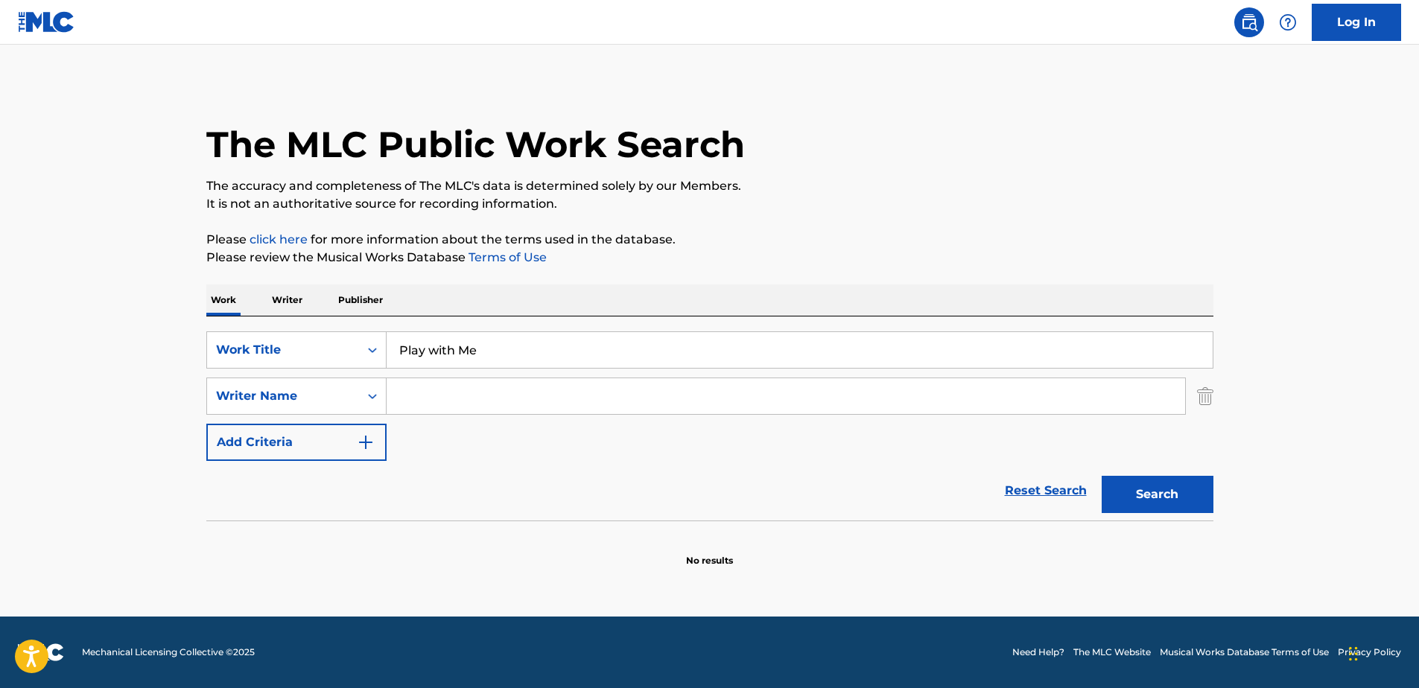
click at [719, 460] on div "SearchWithCriteria234504ed-93ab-4f70-a881-b284eaa5f1e1 Work Title Play with Me …" at bounding box center [709, 397] width 1007 height 130
click at [958, 460] on div "SearchWithCriteria234504ed-93ab-4f70-a881-b284eaa5f1e1 Work Title Play with Me …" at bounding box center [709, 397] width 1007 height 130
click at [1172, 493] on button "Search" at bounding box center [1158, 494] width 112 height 37
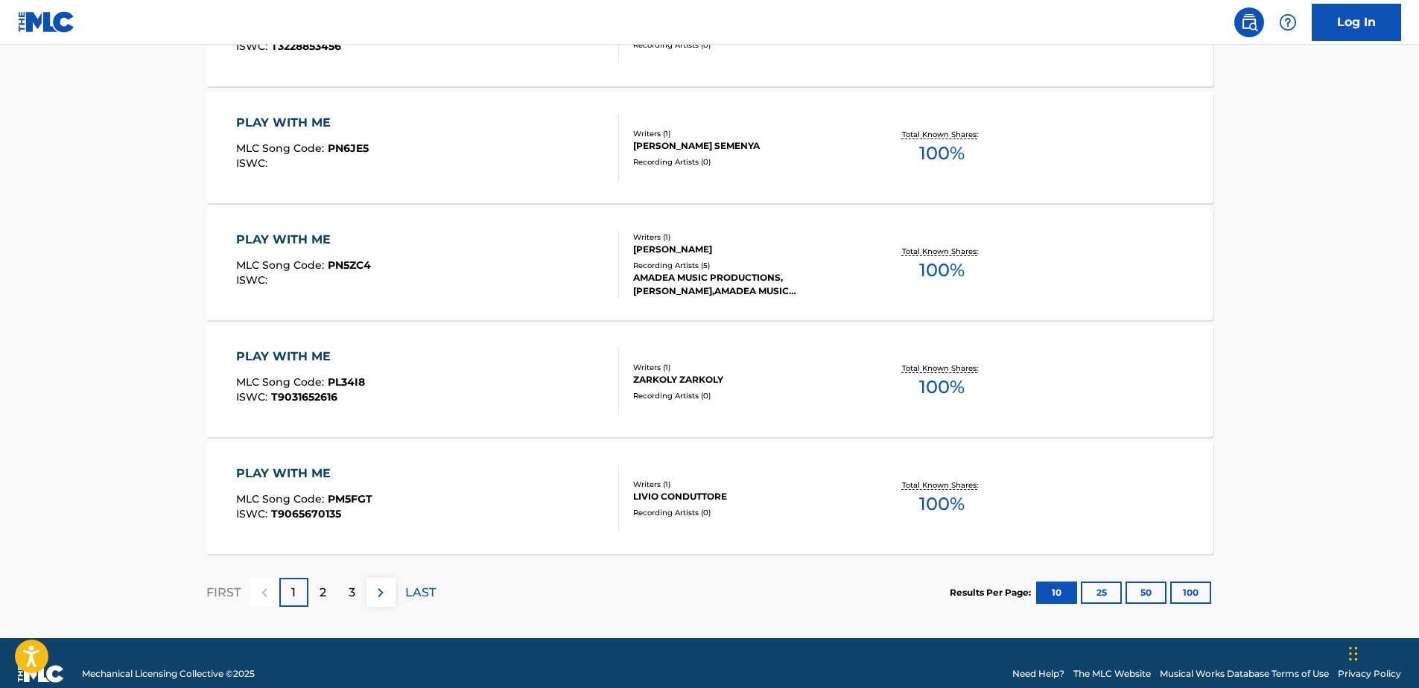
scroll to position [1182, 0]
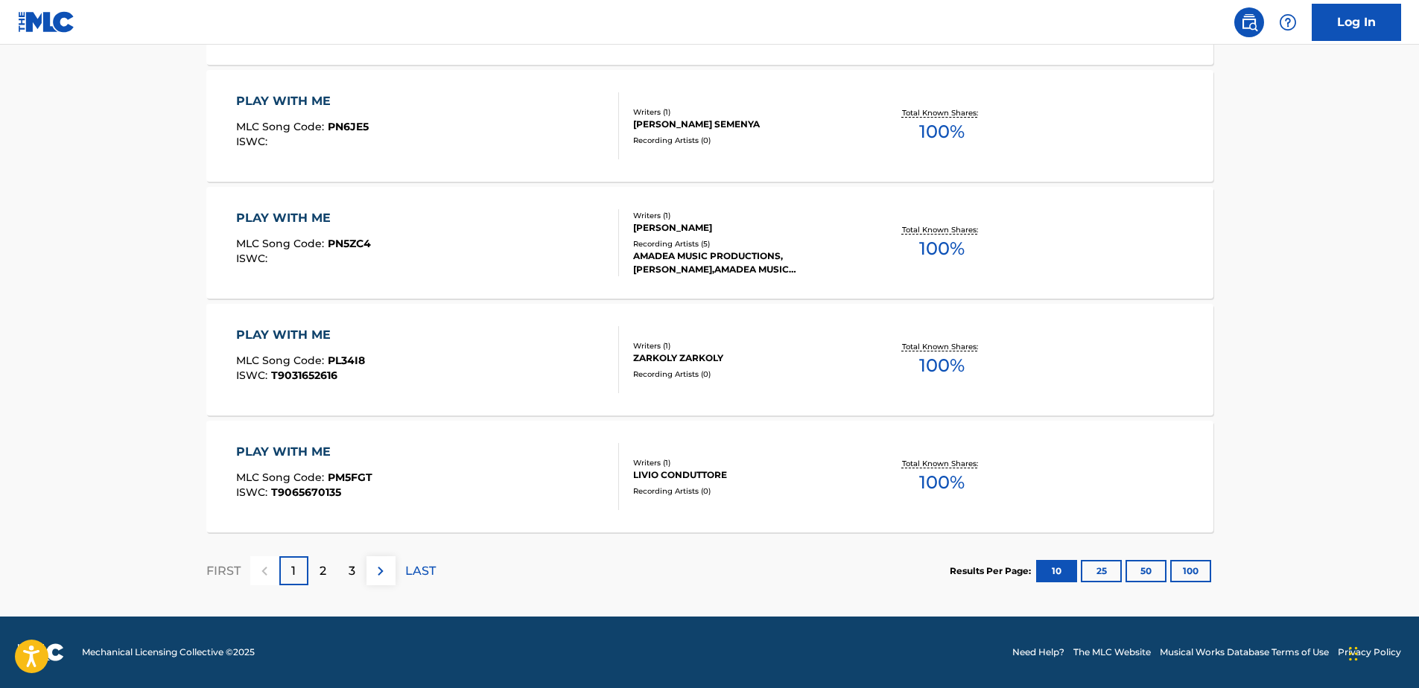
click at [326, 570] on p "2" at bounding box center [323, 572] width 7 height 18
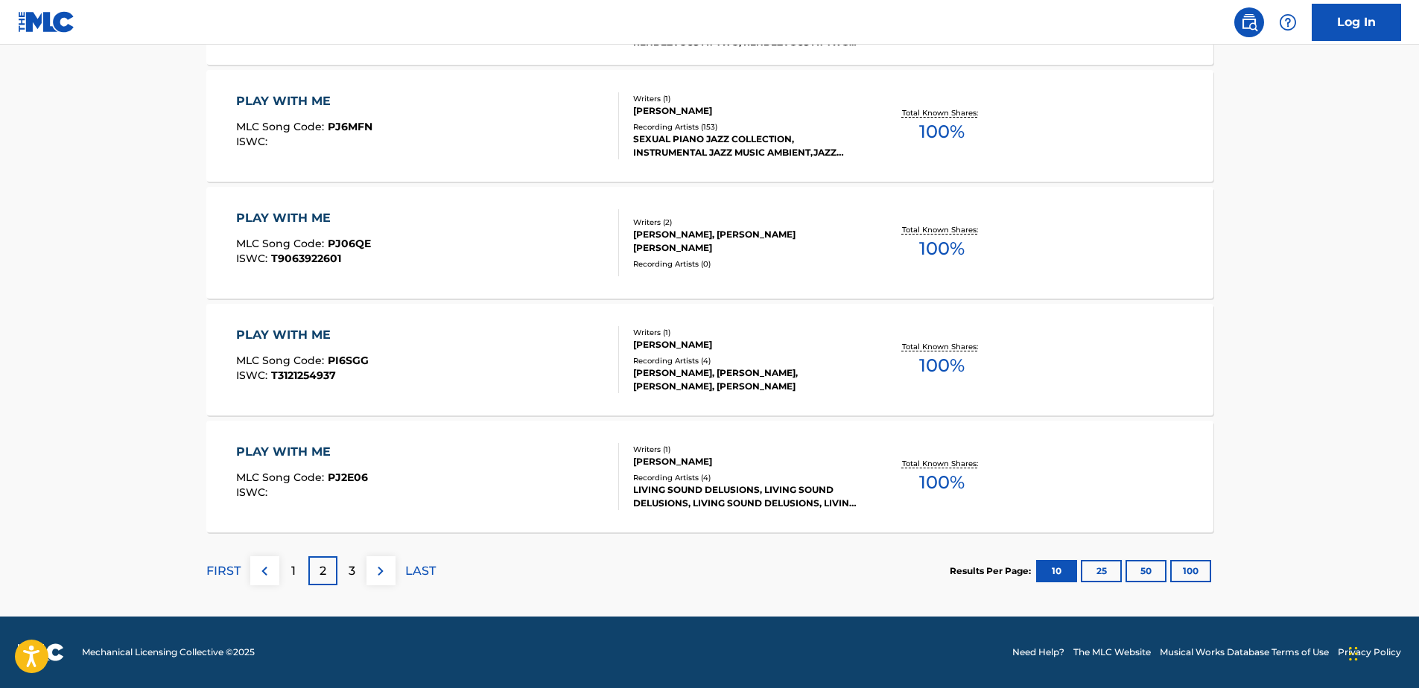
click at [353, 568] on p "3" at bounding box center [352, 572] width 7 height 18
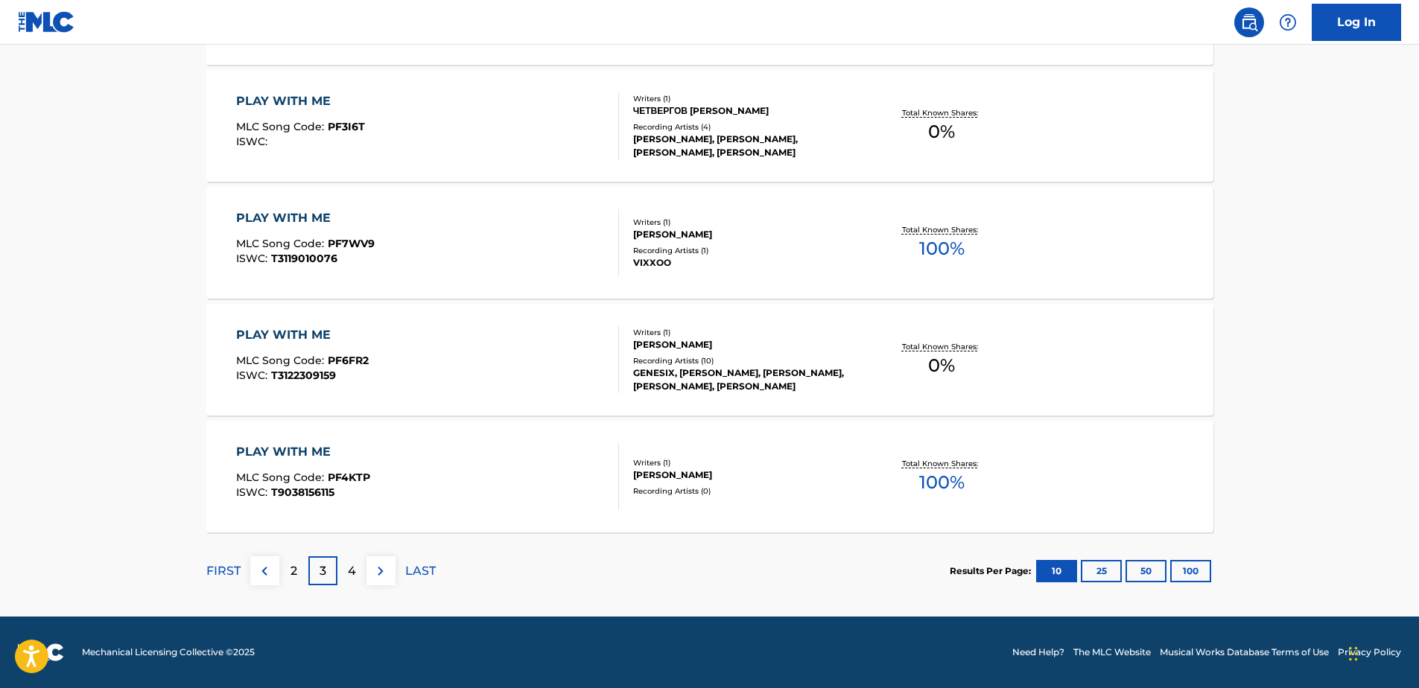
click at [354, 568] on p "4" at bounding box center [352, 572] width 8 height 18
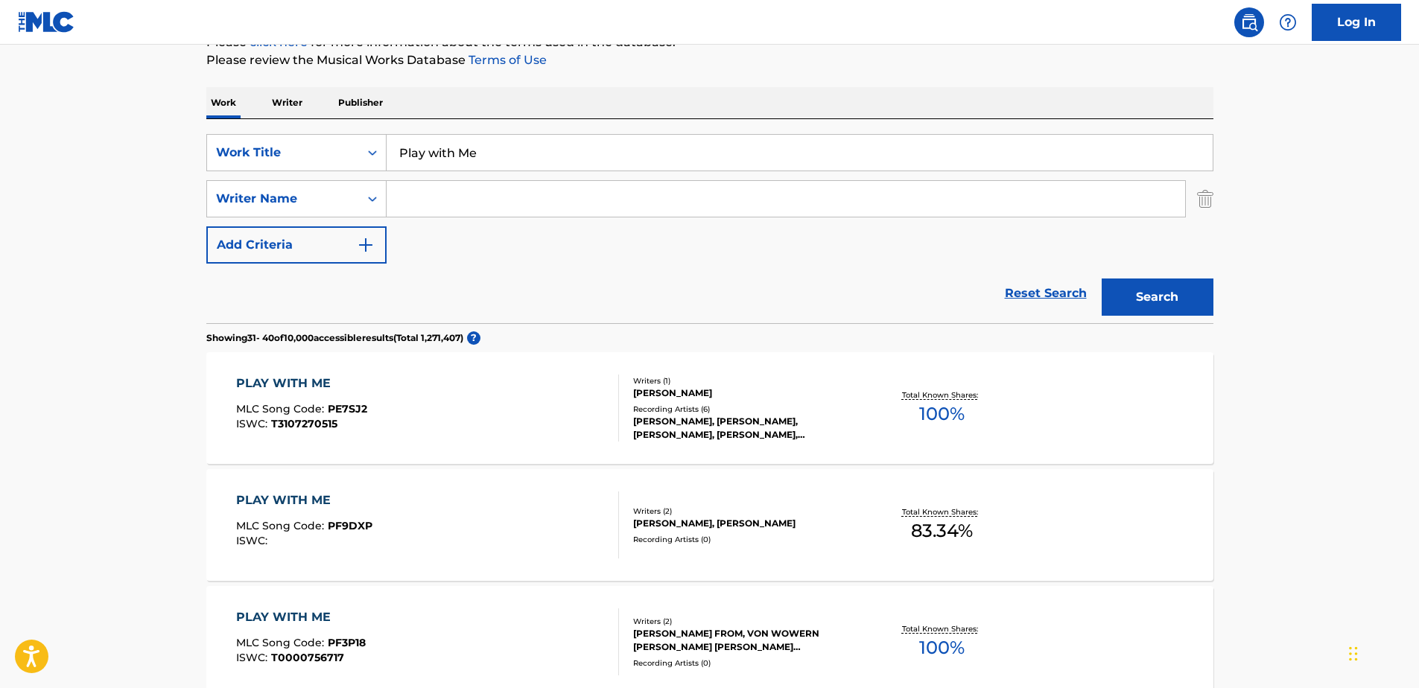
scroll to position [139, 0]
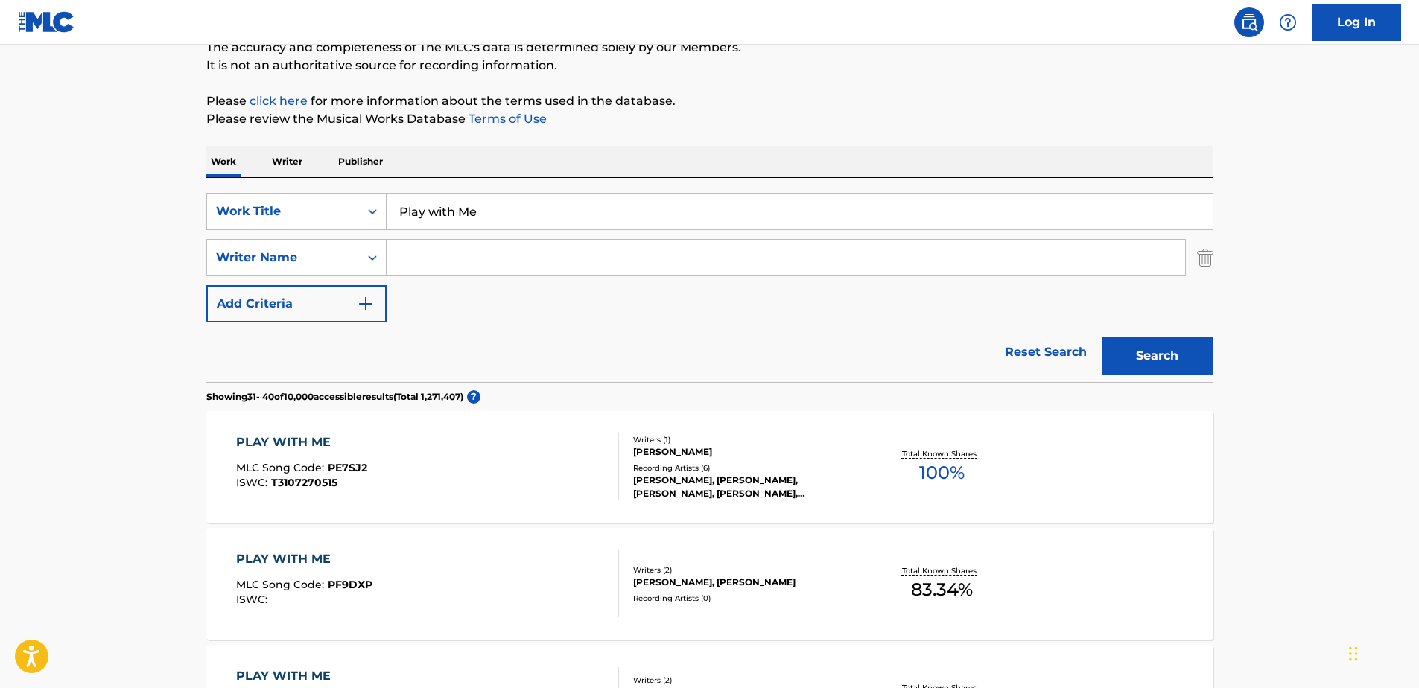
click at [422, 263] on input "Search Form" at bounding box center [786, 258] width 799 height 36
click at [417, 260] on input "Search Form" at bounding box center [786, 258] width 799 height 36
type input "stalfors"
click at [1142, 349] on button "Search" at bounding box center [1158, 356] width 112 height 37
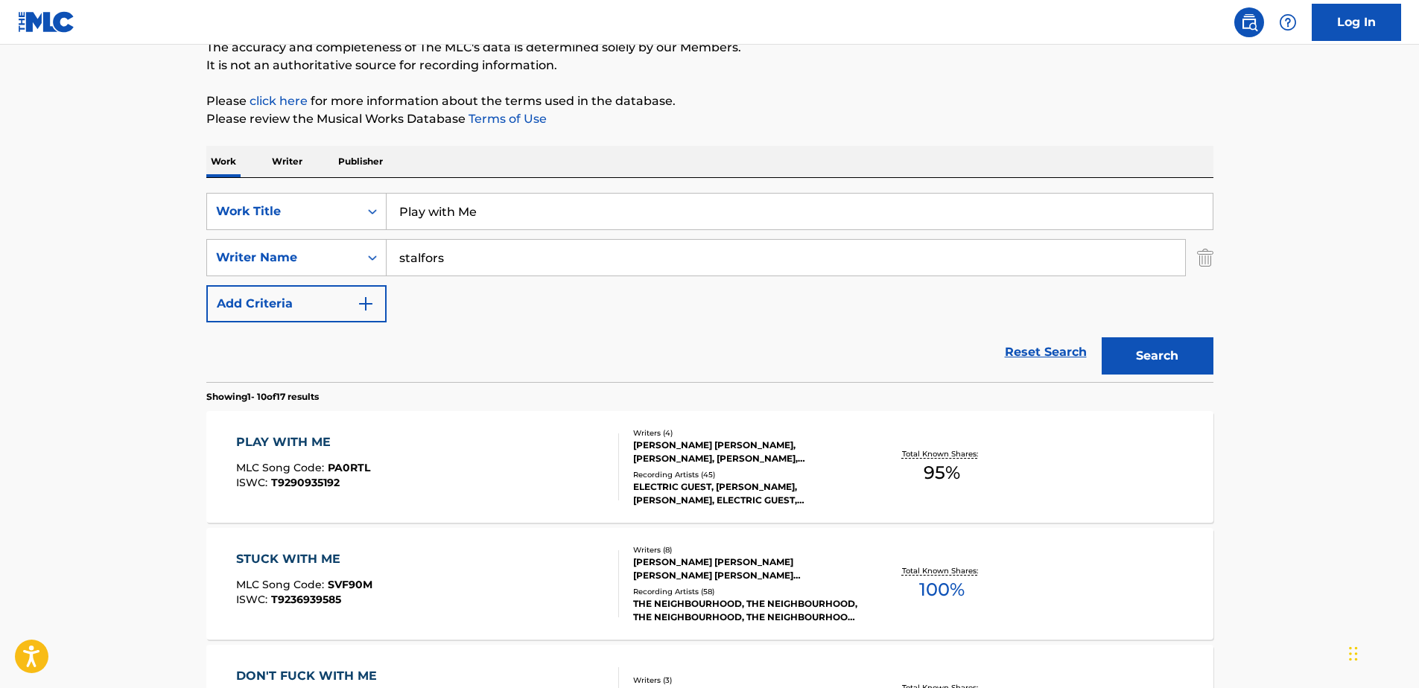
click at [633, 441] on div "[PERSON_NAME] [PERSON_NAME], [PERSON_NAME], [PERSON_NAME], [PERSON_NAME]" at bounding box center [745, 452] width 225 height 27
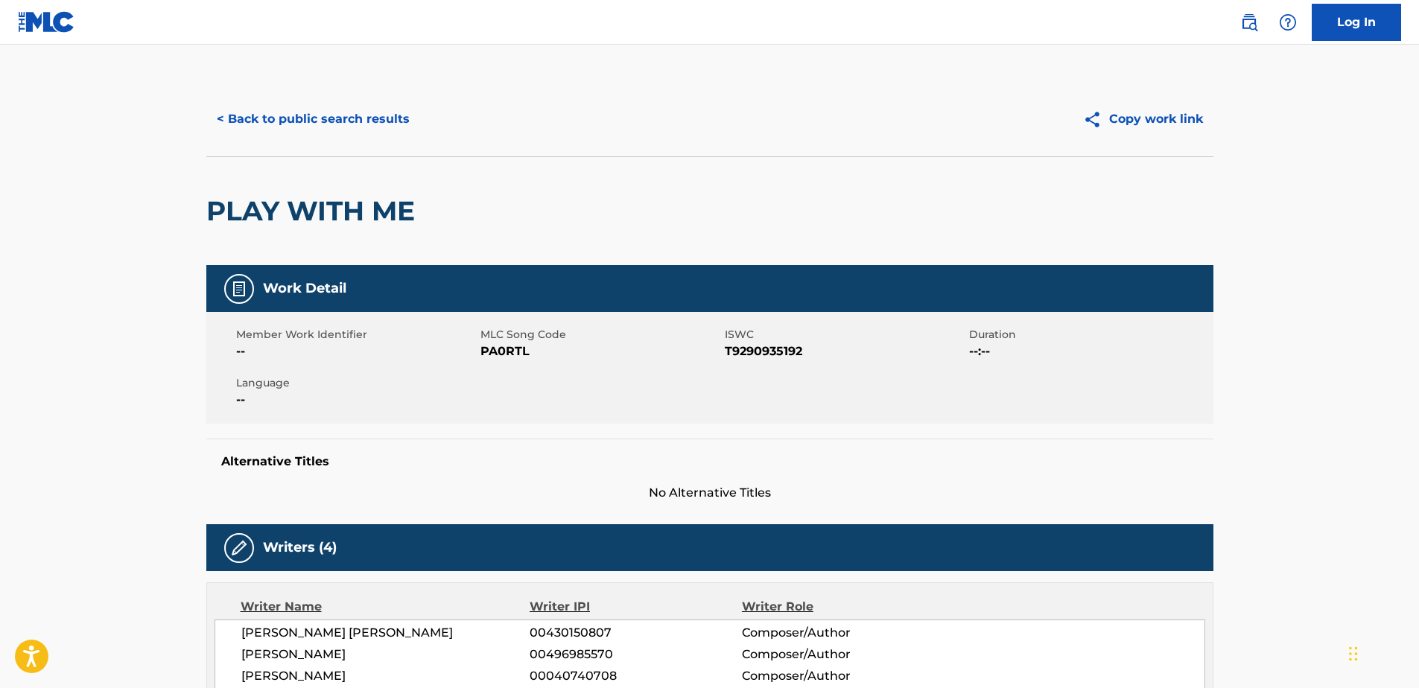
click at [220, 115] on button "< Back to public search results" at bounding box center [313, 119] width 214 height 37
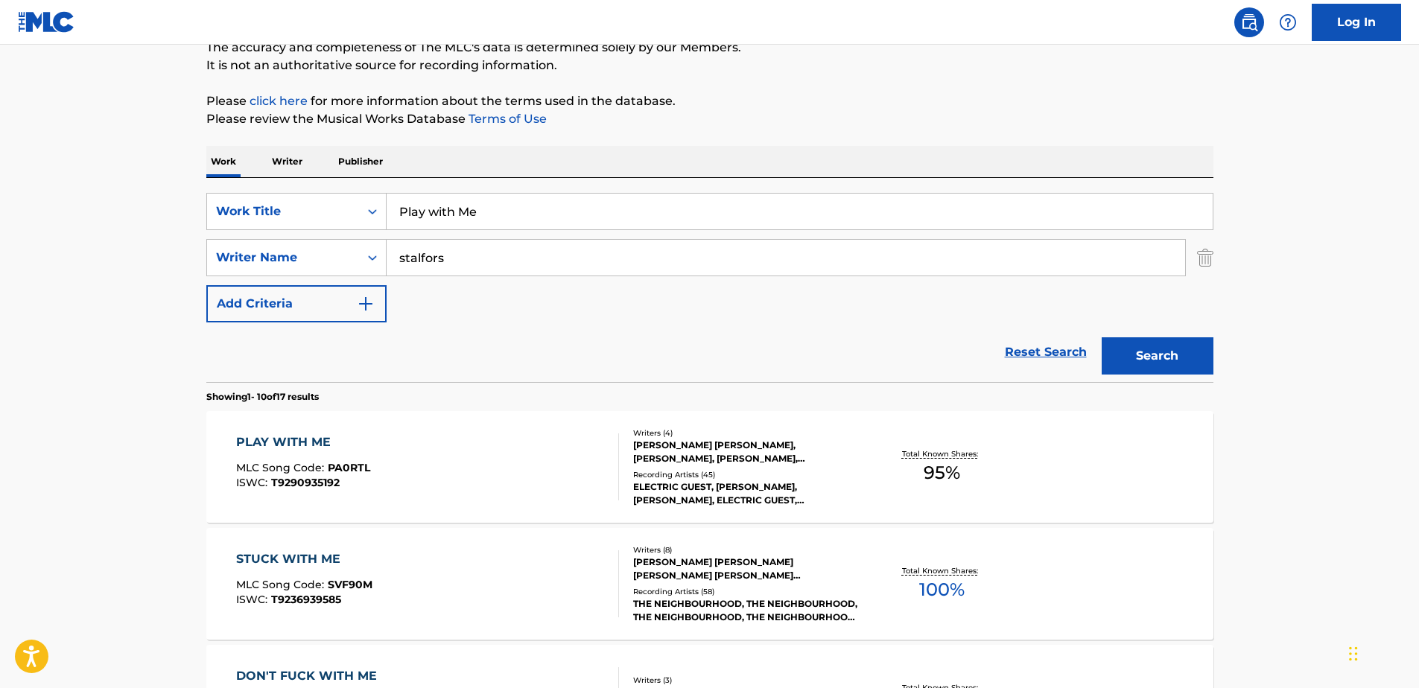
click at [470, 217] on input "Play with Me" at bounding box center [800, 212] width 826 height 36
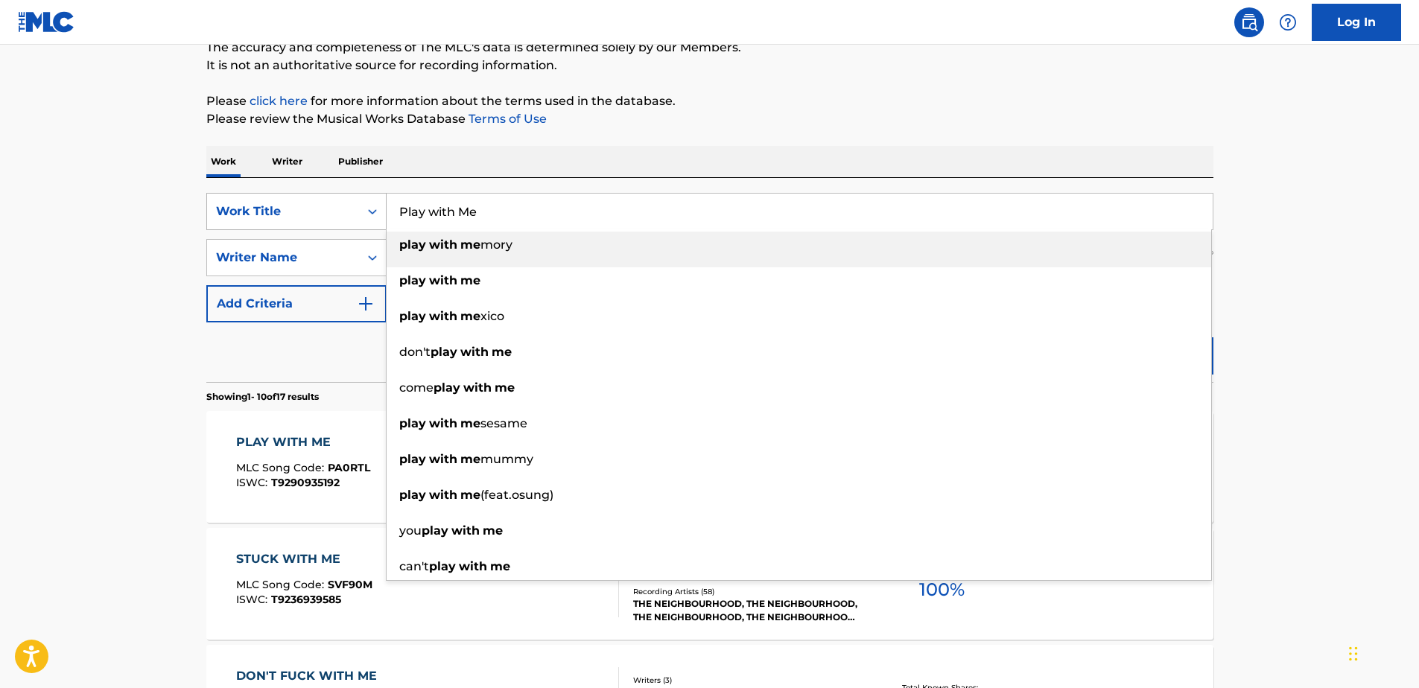
drag, startPoint x: 491, startPoint y: 214, endPoint x: 328, endPoint y: 224, distance: 163.5
click at [328, 224] on div "SearchWithCriteria234504ed-93ab-4f70-a881-b284eaa5f1e1 Work Title Play with Me …" at bounding box center [709, 211] width 1007 height 37
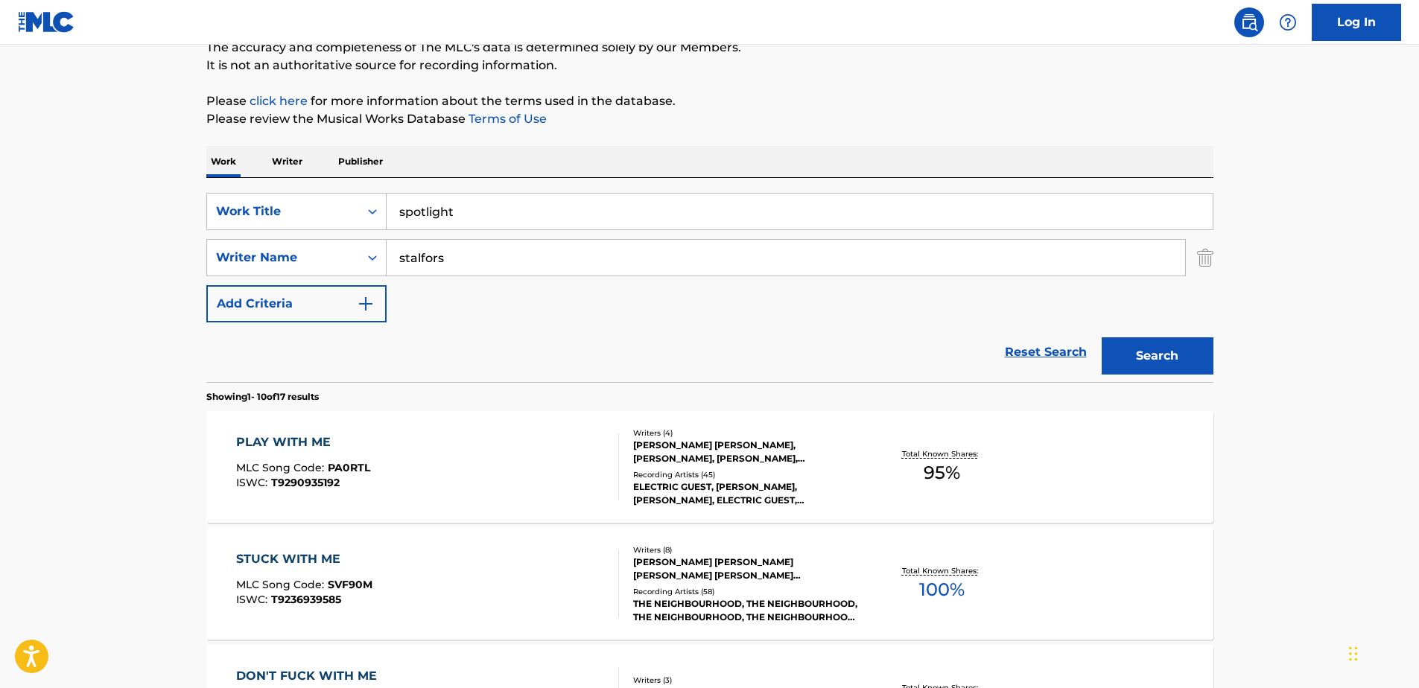
type input "spotlight"
click at [1161, 361] on button "Search" at bounding box center [1158, 356] width 112 height 37
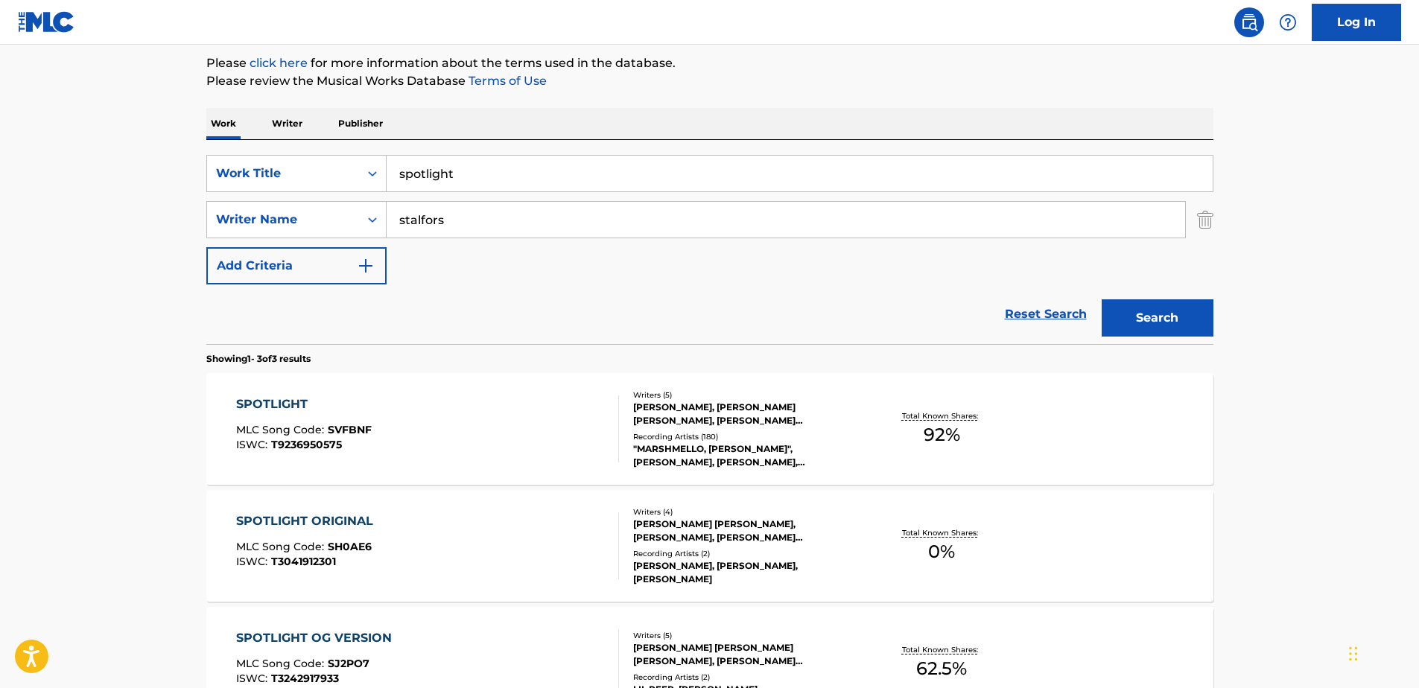
scroll to position [213, 0]
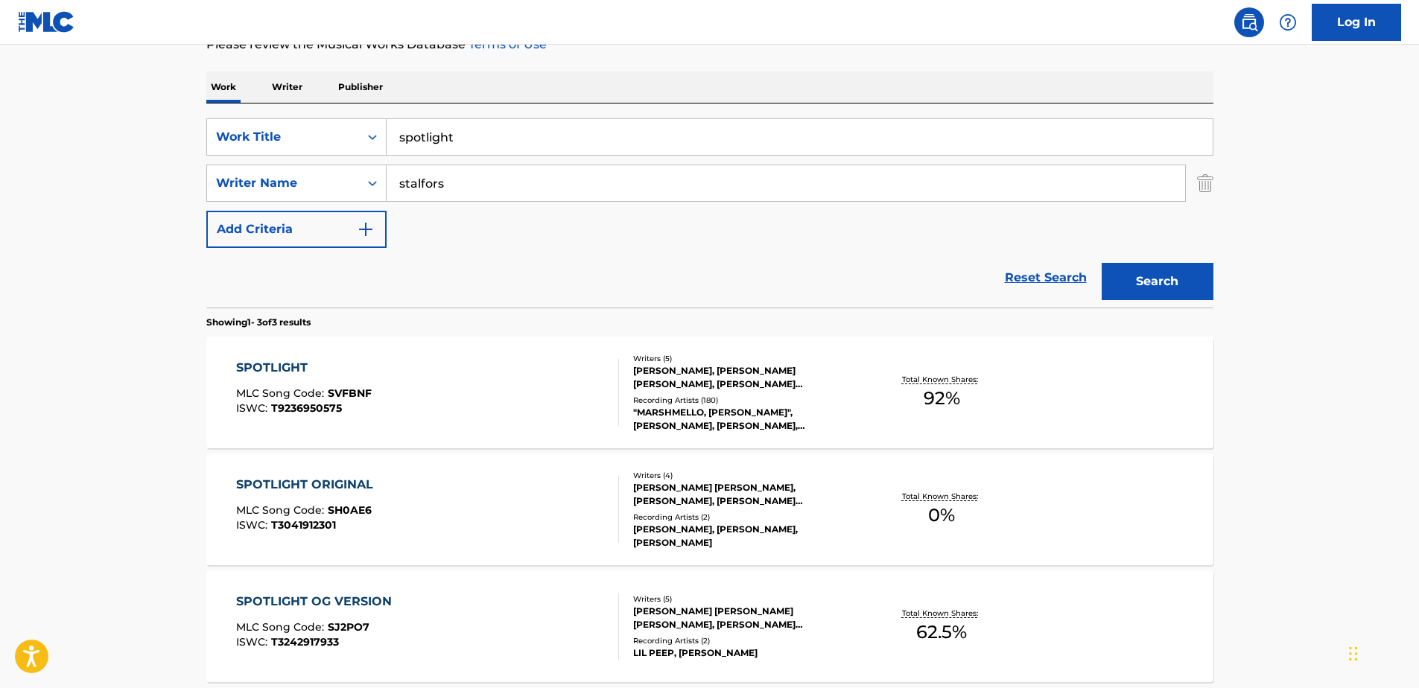
click at [712, 364] on div "[PERSON_NAME], [PERSON_NAME] [PERSON_NAME], [PERSON_NAME] [PERSON_NAME], [PERSO…" at bounding box center [745, 377] width 225 height 27
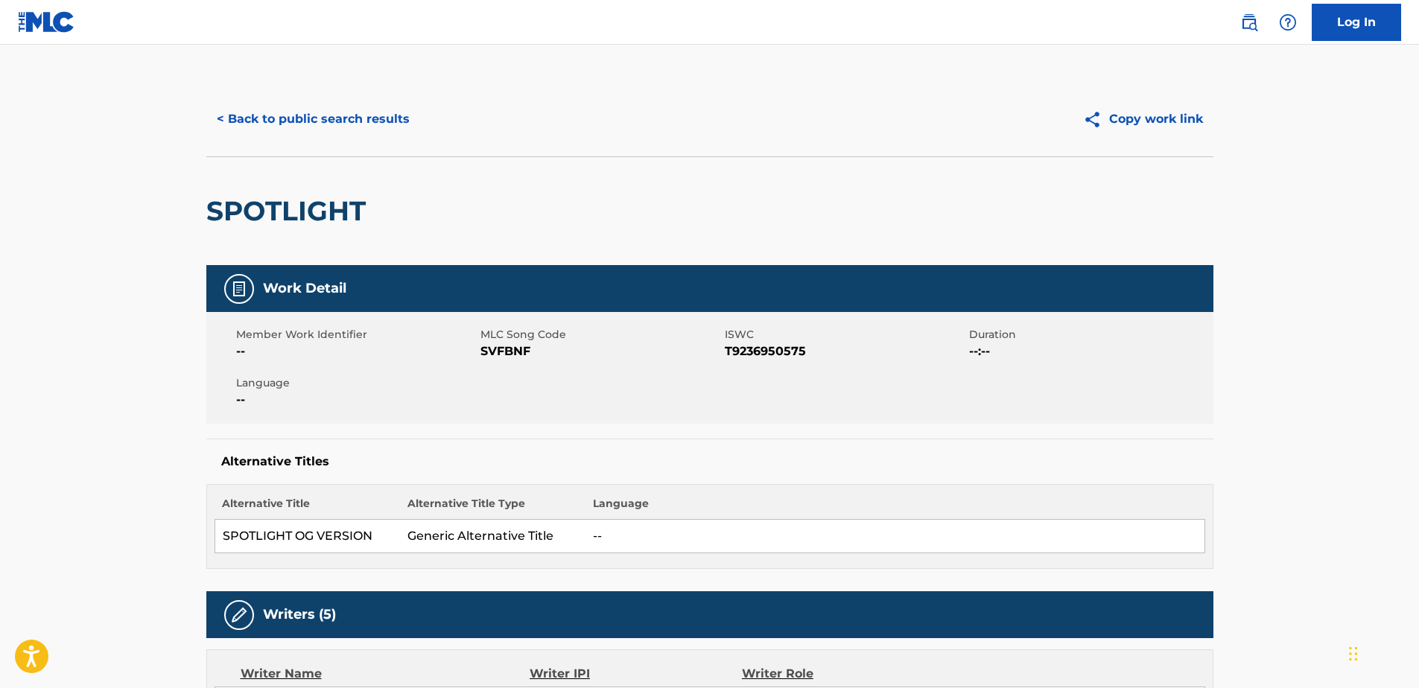
click at [226, 116] on button "< Back to public search results" at bounding box center [313, 119] width 214 height 37
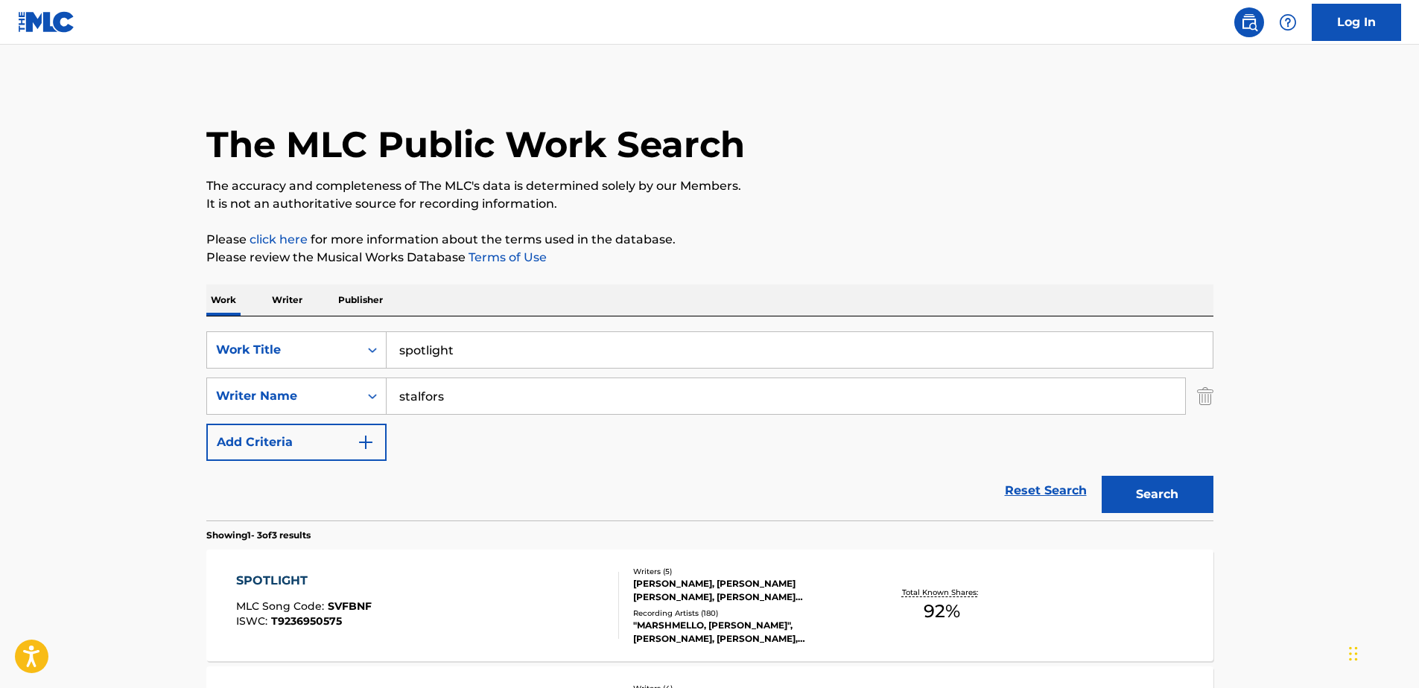
scroll to position [213, 0]
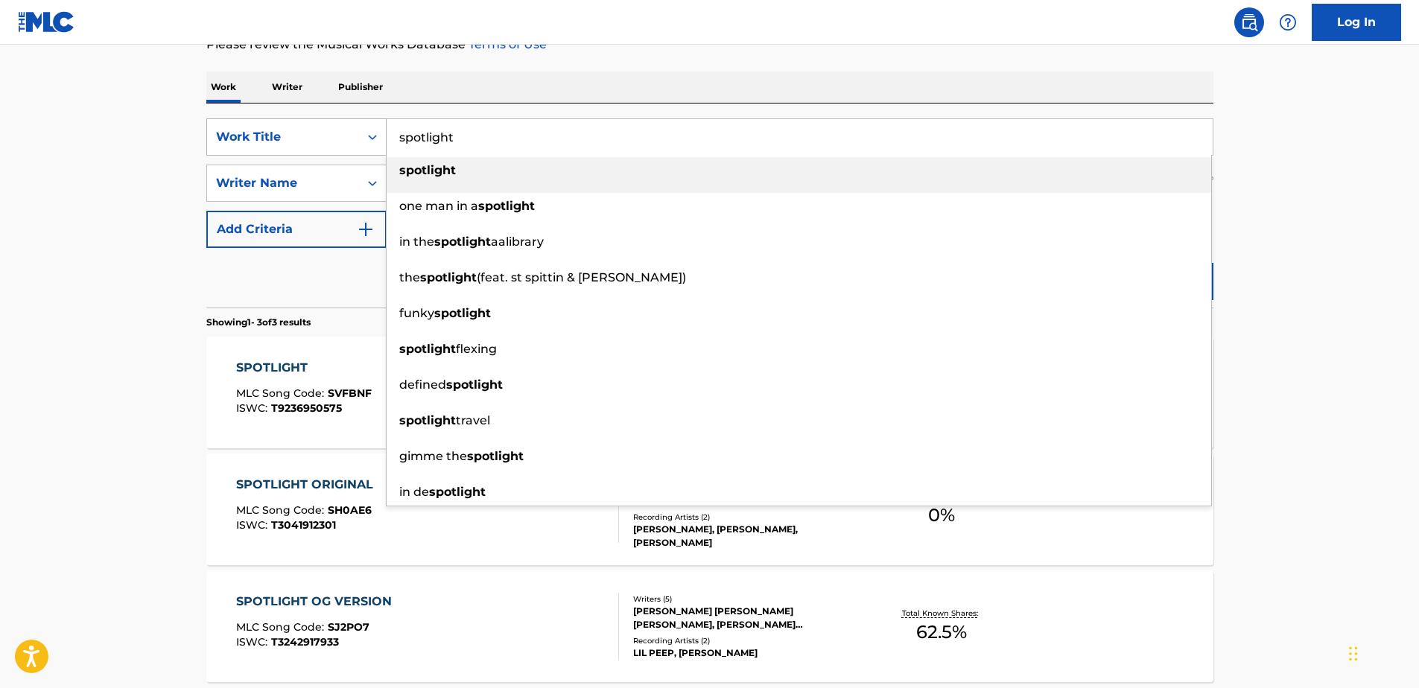
drag, startPoint x: 461, startPoint y: 135, endPoint x: 333, endPoint y: 150, distance: 129.0
click at [334, 150] on div "SearchWithCriteria234504ed-93ab-4f70-a881-b284eaa5f1e1 Work Title spotlight spo…" at bounding box center [709, 136] width 1007 height 37
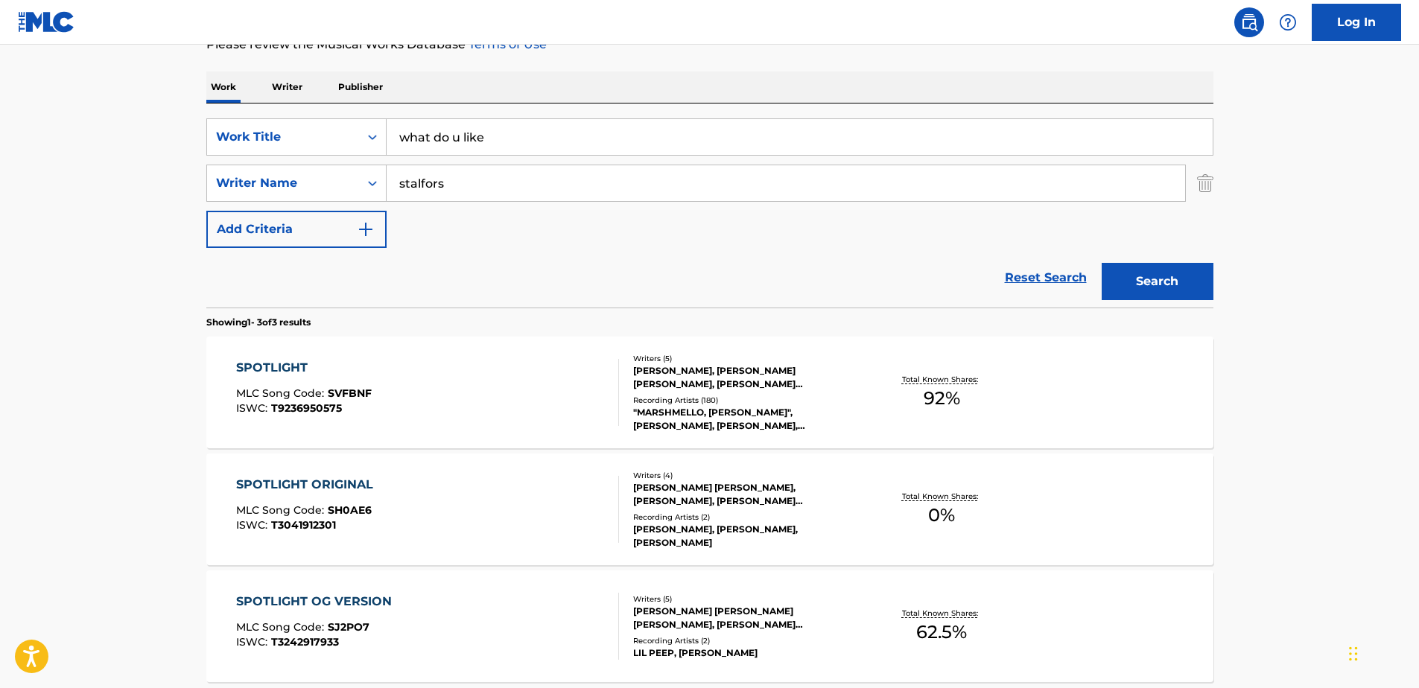
type input "what do u like"
click at [1164, 272] on button "Search" at bounding box center [1158, 281] width 112 height 37
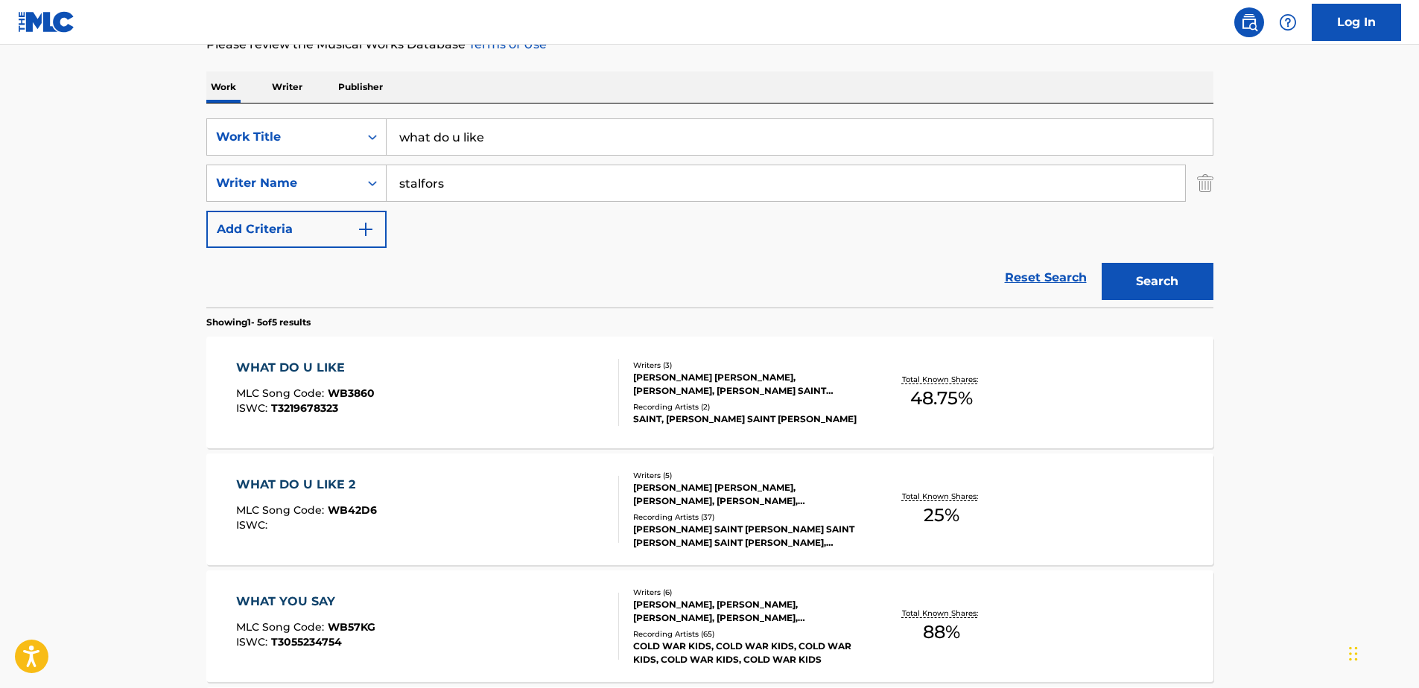
click at [712, 385] on div "[PERSON_NAME] [PERSON_NAME], [PERSON_NAME], [PERSON_NAME] SAINT [PERSON_NAME]" at bounding box center [745, 384] width 225 height 27
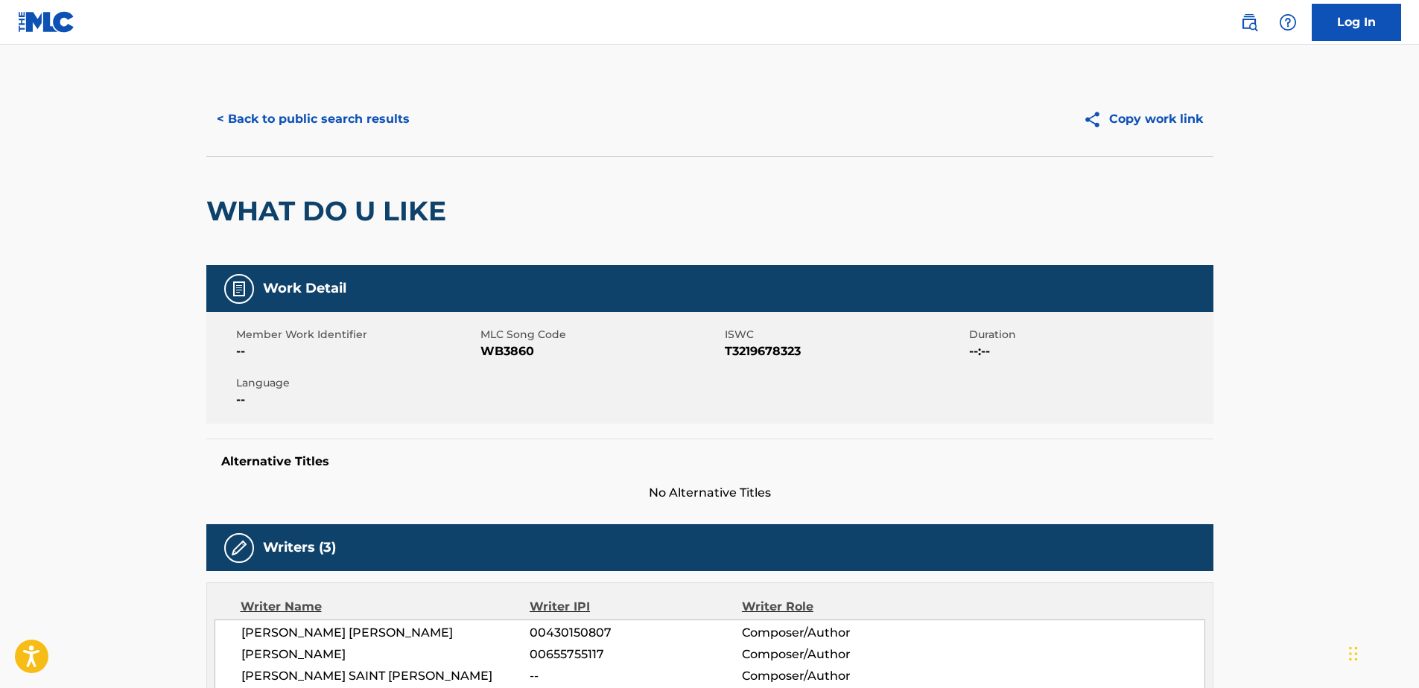
click at [218, 118] on button "< Back to public search results" at bounding box center [313, 119] width 214 height 37
